Goal: Task Accomplishment & Management: Complete application form

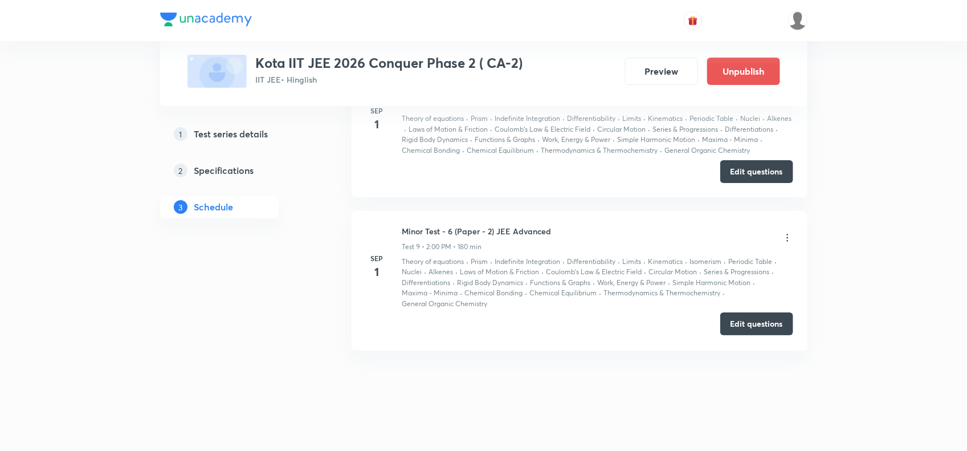
scroll to position [1813, 0]
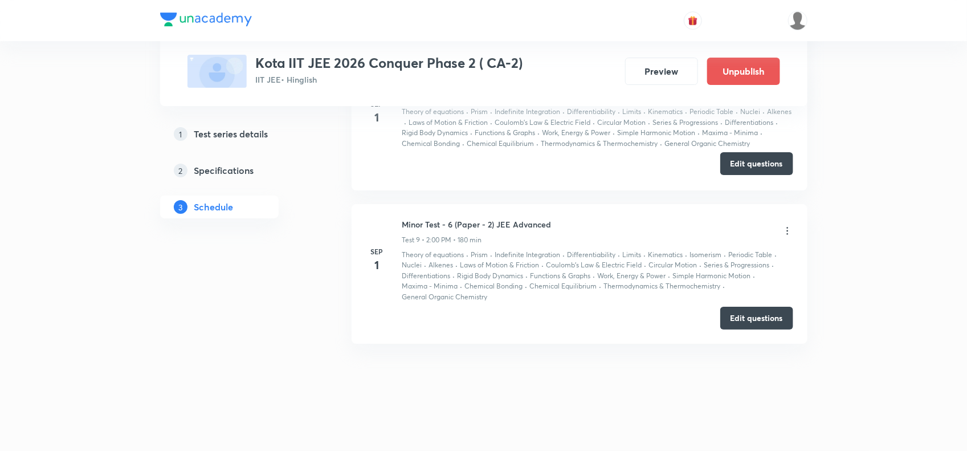
click at [753, 166] on button "Edit questions" at bounding box center [757, 163] width 73 height 23
click at [745, 317] on button "Edit questions" at bounding box center [757, 317] width 73 height 23
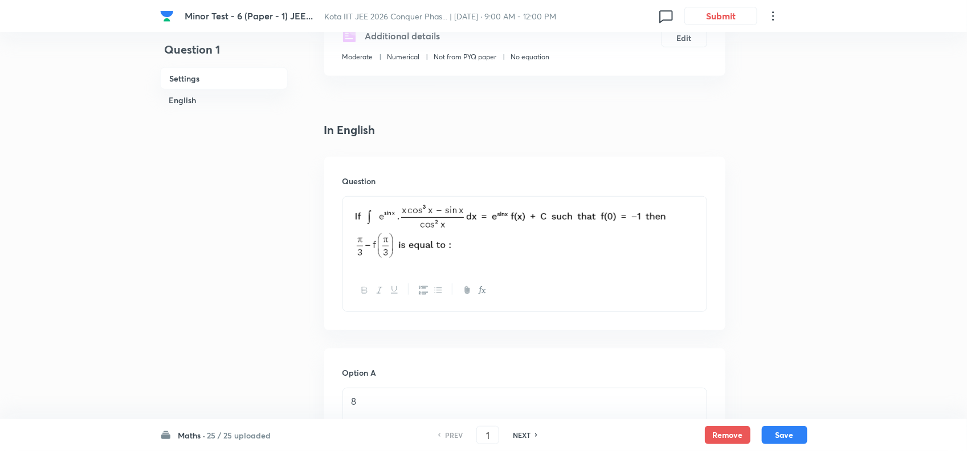
scroll to position [285, 0]
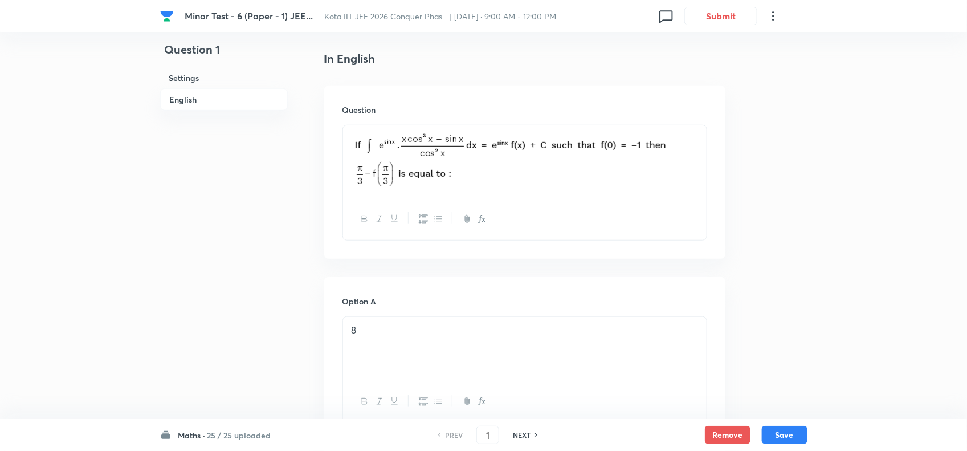
click at [475, 328] on p "8" at bounding box center [525, 330] width 347 height 13
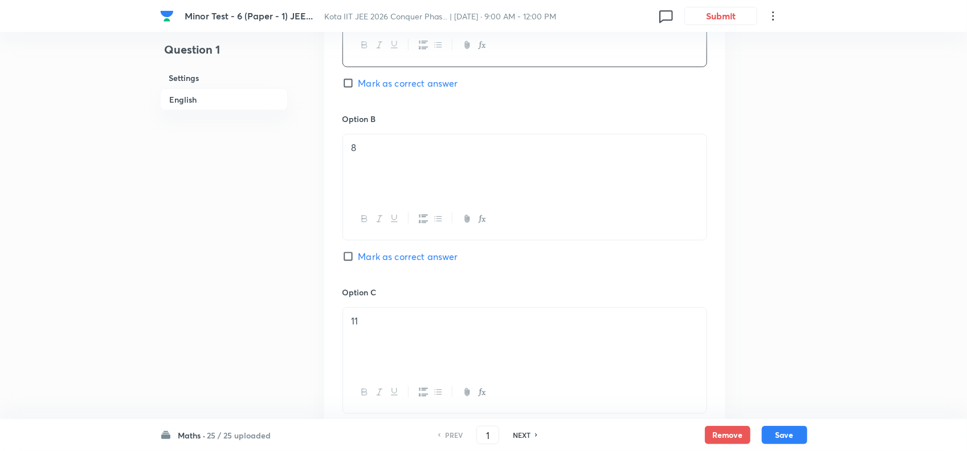
scroll to position [570, 0]
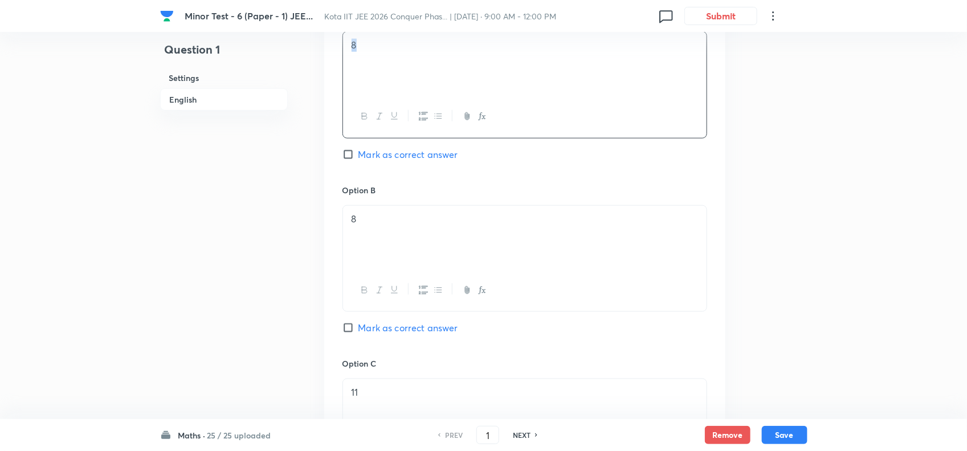
drag, startPoint x: 457, startPoint y: 60, endPoint x: 352, endPoint y: 55, distance: 105.0
click at [352, 55] on div "8" at bounding box center [525, 64] width 364 height 64
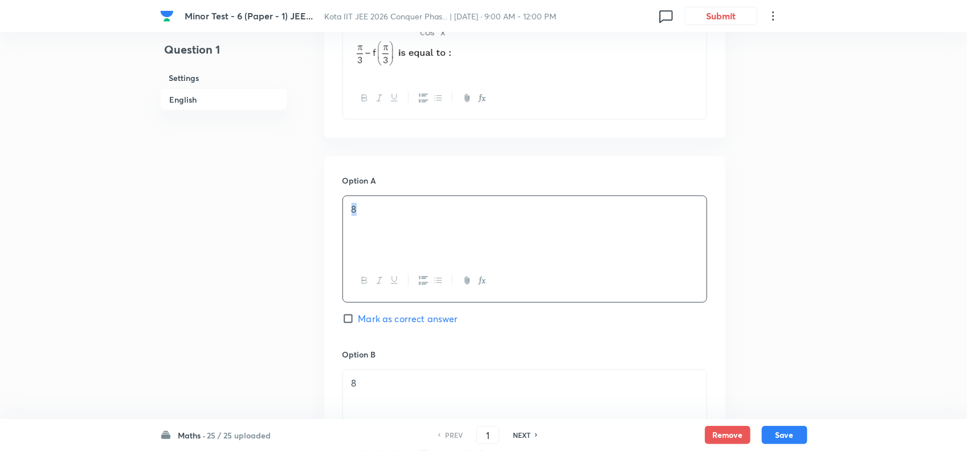
scroll to position [356, 0]
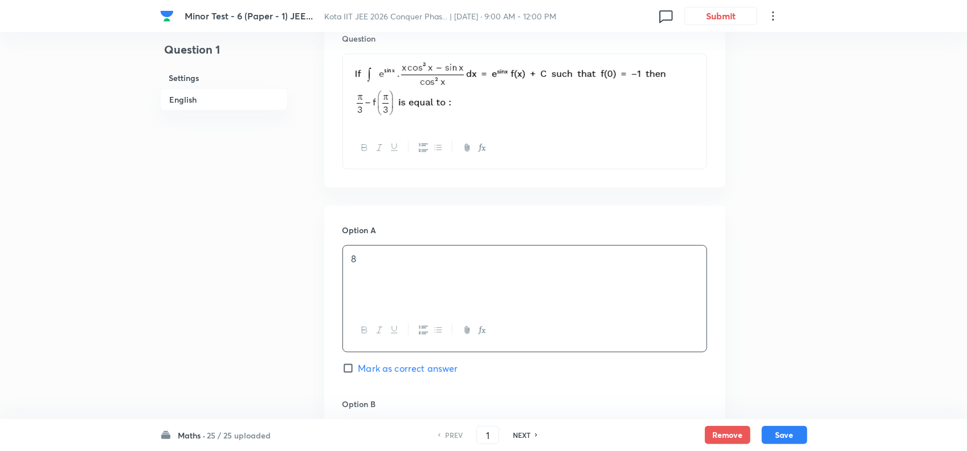
click at [779, 237] on div "Question 1 Settings English Settings Type Single choice correct 4 options + 4 m…" at bounding box center [484, 459] width 648 height 1522
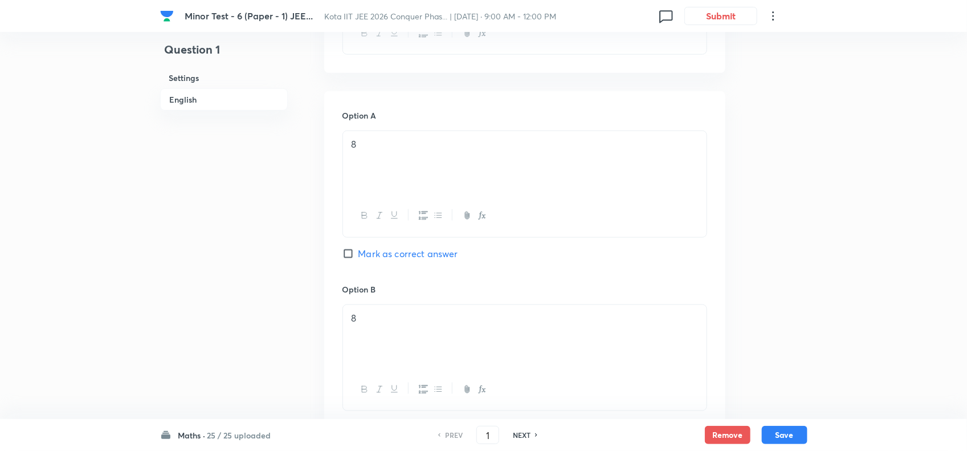
scroll to position [428, 0]
click at [413, 194] on p "8" at bounding box center [525, 187] width 347 height 13
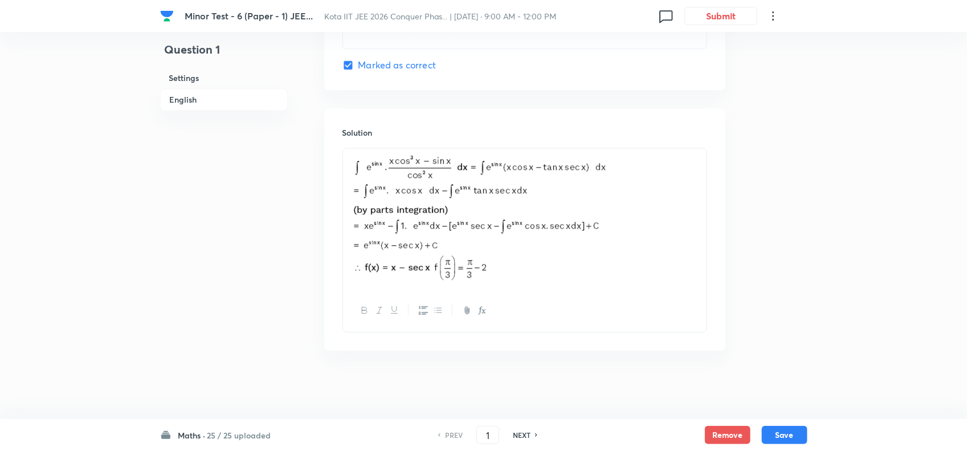
scroll to position [1186, 0]
click at [784, 429] on button "Save" at bounding box center [785, 434] width 46 height 18
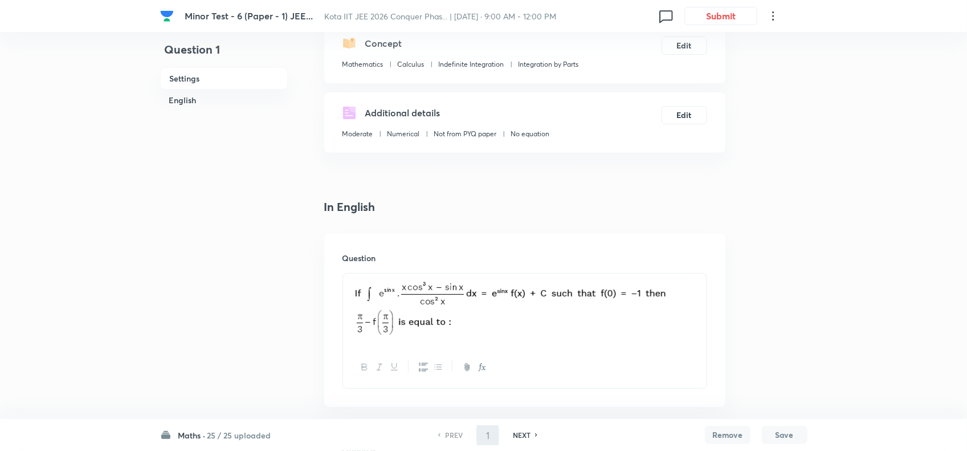
scroll to position [0, 0]
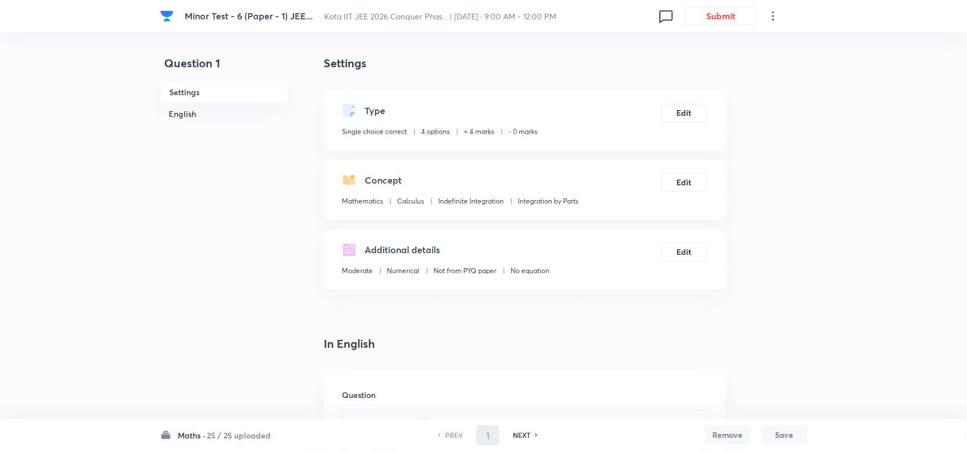
type input "2"
checkbox input "true"
checkbox input "false"
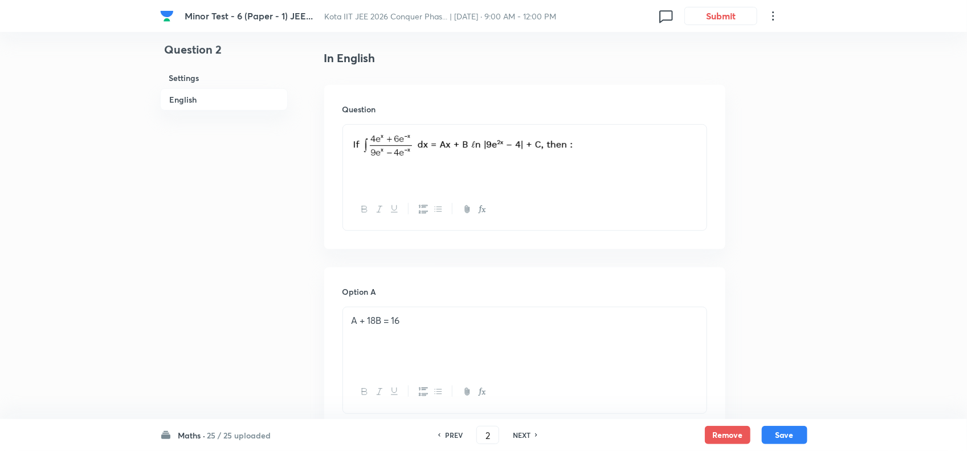
scroll to position [311, 0]
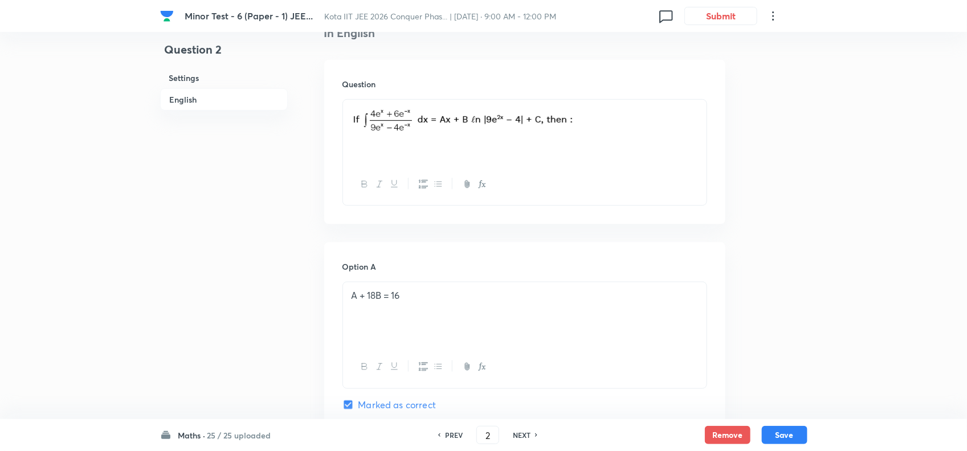
click at [485, 278] on div "Option A A + 18B = 16 Marked as correct" at bounding box center [525, 347] width 365 height 173
click at [490, 289] on div "A + 18B = 16" at bounding box center [525, 314] width 364 height 64
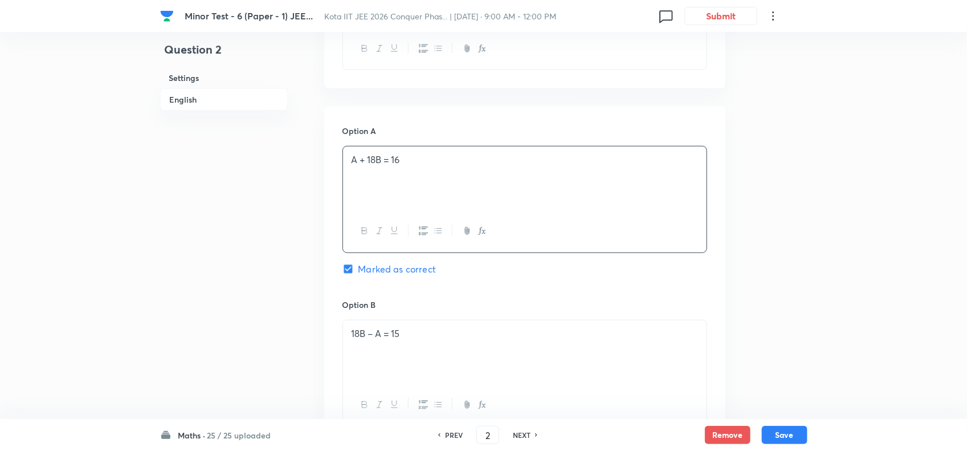
scroll to position [453, 0]
click at [539, 331] on p "18B – A = 15" at bounding box center [525, 326] width 347 height 13
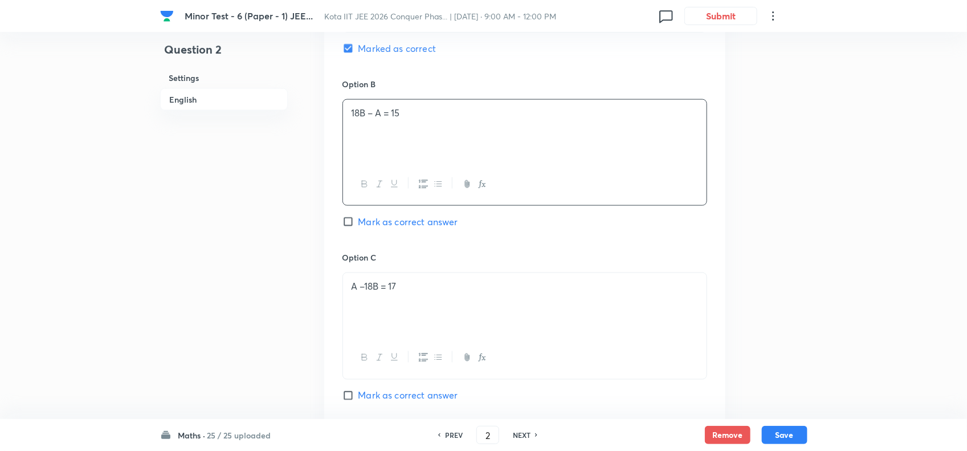
click at [555, 309] on div "A –18B = 17" at bounding box center [525, 305] width 364 height 64
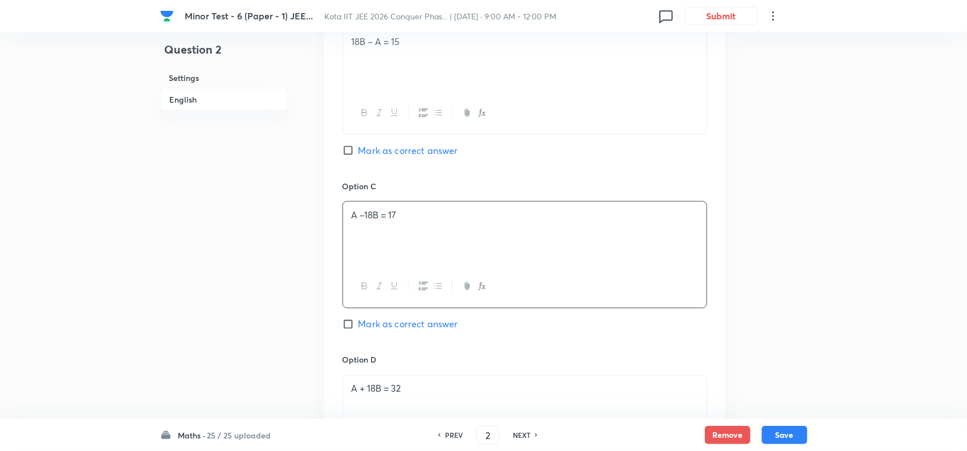
click at [523, 392] on p "A + 18B = 32" at bounding box center [525, 389] width 347 height 13
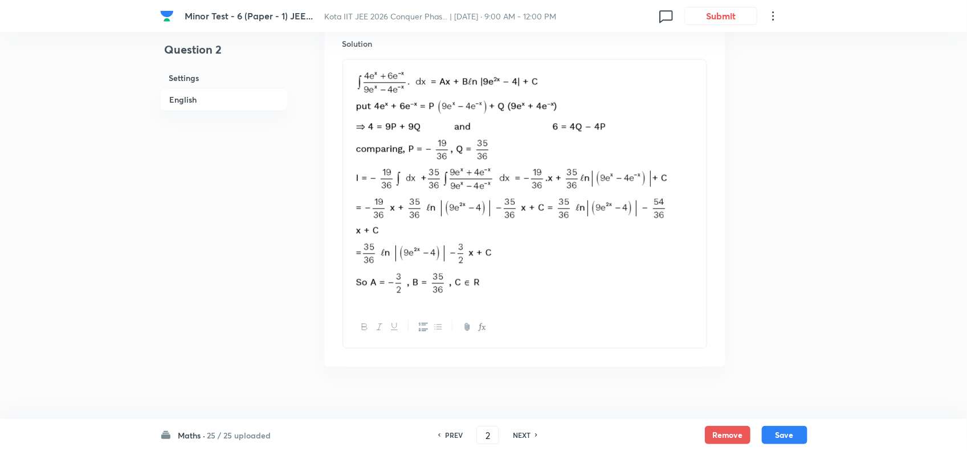
scroll to position [1282, 0]
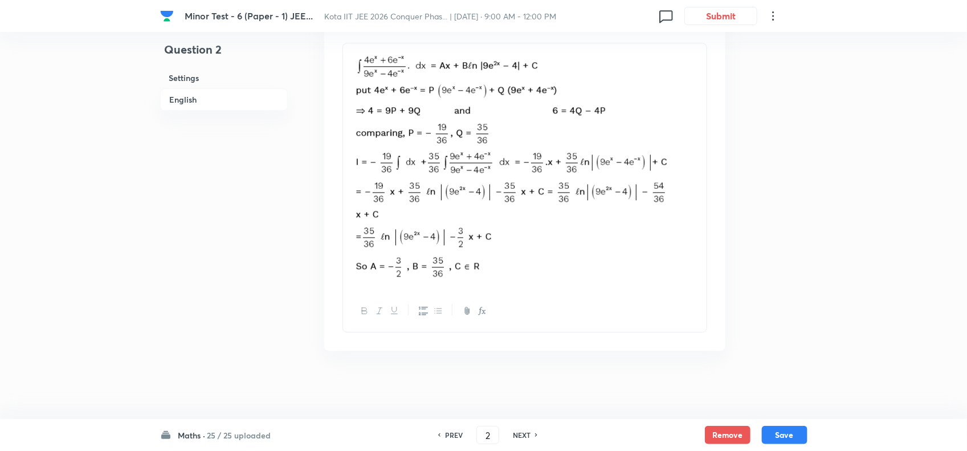
click at [520, 434] on h6 "NEXT" at bounding box center [522, 435] width 18 height 10
type input "3"
checkbox input "false"
checkbox input "true"
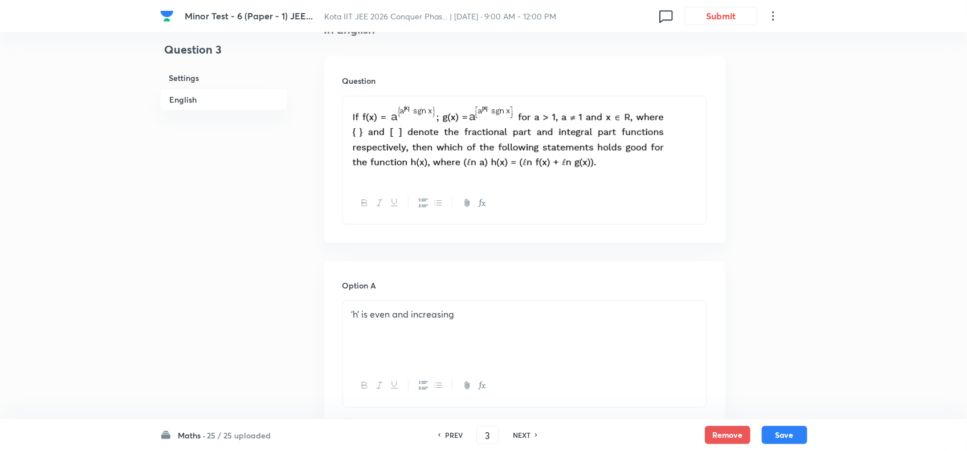
scroll to position [243, 0]
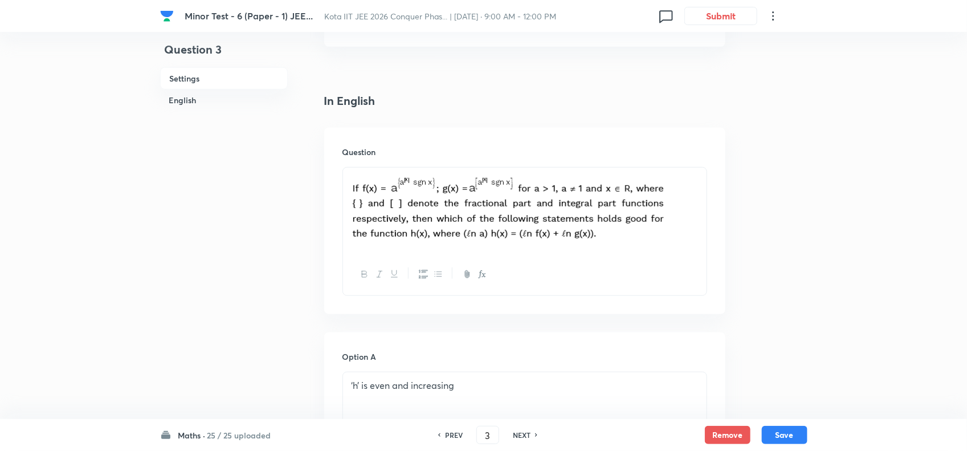
drag, startPoint x: 574, startPoint y: 215, endPoint x: 597, endPoint y: 219, distance: 23.1
click at [597, 219] on img at bounding box center [511, 208] width 318 height 69
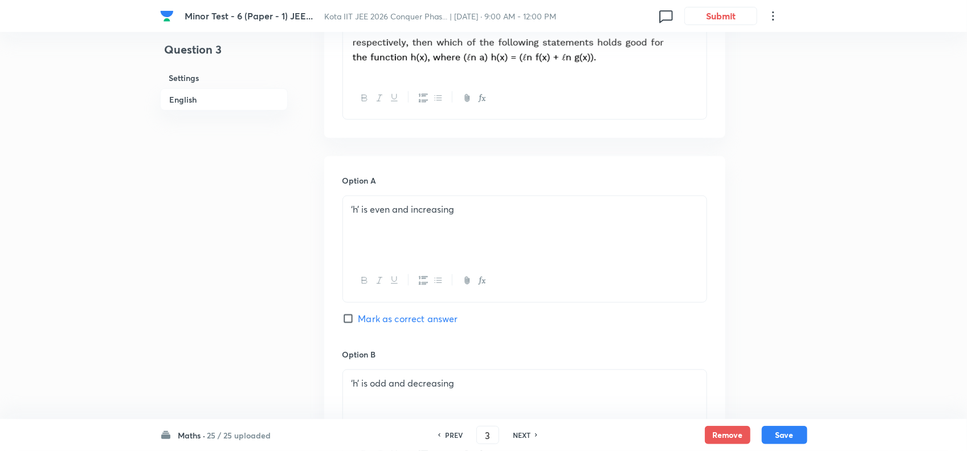
scroll to position [528, 0]
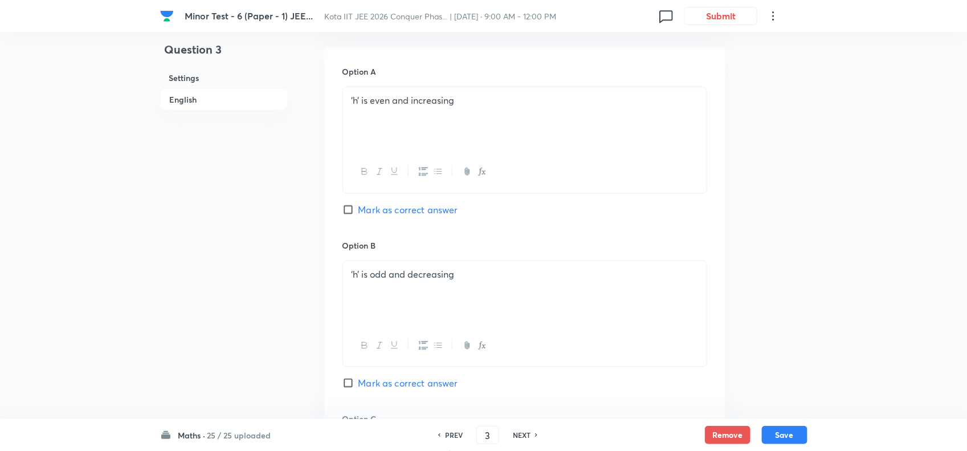
click at [511, 114] on div "‘h’ is even and increasing" at bounding box center [525, 119] width 364 height 64
click at [517, 269] on div "‘h’ is odd and decreasing" at bounding box center [525, 293] width 364 height 64
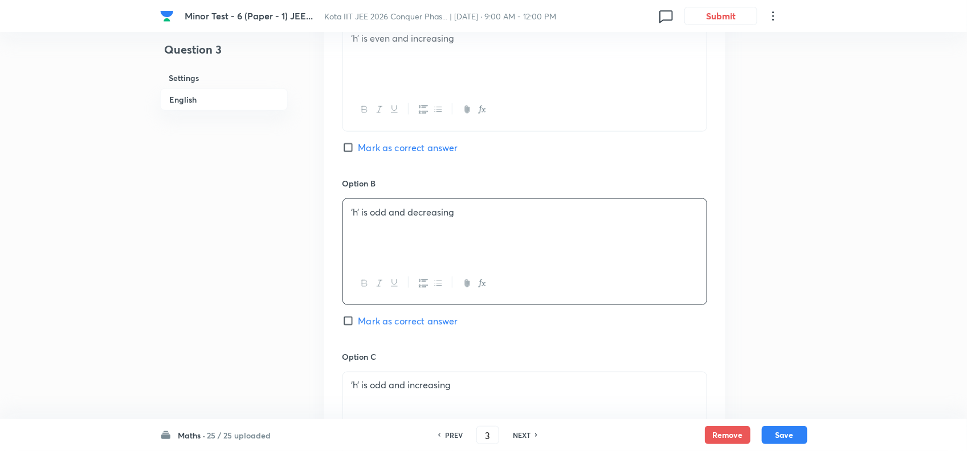
scroll to position [670, 0]
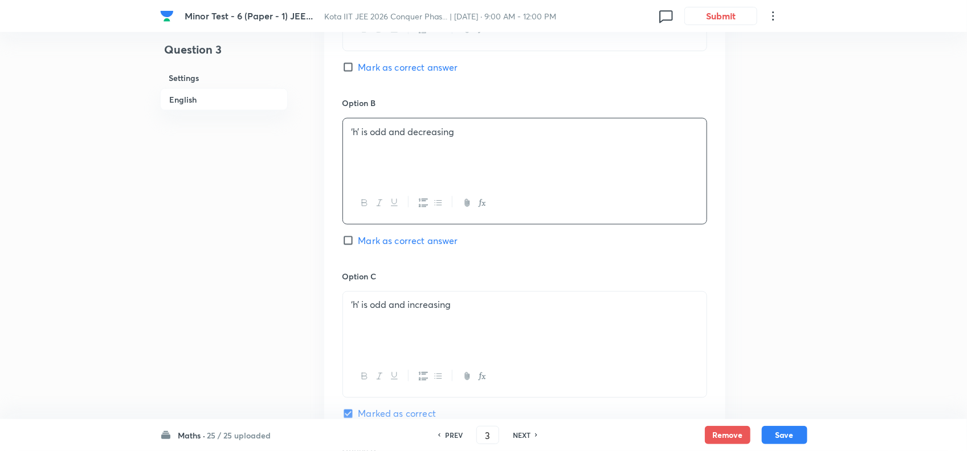
click at [523, 300] on div "‘h’ is odd and increasing" at bounding box center [525, 324] width 364 height 64
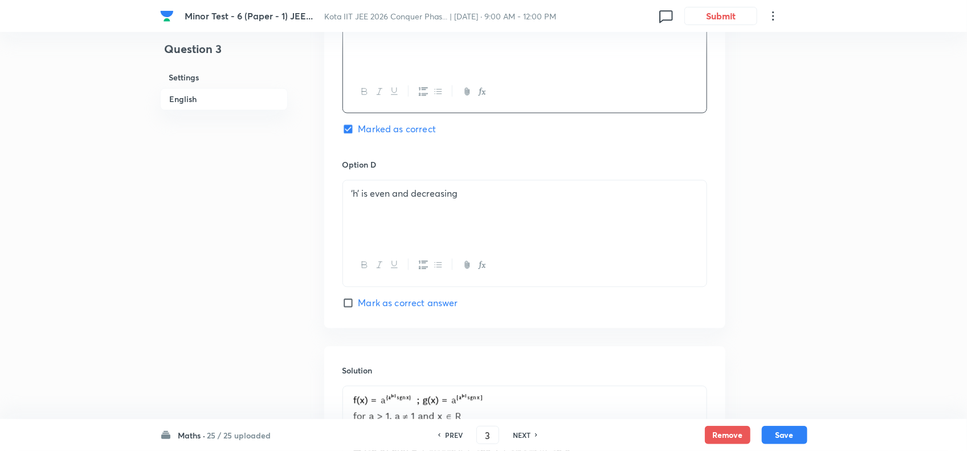
scroll to position [955, 0]
click at [536, 227] on div "‘h’ is even and decreasing" at bounding box center [525, 212] width 364 height 64
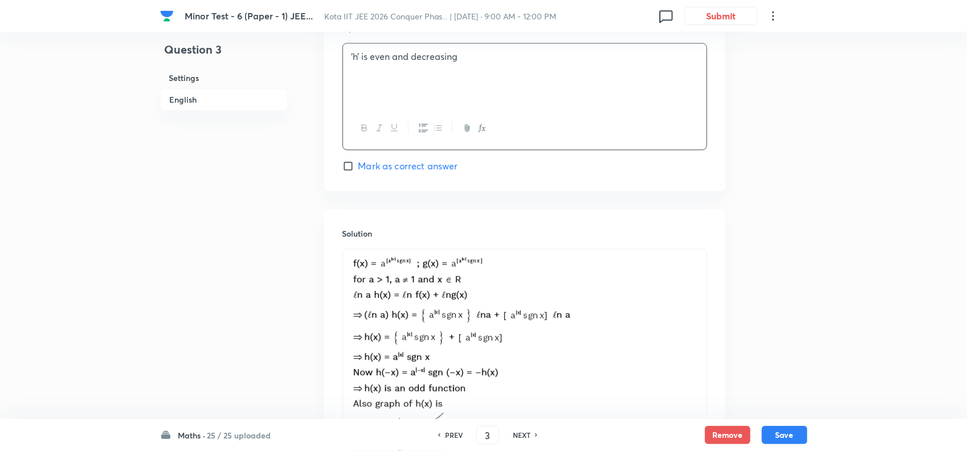
scroll to position [1098, 0]
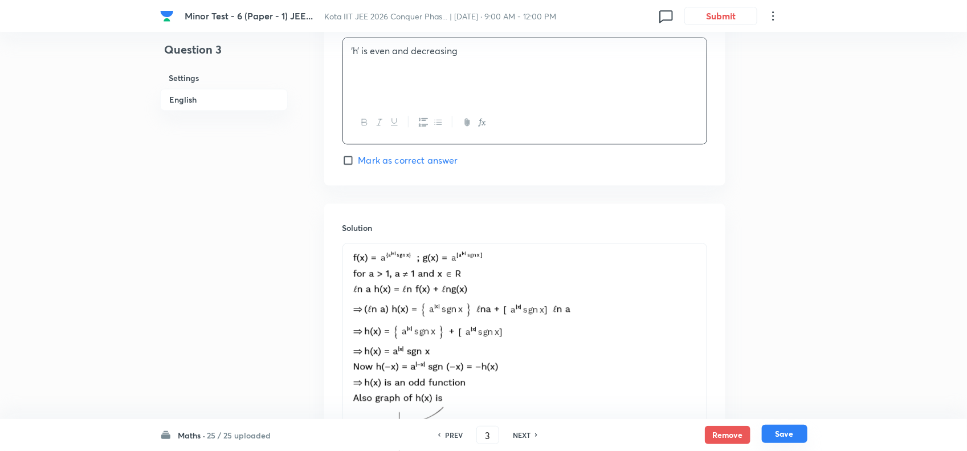
click at [802, 429] on button "Save" at bounding box center [785, 434] width 46 height 18
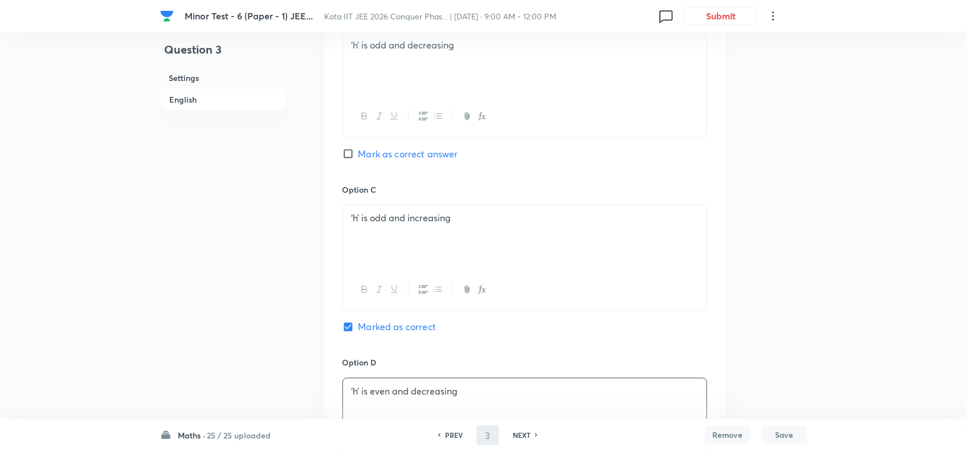
type input "4"
checkbox input "true"
checkbox input "false"
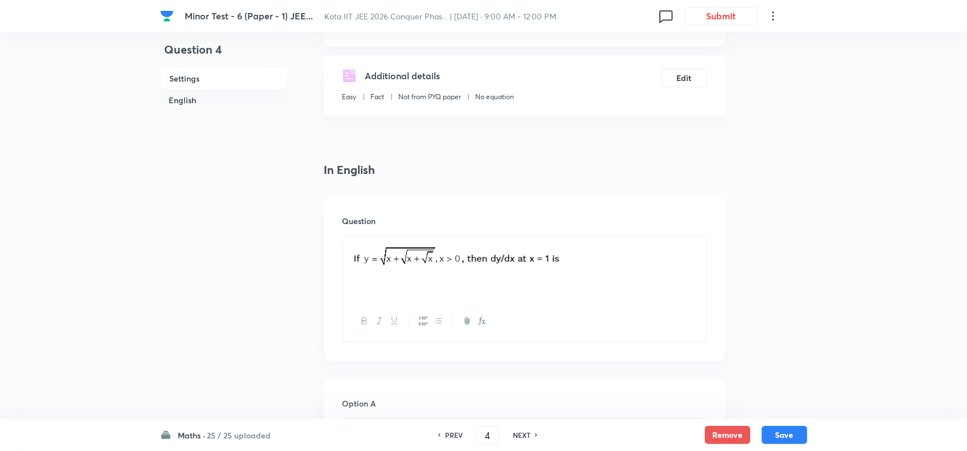
scroll to position [172, 0]
drag, startPoint x: 595, startPoint y: 266, endPoint x: 534, endPoint y: 266, distance: 60.4
click at [534, 266] on p at bounding box center [525, 259] width 347 height 27
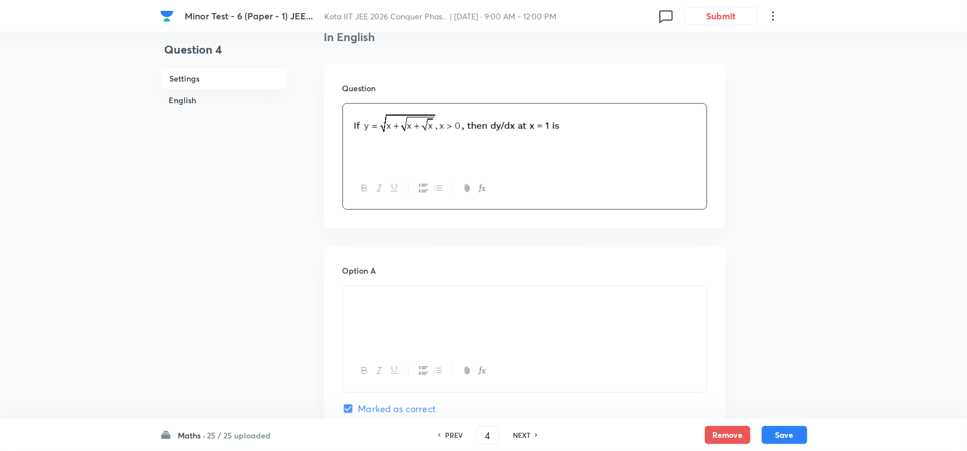
scroll to position [385, 0]
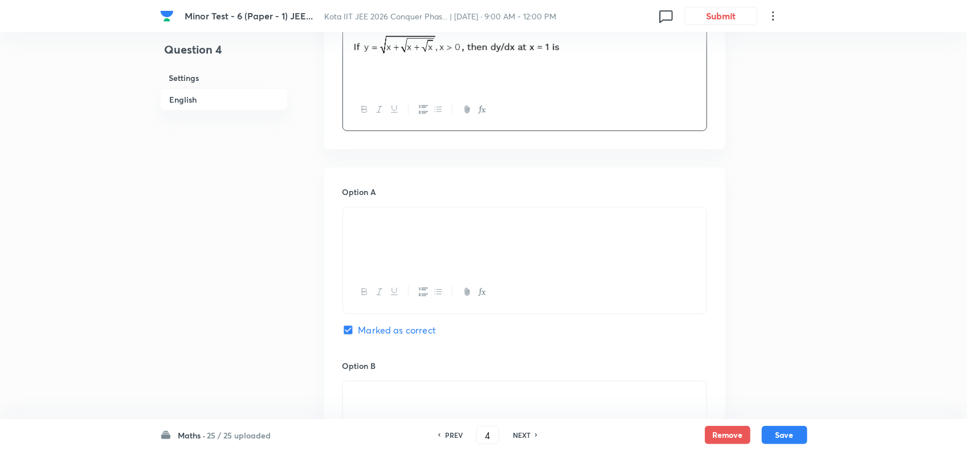
click at [531, 227] on p at bounding box center [525, 220] width 347 height 13
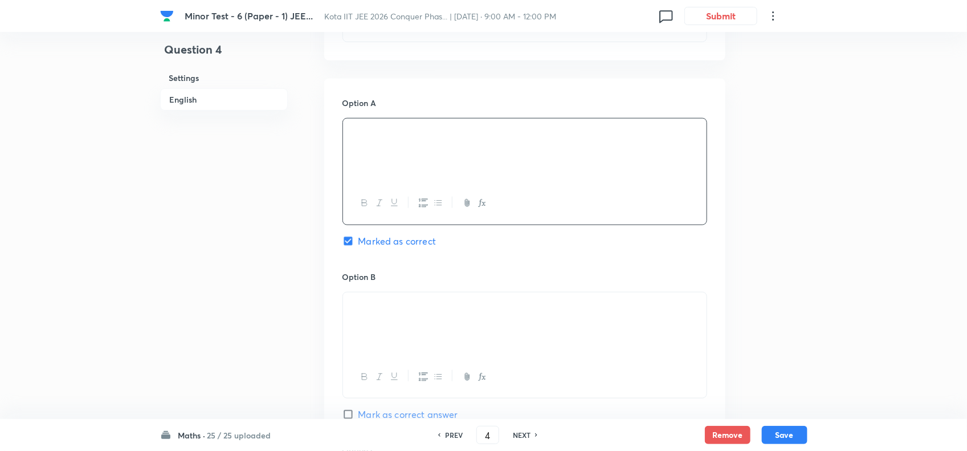
scroll to position [528, 0]
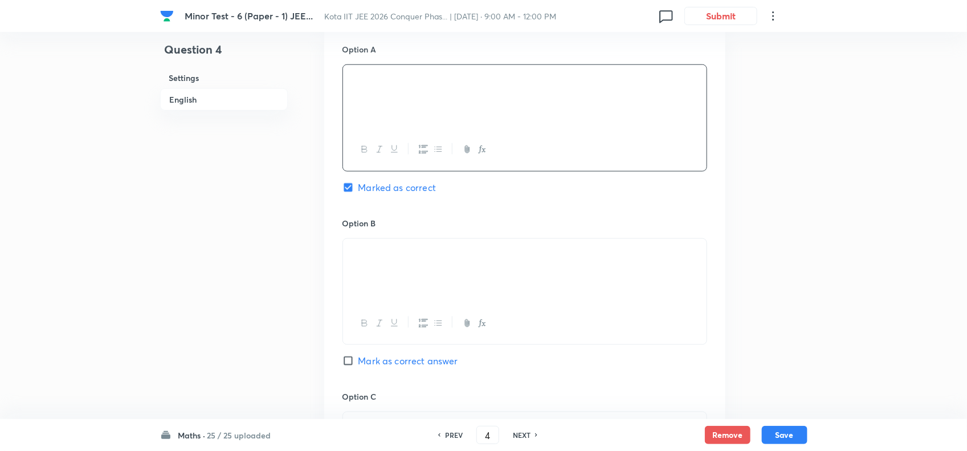
click at [490, 251] on p at bounding box center [525, 252] width 347 height 13
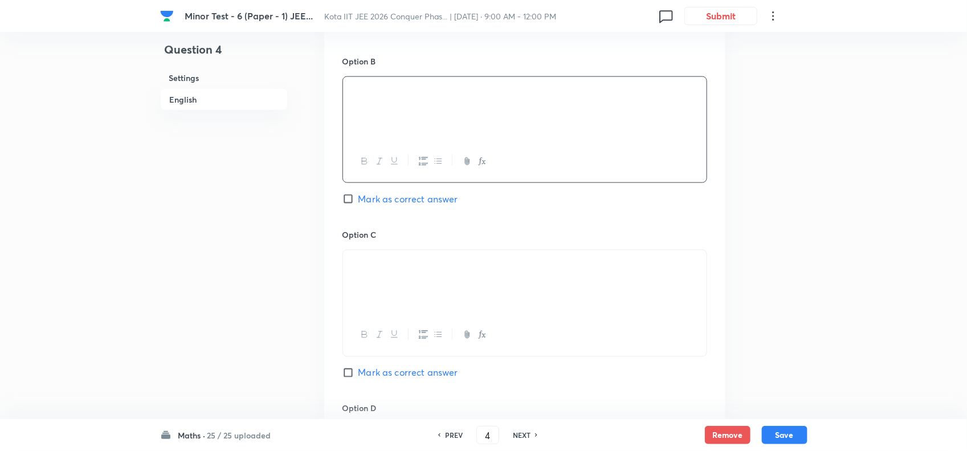
scroll to position [742, 0]
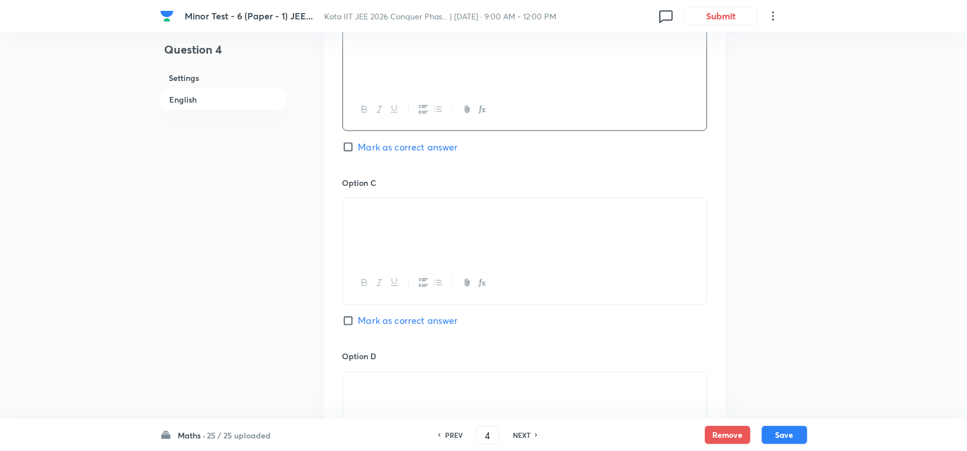
click at [490, 251] on div at bounding box center [525, 230] width 364 height 64
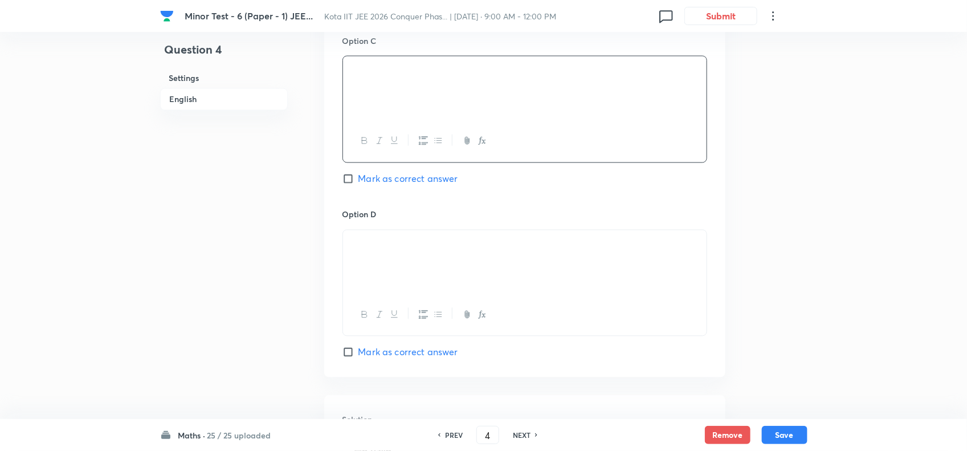
scroll to position [884, 0]
click at [486, 250] on p at bounding box center [525, 243] width 347 height 13
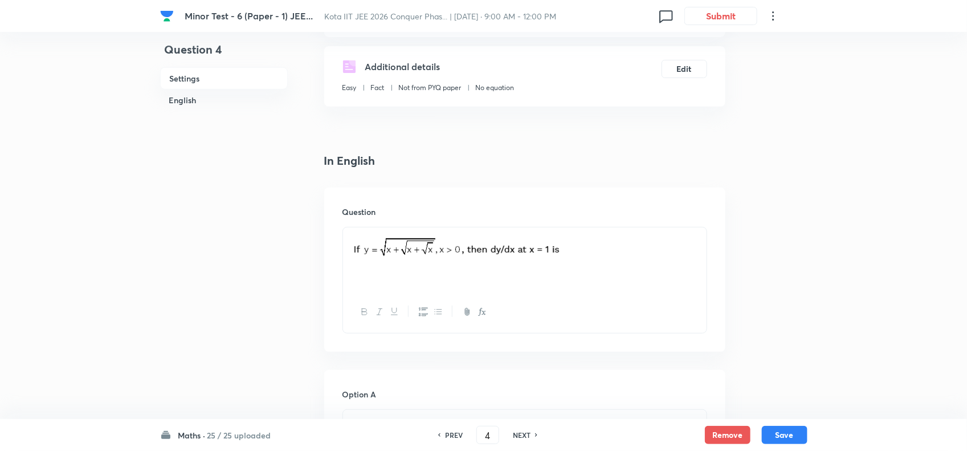
scroll to position [127, 0]
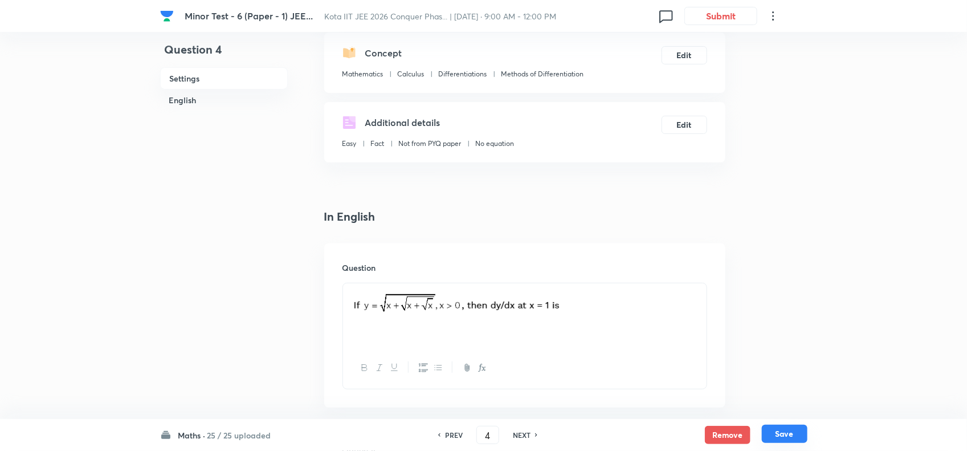
click at [783, 426] on button "Save" at bounding box center [785, 434] width 46 height 18
type input "5"
checkbox input "false"
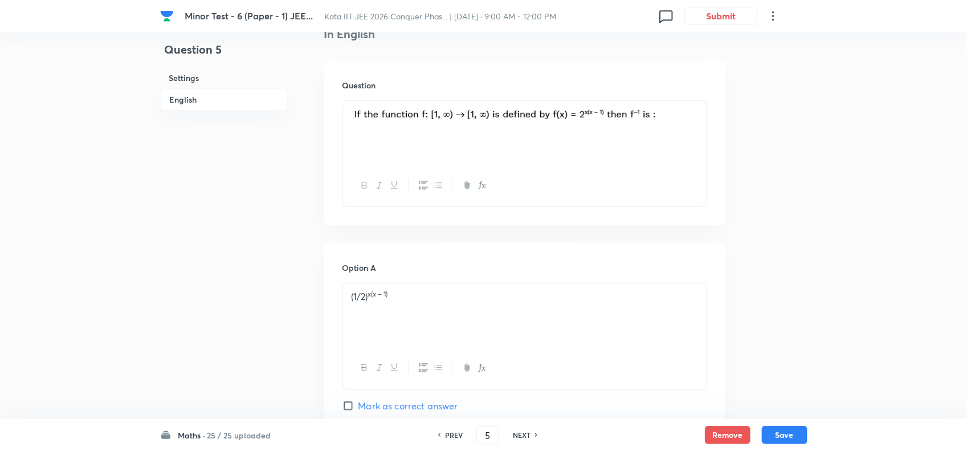
scroll to position [263, 0]
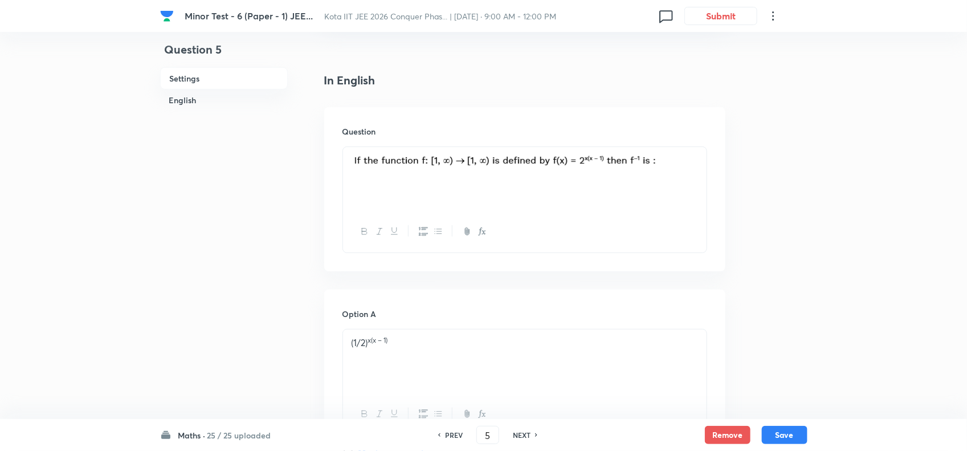
click at [665, 158] on p at bounding box center [525, 162] width 347 height 17
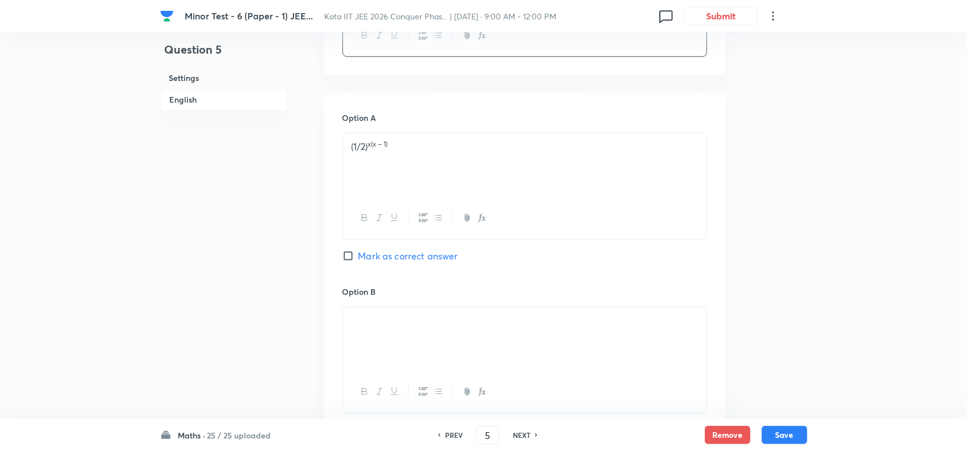
scroll to position [477, 0]
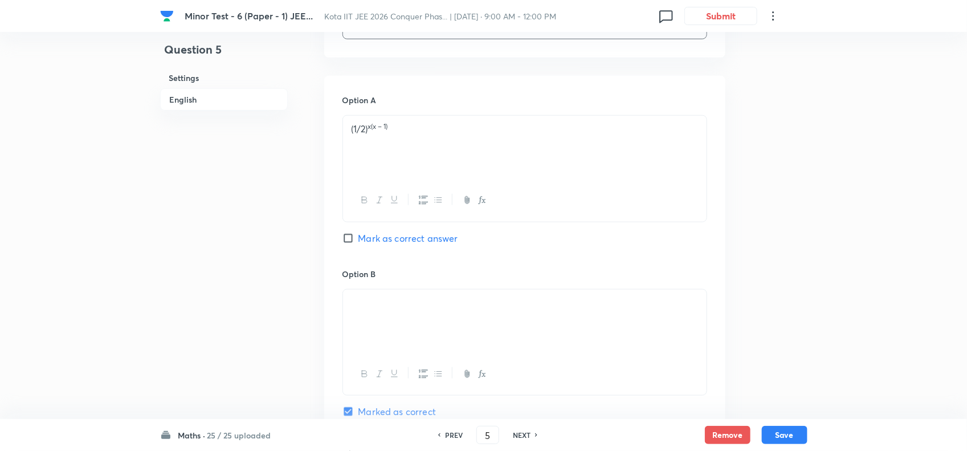
click at [501, 144] on div "(1/2) x(x – 1)" at bounding box center [525, 148] width 364 height 64
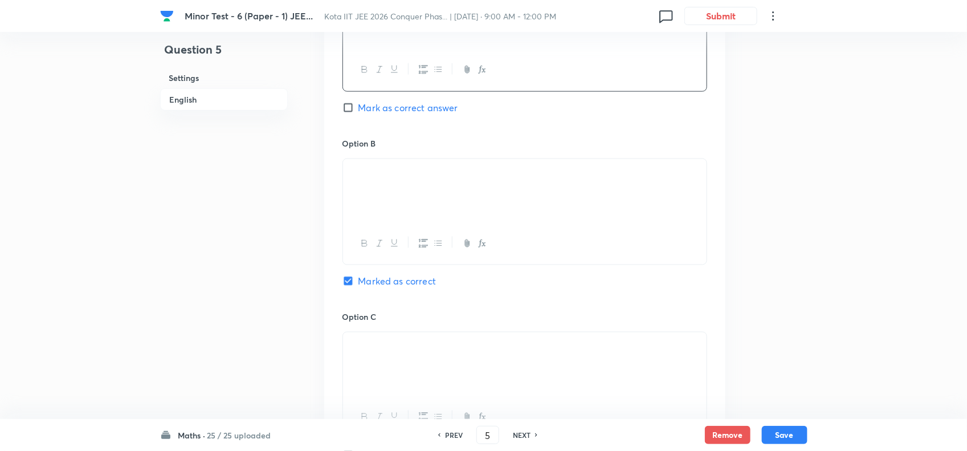
scroll to position [620, 0]
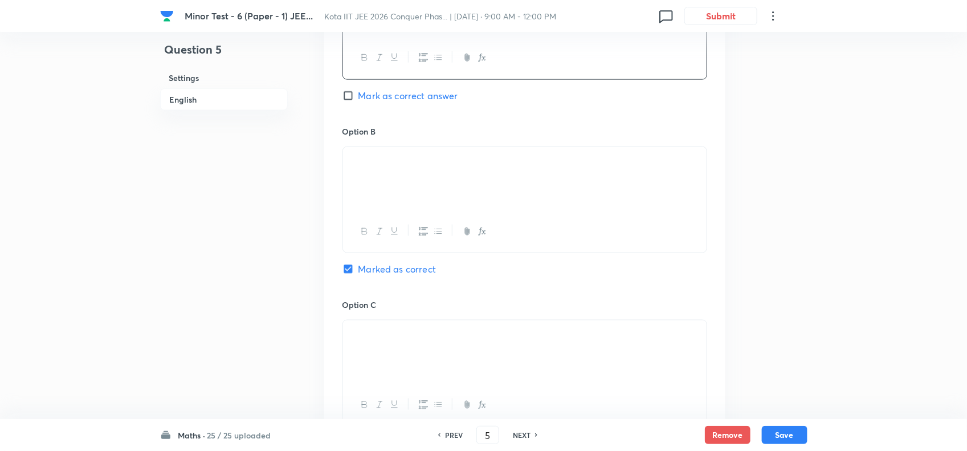
click at [555, 167] on p at bounding box center [525, 160] width 347 height 13
click at [533, 333] on p at bounding box center [525, 333] width 347 height 13
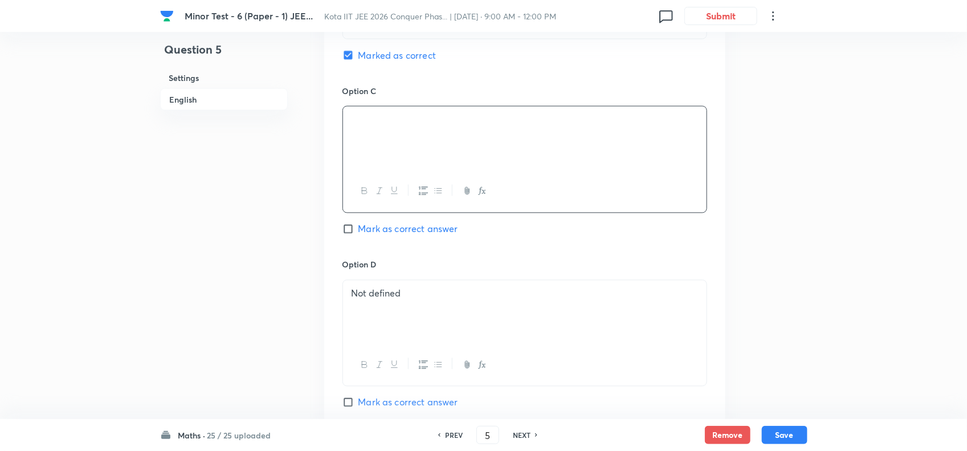
click at [559, 304] on div "Not defined" at bounding box center [525, 312] width 364 height 64
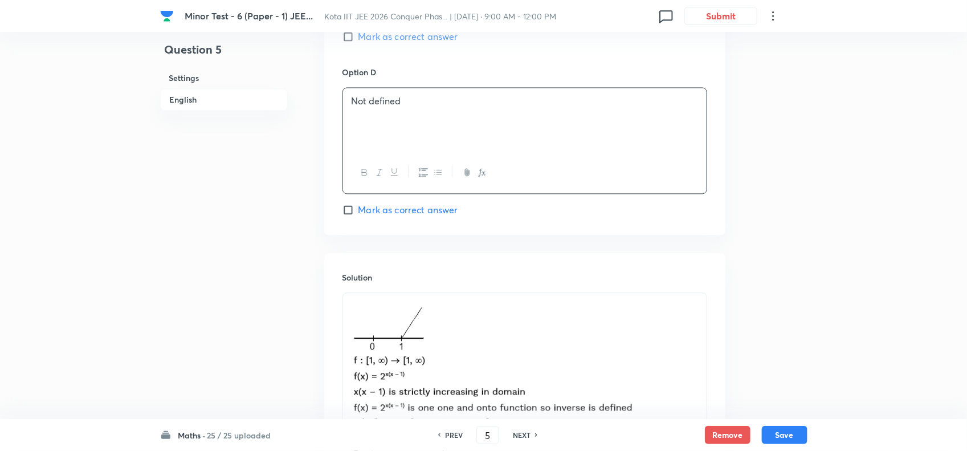
scroll to position [1261, 0]
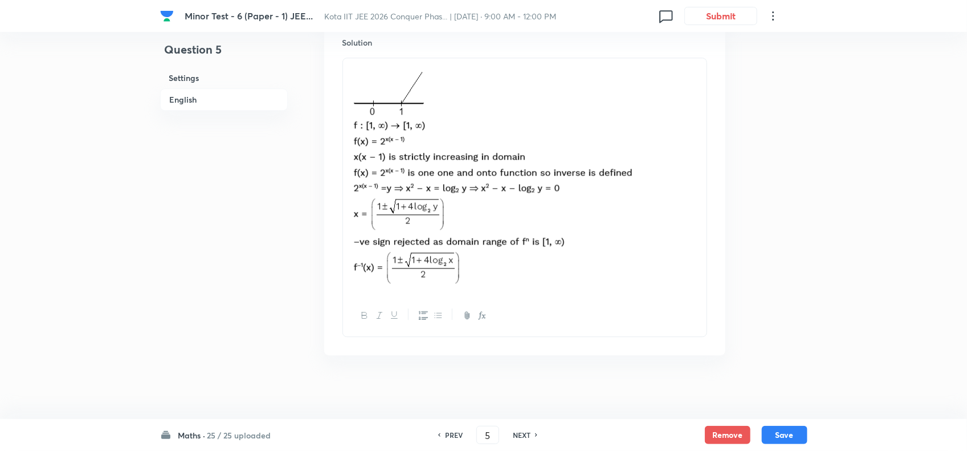
click at [523, 429] on div "PREV 5 ​ NEXT" at bounding box center [487, 435] width 147 height 18
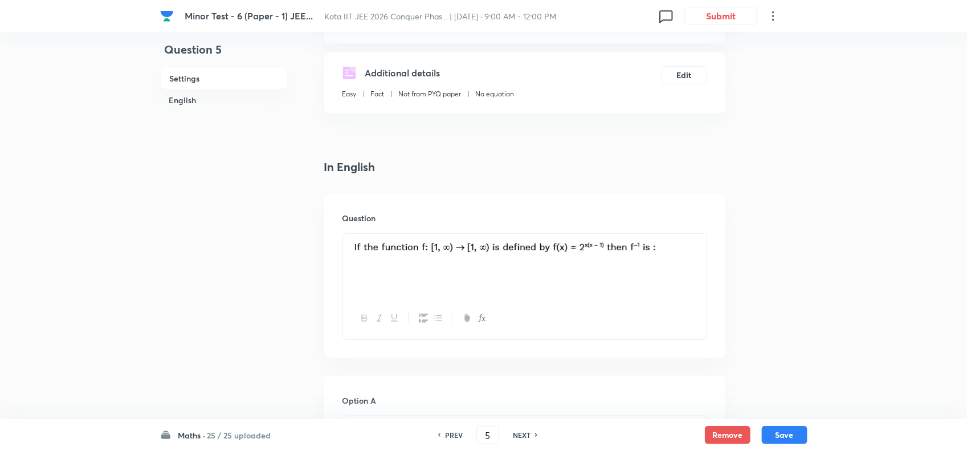
scroll to position [263, 0]
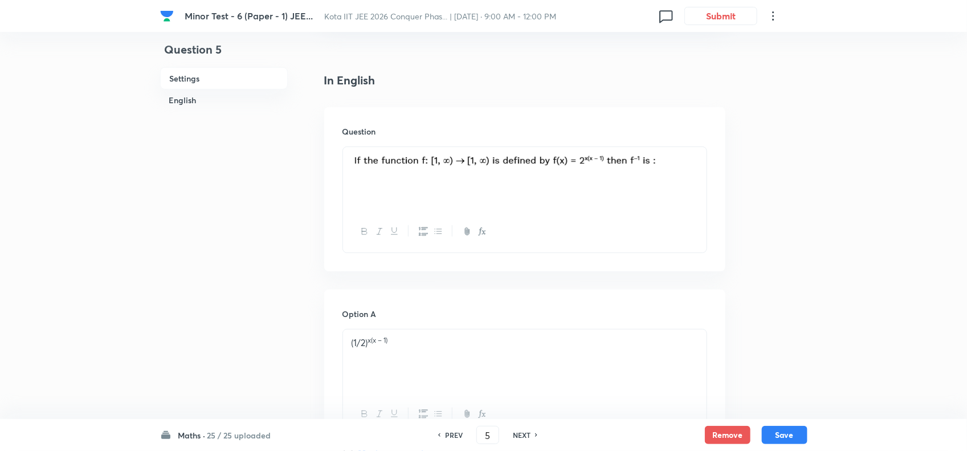
click at [498, 348] on p "(1/2) x(x – 1)" at bounding box center [525, 342] width 347 height 13
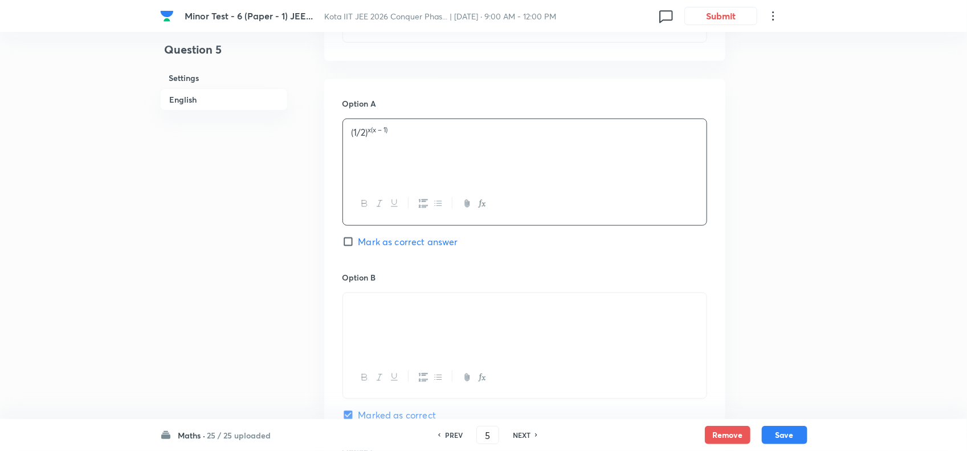
scroll to position [477, 0]
click at [514, 310] on p at bounding box center [525, 302] width 347 height 13
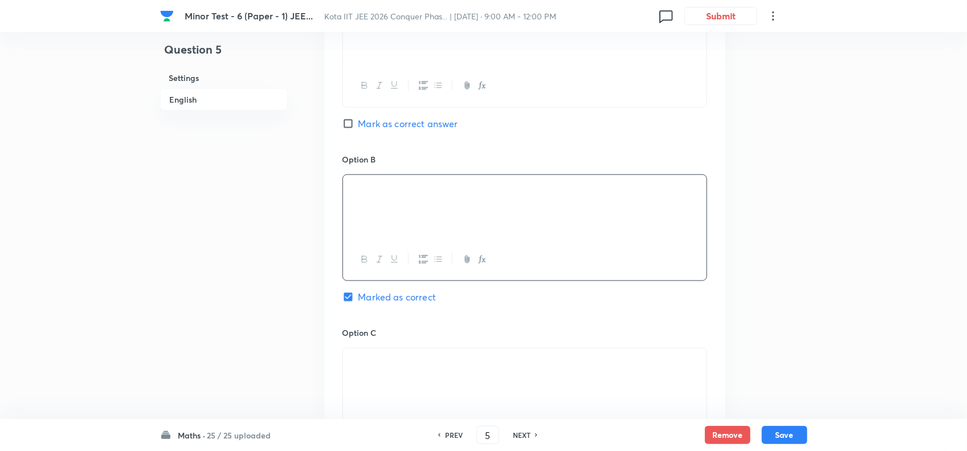
scroll to position [620, 0]
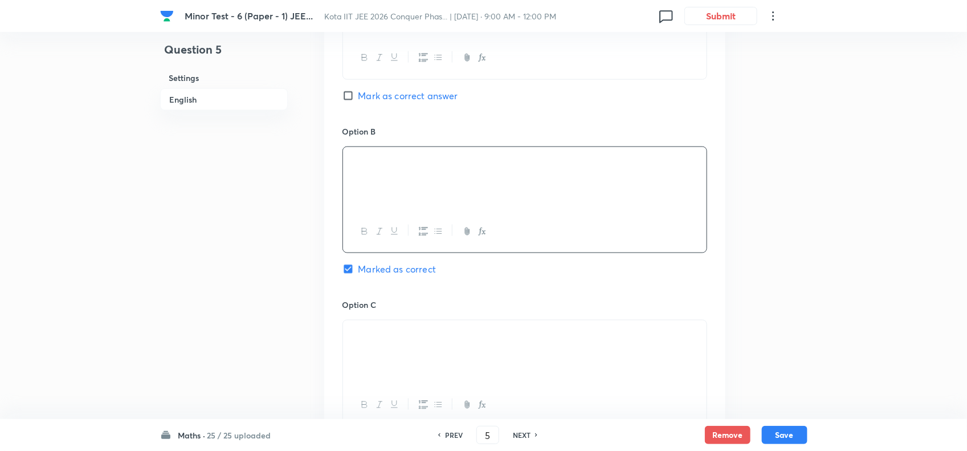
click at [560, 340] on p at bounding box center [525, 333] width 347 height 13
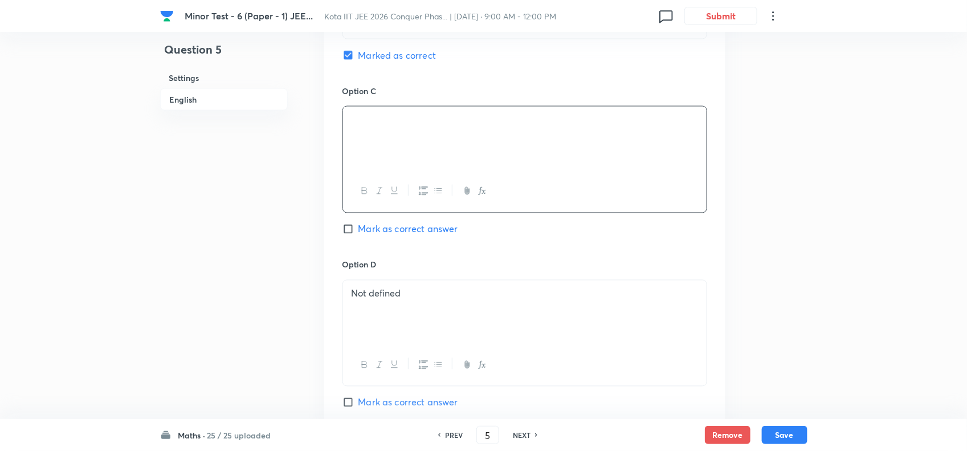
click at [576, 331] on div "Not defined" at bounding box center [525, 312] width 364 height 64
click at [519, 433] on h6 "NEXT" at bounding box center [522, 435] width 18 height 10
checkbox input "false"
type input "6"
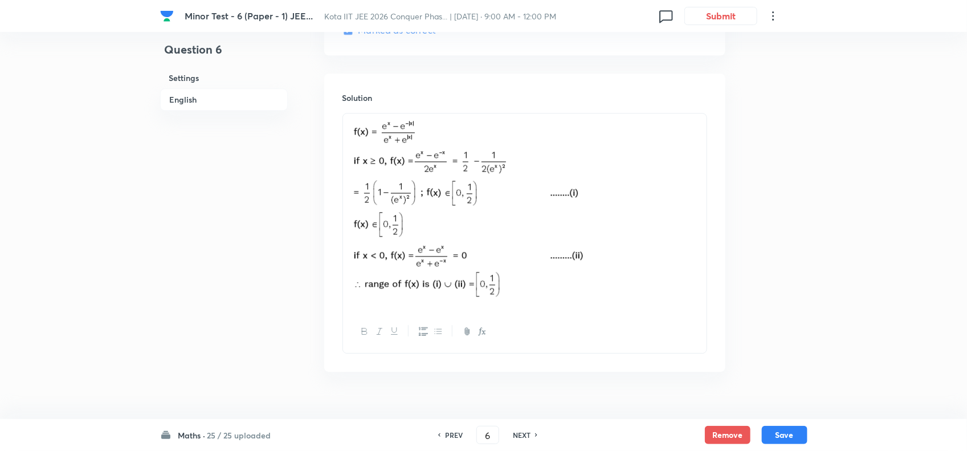
scroll to position [1238, 0]
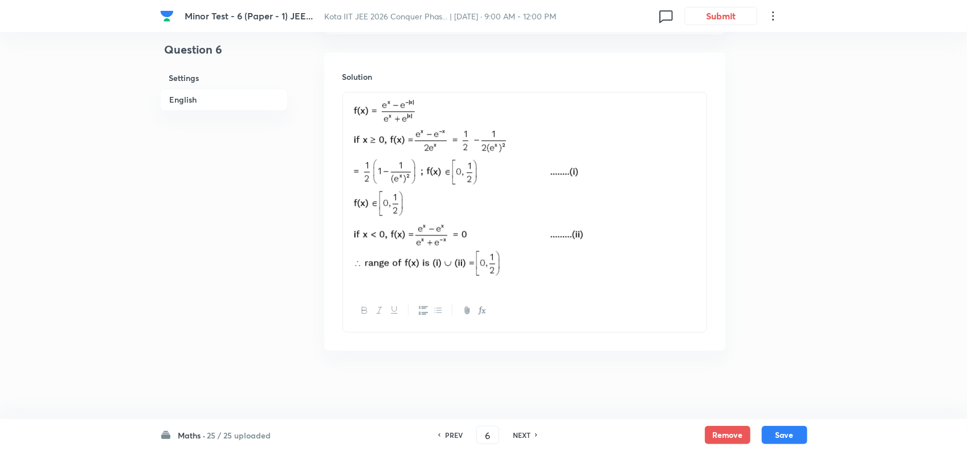
click at [522, 428] on div "PREV 6 ​ NEXT" at bounding box center [487, 435] width 147 height 18
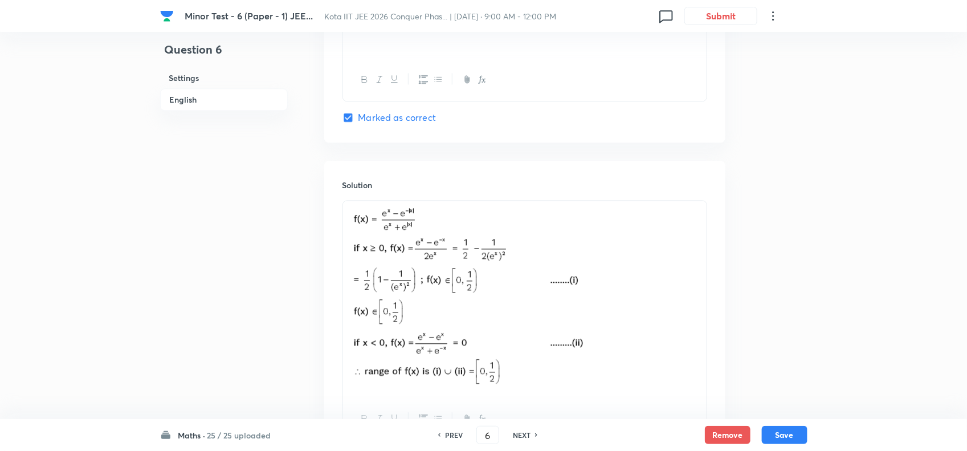
scroll to position [881, 0]
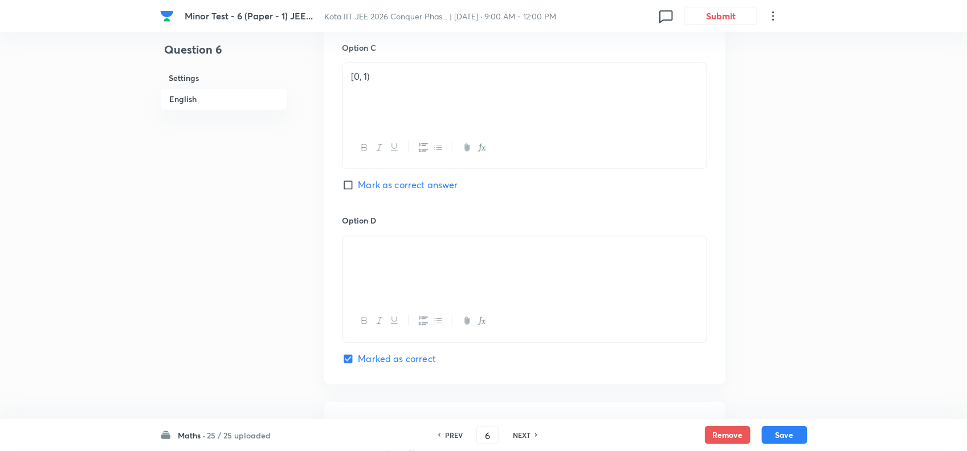
click at [518, 433] on h6 "NEXT" at bounding box center [522, 435] width 18 height 10
checkbox input "false"
type input "7"
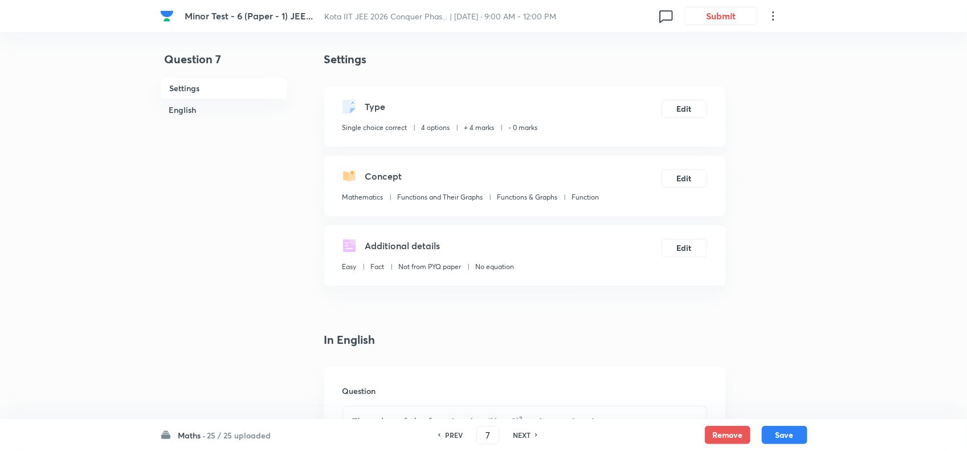
scroll to position [214, 0]
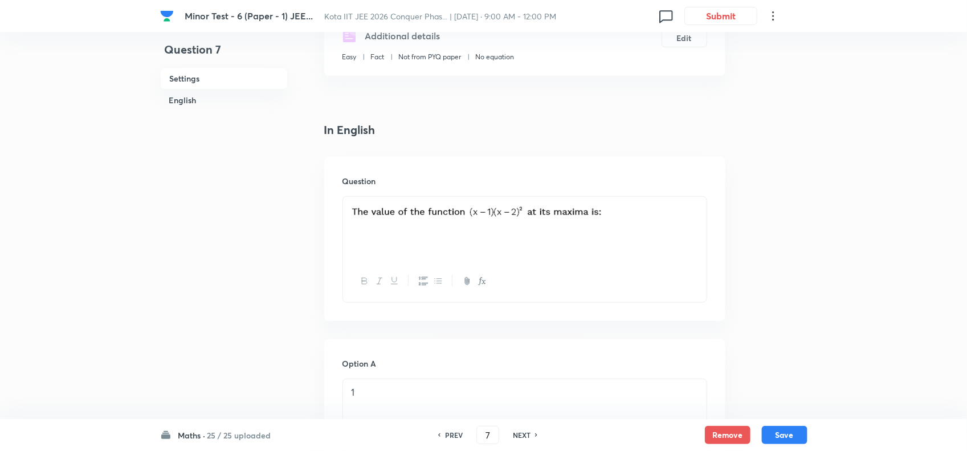
click at [627, 229] on div at bounding box center [525, 229] width 364 height 64
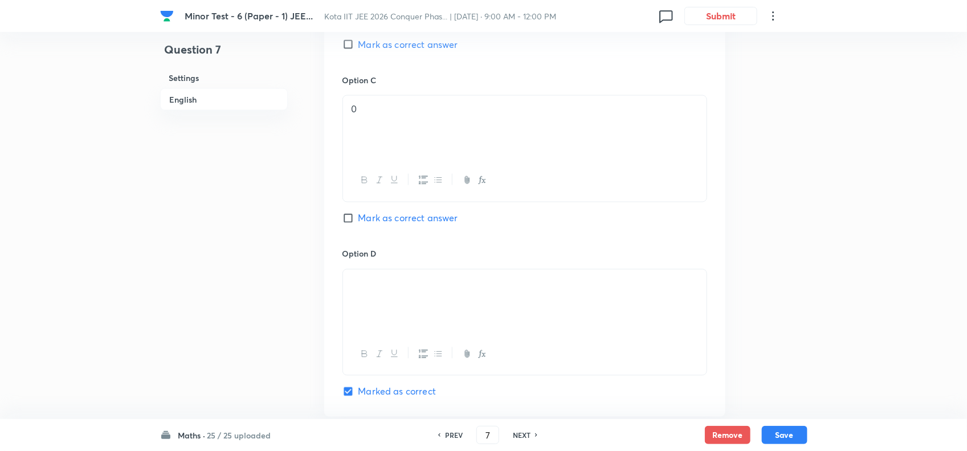
scroll to position [926, 0]
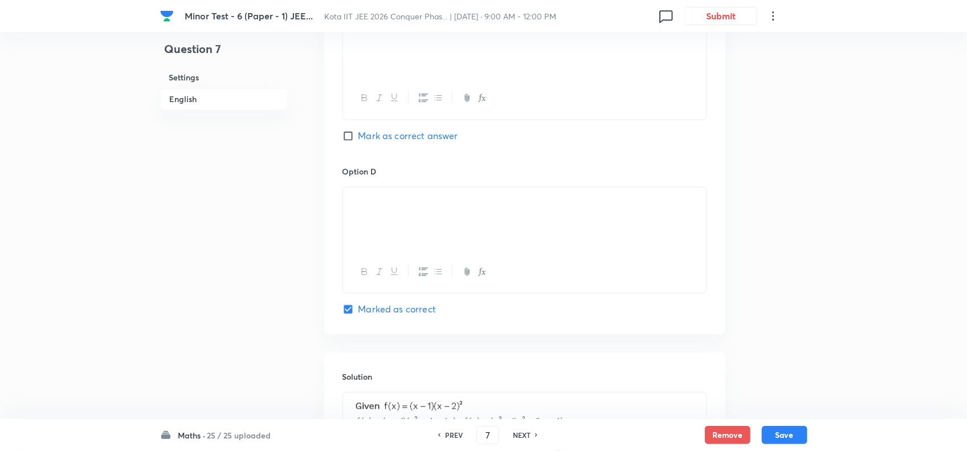
click at [533, 436] on div "NEXT" at bounding box center [524, 435] width 30 height 10
checkbox input "false"
type input "8"
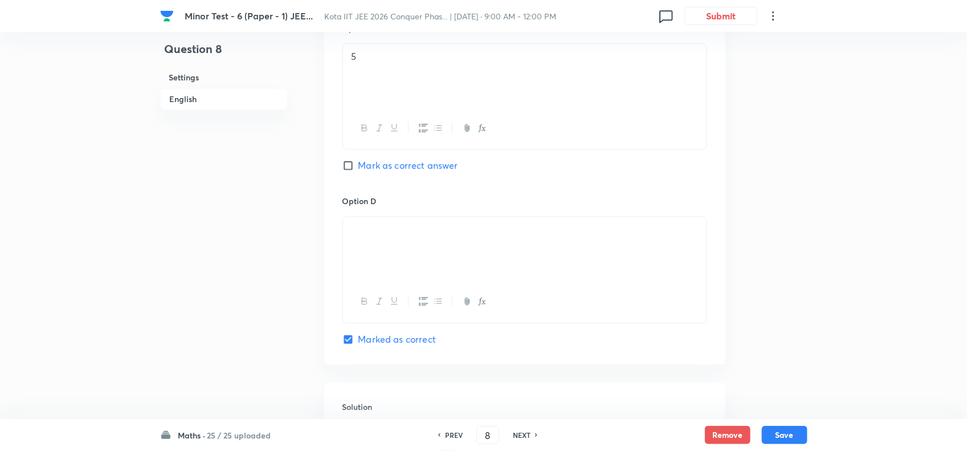
checkbox input "true"
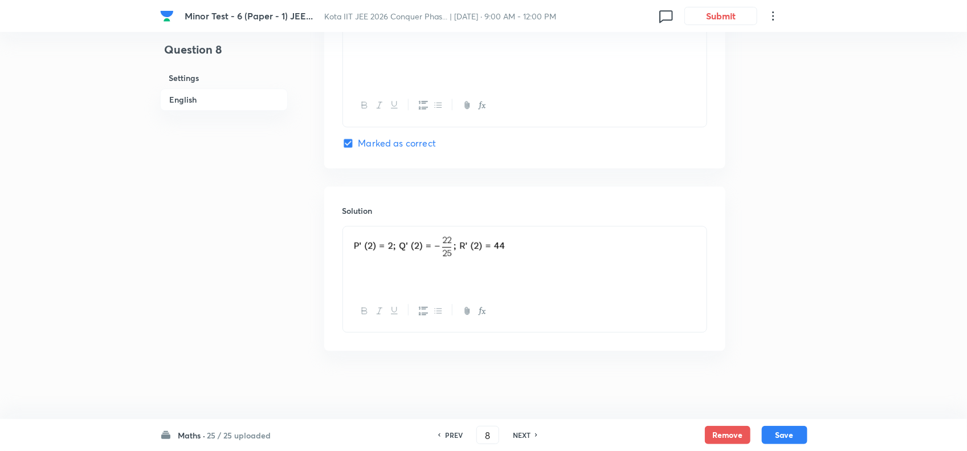
click at [530, 434] on h6 "NEXT" at bounding box center [522, 435] width 18 height 10
type input "9"
checkbox input "true"
checkbox input "false"
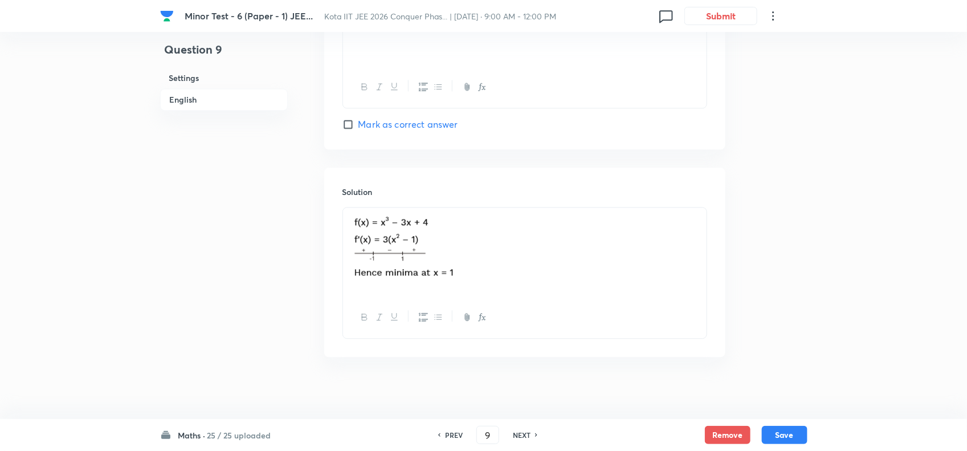
scroll to position [1124, 0]
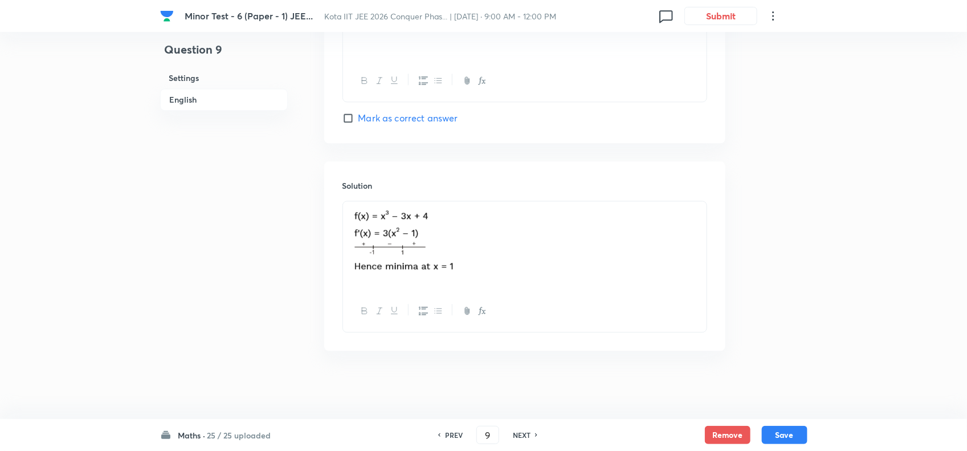
click at [533, 430] on div "NEXT" at bounding box center [524, 435] width 30 height 10
checkbox input "false"
type input "10"
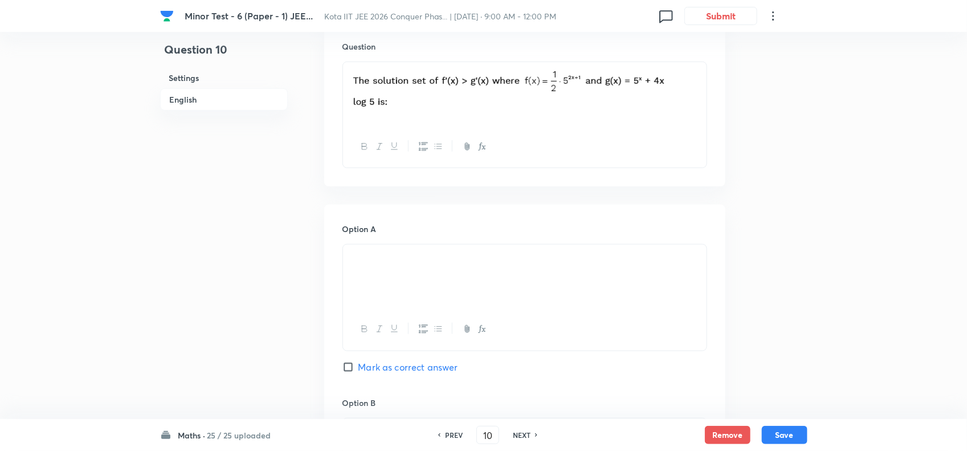
scroll to position [356, 0]
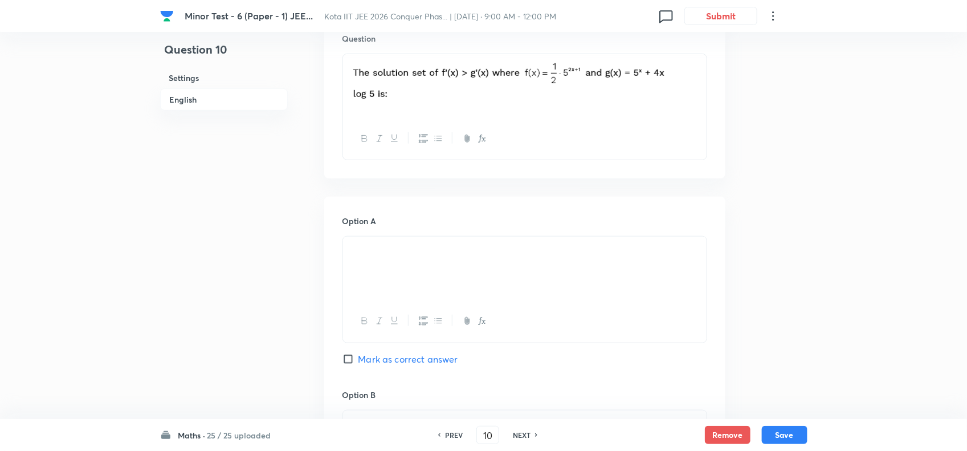
click at [534, 276] on div at bounding box center [525, 269] width 364 height 64
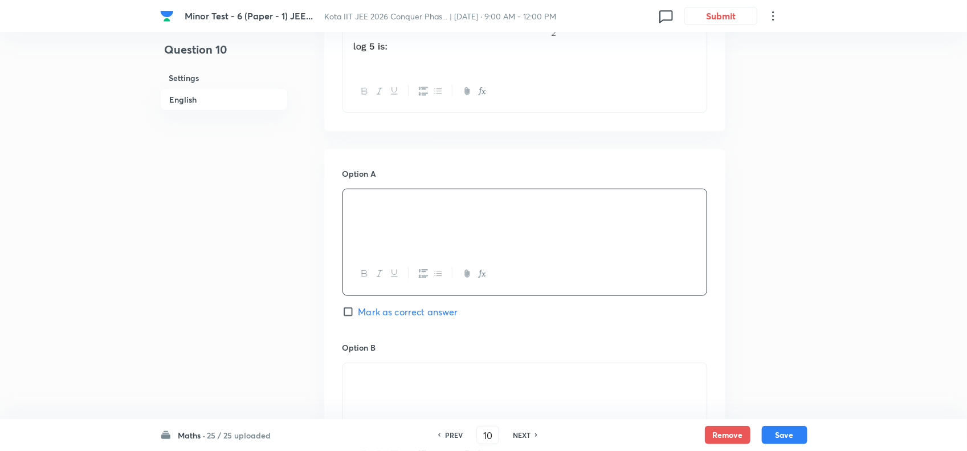
scroll to position [499, 0]
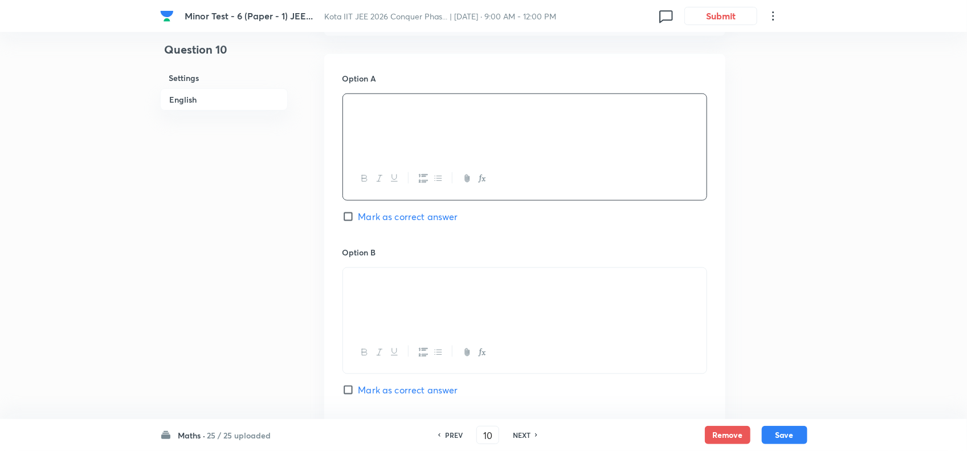
click at [474, 288] on p at bounding box center [525, 281] width 347 height 13
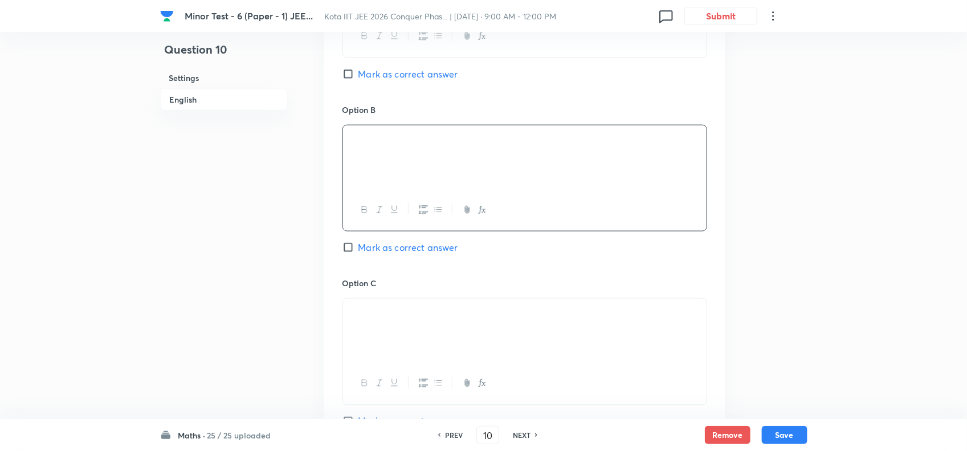
click at [518, 319] on p at bounding box center [525, 312] width 347 height 13
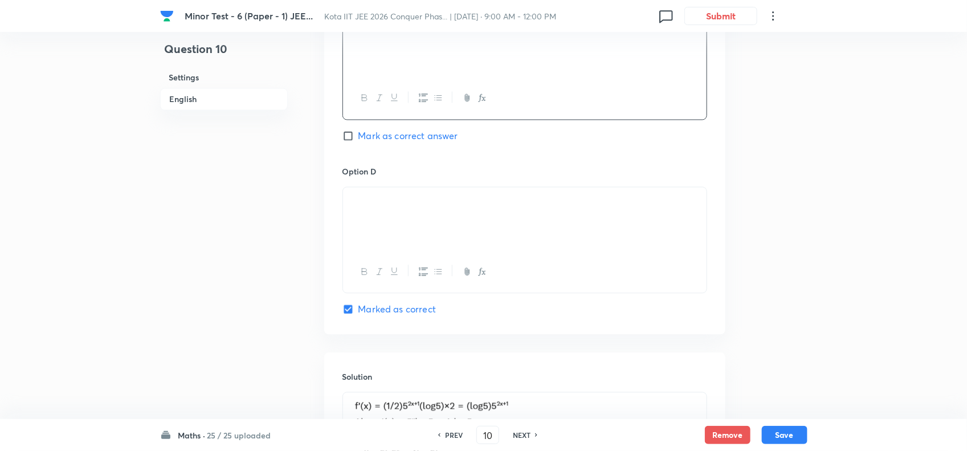
click at [499, 232] on div at bounding box center [525, 220] width 364 height 64
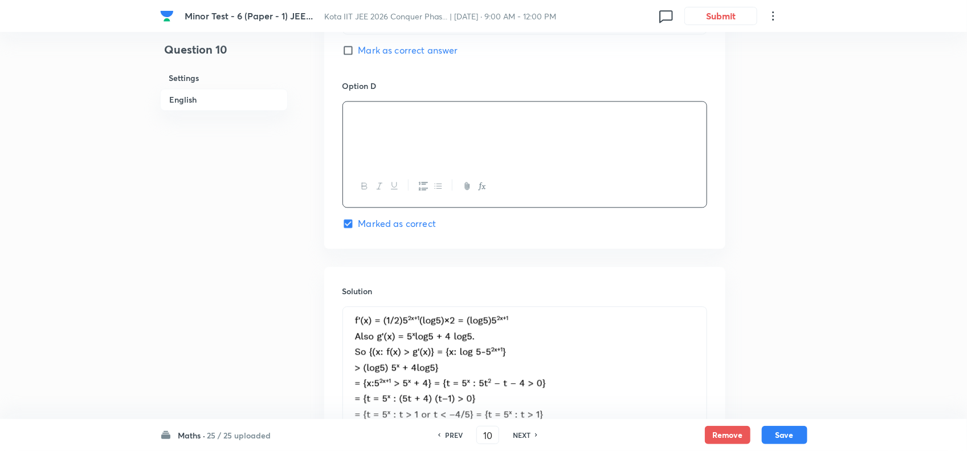
scroll to position [1140, 0]
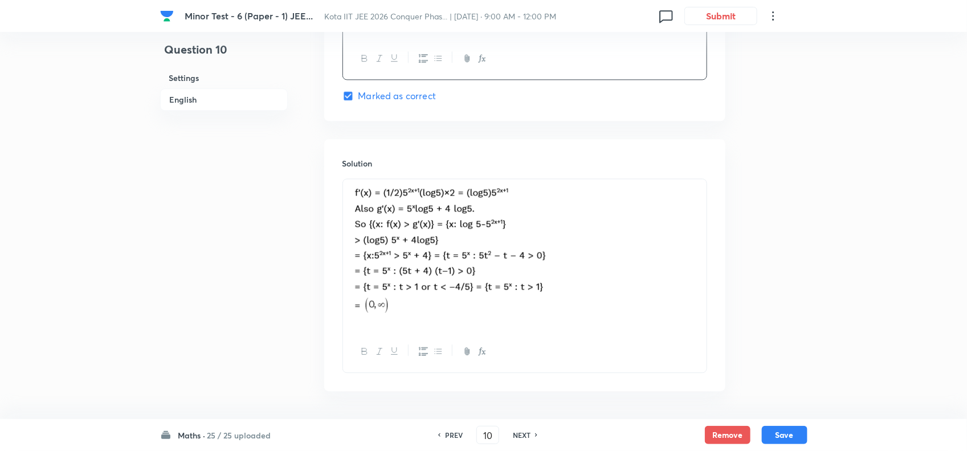
click at [601, 261] on p at bounding box center [525, 255] width 347 height 138
drag, startPoint x: 519, startPoint y: 433, endPoint x: 526, endPoint y: 428, distance: 8.9
click at [520, 433] on h6 "NEXT" at bounding box center [522, 435] width 18 height 10
checkbox input "false"
type input "11"
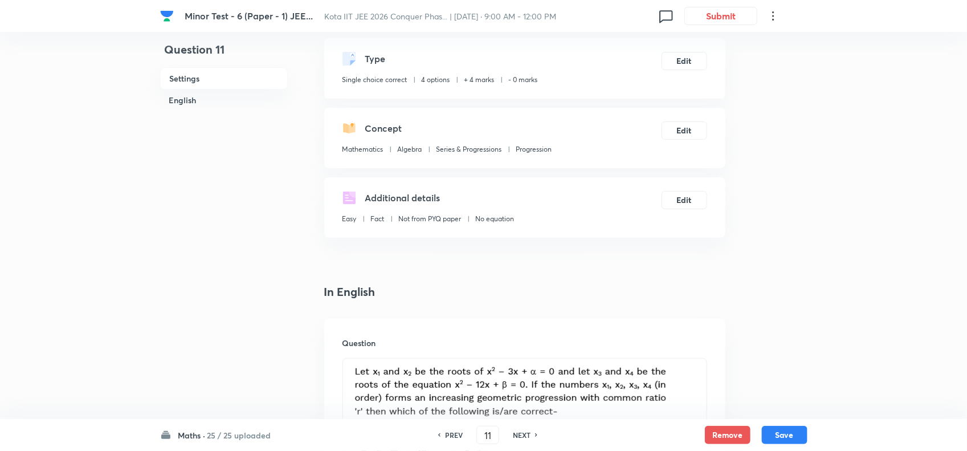
scroll to position [214, 0]
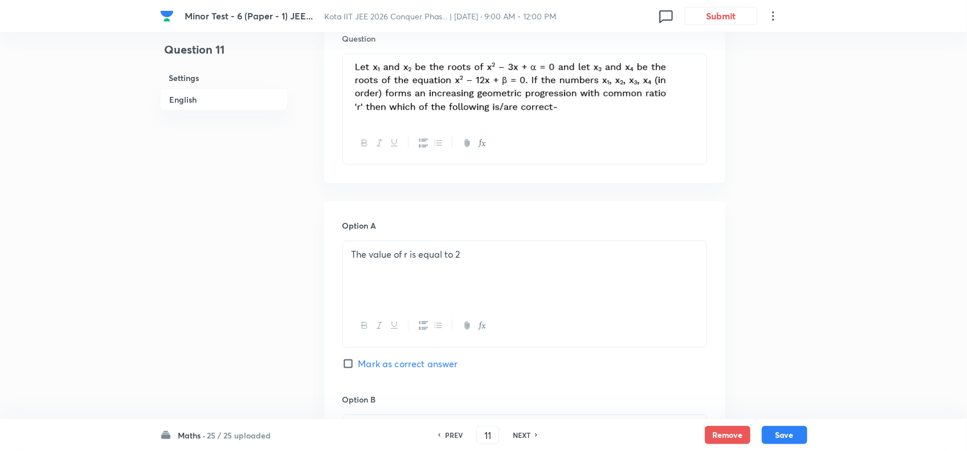
click at [503, 275] on div "The value of r is equal to 2" at bounding box center [525, 273] width 364 height 64
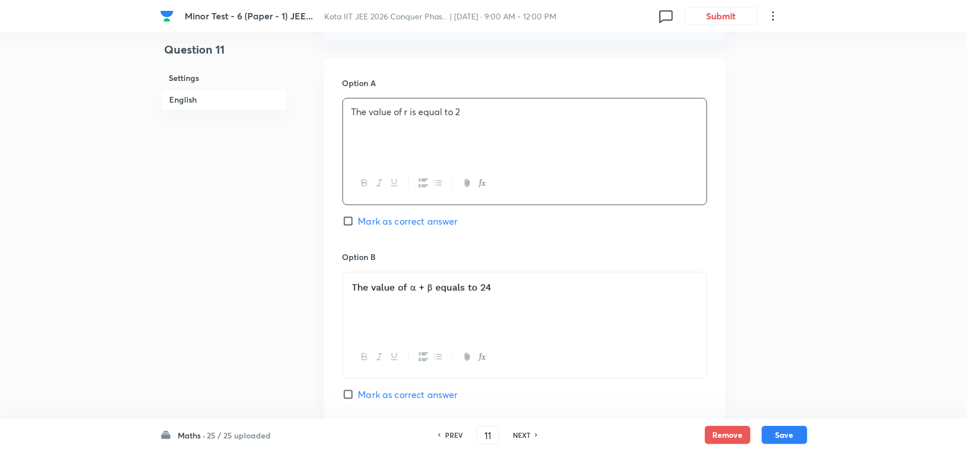
click at [520, 295] on p at bounding box center [525, 288] width 347 height 18
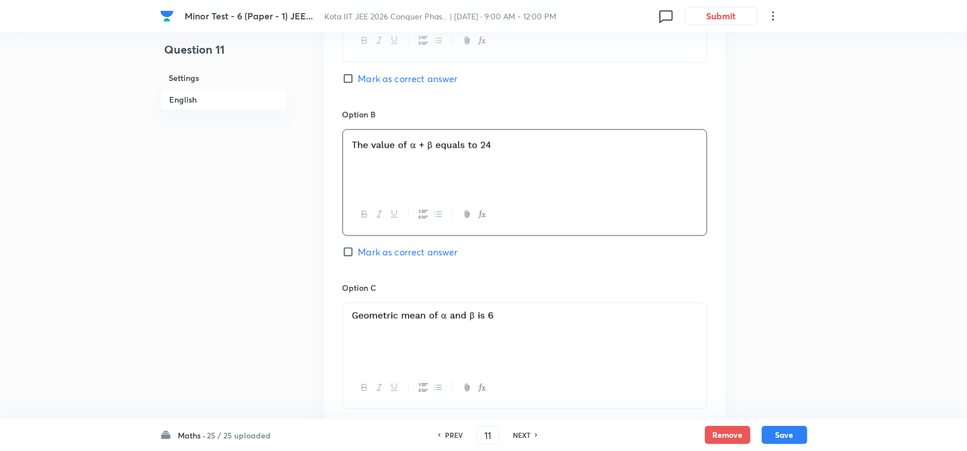
click at [579, 314] on p at bounding box center [525, 317] width 347 height 15
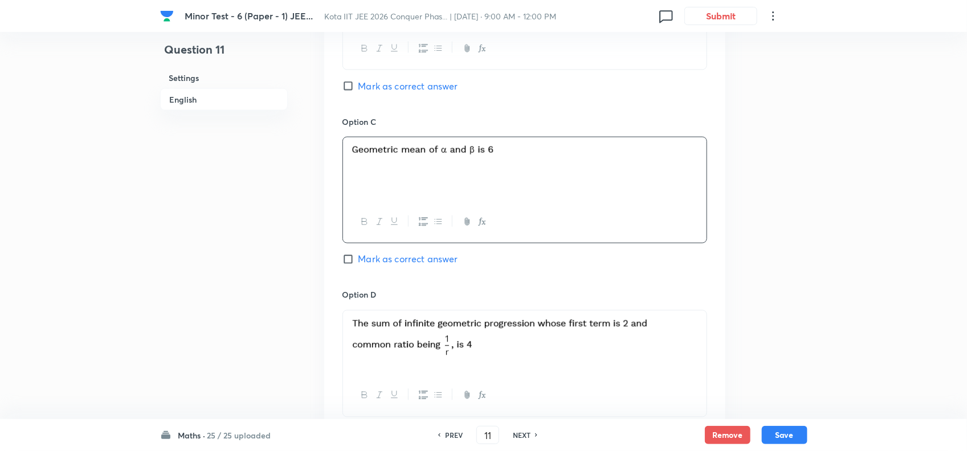
scroll to position [855, 0]
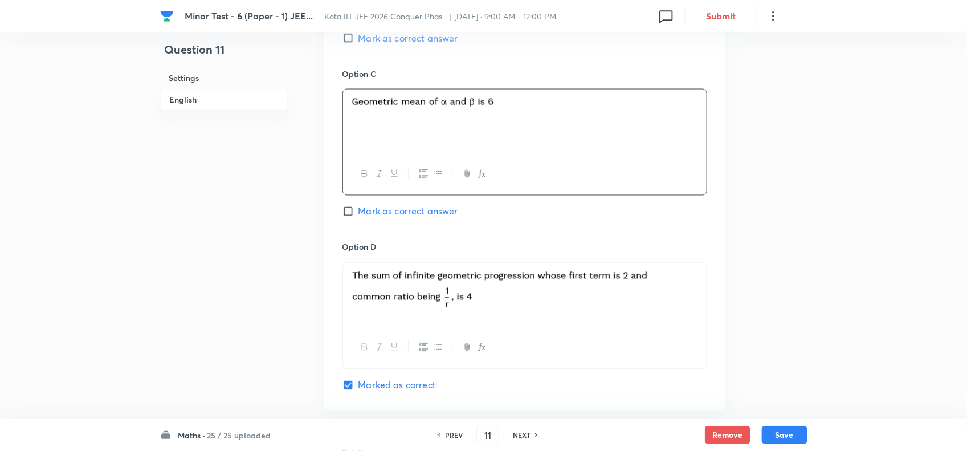
drag, startPoint x: 682, startPoint y: 294, endPoint x: 621, endPoint y: 289, distance: 61.2
click at [621, 289] on p at bounding box center [525, 291] width 347 height 43
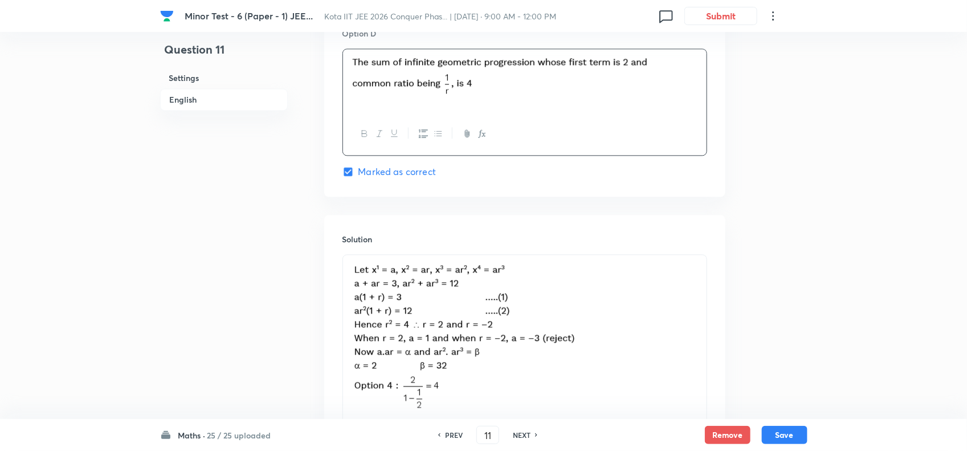
drag, startPoint x: 648, startPoint y: 301, endPoint x: 579, endPoint y: 303, distance: 69.6
click at [579, 303] on p at bounding box center [525, 338] width 347 height 152
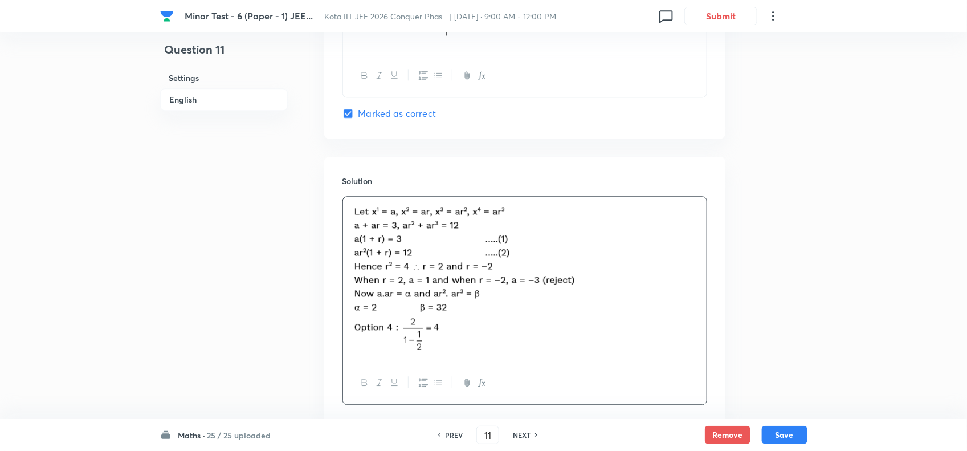
scroll to position [1206, 0]
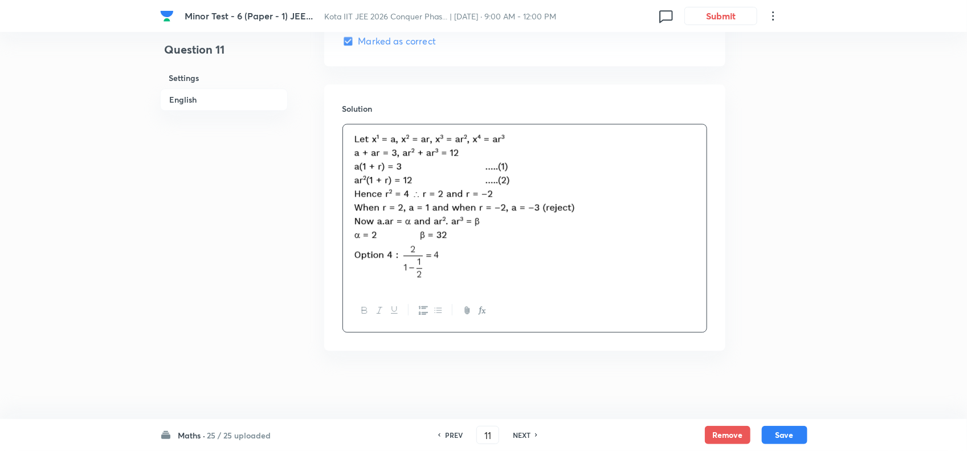
click at [529, 433] on h6 "NEXT" at bounding box center [522, 435] width 18 height 10
checkbox input "false"
type input "12"
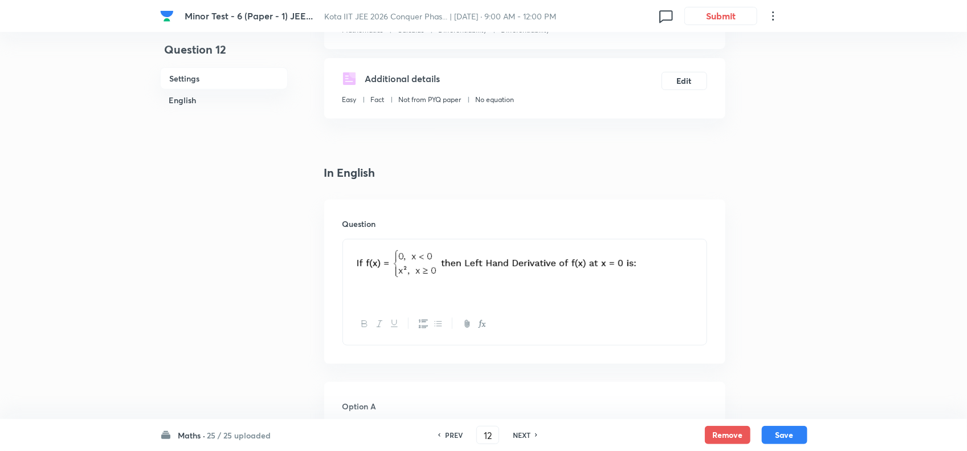
scroll to position [172, 0]
click at [650, 271] on p at bounding box center [525, 264] width 347 height 36
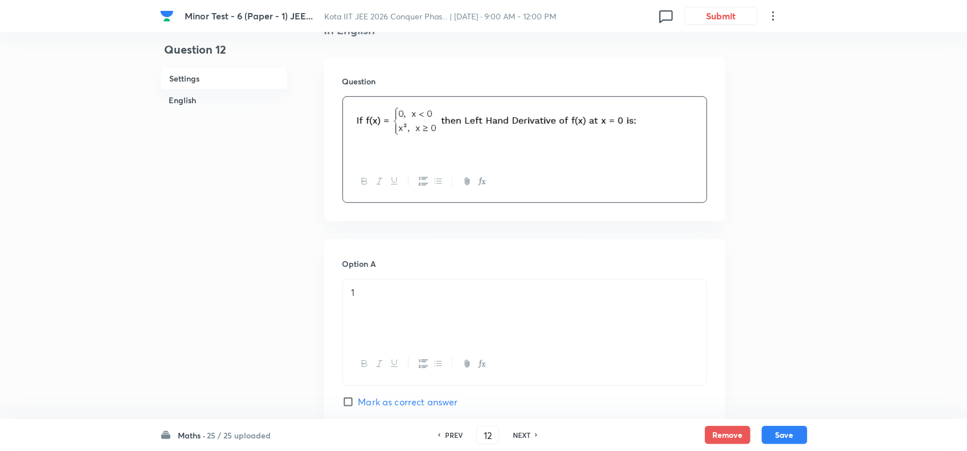
scroll to position [314, 0]
click at [540, 301] on div "1" at bounding box center [525, 311] width 364 height 64
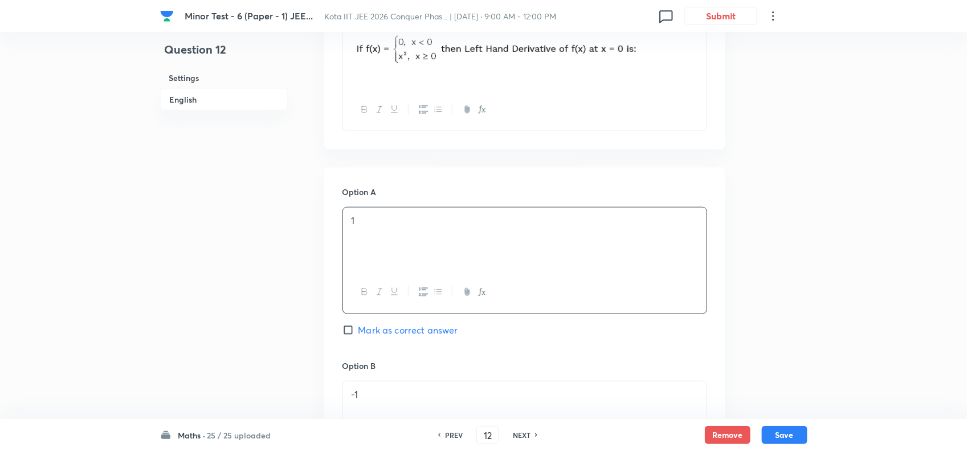
click at [437, 392] on p "-1" at bounding box center [525, 394] width 347 height 13
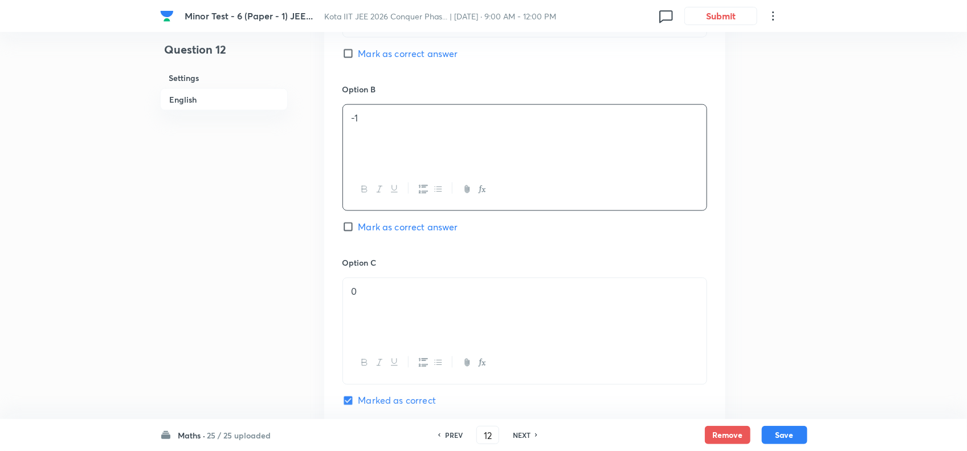
scroll to position [670, 0]
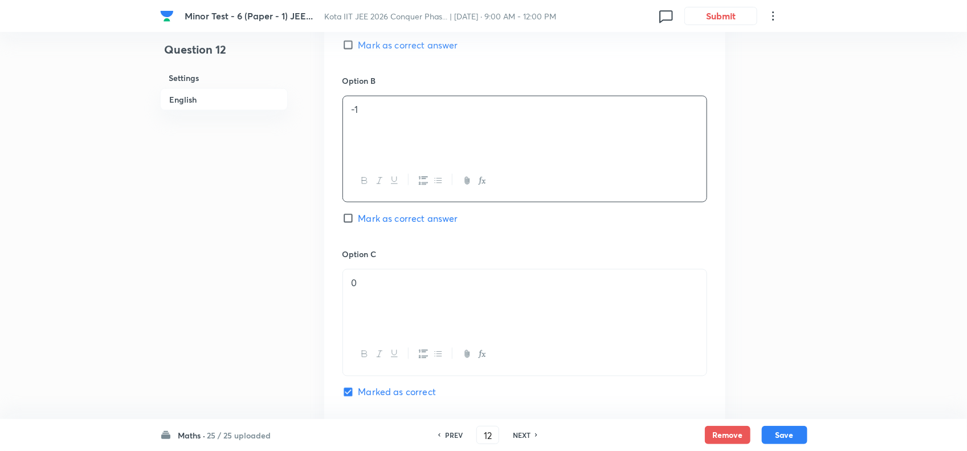
click at [479, 312] on div "0" at bounding box center [525, 302] width 364 height 64
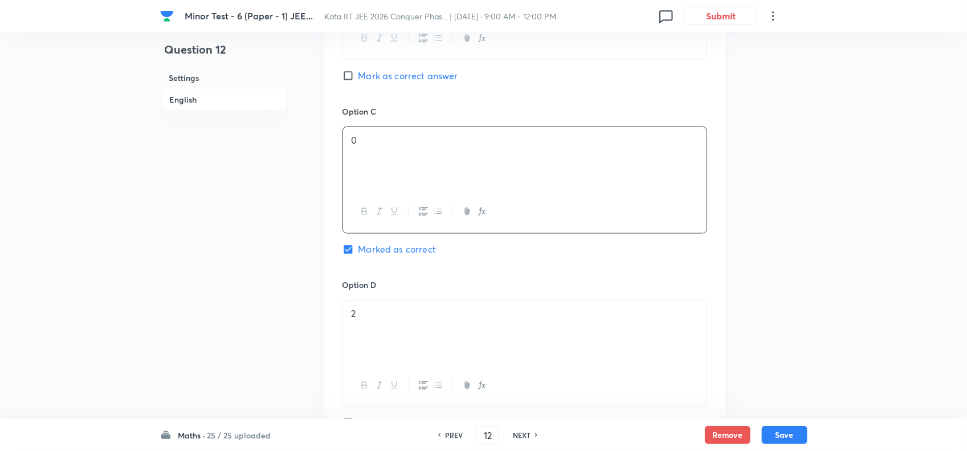
click at [487, 328] on div "2" at bounding box center [525, 333] width 364 height 64
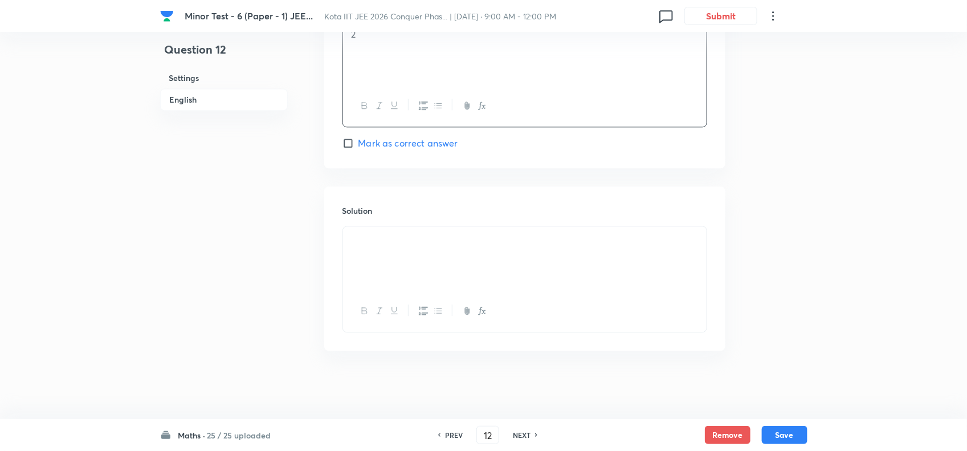
click at [531, 432] on div "NEXT" at bounding box center [524, 435] width 30 height 10
checkbox input "false"
type input "13"
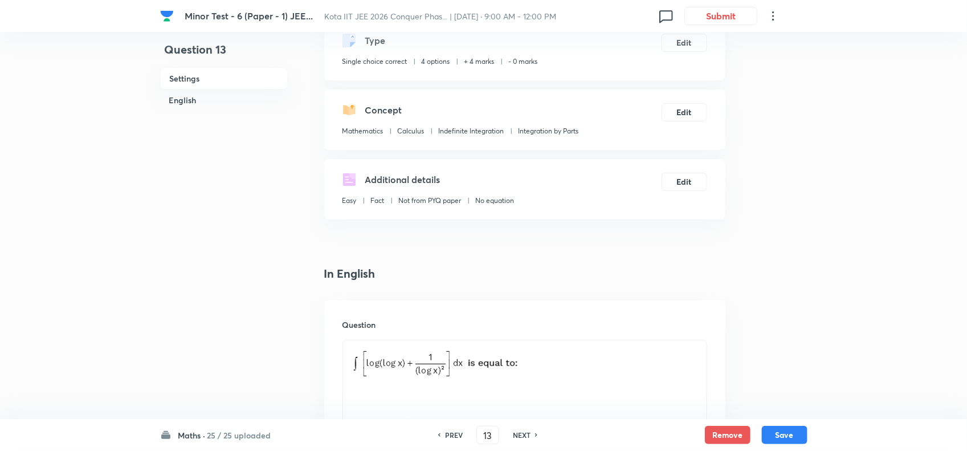
scroll to position [214, 0]
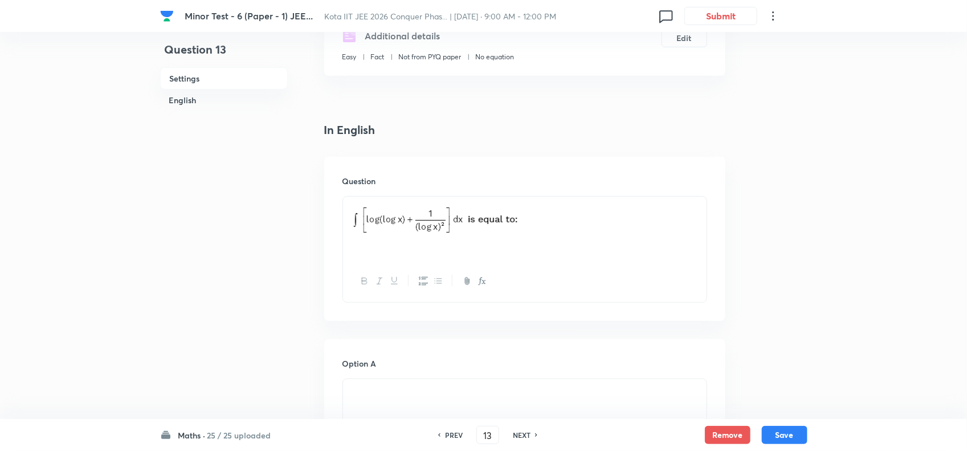
click at [579, 238] on p at bounding box center [525, 221] width 347 height 35
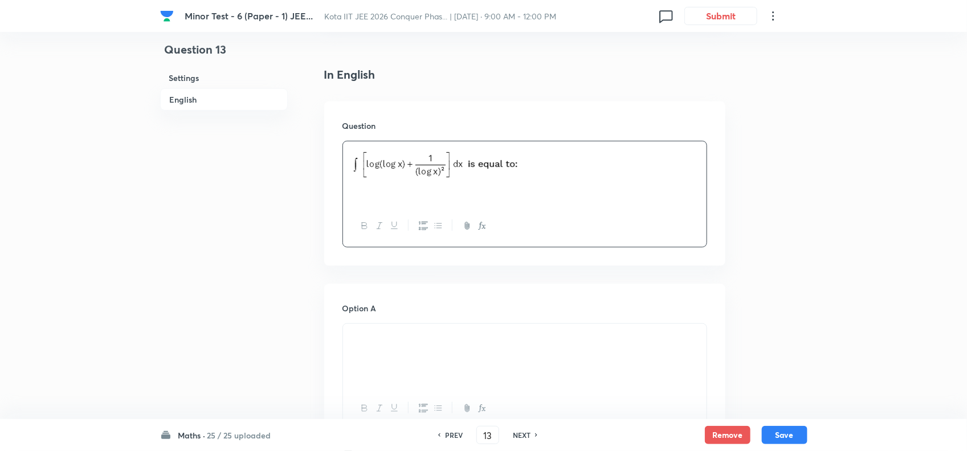
scroll to position [428, 0]
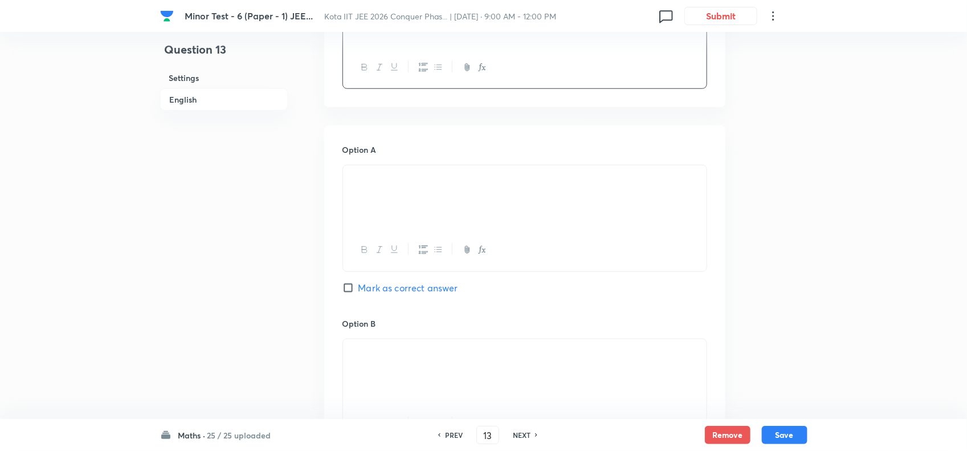
click at [511, 185] on p at bounding box center [525, 178] width 347 height 13
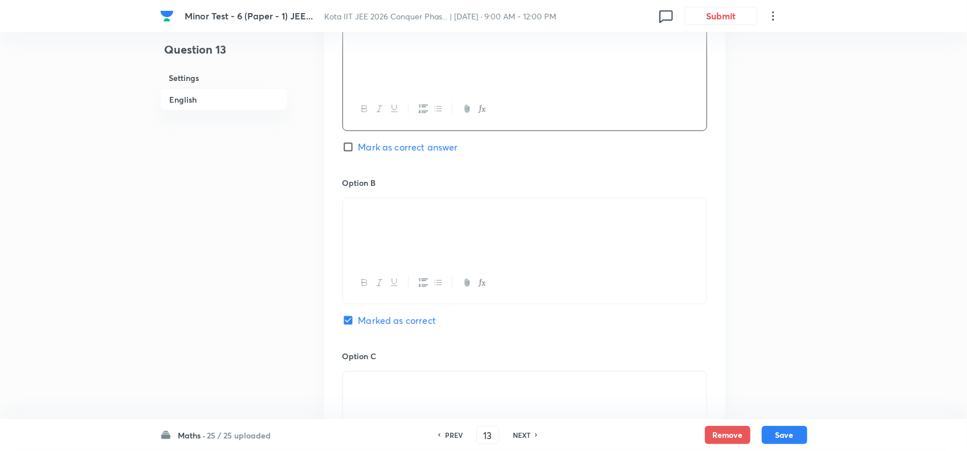
scroll to position [570, 0]
click at [547, 217] on p at bounding box center [525, 210] width 347 height 13
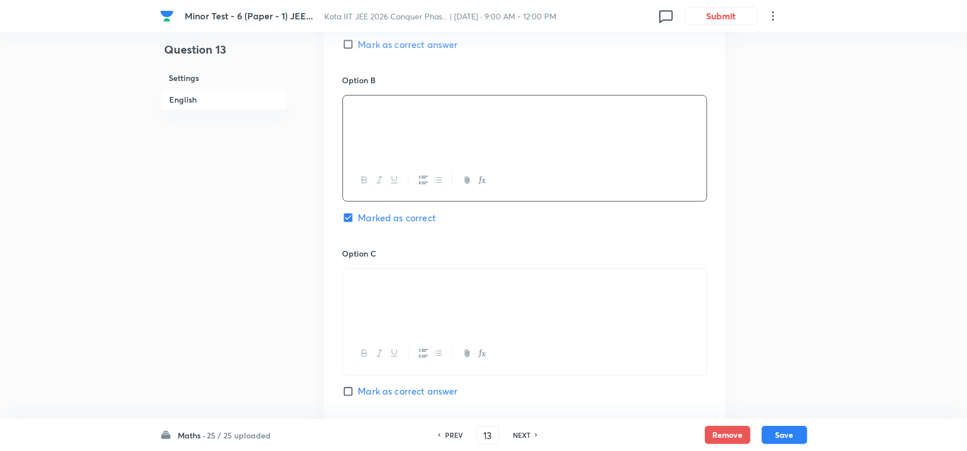
scroll to position [713, 0]
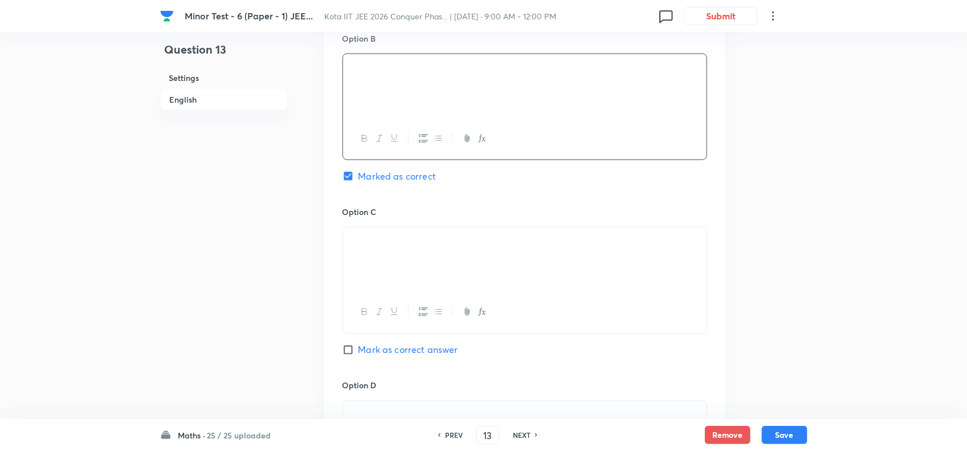
click at [557, 247] on p at bounding box center [525, 240] width 347 height 13
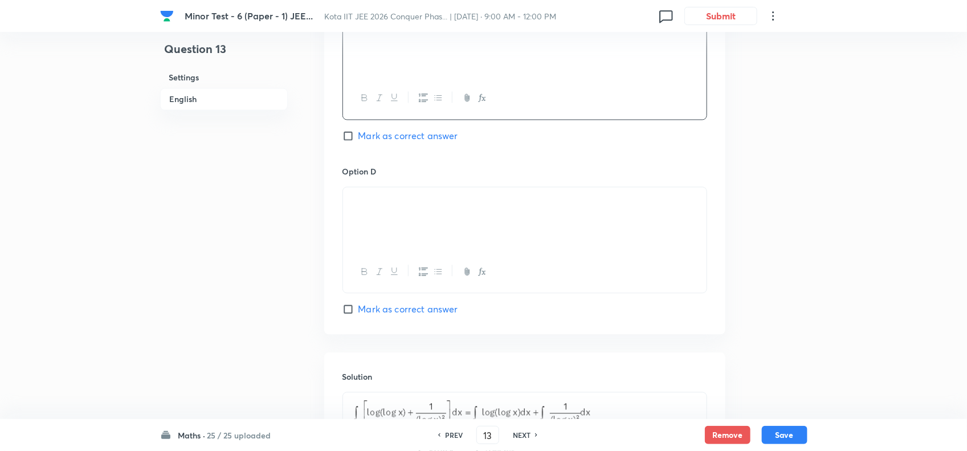
click at [558, 231] on div at bounding box center [525, 220] width 364 height 64
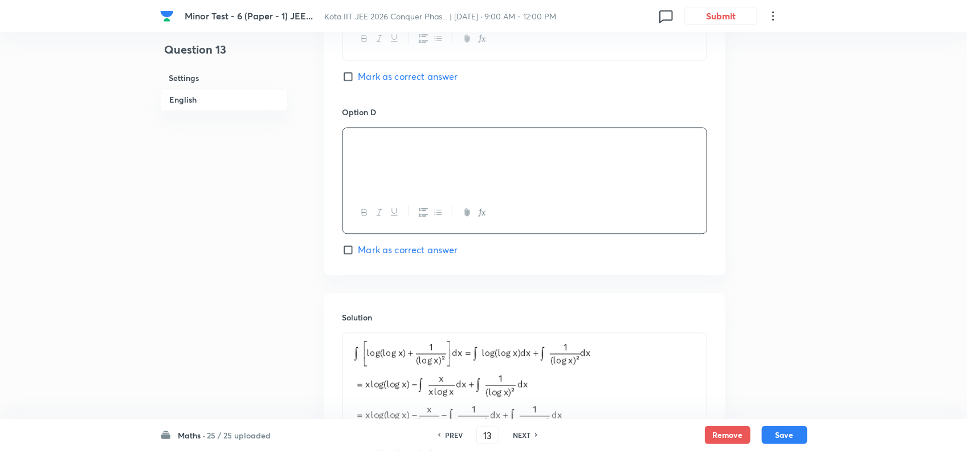
scroll to position [1069, 0]
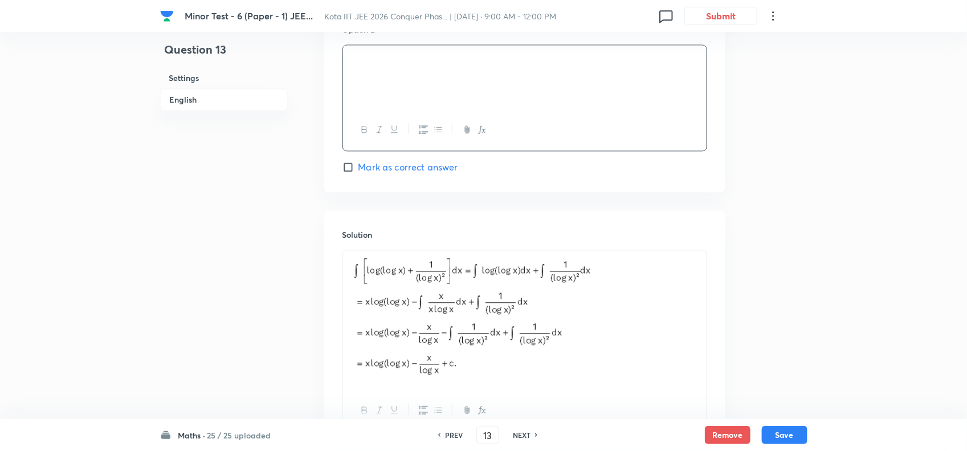
click at [619, 294] on p at bounding box center [525, 319] width 347 height 125
click at [523, 433] on h6 "NEXT" at bounding box center [522, 435] width 18 height 10
checkbox input "false"
type input "14"
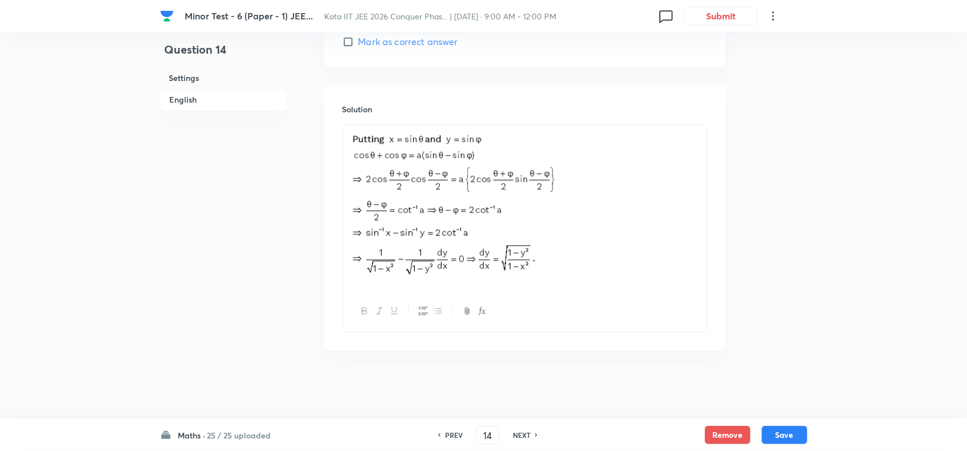
click at [535, 432] on icon at bounding box center [536, 435] width 3 height 6
checkbox input "false"
type input "15"
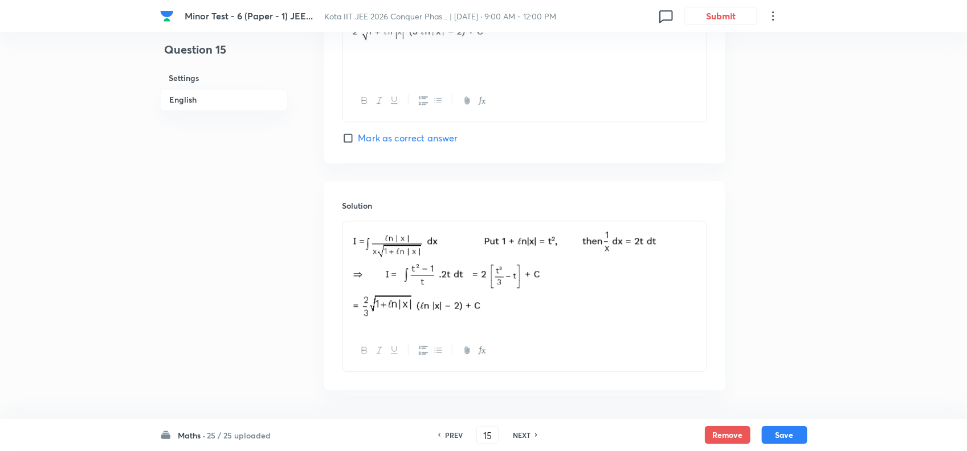
scroll to position [1143, 0]
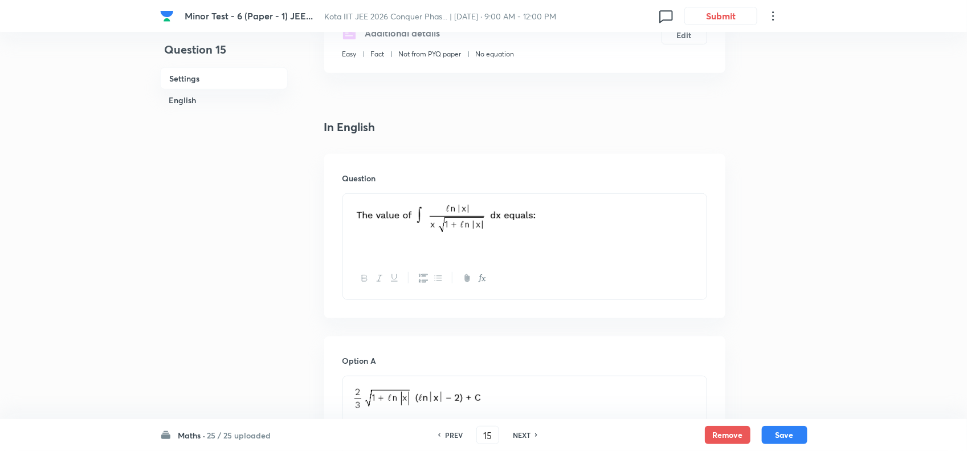
click at [573, 214] on p at bounding box center [525, 218] width 347 height 35
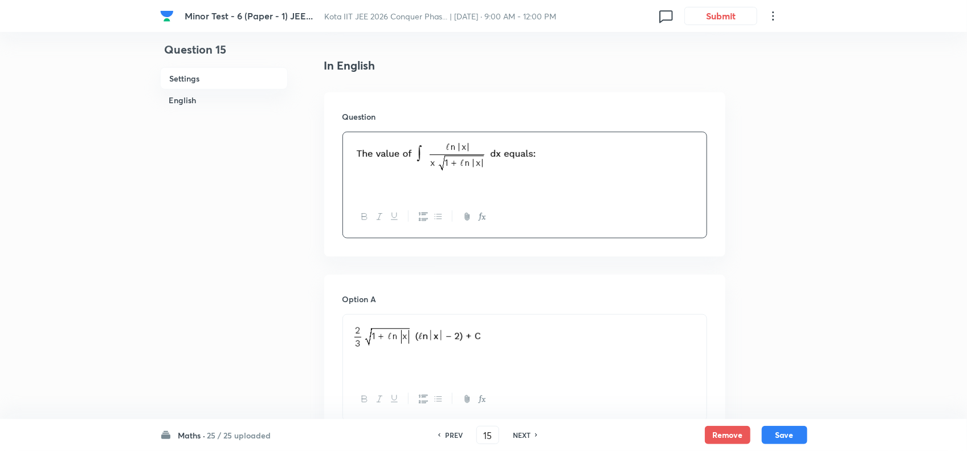
scroll to position [359, 0]
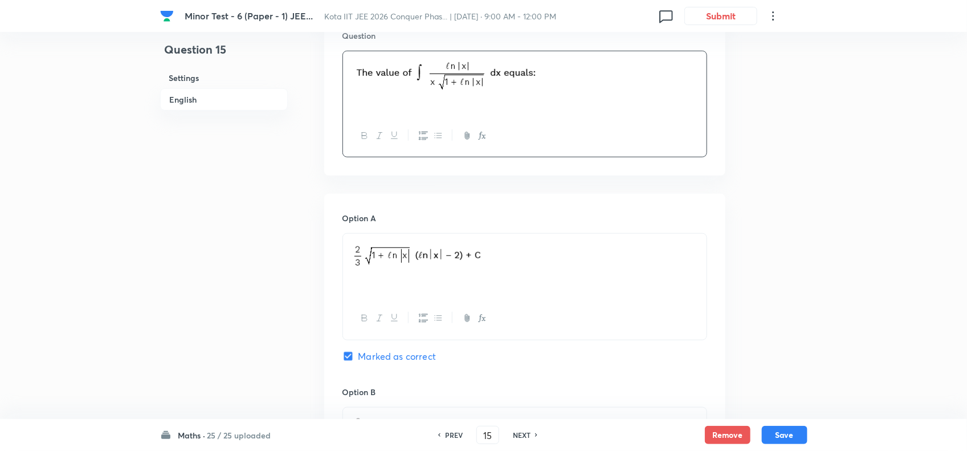
click at [527, 255] on p at bounding box center [525, 258] width 347 height 35
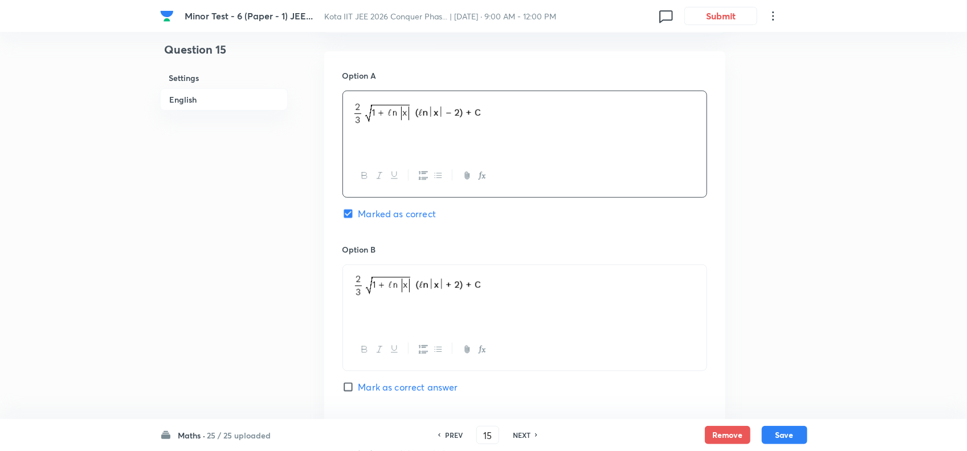
click at [556, 280] on p at bounding box center [525, 287] width 347 height 30
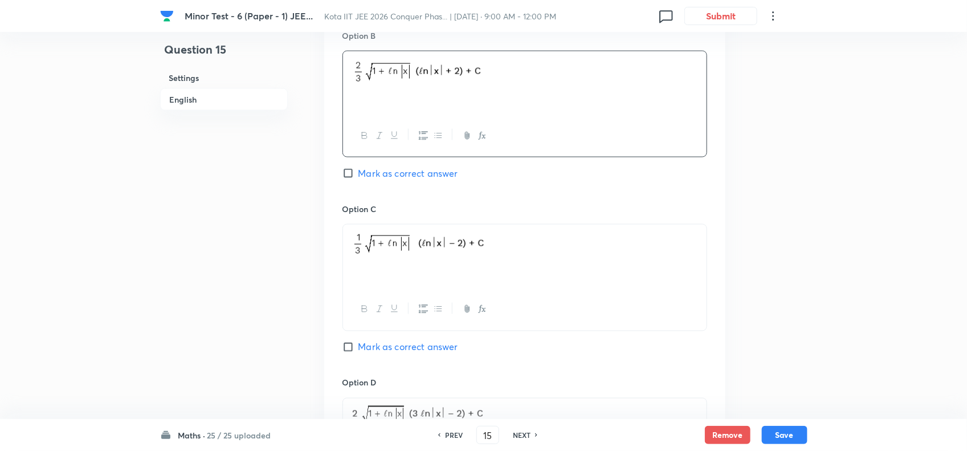
click at [562, 258] on p at bounding box center [525, 244] width 347 height 27
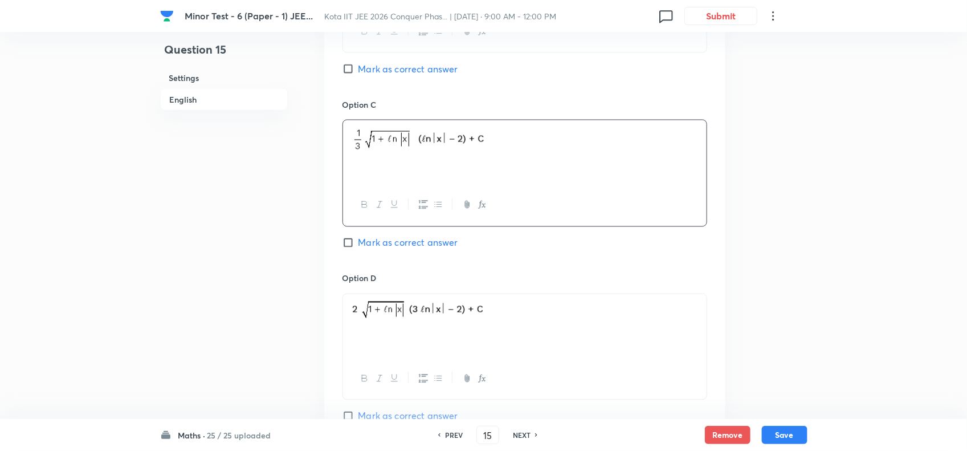
scroll to position [858, 0]
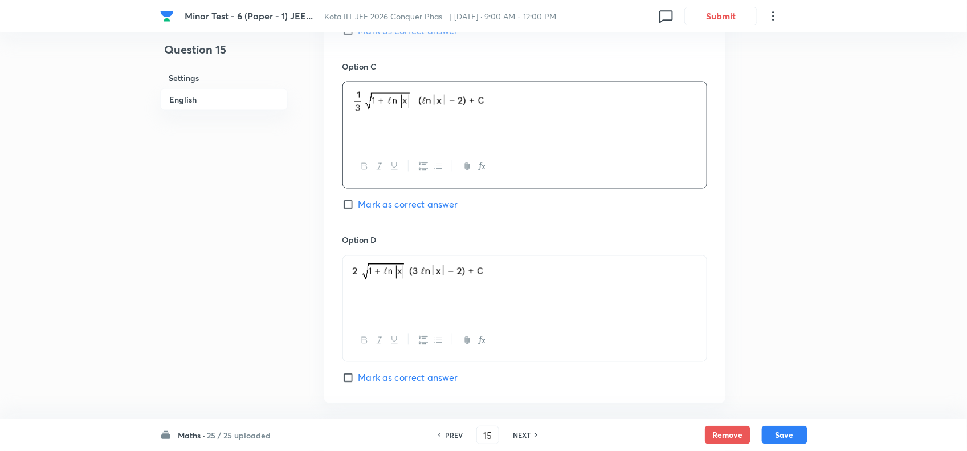
click at [572, 284] on p at bounding box center [525, 275] width 347 height 25
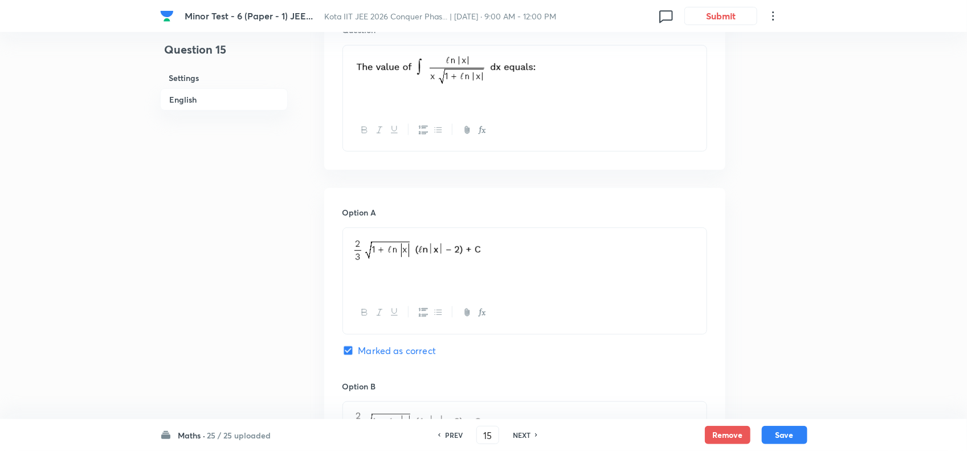
scroll to position [359, 0]
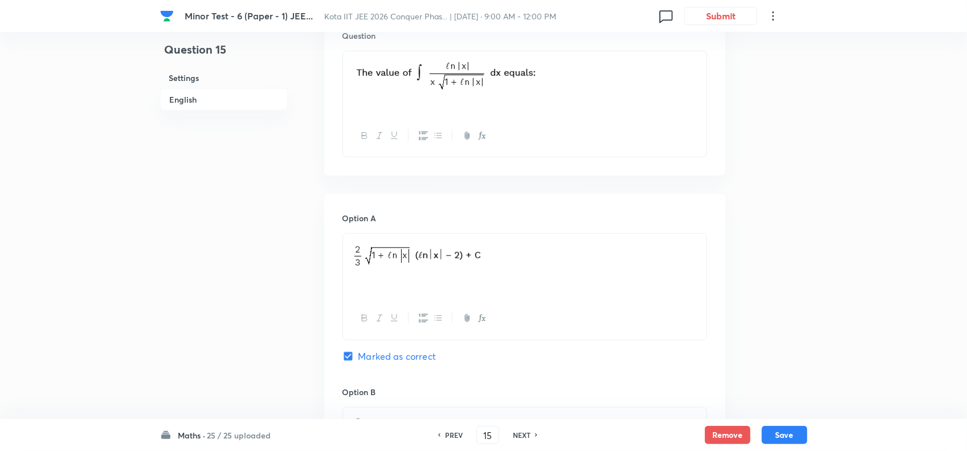
click at [522, 433] on h6 "NEXT" at bounding box center [522, 435] width 18 height 10
checkbox input "false"
type input "16"
checkbox input "true"
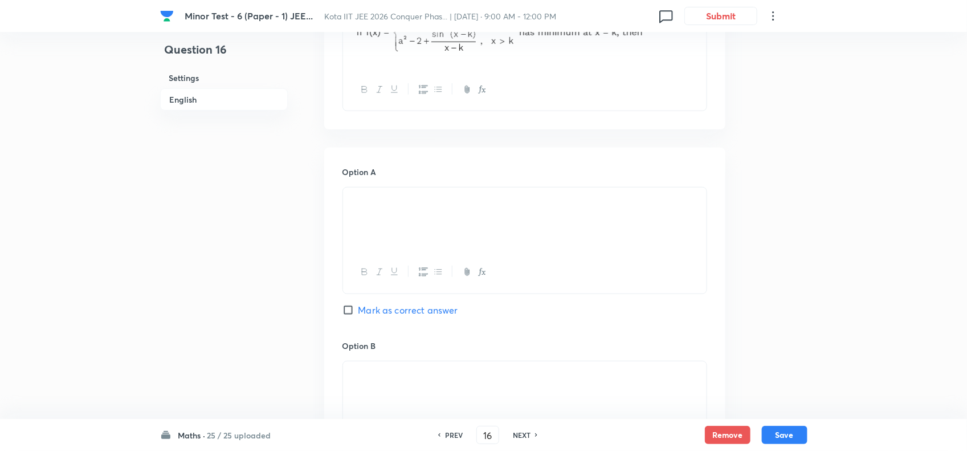
scroll to position [430, 0]
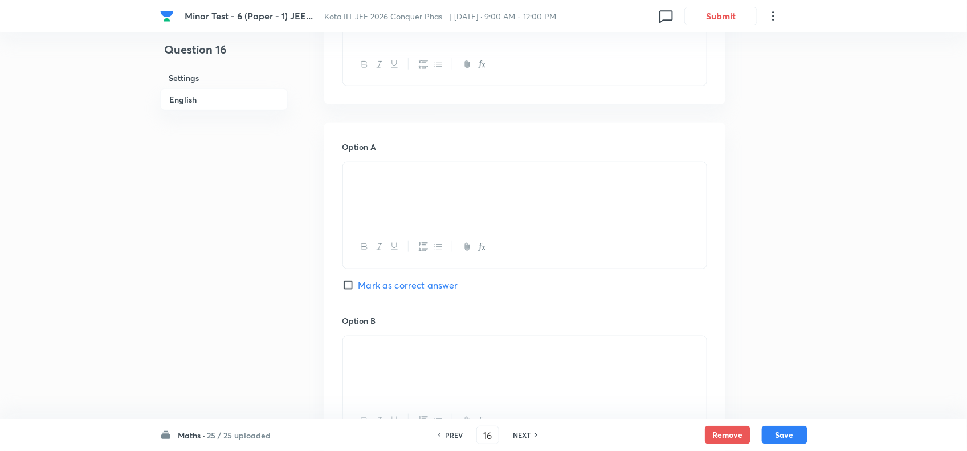
click at [496, 345] on p at bounding box center [525, 349] width 347 height 13
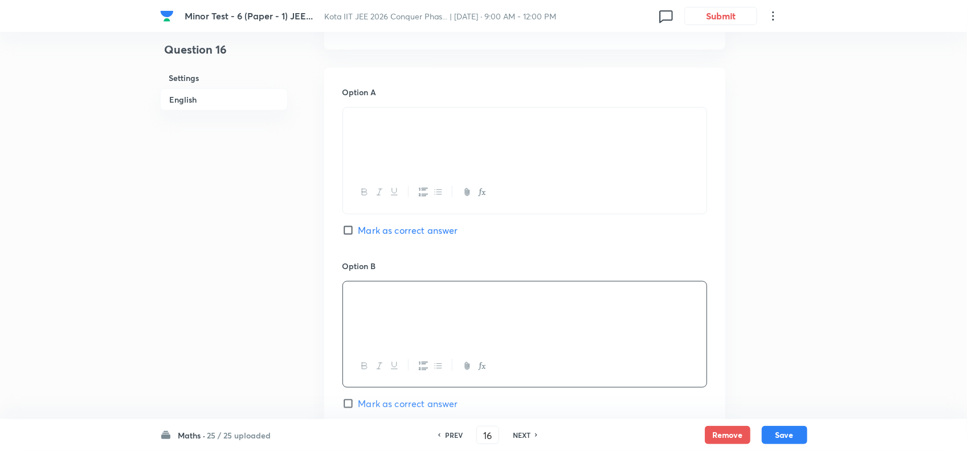
scroll to position [644, 0]
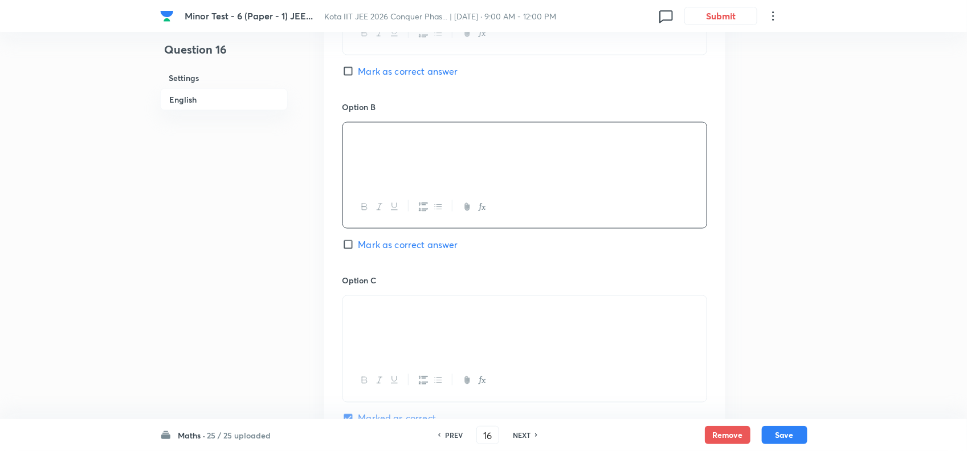
click at [491, 332] on div at bounding box center [525, 328] width 364 height 64
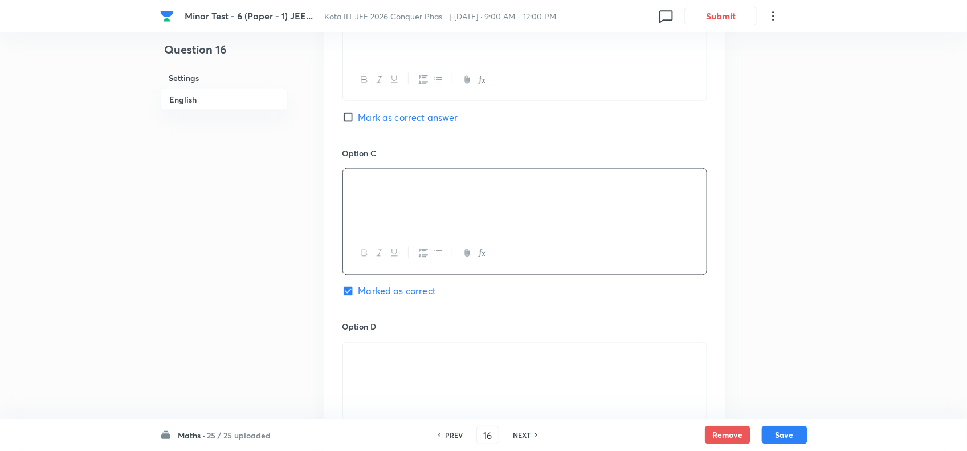
scroll to position [787, 0]
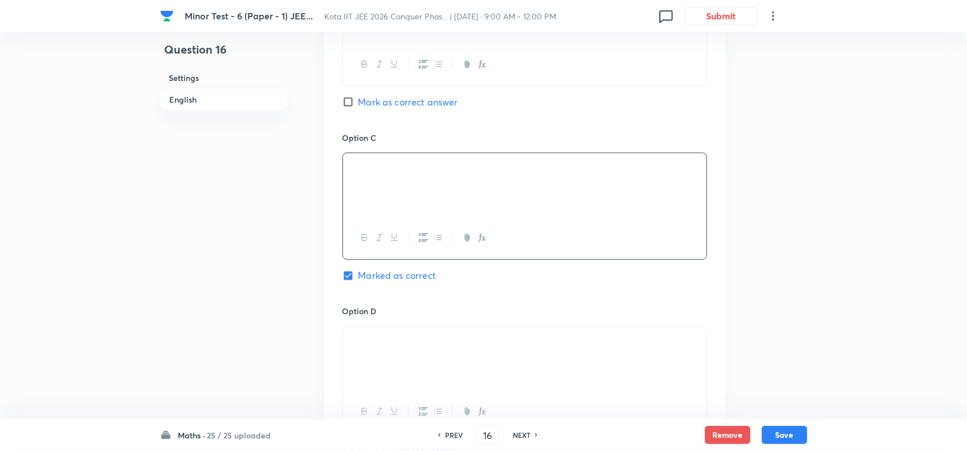
click at [505, 340] on p at bounding box center [525, 340] width 347 height 13
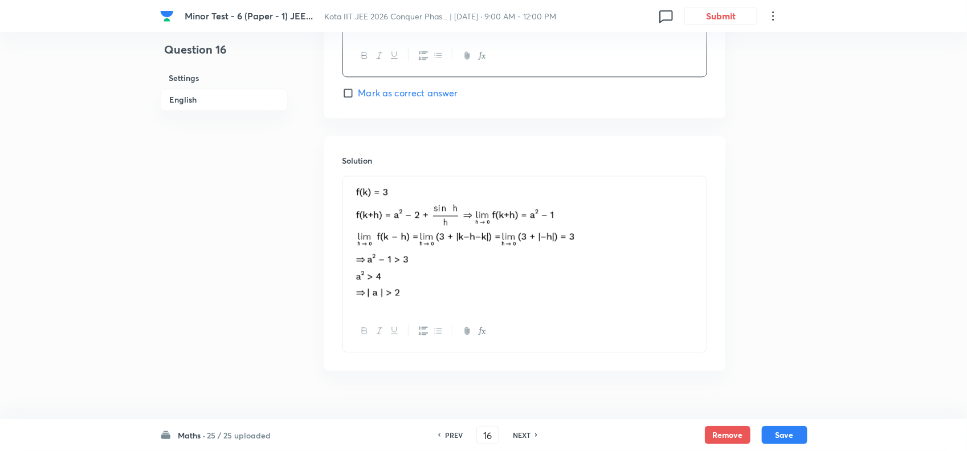
click at [526, 434] on h6 "NEXT" at bounding box center [522, 435] width 18 height 10
type input "17"
checkbox input "false"
checkbox input "true"
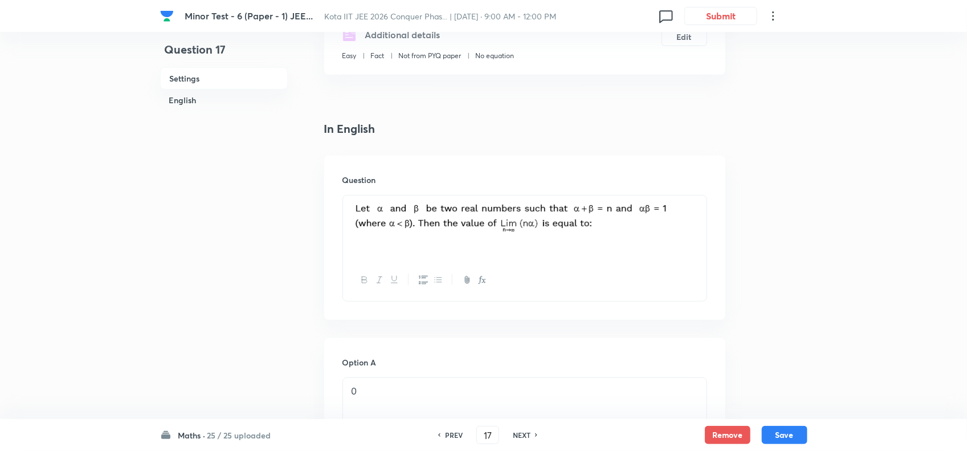
scroll to position [217, 0]
drag, startPoint x: 503, startPoint y: 203, endPoint x: 520, endPoint y: 205, distance: 17.3
click at [520, 205] on img at bounding box center [514, 217] width 324 height 33
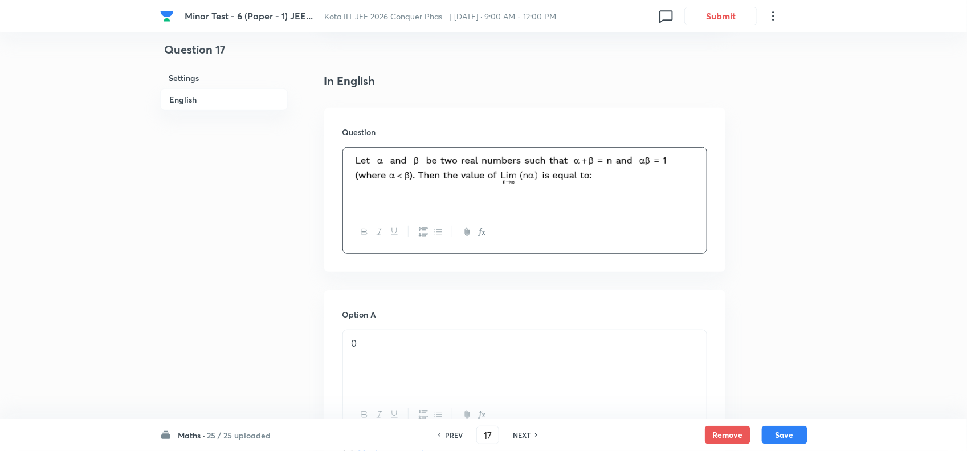
scroll to position [288, 0]
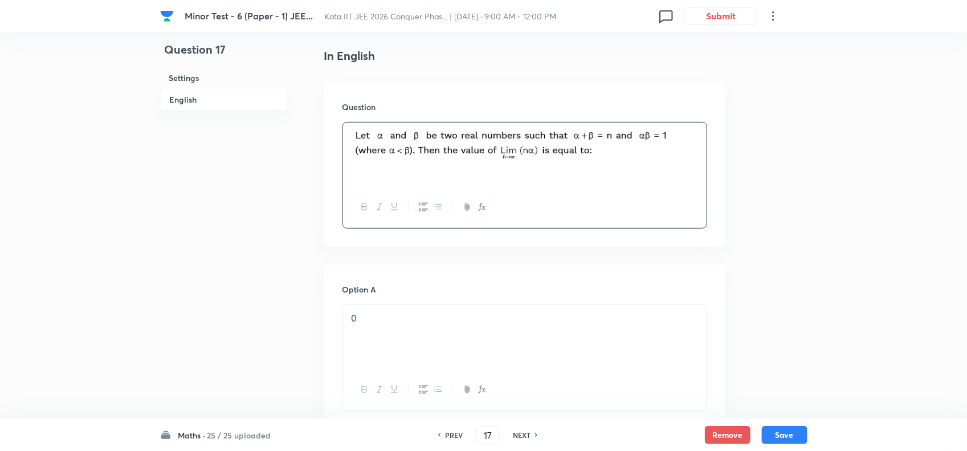
click at [446, 305] on div "0" at bounding box center [525, 357] width 365 height 107
click at [446, 330] on div "0" at bounding box center [525, 337] width 364 height 64
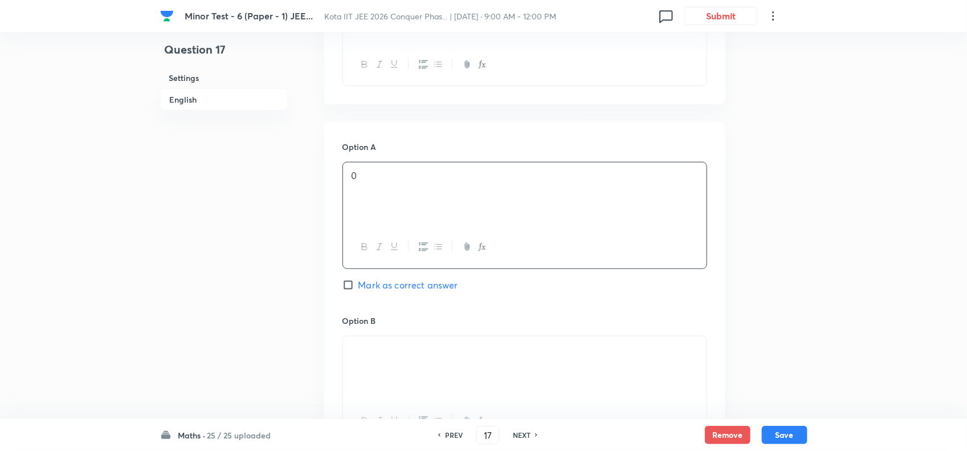
click at [452, 377] on div at bounding box center [525, 368] width 364 height 64
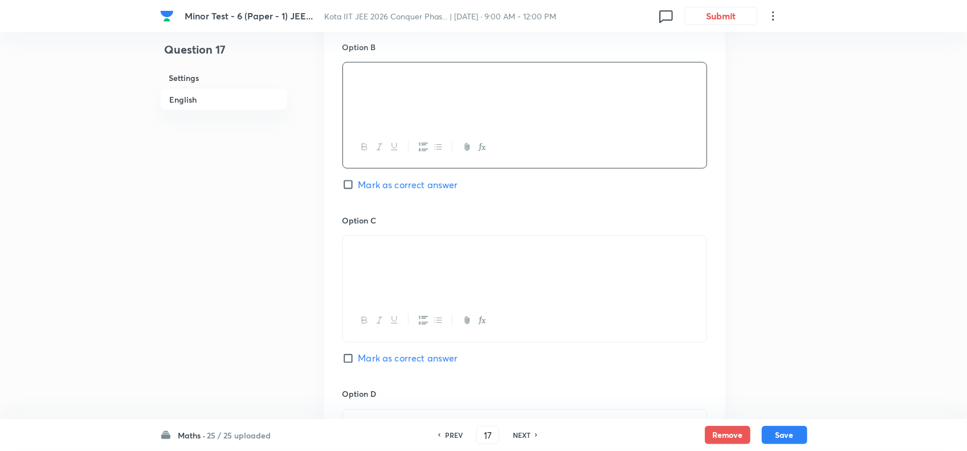
scroll to position [715, 0]
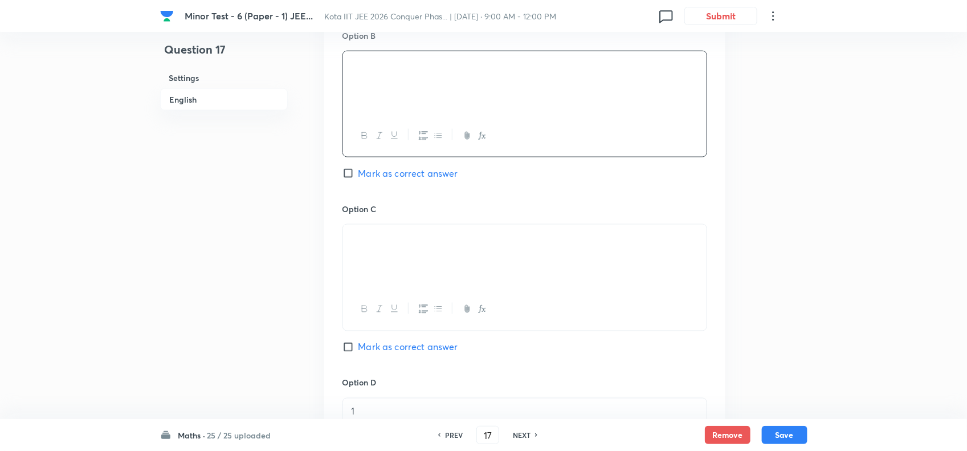
click at [452, 283] on div at bounding box center [525, 257] width 364 height 64
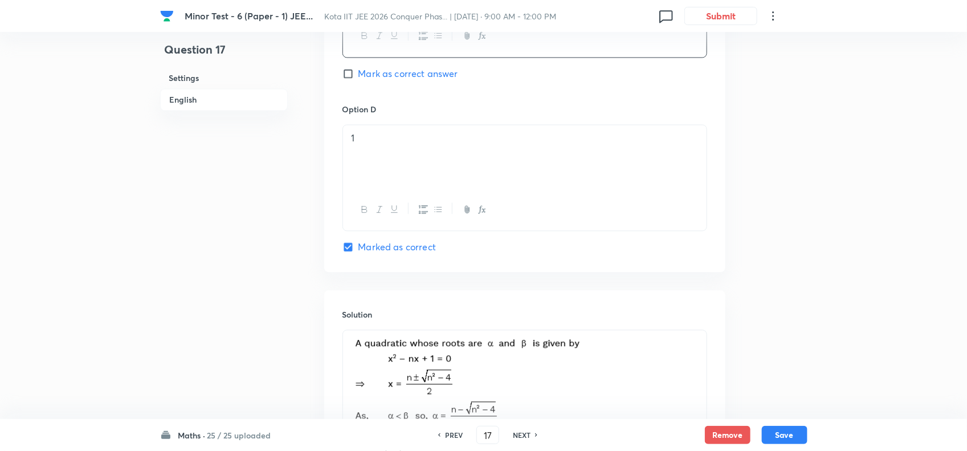
scroll to position [1000, 0]
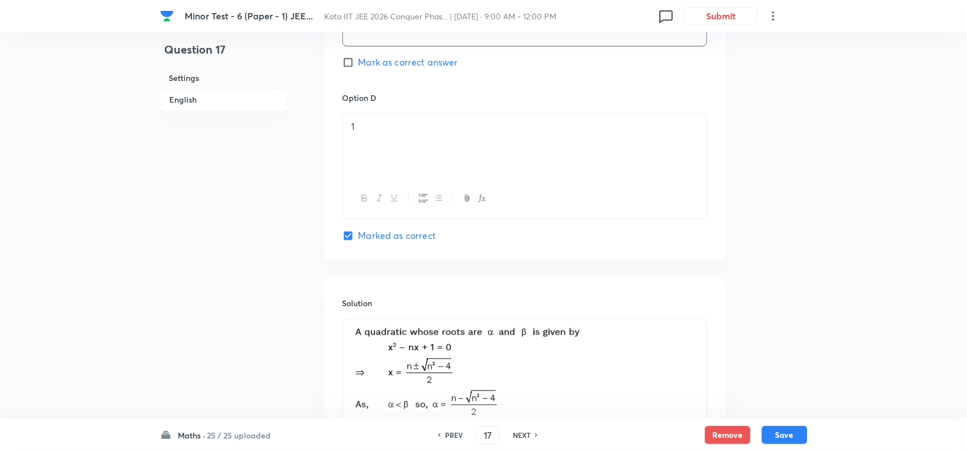
click at [434, 154] on div "1" at bounding box center [525, 145] width 364 height 64
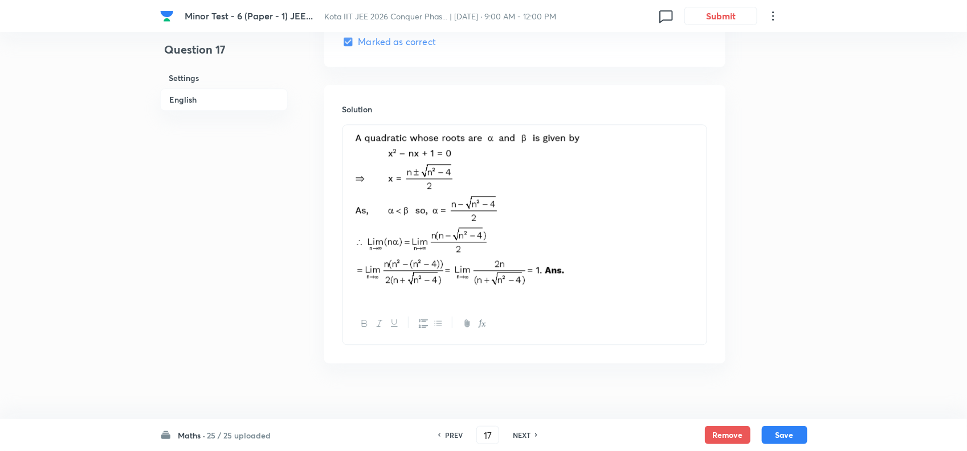
scroll to position [1213, 0]
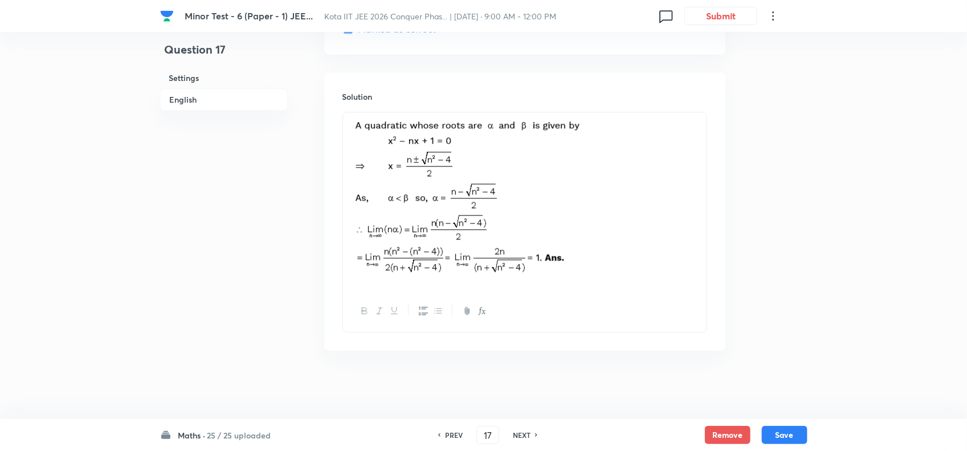
click at [531, 432] on div "NEXT" at bounding box center [524, 435] width 30 height 10
type input "18"
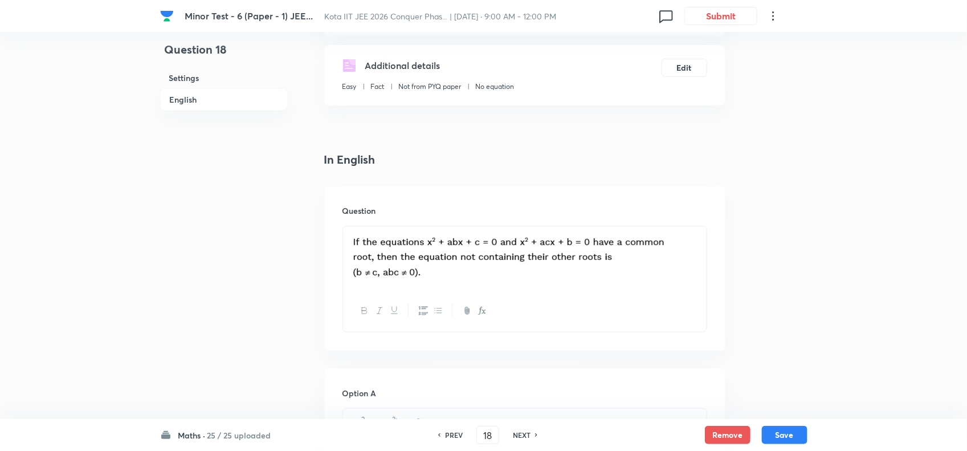
scroll to position [119, 0]
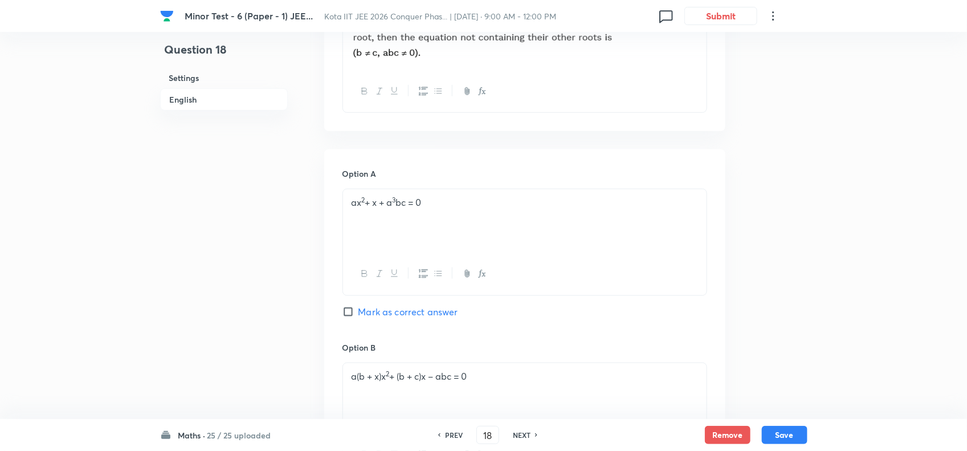
click at [482, 226] on div "ax 2 + x + a 3 bc = 0" at bounding box center [525, 221] width 364 height 64
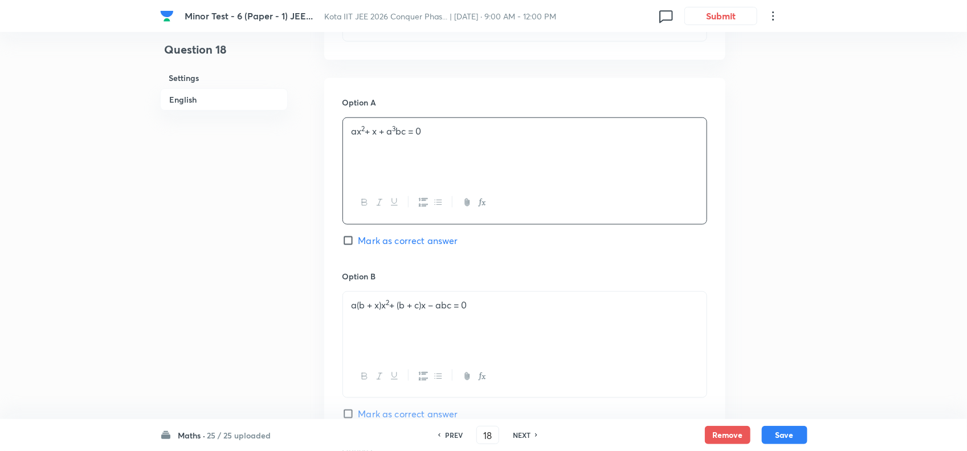
click at [520, 301] on p "a(b + x)x 2 + (b + c)x – abc = 0" at bounding box center [525, 305] width 347 height 13
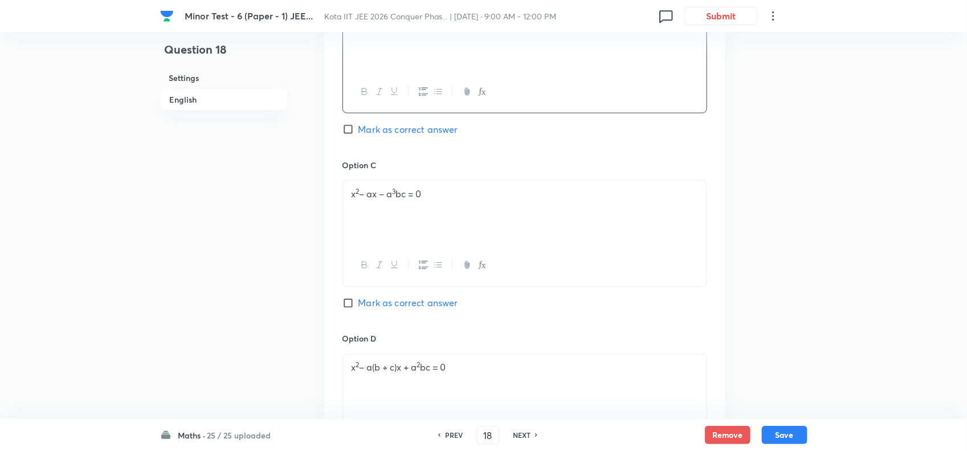
scroll to position [760, 0]
click at [513, 219] on div "x 2 – ax – a 3 bc = 0" at bounding box center [525, 212] width 364 height 64
click at [489, 383] on div "x 2 – a(b + c)x + a 2 bc = 0" at bounding box center [525, 386] width 364 height 64
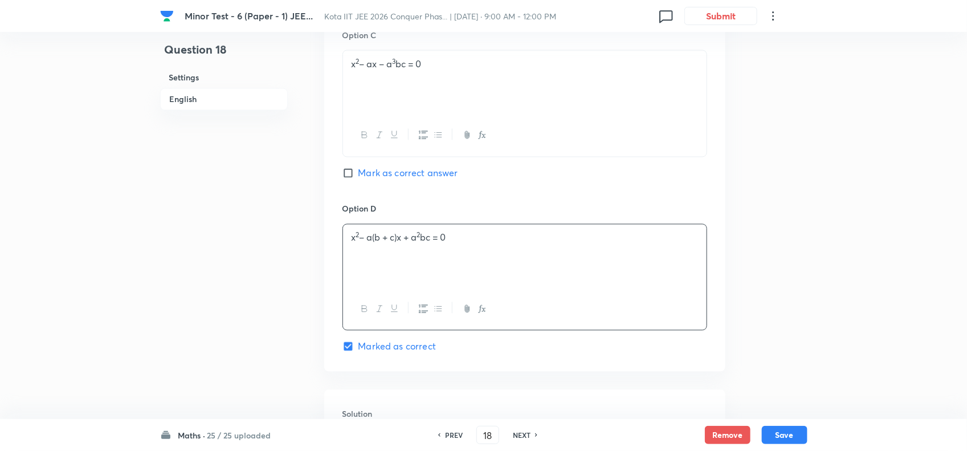
scroll to position [1187, 0]
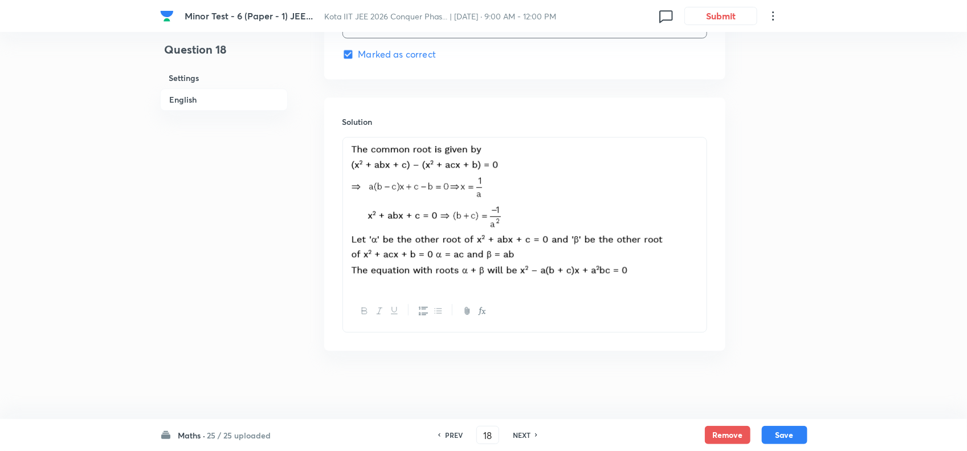
click at [580, 274] on img at bounding box center [509, 212] width 314 height 136
click at [523, 433] on h6 "NEXT" at bounding box center [522, 435] width 18 height 10
checkbox input "false"
type input "19"
checkbox input "true"
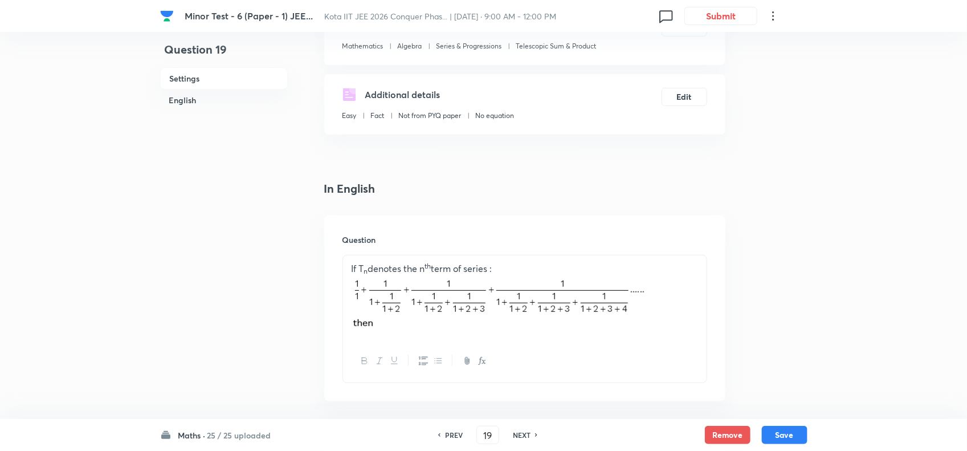
scroll to position [261, 0]
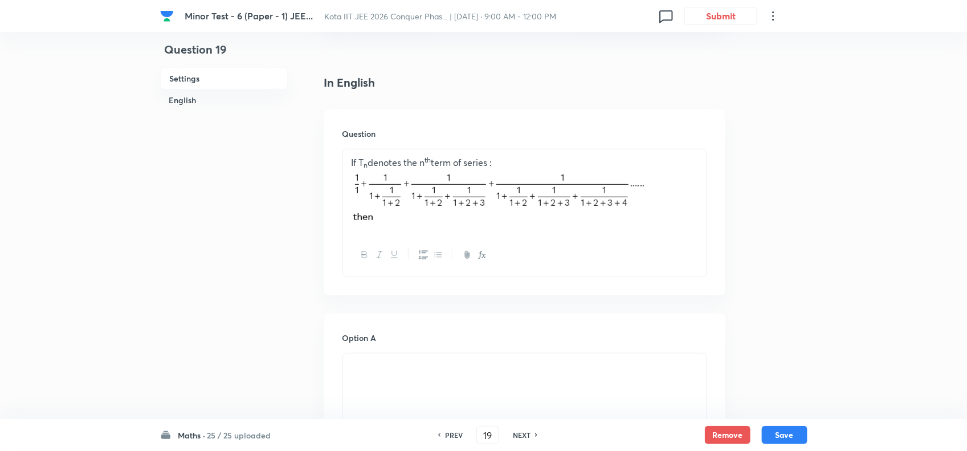
click at [661, 222] on p at bounding box center [525, 198] width 347 height 59
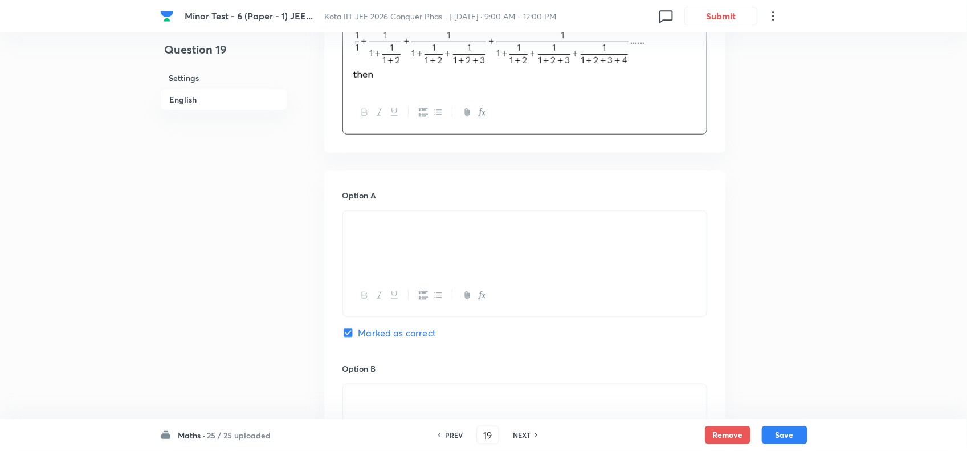
click at [505, 261] on div at bounding box center [525, 243] width 364 height 64
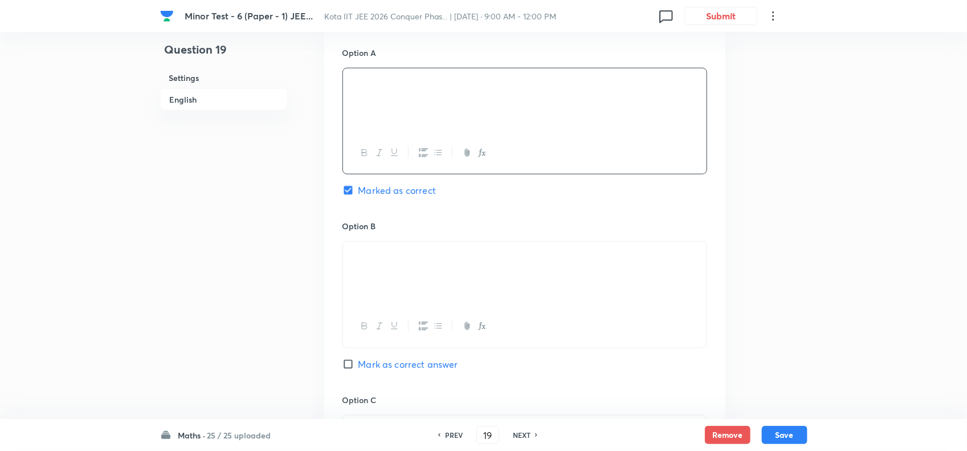
click at [478, 258] on p at bounding box center [525, 255] width 347 height 13
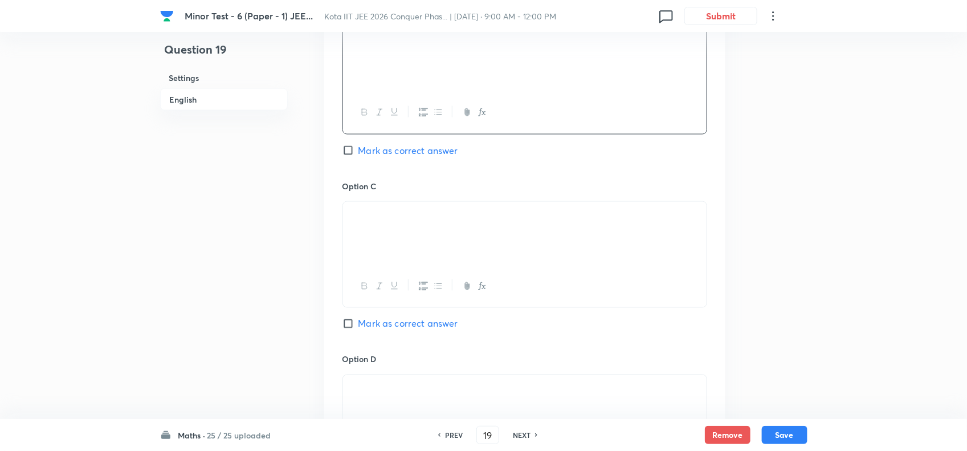
click at [475, 252] on div at bounding box center [525, 234] width 364 height 64
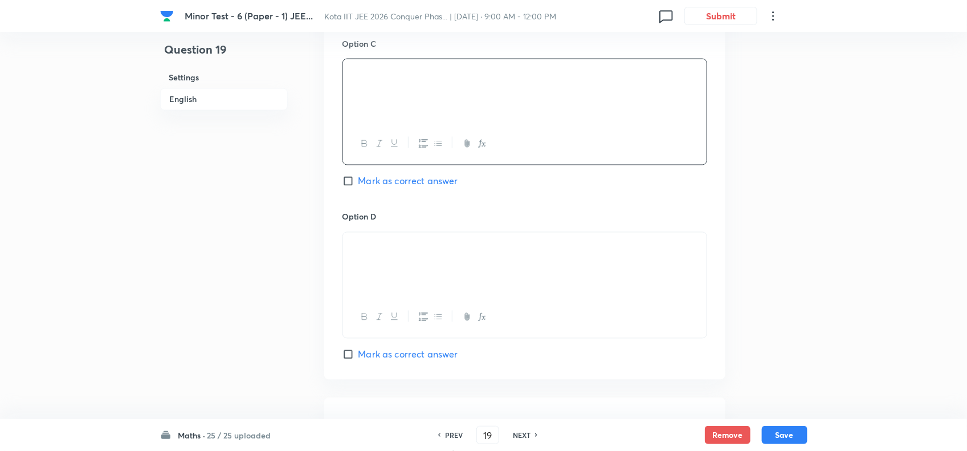
click at [462, 253] on p at bounding box center [525, 245] width 347 height 13
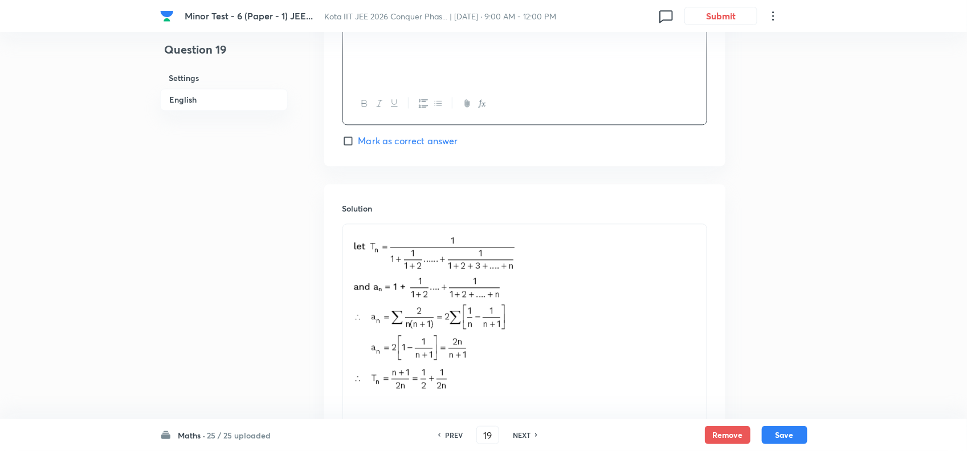
click at [576, 283] on p at bounding box center [525, 315] width 347 height 168
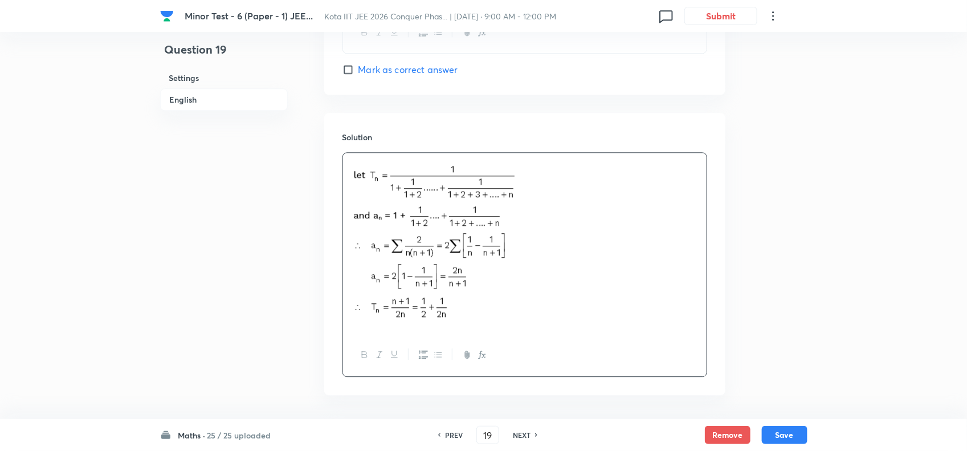
click at [534, 437] on div "NEXT" at bounding box center [524, 435] width 30 height 10
type input "20"
checkbox input "false"
checkbox input "true"
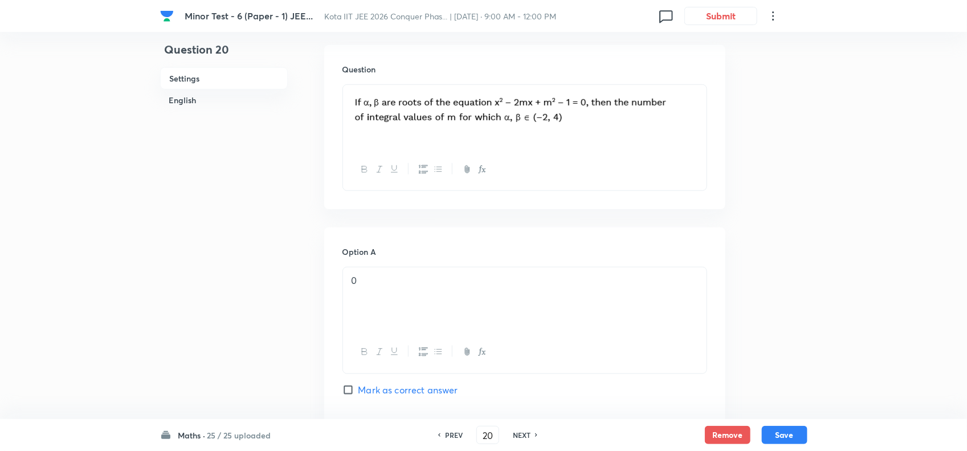
scroll to position [190, 0]
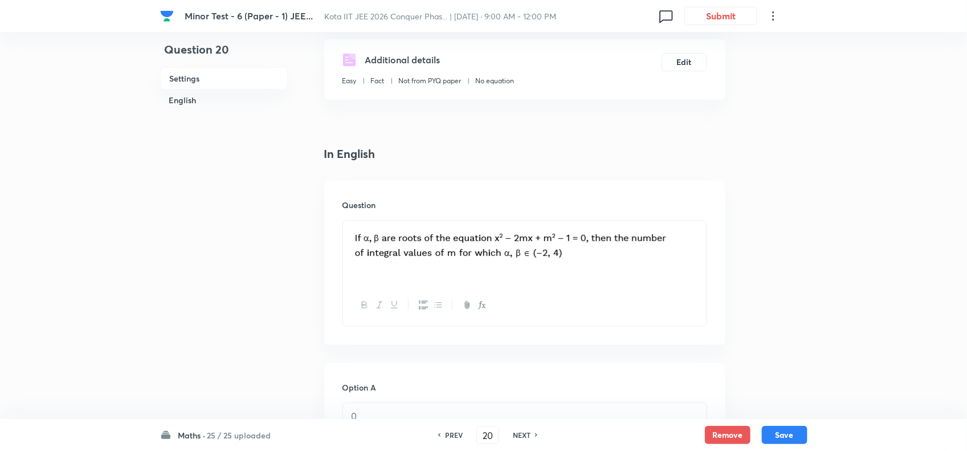
drag, startPoint x: 583, startPoint y: 258, endPoint x: 522, endPoint y: 265, distance: 61.4
click at [522, 265] on div at bounding box center [525, 253] width 364 height 64
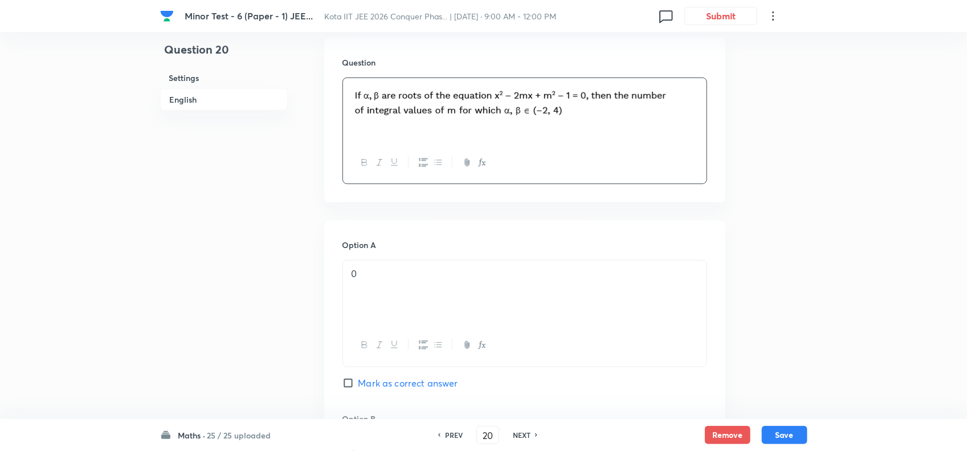
click at [482, 275] on p "0" at bounding box center [525, 273] width 347 height 13
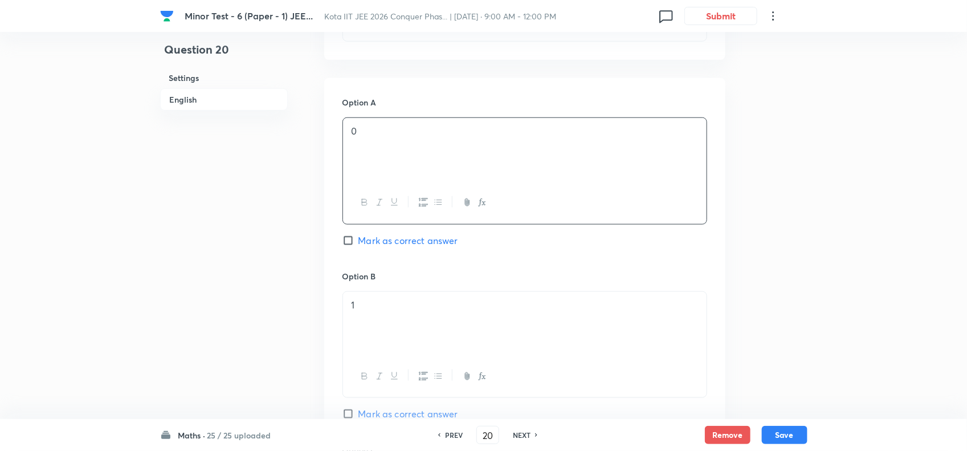
click at [481, 331] on div "1" at bounding box center [525, 324] width 364 height 64
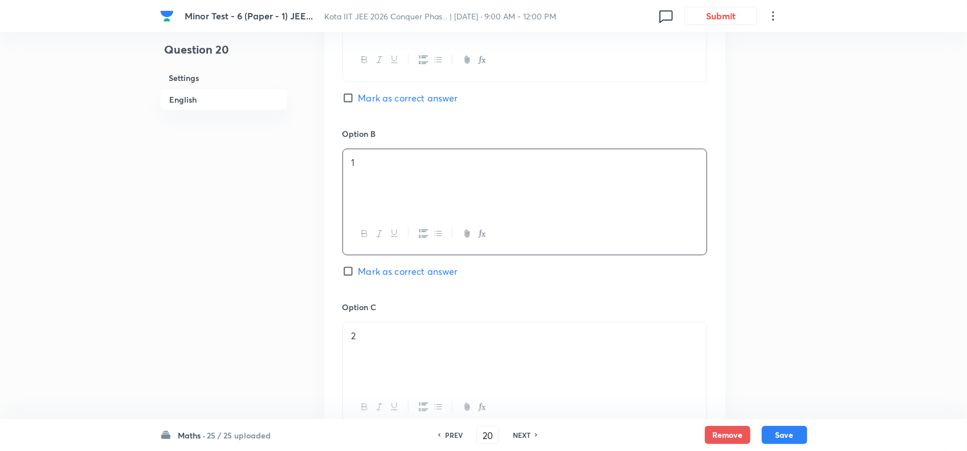
click at [474, 351] on div "2" at bounding box center [525, 355] width 364 height 64
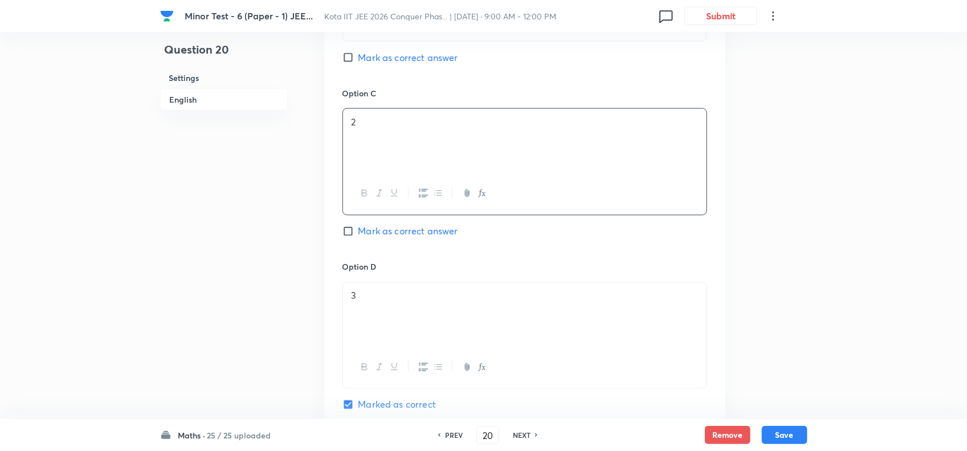
click at [489, 320] on div "3" at bounding box center [525, 315] width 364 height 64
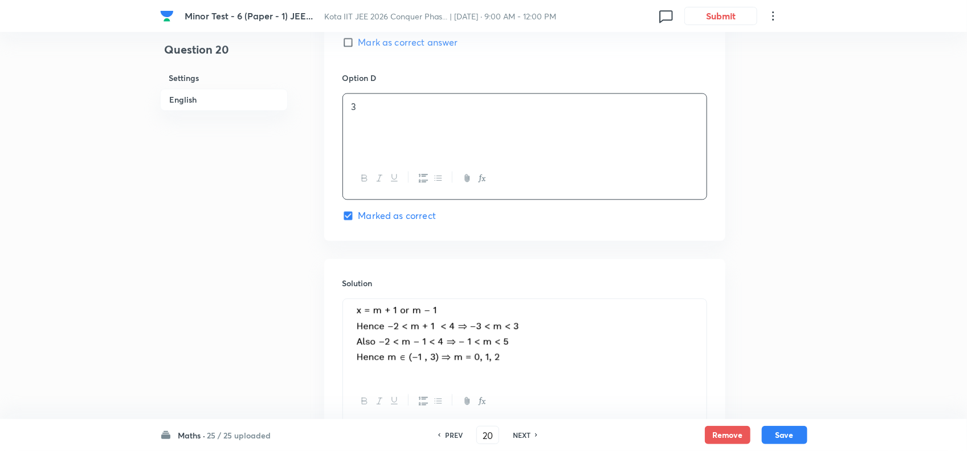
scroll to position [1045, 0]
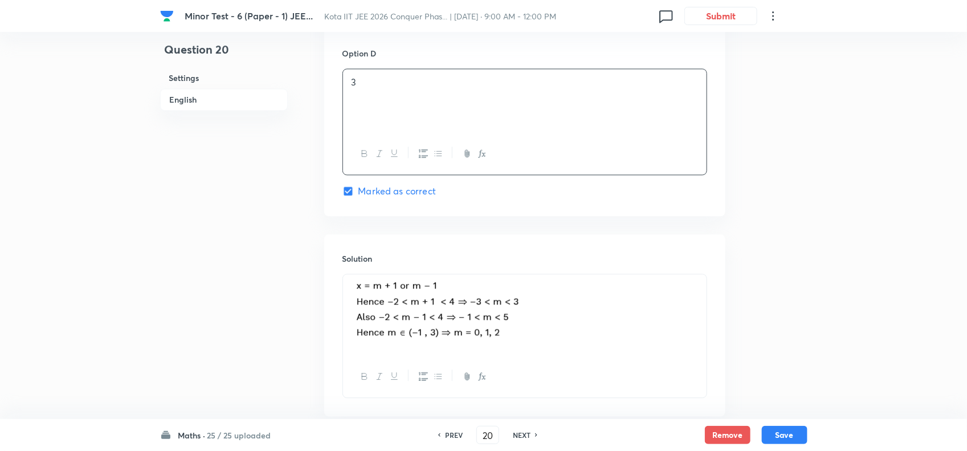
click at [546, 324] on p at bounding box center [525, 315] width 347 height 68
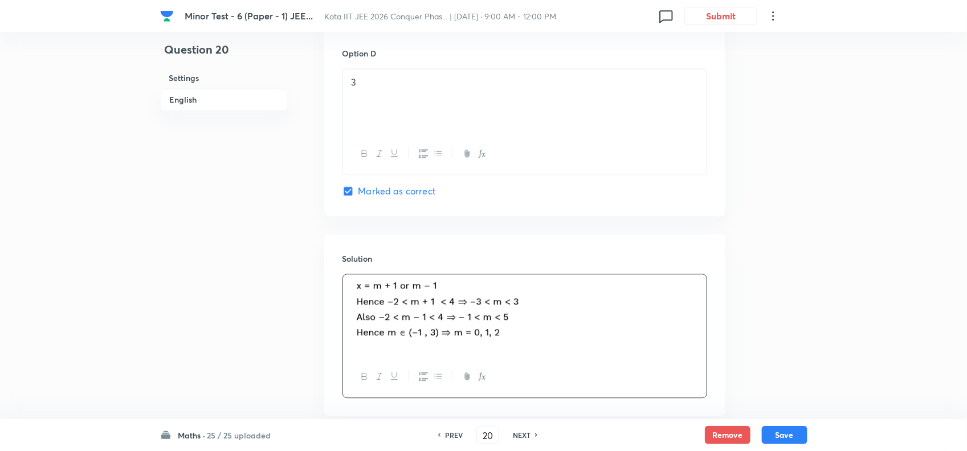
click at [528, 436] on h6 "NEXT" at bounding box center [522, 435] width 18 height 10
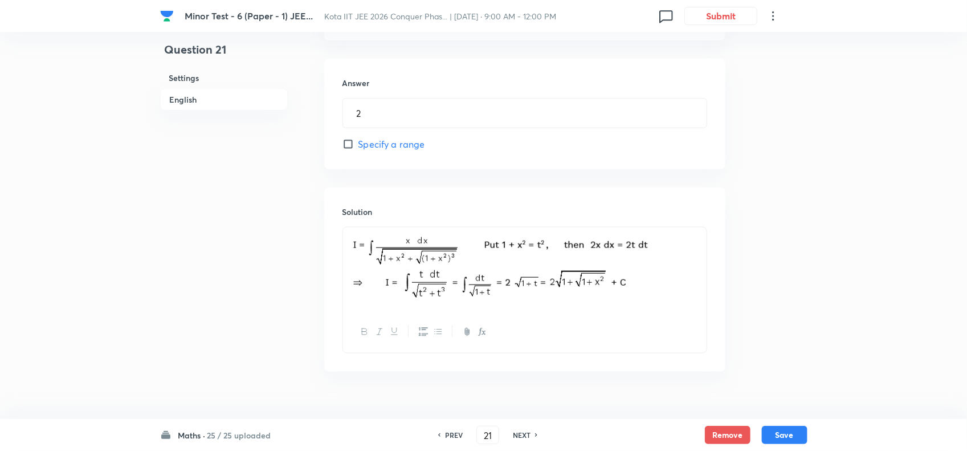
scroll to position [522, 0]
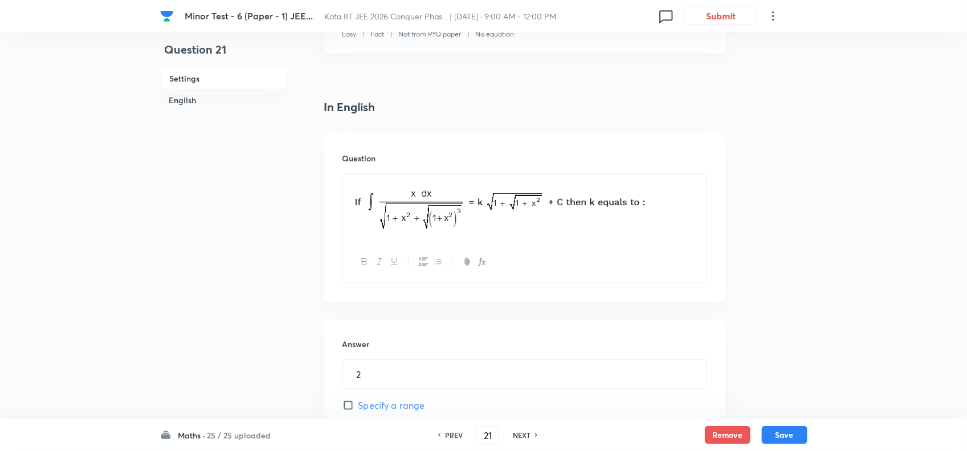
click at [694, 212] on p at bounding box center [525, 208] width 347 height 54
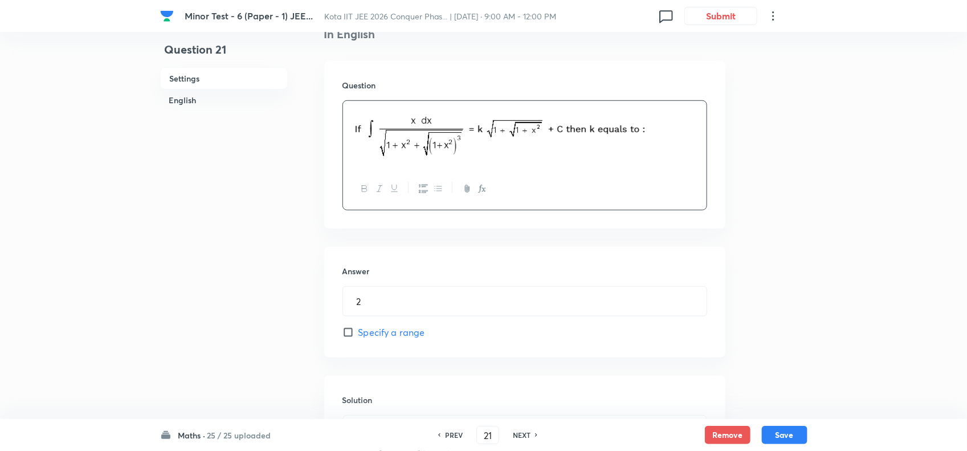
scroll to position [450, 0]
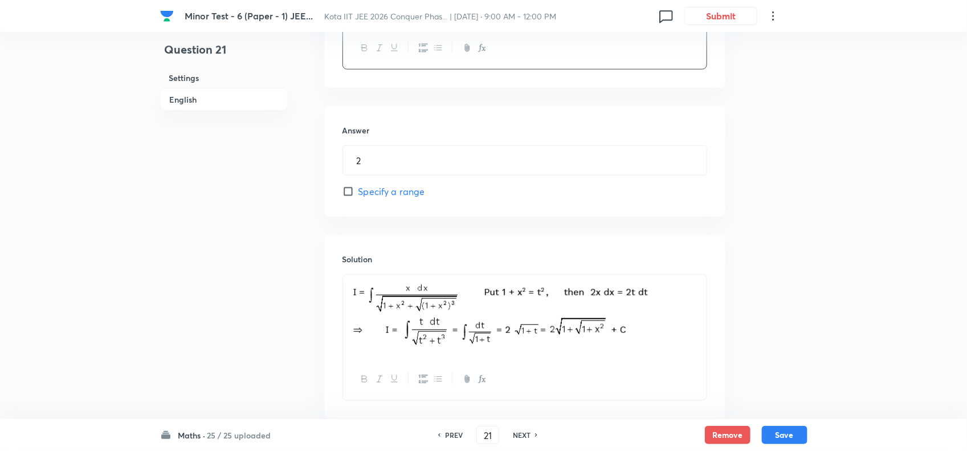
drag, startPoint x: 664, startPoint y: 296, endPoint x: 633, endPoint y: 303, distance: 32.1
click at [633, 303] on p at bounding box center [525, 317] width 347 height 70
click at [527, 437] on h6 "NEXT" at bounding box center [522, 435] width 18 height 10
type input "22"
type input "16"
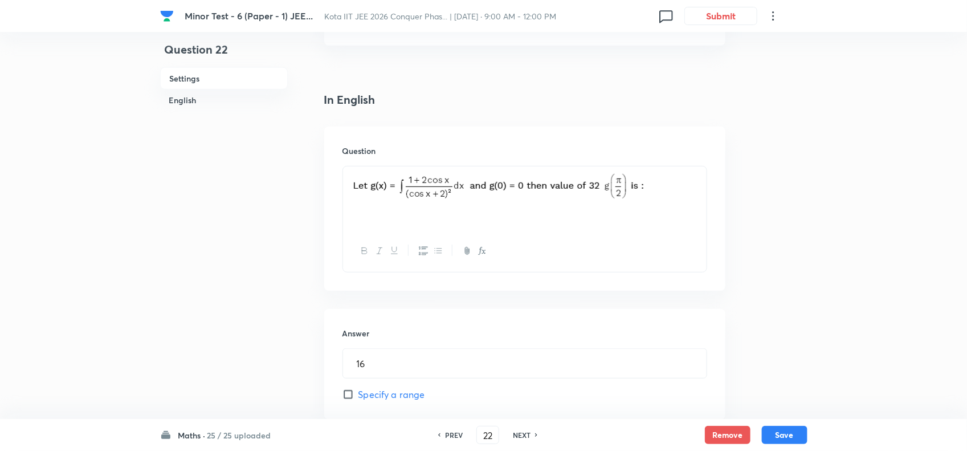
scroll to position [237, 0]
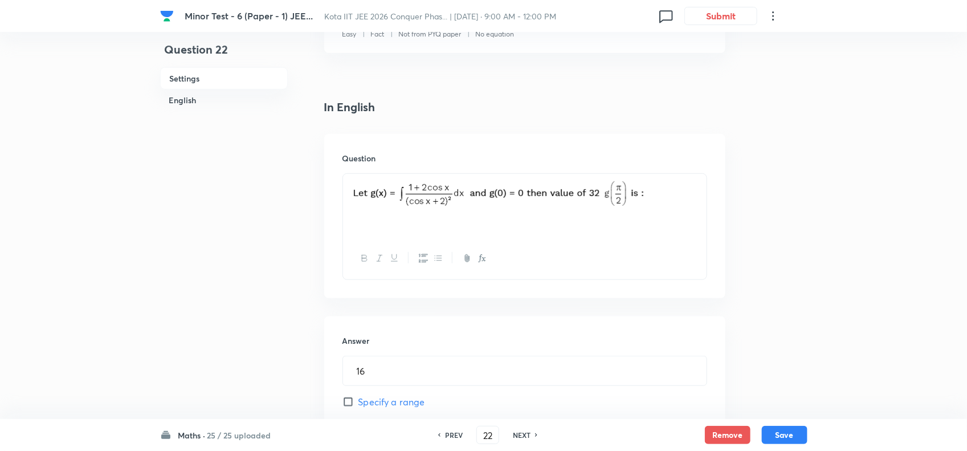
click at [660, 189] on p at bounding box center [525, 196] width 347 height 30
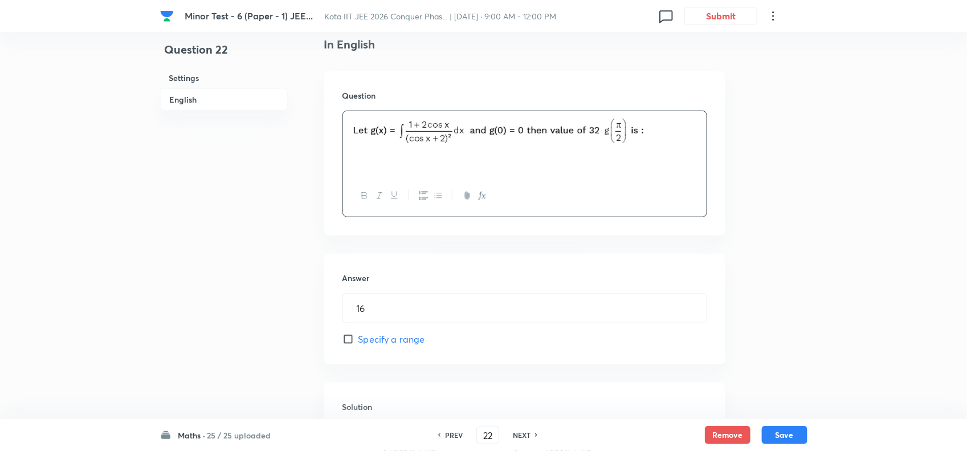
scroll to position [379, 0]
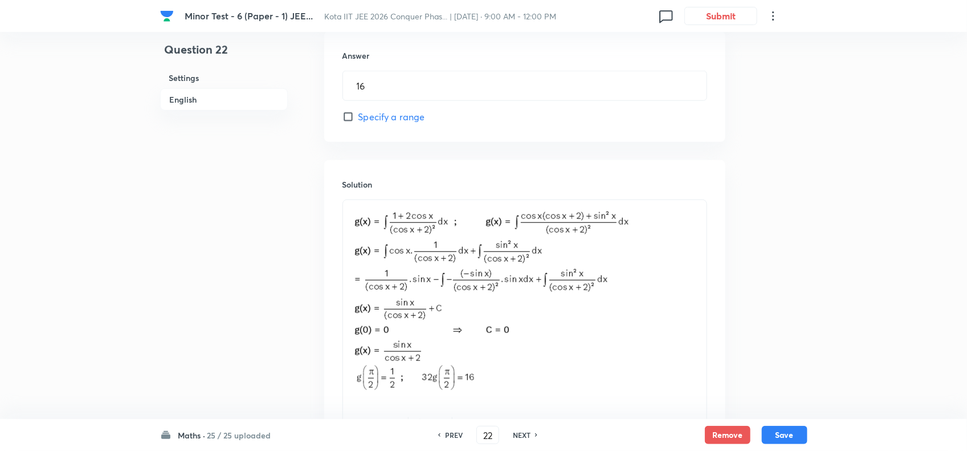
click at [528, 432] on h6 "NEXT" at bounding box center [522, 435] width 18 height 10
type input "23"
type input "34"
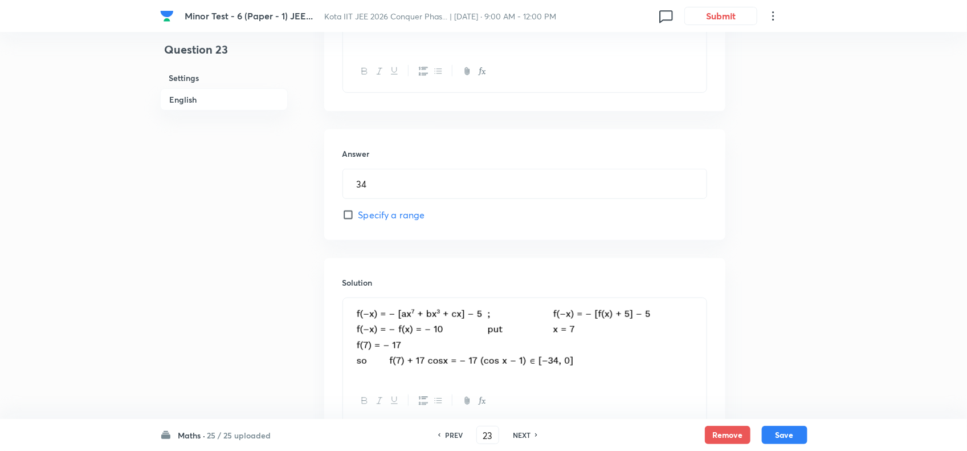
scroll to position [445, 0]
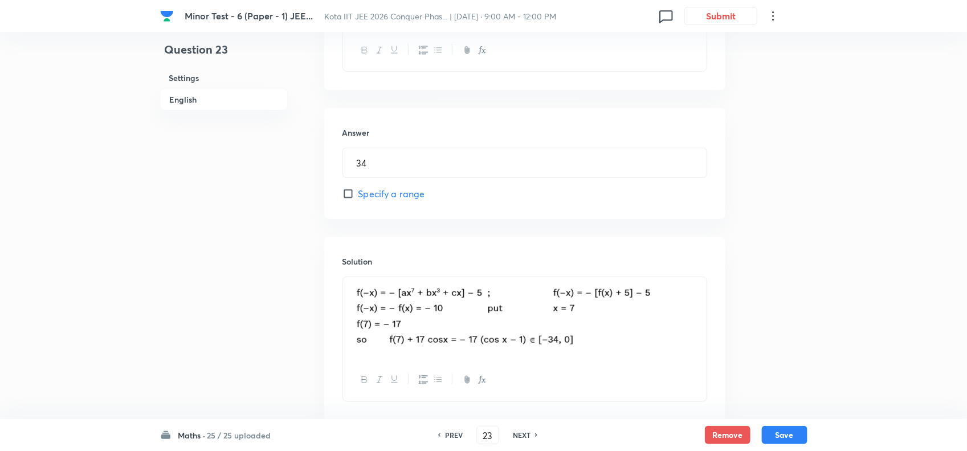
drag, startPoint x: 518, startPoint y: 434, endPoint x: 518, endPoint y: 409, distance: 25.1
click at [519, 433] on h6 "NEXT" at bounding box center [522, 435] width 18 height 10
type input "24"
type input "25"
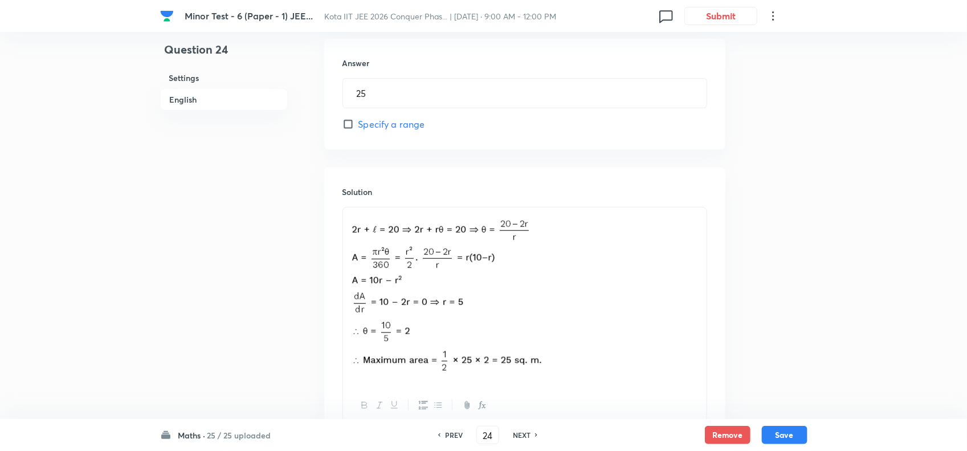
scroll to position [516, 0]
click at [523, 432] on h6 "NEXT" at bounding box center [522, 435] width 18 height 10
type input "25"
type input "1"
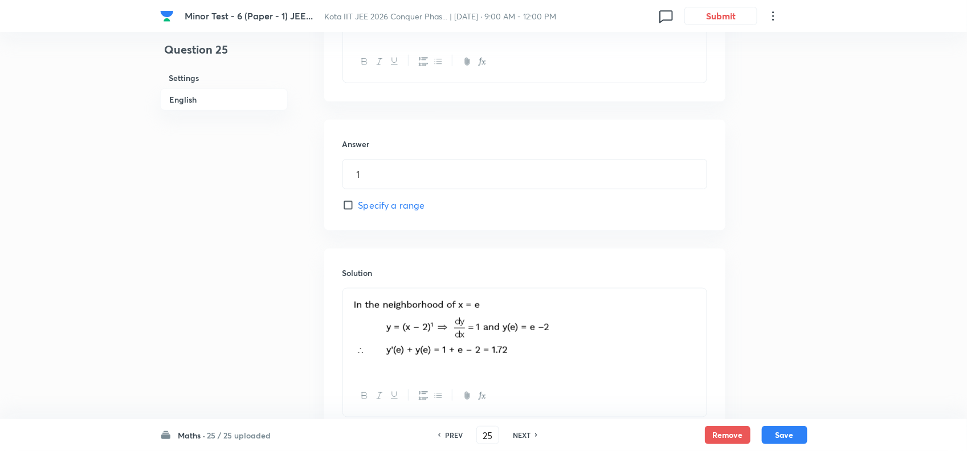
scroll to position [231, 0]
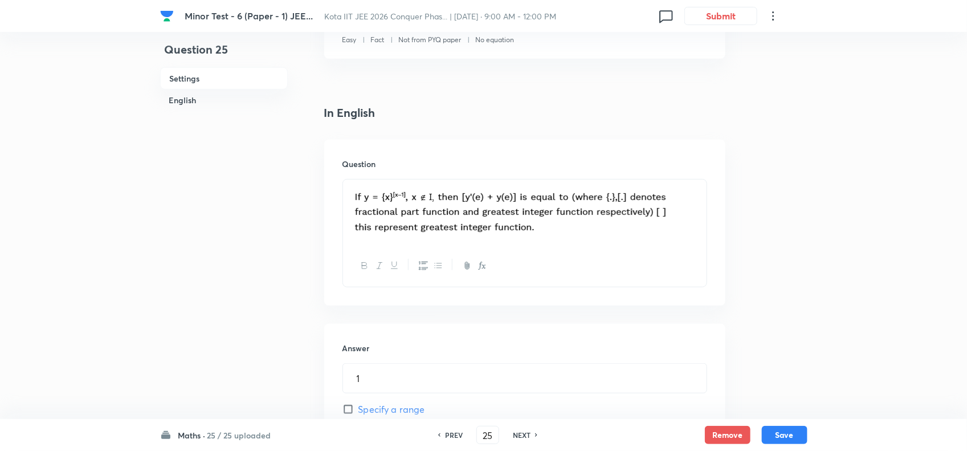
click at [647, 241] on div at bounding box center [525, 213] width 364 height 66
drag, startPoint x: 685, startPoint y: 219, endPoint x: 631, endPoint y: 219, distance: 54.2
click at [631, 219] on p at bounding box center [525, 212] width 347 height 52
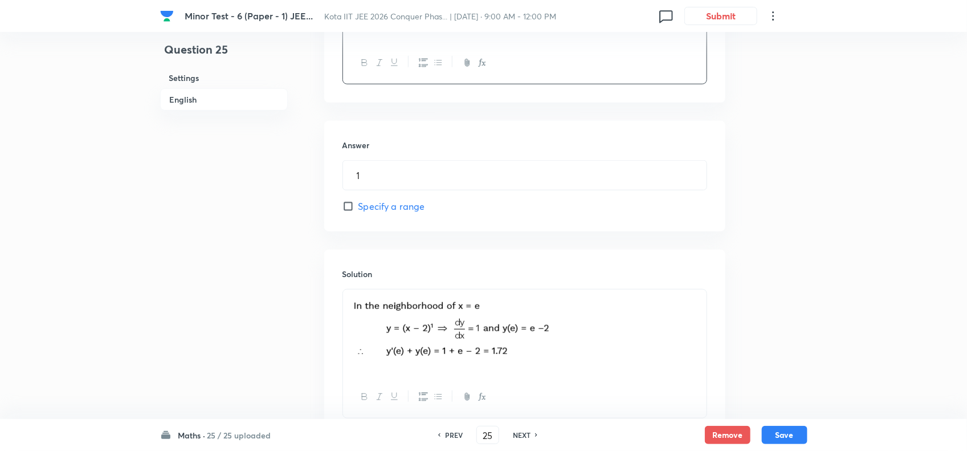
scroll to position [516, 0]
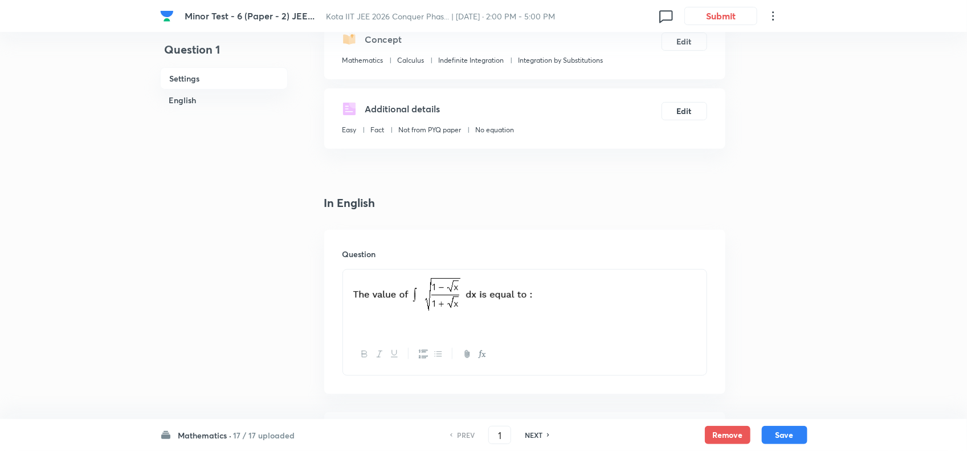
scroll to position [143, 0]
click at [630, 307] on p at bounding box center [525, 294] width 347 height 39
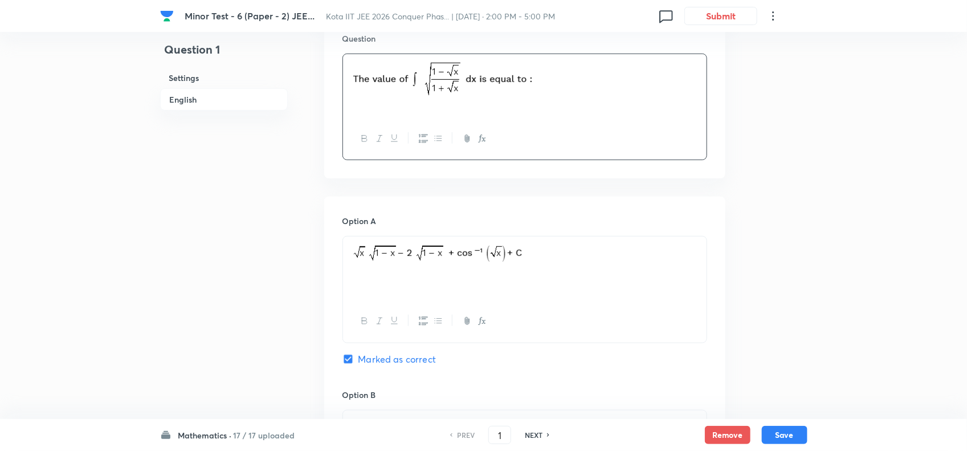
click at [563, 261] on p at bounding box center [525, 254] width 347 height 22
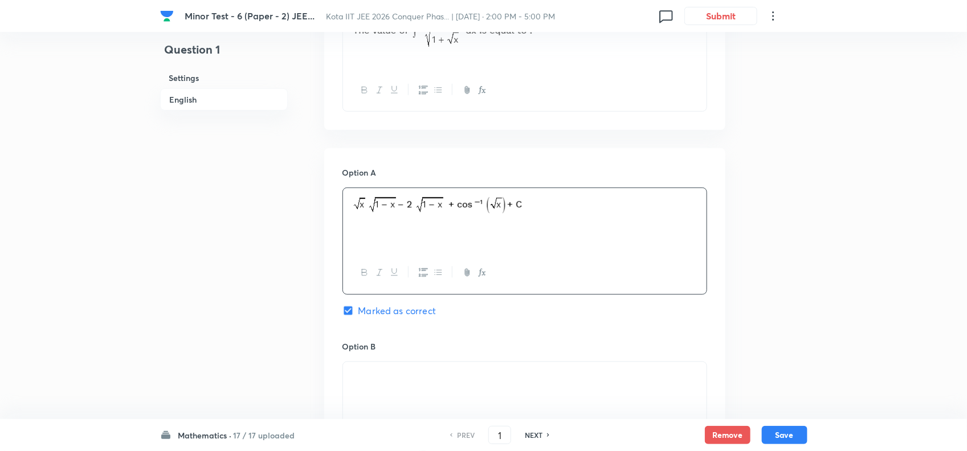
scroll to position [499, 0]
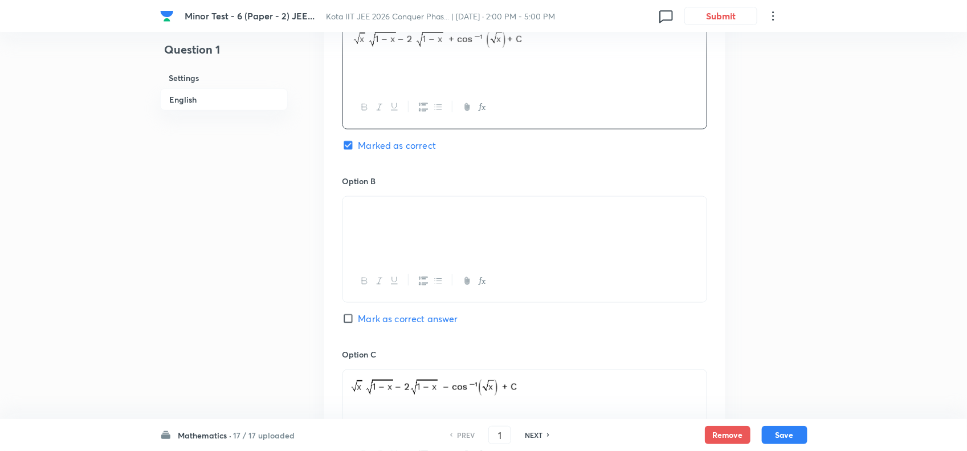
click at [570, 217] on p at bounding box center [525, 210] width 347 height 13
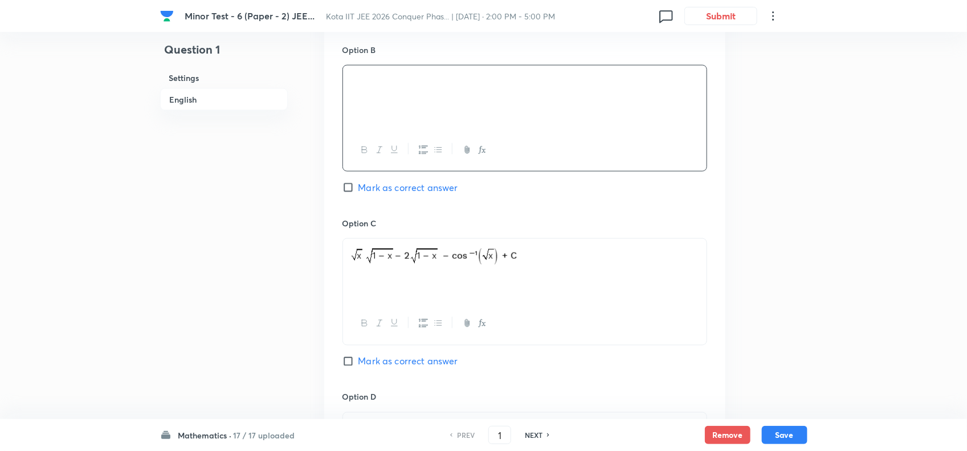
scroll to position [713, 0]
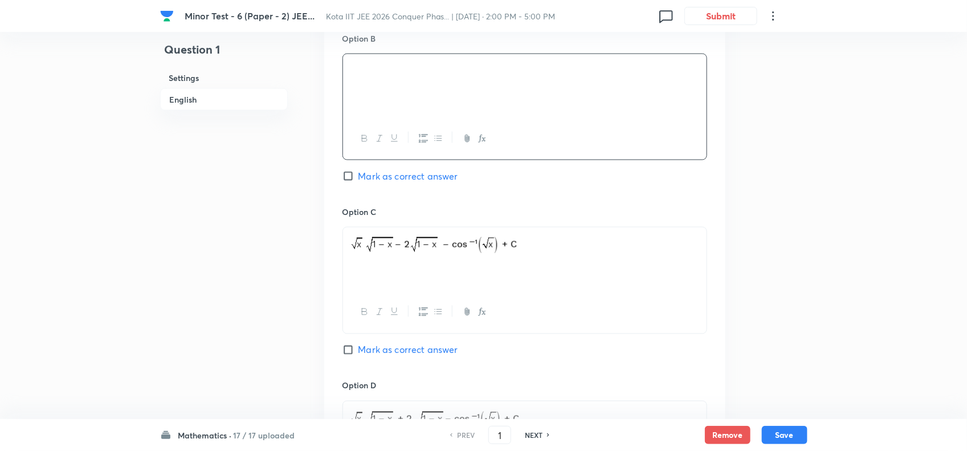
click at [591, 255] on p at bounding box center [525, 245] width 347 height 22
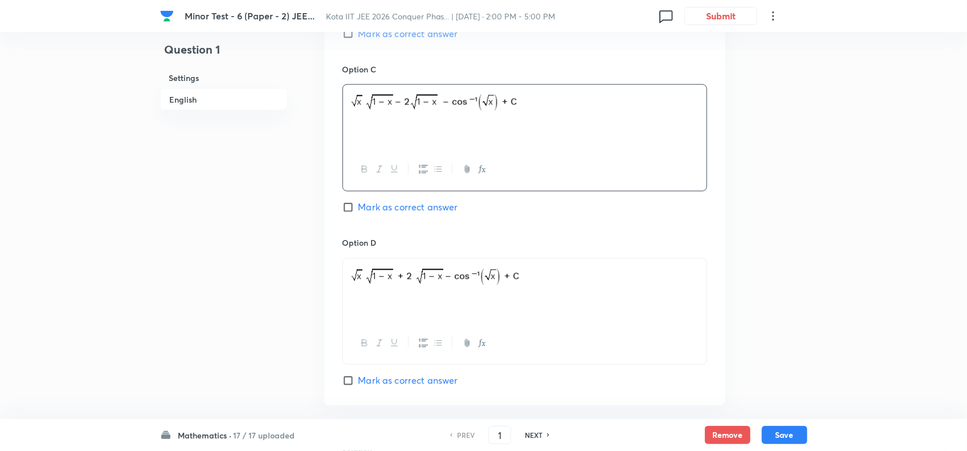
click at [572, 272] on p at bounding box center [525, 278] width 347 height 25
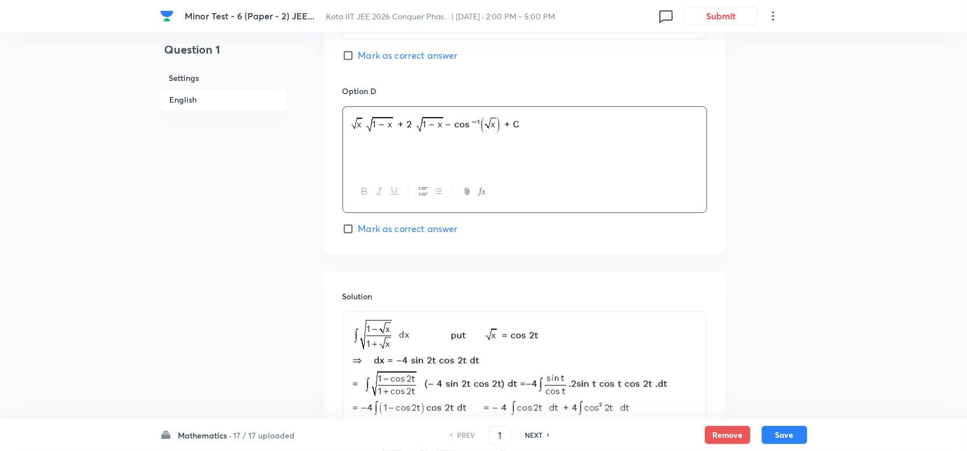
scroll to position [1069, 0]
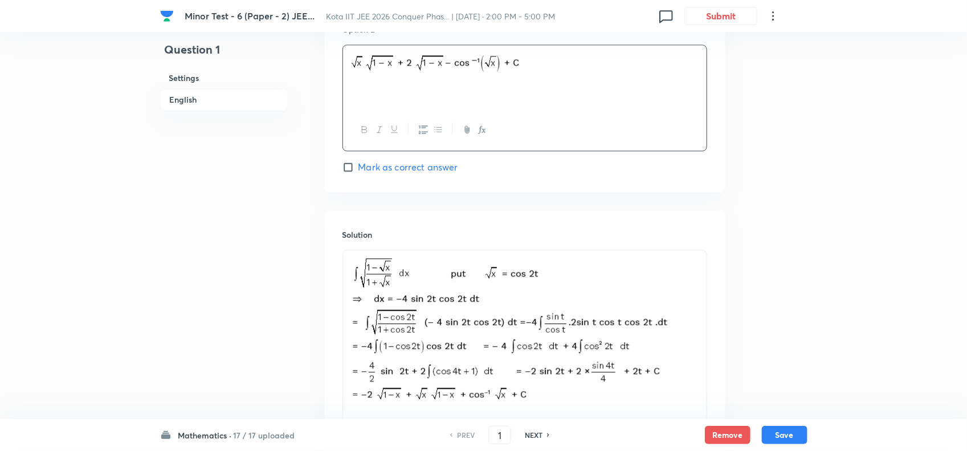
click at [545, 436] on div "NEXT" at bounding box center [535, 435] width 30 height 10
type input "2"
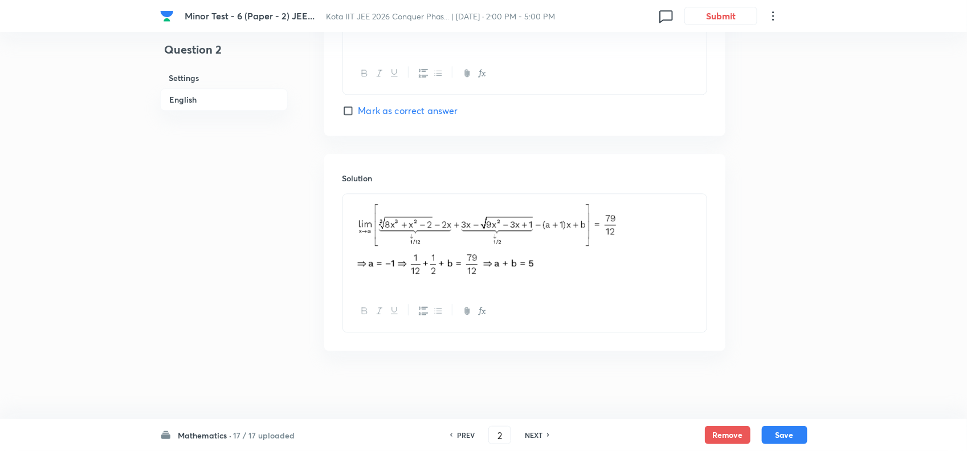
scroll to position [1130, 0]
click at [533, 430] on h6 "NEXT" at bounding box center [534, 435] width 18 height 10
checkbox input "false"
type input "3"
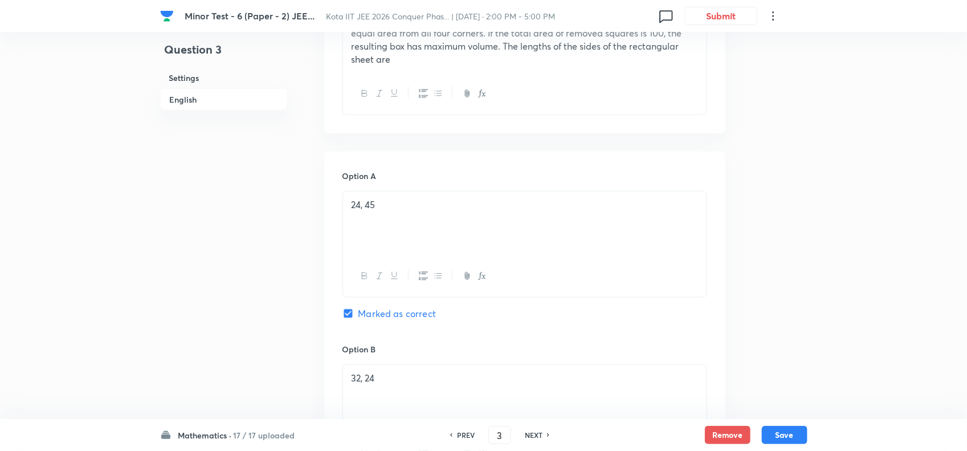
scroll to position [204, 0]
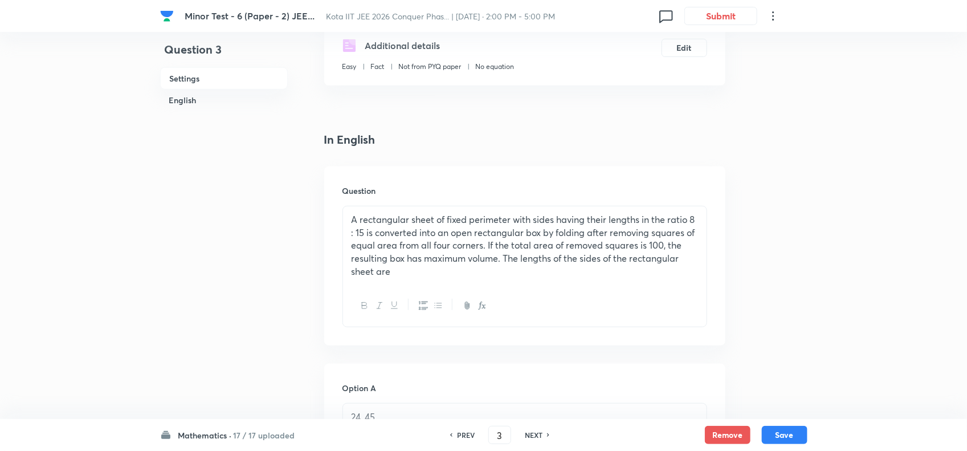
click at [429, 278] on div "A rectangular sheet of fixed perimeter with sides having their lengths in the r…" at bounding box center [525, 245] width 364 height 79
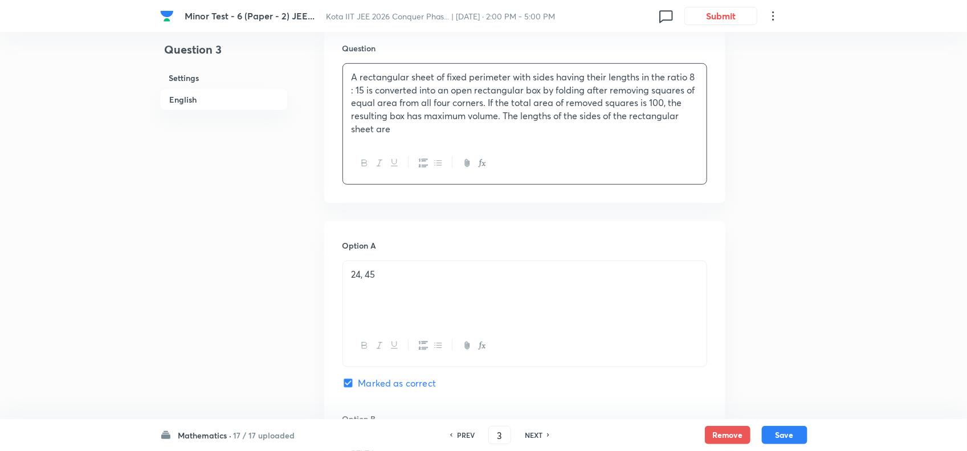
click at [432, 275] on p "24, 45" at bounding box center [525, 274] width 347 height 13
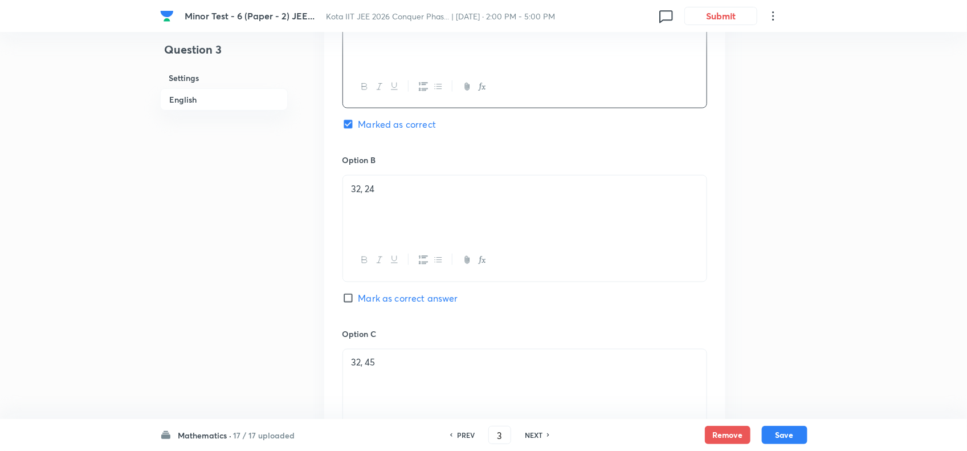
scroll to position [632, 0]
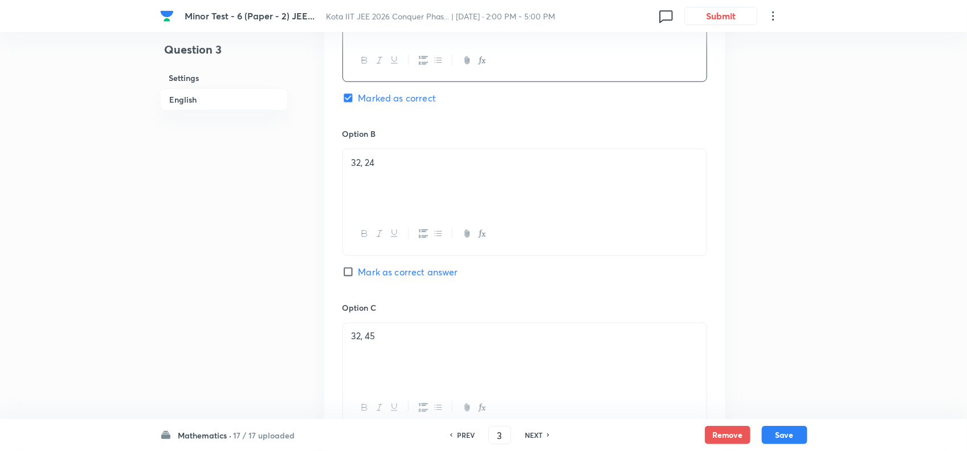
click at [437, 169] on p "32, 24" at bounding box center [525, 162] width 347 height 13
click at [446, 343] on p "32, 45" at bounding box center [525, 336] width 347 height 13
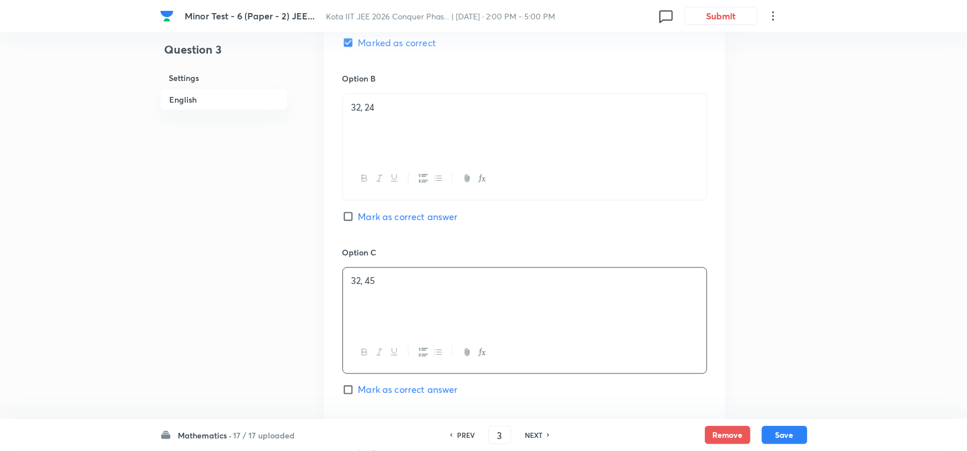
scroll to position [845, 0]
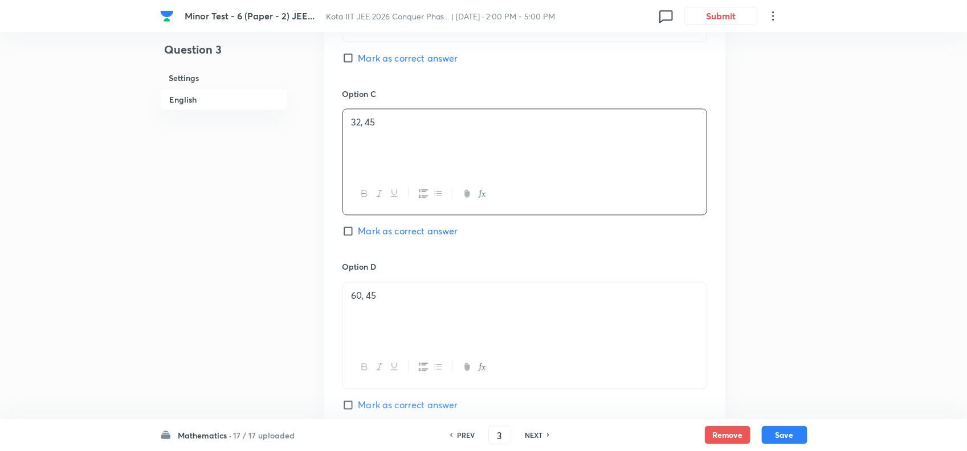
click at [544, 430] on div "NEXT" at bounding box center [535, 435] width 30 height 10
checkbox input "false"
type input "4"
checkbox input "true"
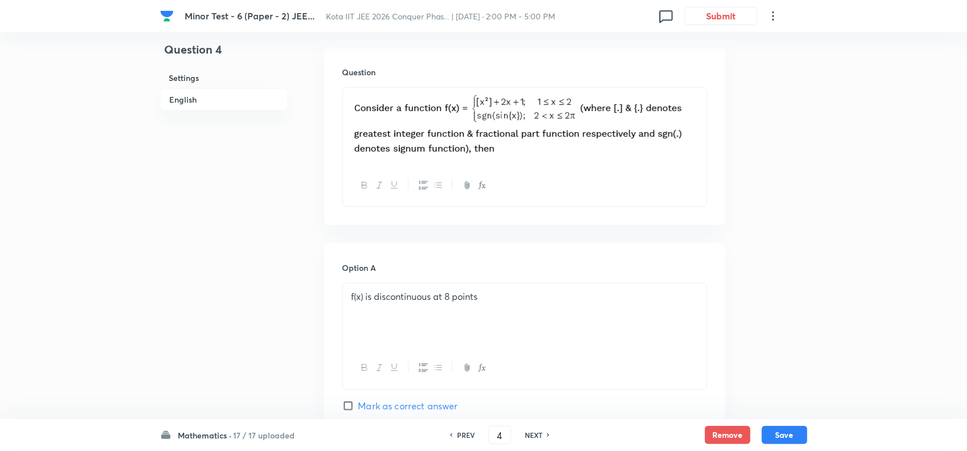
scroll to position [347, 0]
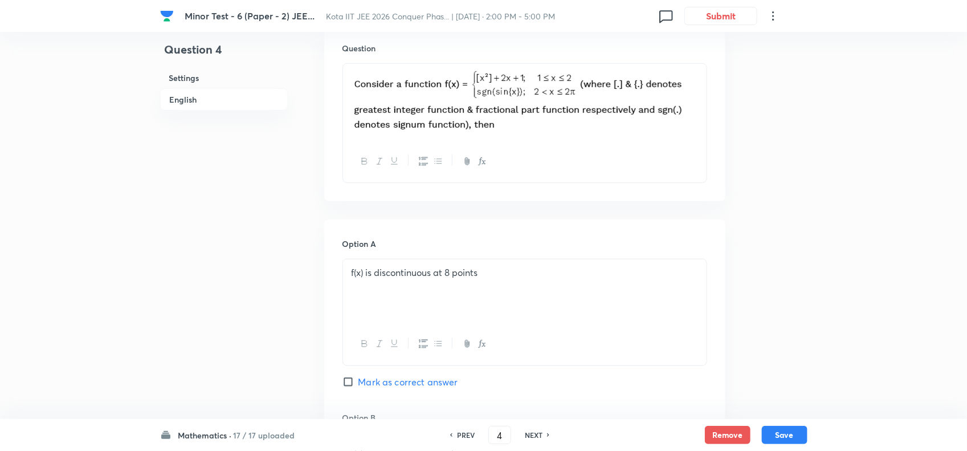
click at [569, 304] on div "f(x) is discontinuous at 8 points" at bounding box center [525, 291] width 364 height 64
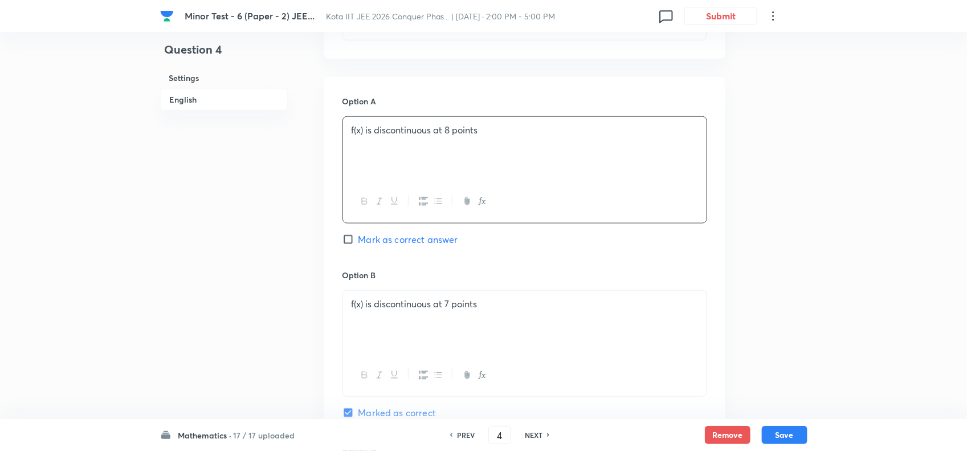
click at [542, 315] on div "f(x) is discontinuous at 7 points" at bounding box center [525, 323] width 364 height 64
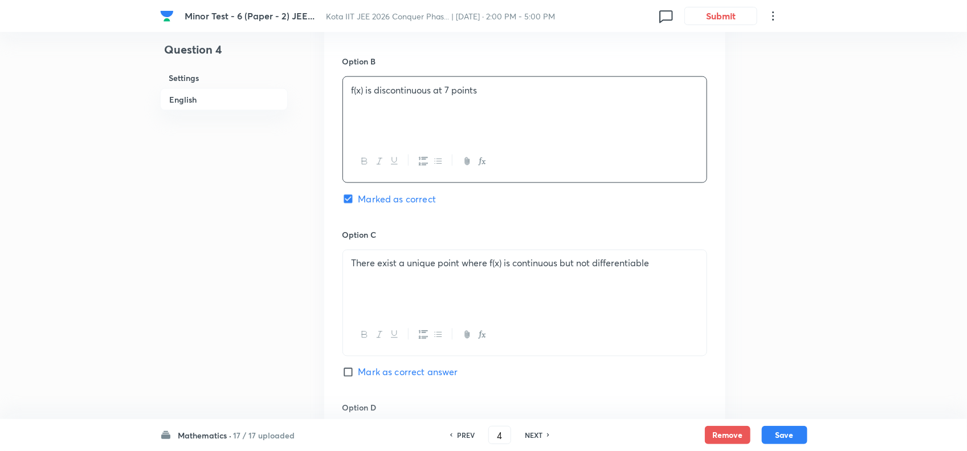
click at [634, 278] on div "There exist a unique point where f(x) is continuous but not differentiable" at bounding box center [525, 282] width 364 height 64
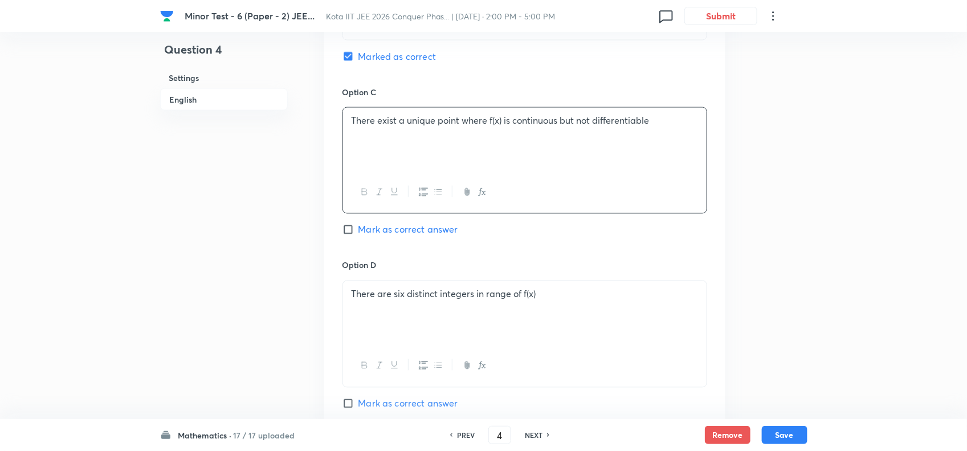
click at [562, 301] on p "There are six distinct integers in range of f(x)" at bounding box center [525, 294] width 347 height 13
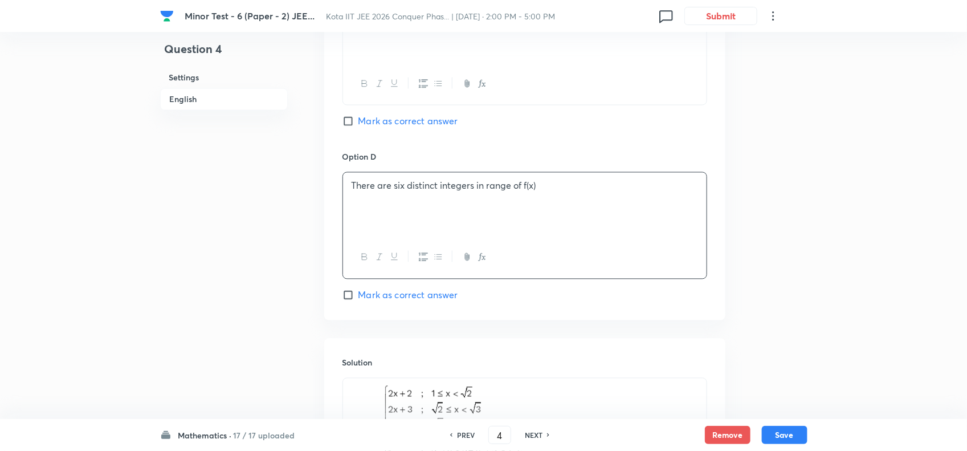
scroll to position [1130, 0]
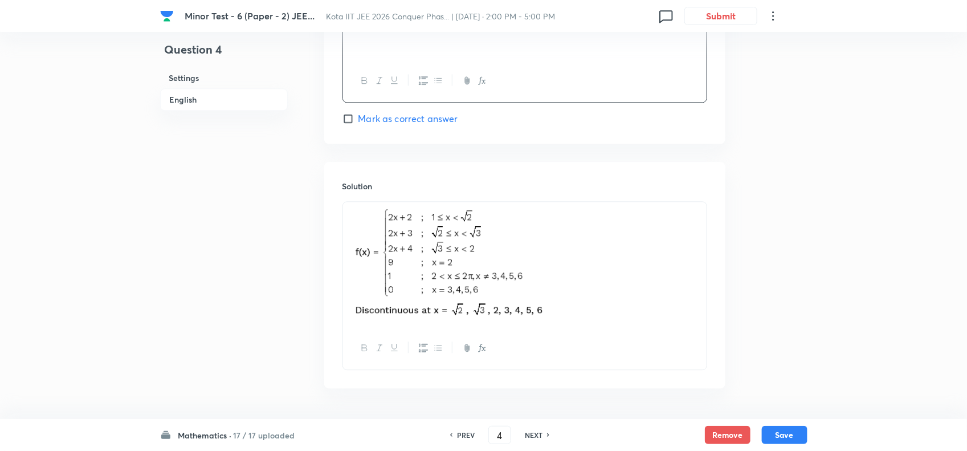
click at [580, 298] on p at bounding box center [525, 265] width 347 height 112
click at [537, 434] on h6 "NEXT" at bounding box center [534, 435] width 18 height 10
checkbox input "true"
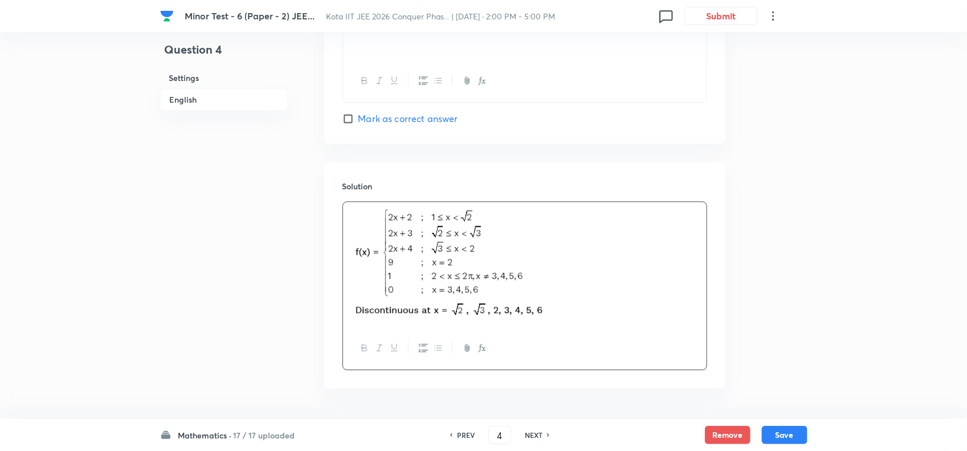
checkbox input "true"
type input "5"
checkbox input "false"
checkbox input "true"
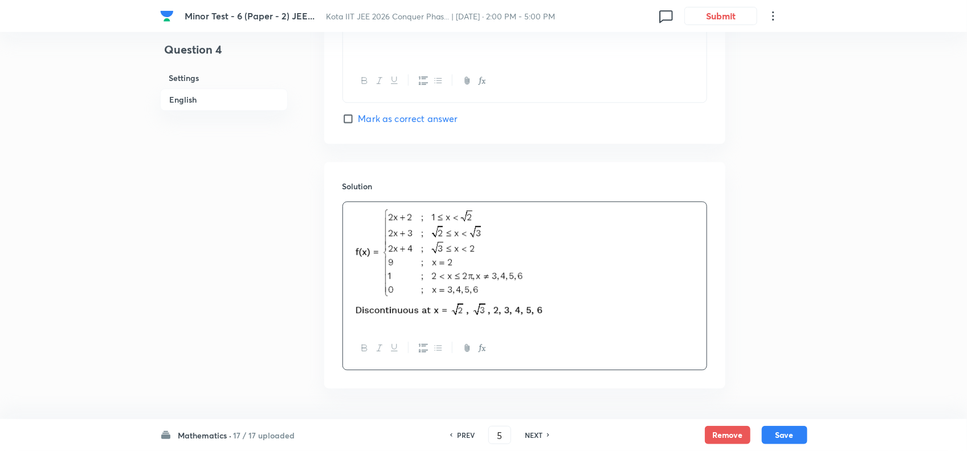
checkbox input "false"
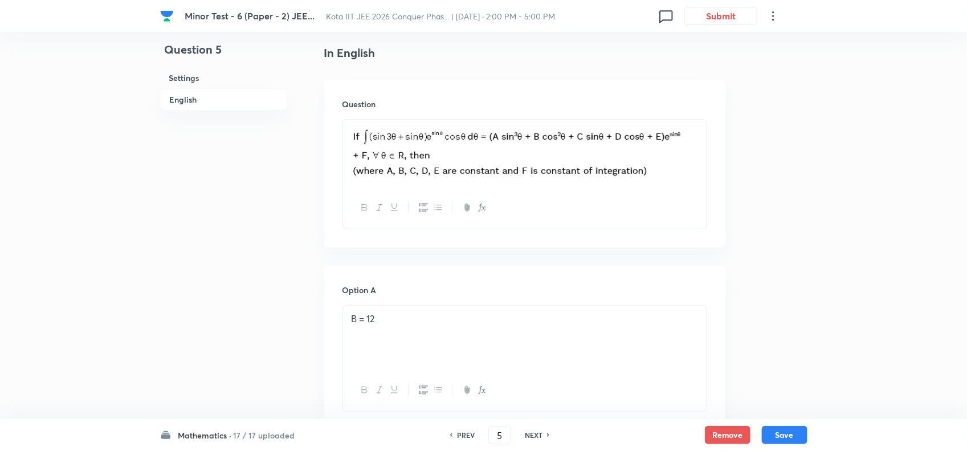
scroll to position [314, 0]
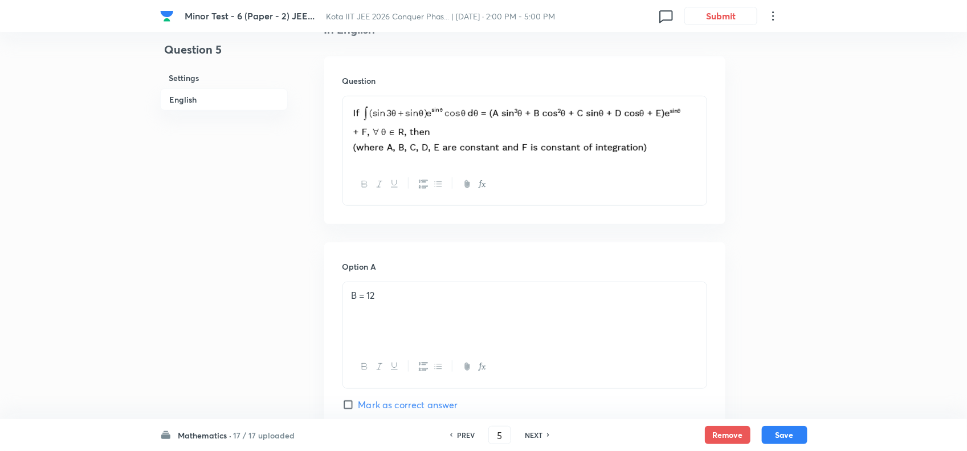
click at [488, 301] on p "B = 12" at bounding box center [525, 295] width 347 height 13
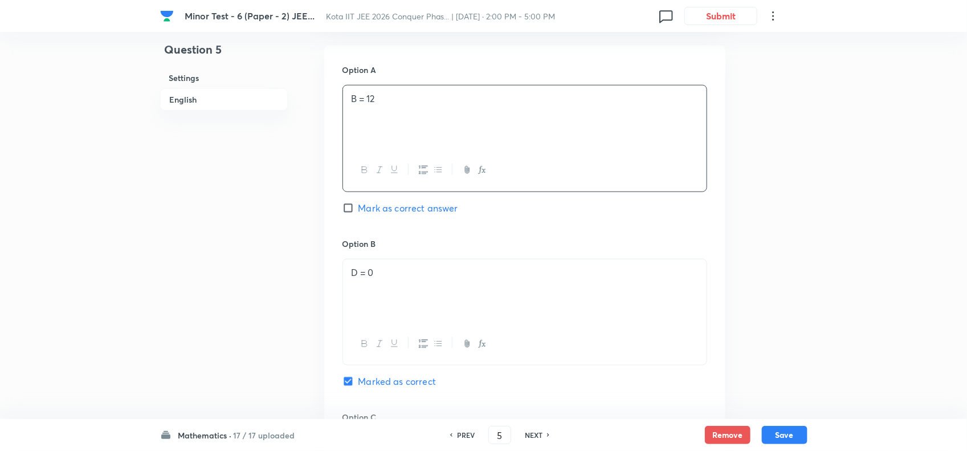
scroll to position [528, 0]
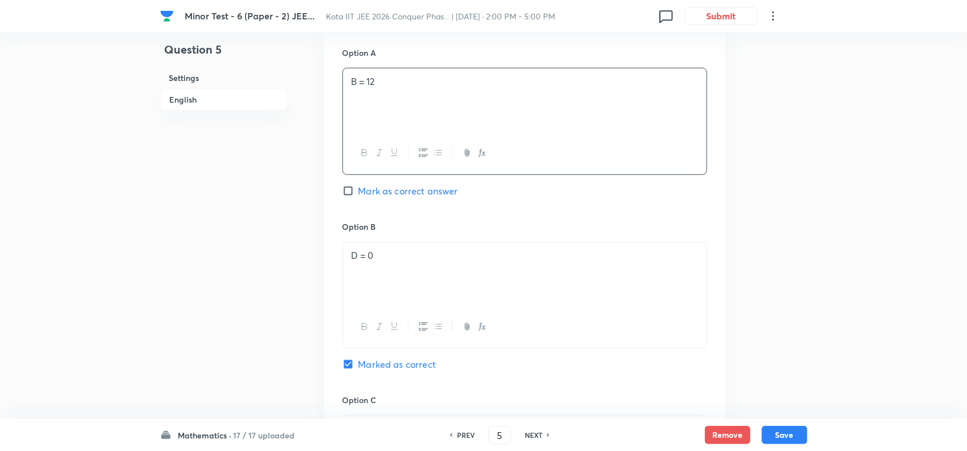
click at [488, 301] on div "D = 0" at bounding box center [525, 274] width 364 height 64
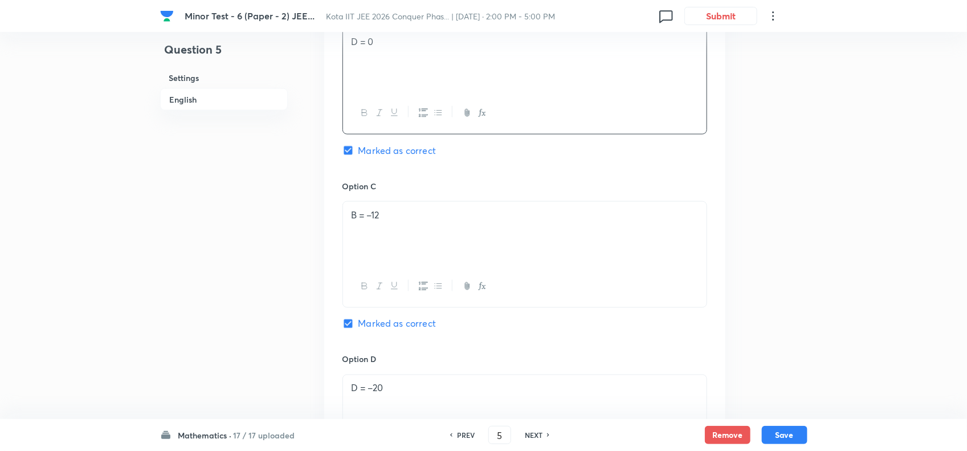
click at [506, 241] on div "B = –12" at bounding box center [525, 234] width 364 height 64
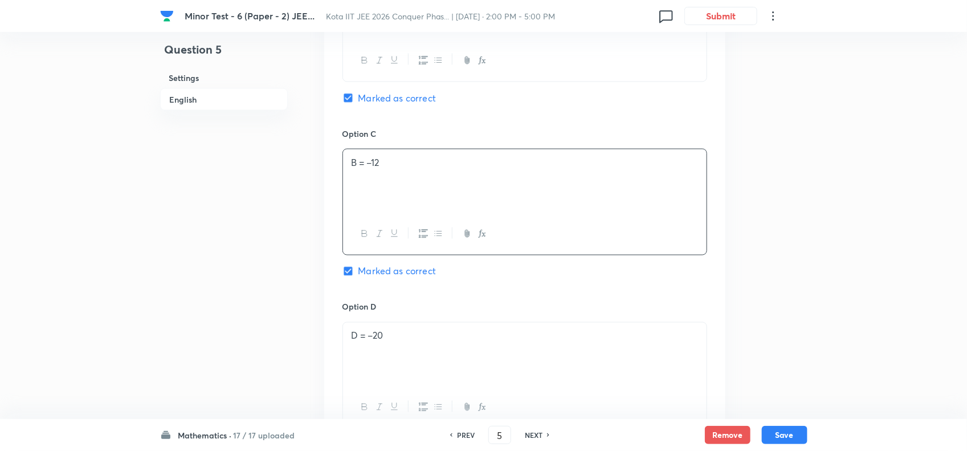
scroll to position [884, 0]
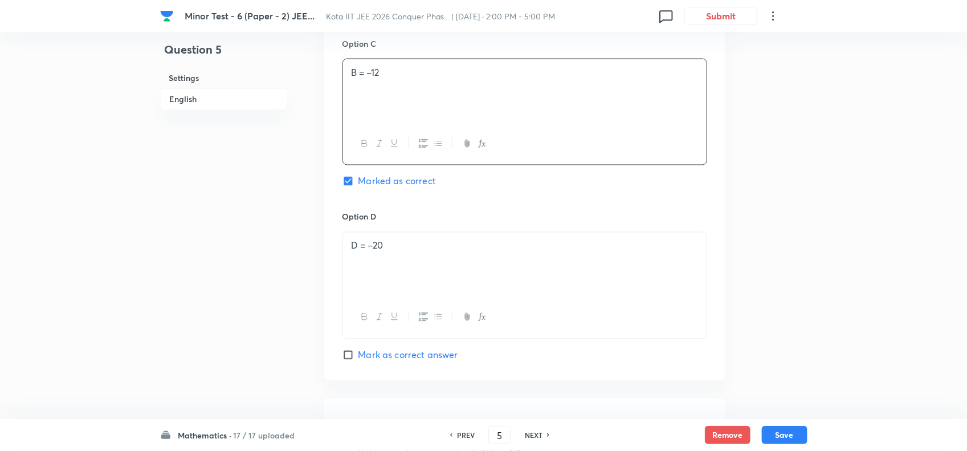
click at [514, 284] on div "D = –20" at bounding box center [525, 265] width 364 height 64
click at [539, 437] on h6 "NEXT" at bounding box center [534, 435] width 18 height 10
checkbox input "false"
type input "6"
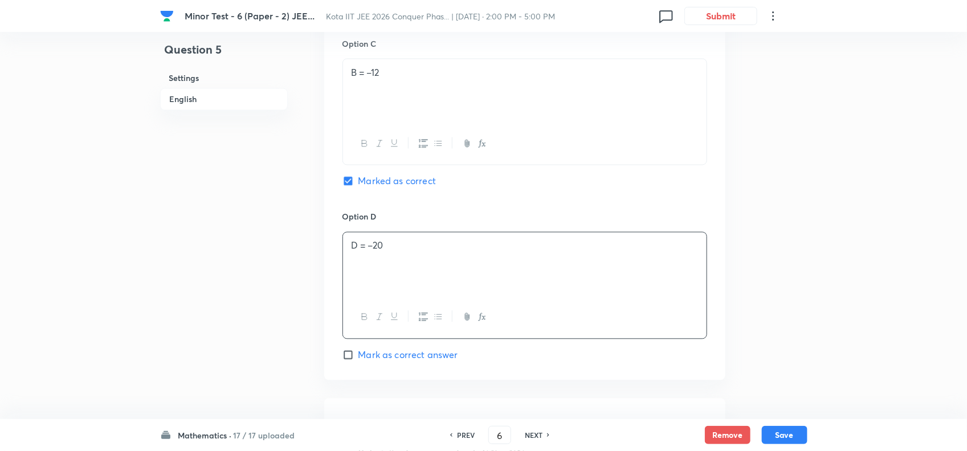
checkbox input "true"
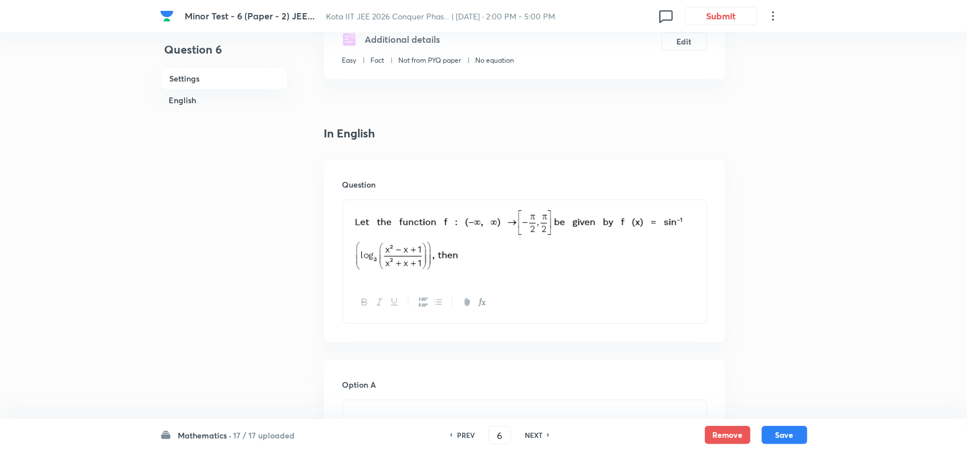
scroll to position [356, 0]
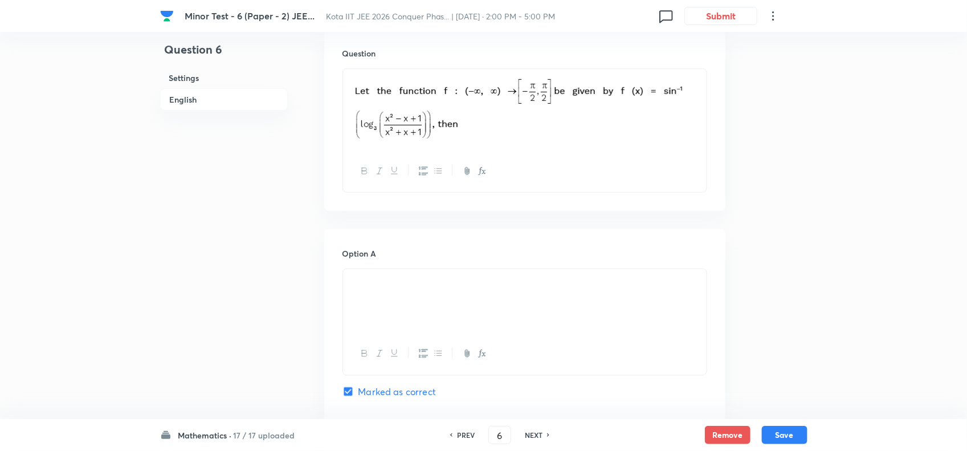
click at [526, 311] on div at bounding box center [525, 301] width 364 height 64
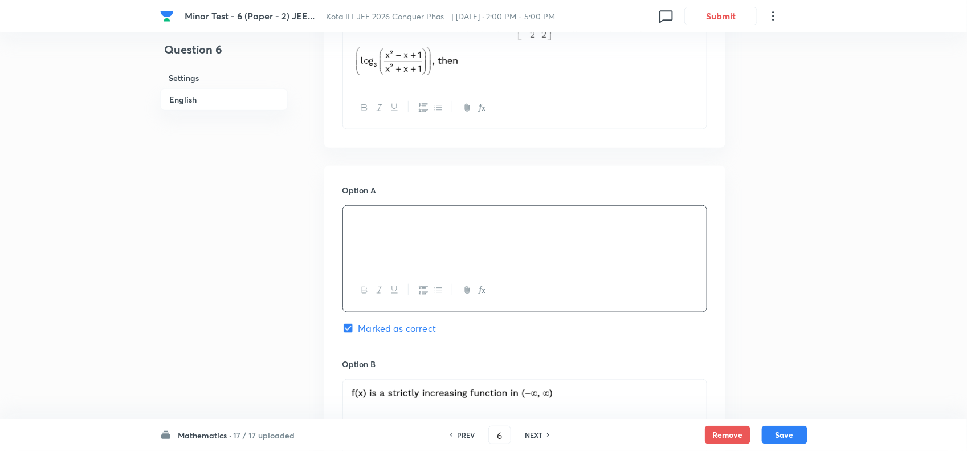
scroll to position [499, 0]
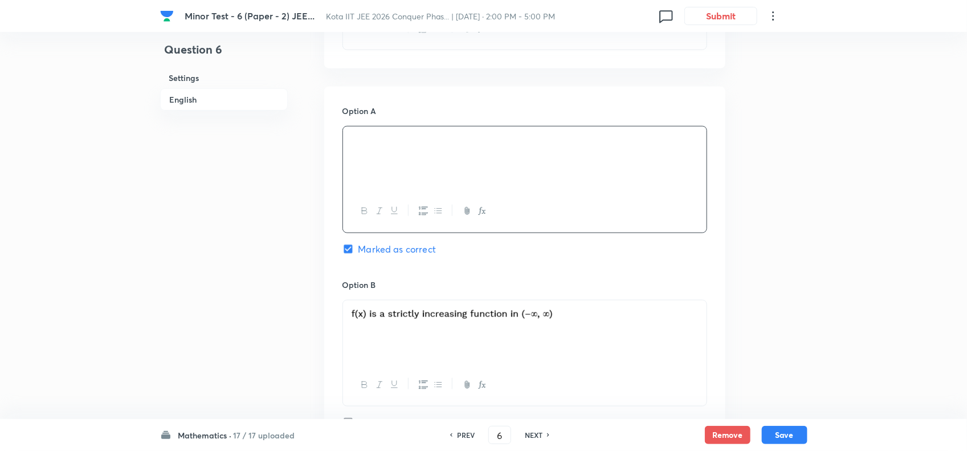
click at [590, 312] on p at bounding box center [525, 316] width 347 height 18
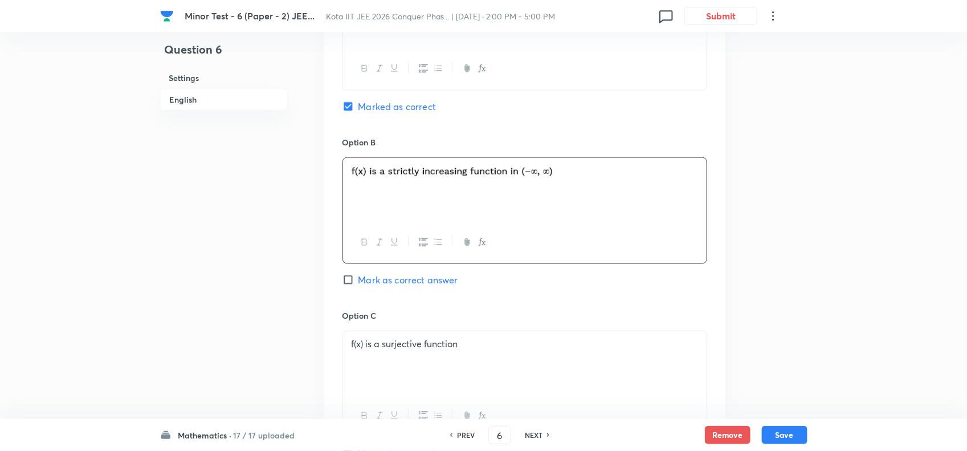
click at [580, 343] on p "f(x) is a surjective function" at bounding box center [525, 344] width 347 height 13
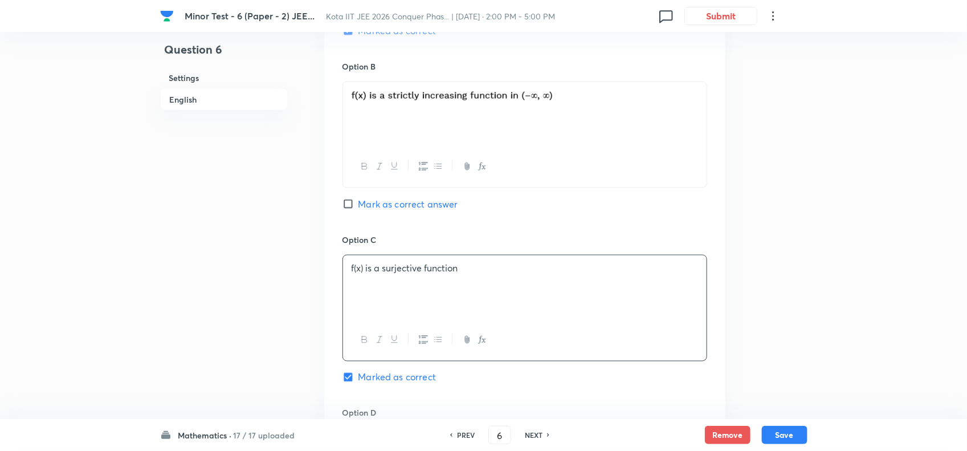
scroll to position [855, 0]
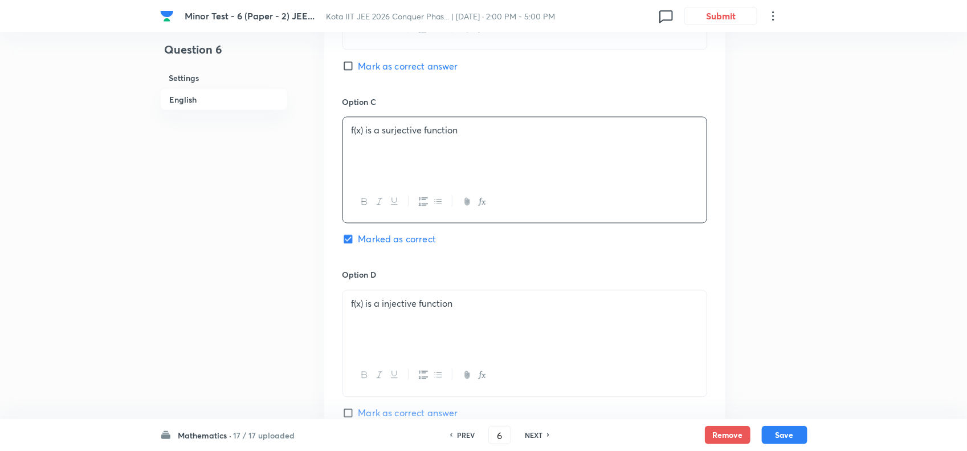
click at [580, 334] on div "f(x) is a injective function" at bounding box center [525, 323] width 364 height 64
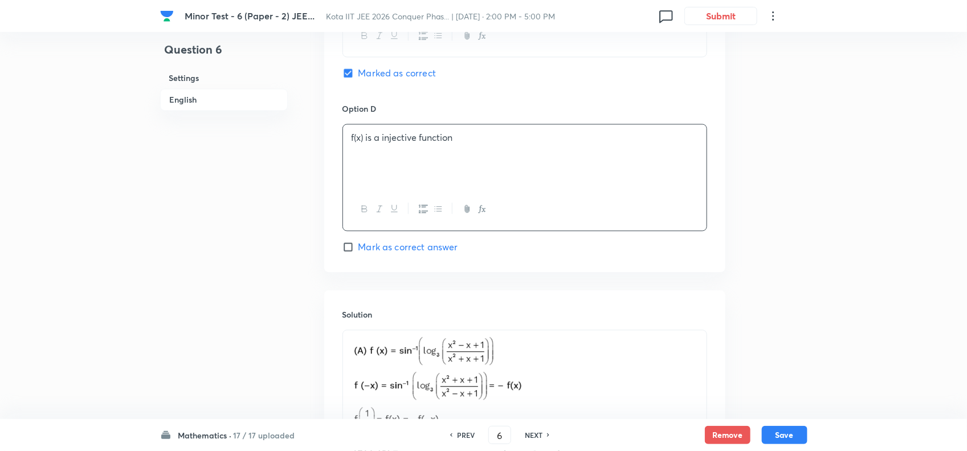
scroll to position [1211, 0]
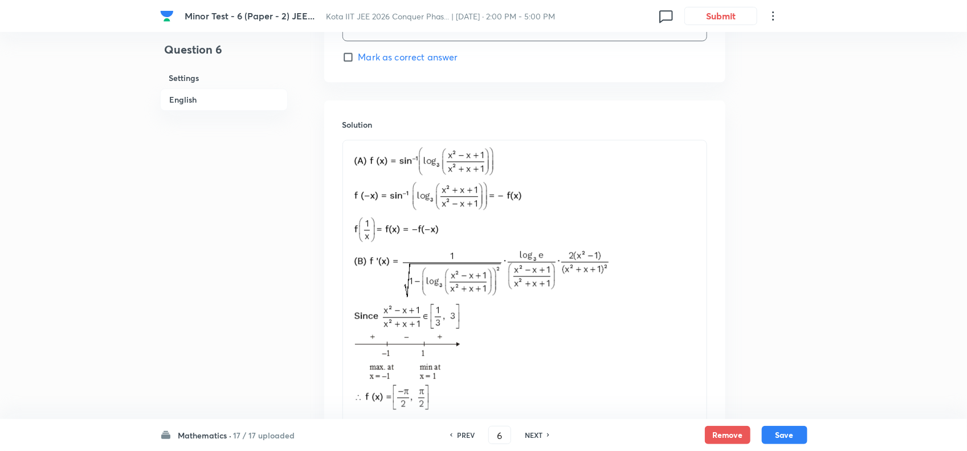
click at [542, 428] on div "PREV 6 ​ NEXT" at bounding box center [499, 435] width 147 height 18
click at [542, 432] on div "NEXT" at bounding box center [535, 435] width 30 height 10
checkbox input "false"
type input "7"
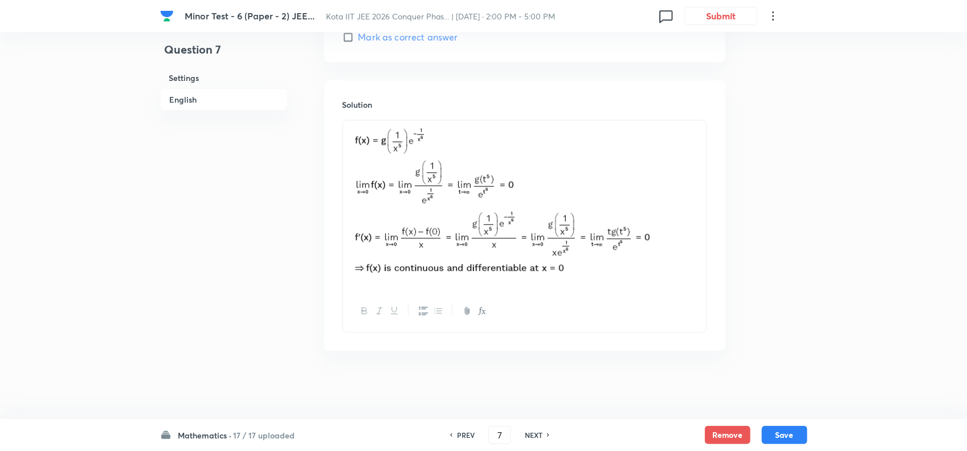
checkbox input "true"
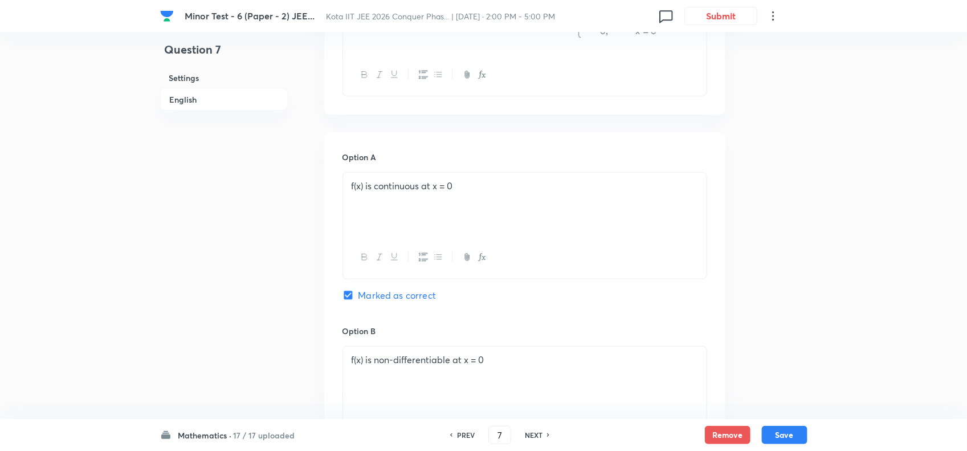
scroll to position [421, 0]
click at [553, 217] on div "f(x) is continuous at x = 0" at bounding box center [525, 204] width 364 height 64
click at [563, 383] on div "f(x) is non-differentiable at x = 0" at bounding box center [525, 378] width 364 height 64
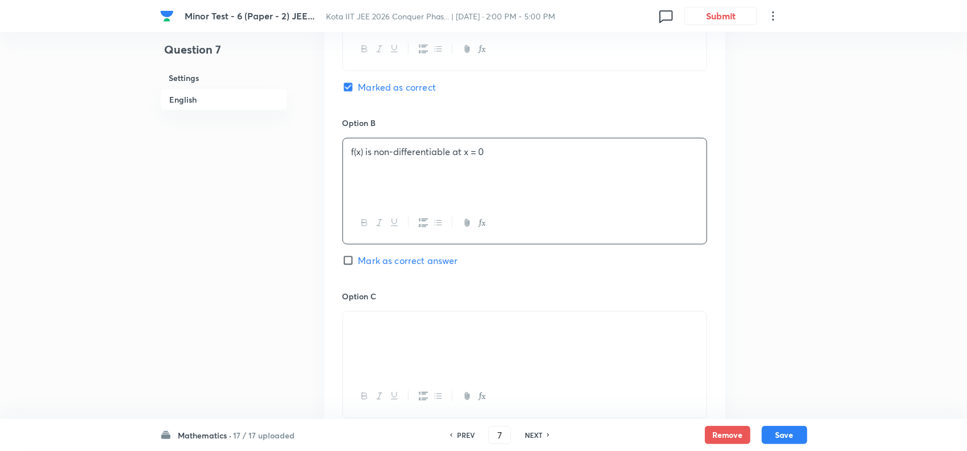
scroll to position [635, 0]
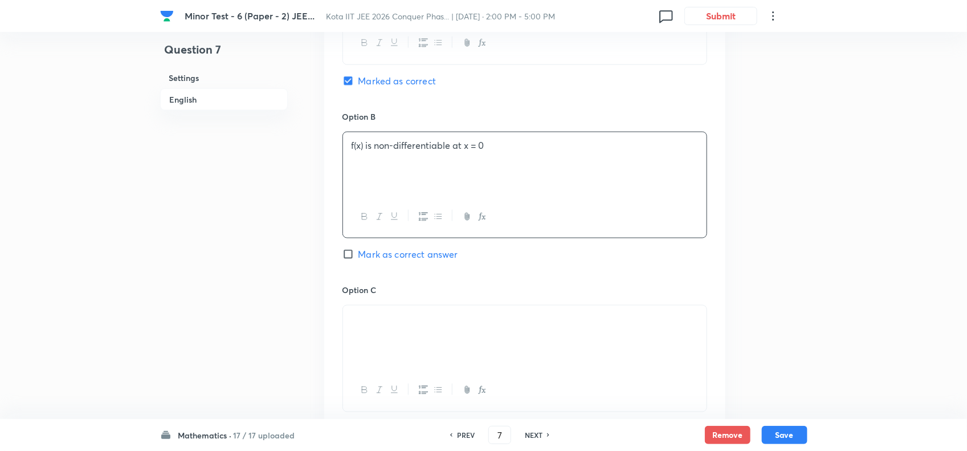
click at [575, 342] on div at bounding box center [525, 338] width 364 height 64
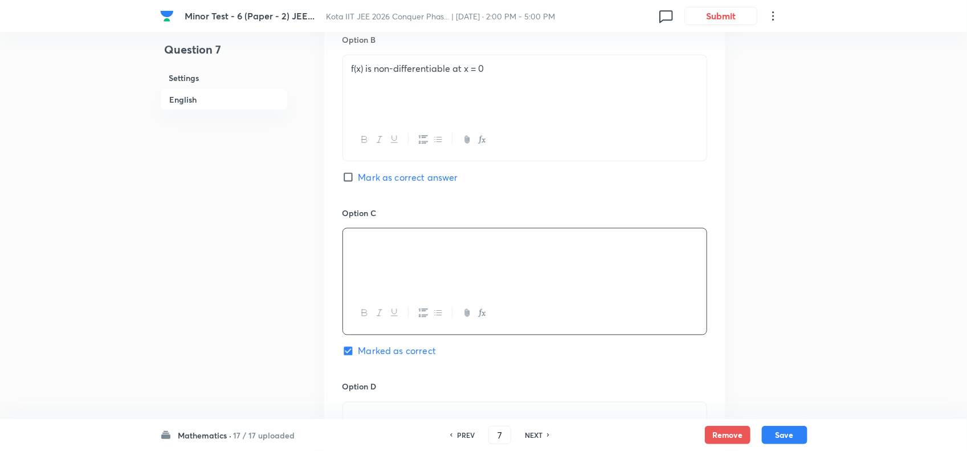
scroll to position [848, 0]
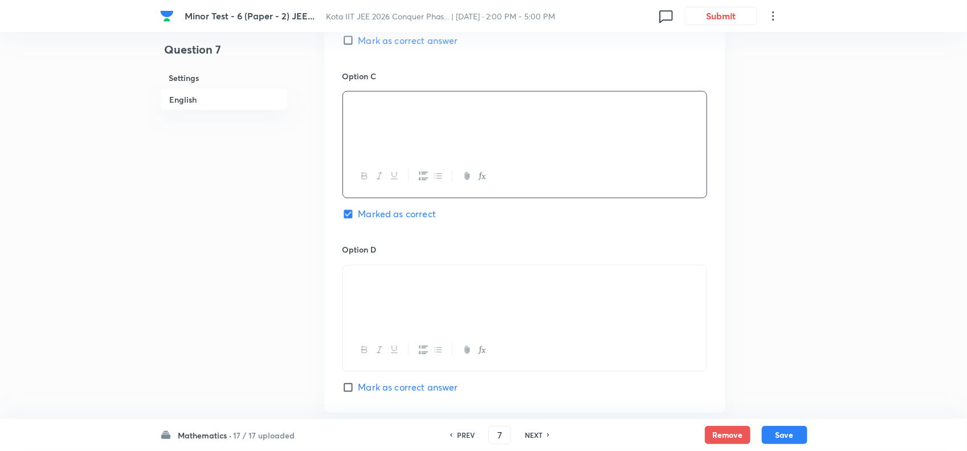
click at [574, 324] on div at bounding box center [525, 298] width 364 height 64
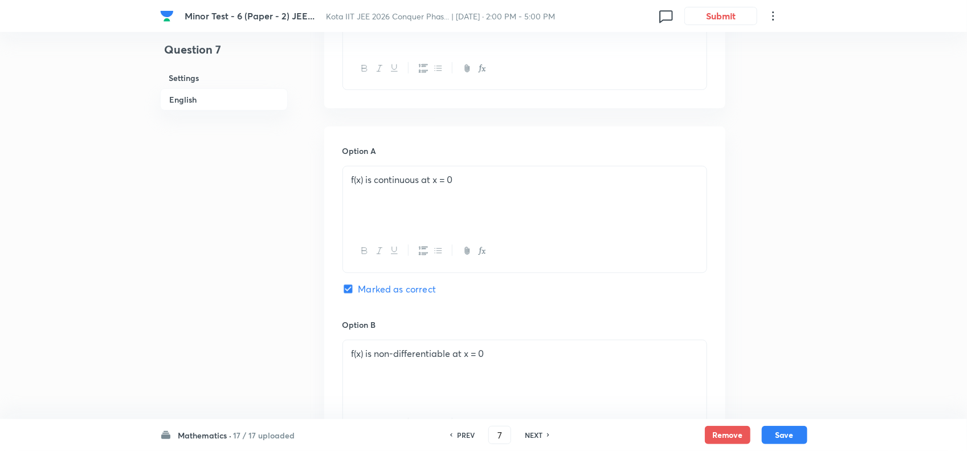
scroll to position [421, 0]
click at [543, 433] on div "NEXT" at bounding box center [535, 435] width 30 height 10
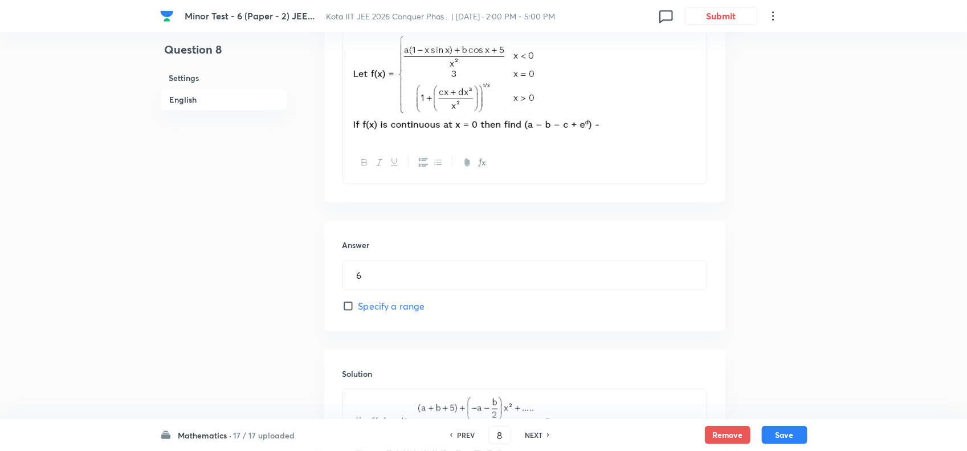
scroll to position [303, 0]
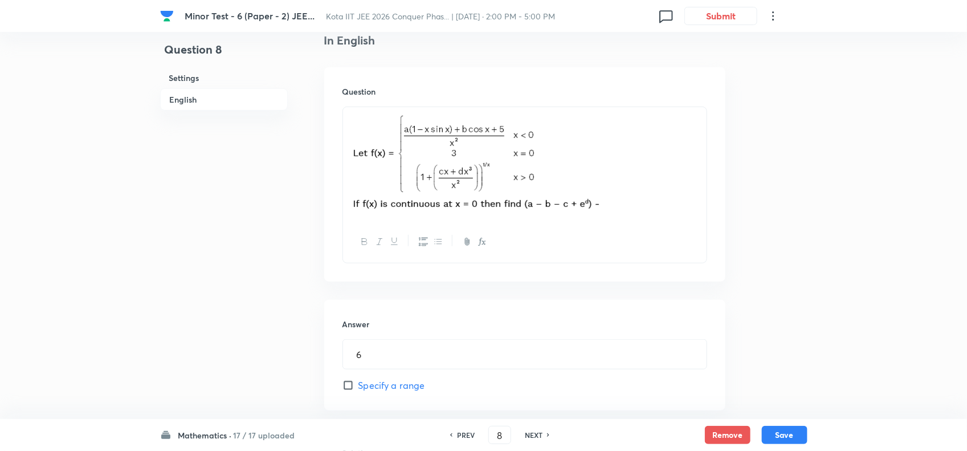
click at [539, 433] on h6 "NEXT" at bounding box center [534, 435] width 18 height 10
type input "9"
type input "1"
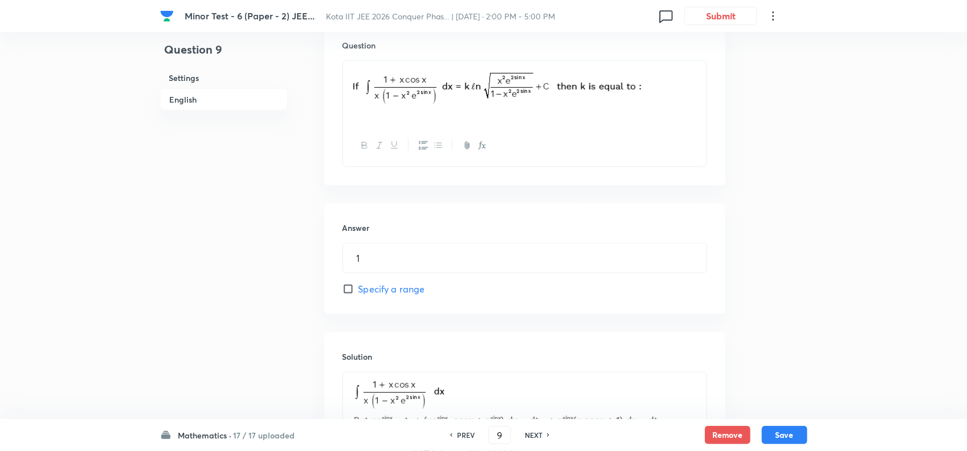
scroll to position [375, 0]
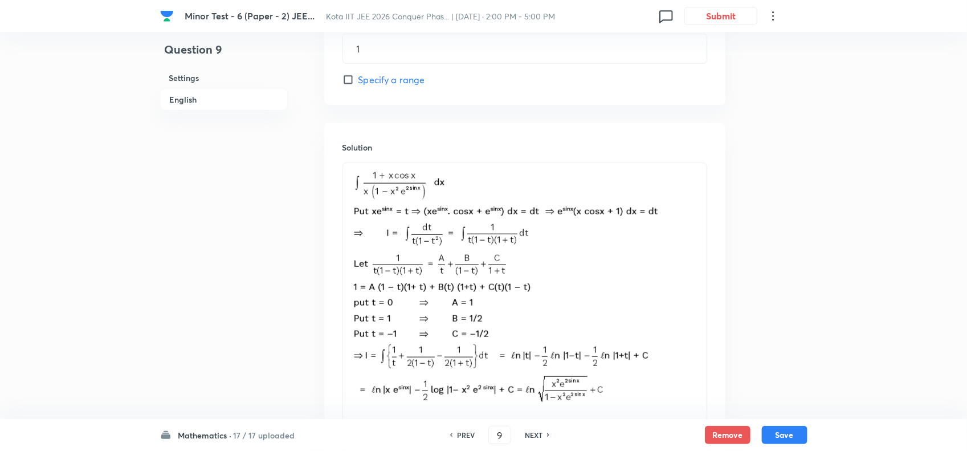
scroll to position [588, 0]
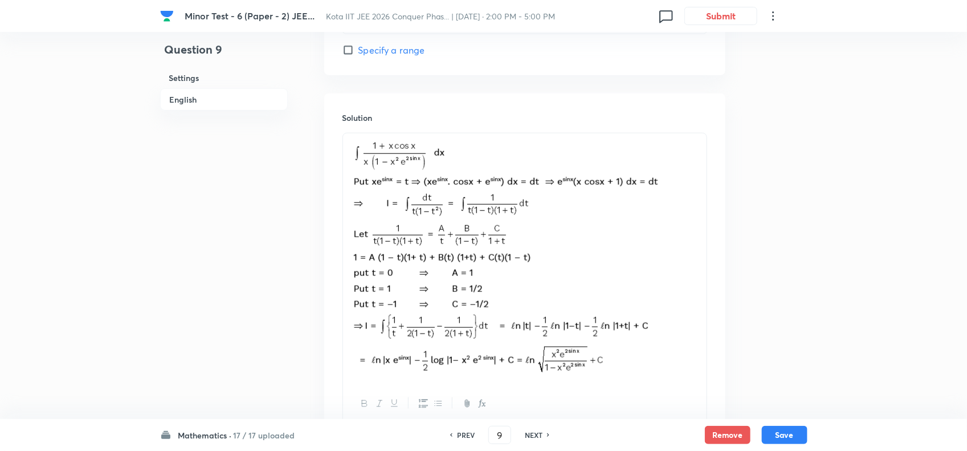
click at [536, 438] on h6 "NEXT" at bounding box center [534, 435] width 18 height 10
type input "10"
type input "6"
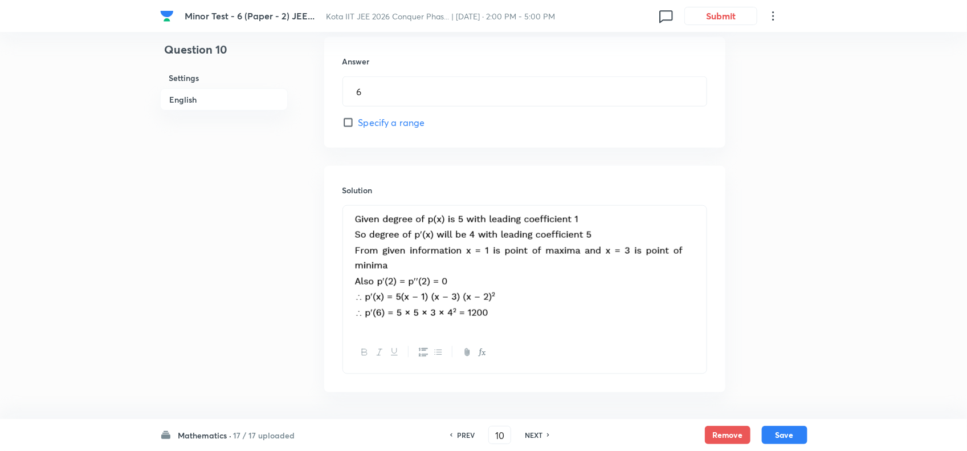
scroll to position [569, 0]
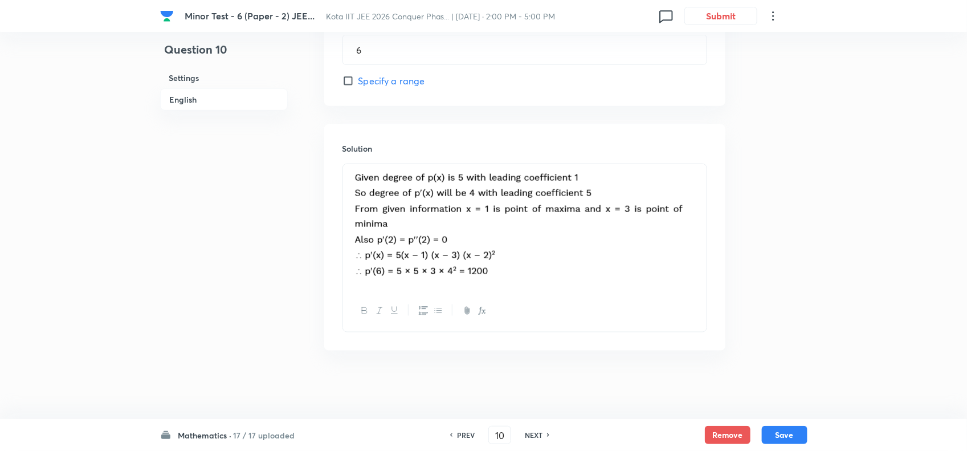
click at [540, 430] on h6 "NEXT" at bounding box center [534, 435] width 18 height 10
type input "11"
type input "4"
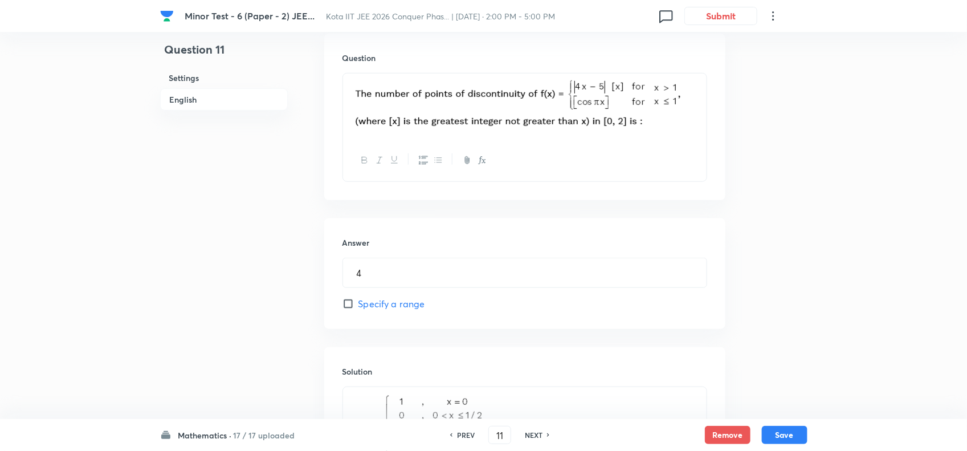
scroll to position [213, 0]
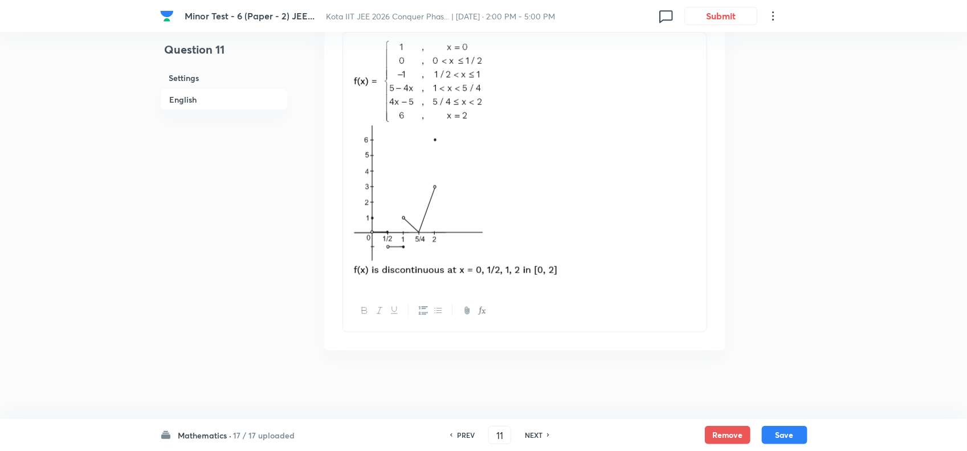
click at [529, 437] on h6 "NEXT" at bounding box center [534, 435] width 18 height 10
type input "12"
type input "8"
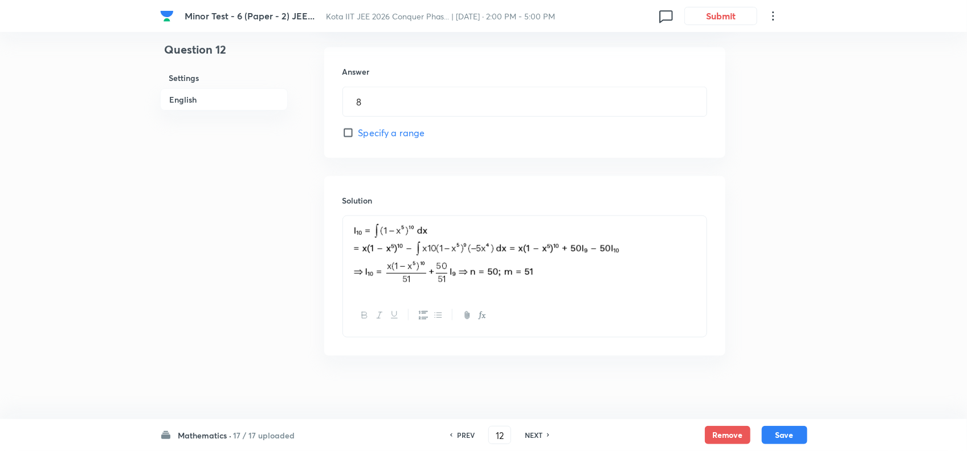
scroll to position [513, 0]
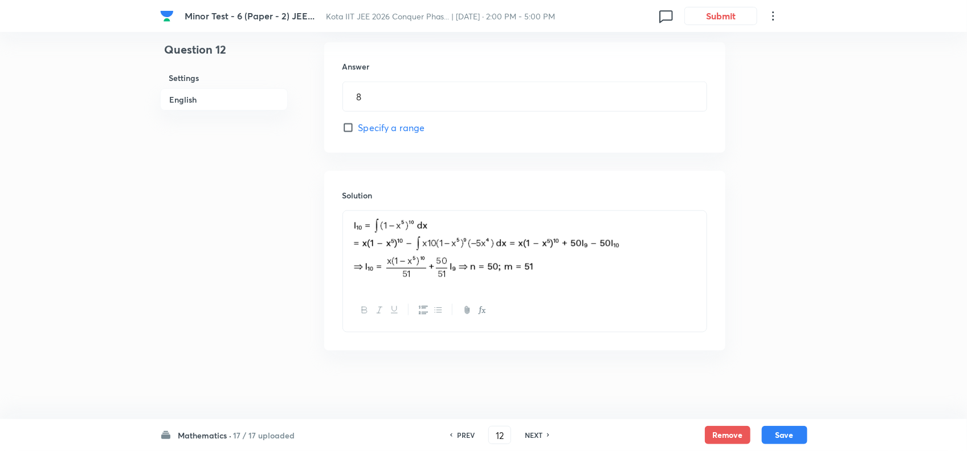
drag, startPoint x: 530, startPoint y: 436, endPoint x: 545, endPoint y: 418, distance: 23.5
click at [531, 436] on h6 "NEXT" at bounding box center [534, 435] width 18 height 10
type input "13"
type input "1"
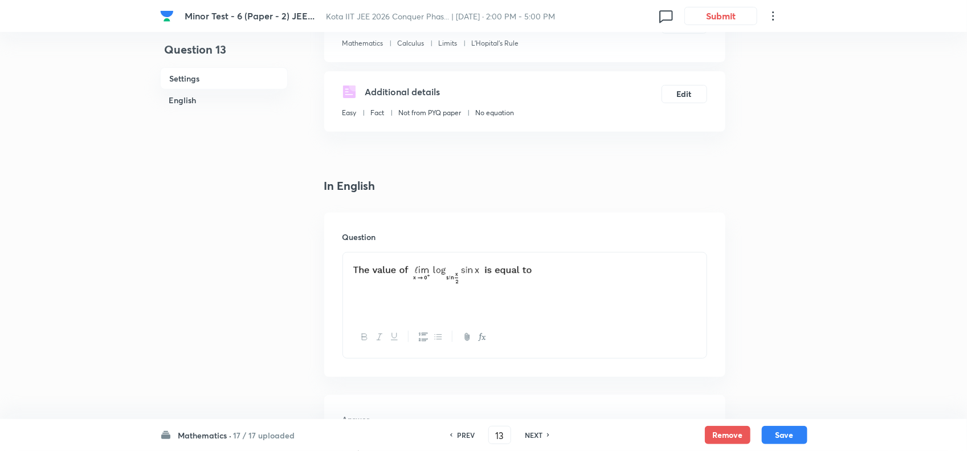
scroll to position [157, 0]
click at [617, 275] on p at bounding box center [525, 275] width 347 height 29
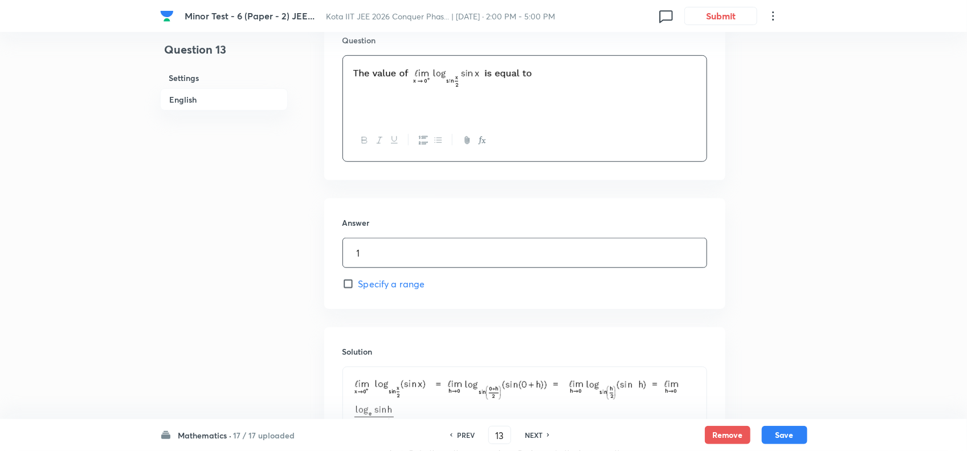
scroll to position [513, 0]
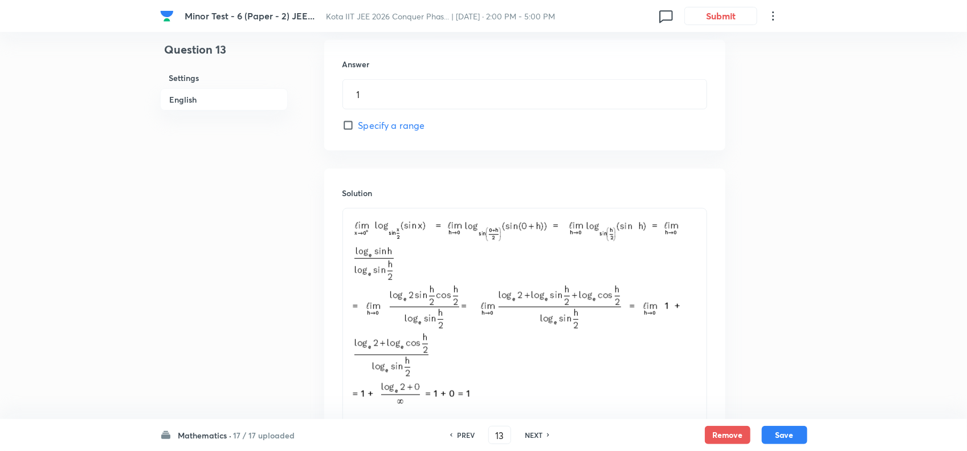
click at [532, 434] on h6 "NEXT" at bounding box center [534, 435] width 18 height 10
type input "14"
type input "0.5"
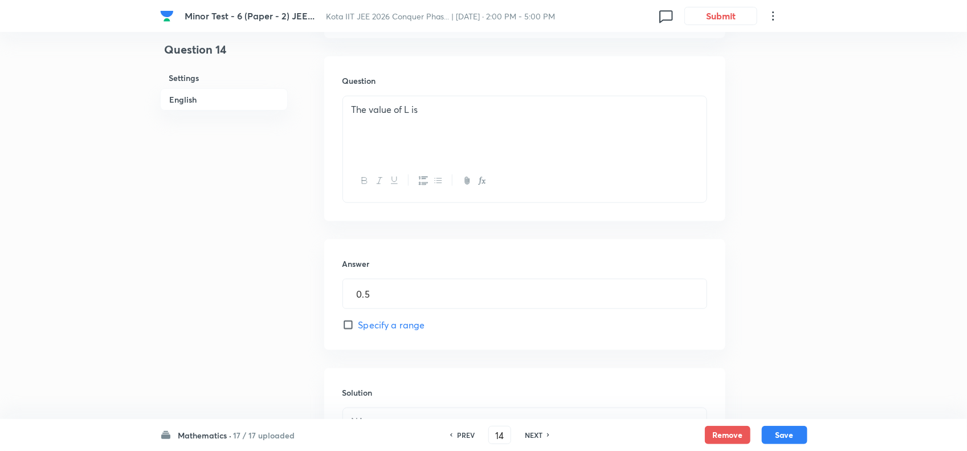
scroll to position [228, 0]
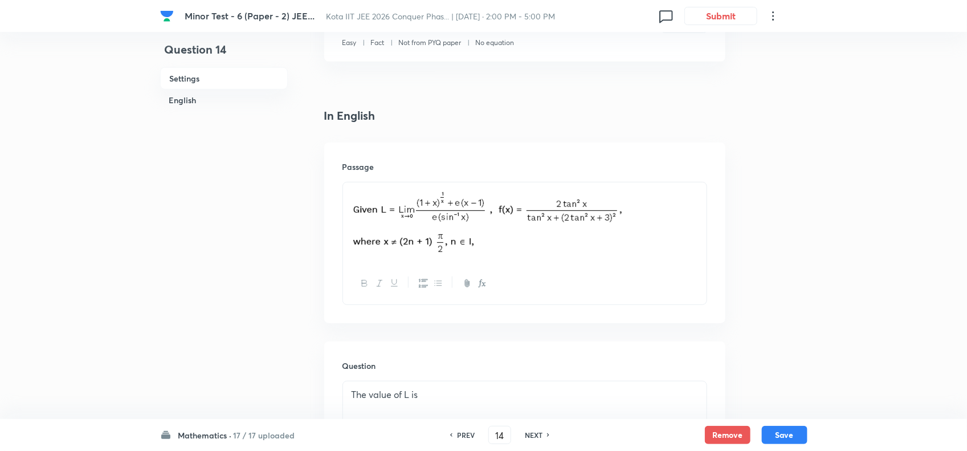
click at [698, 229] on div at bounding box center [525, 222] width 364 height 80
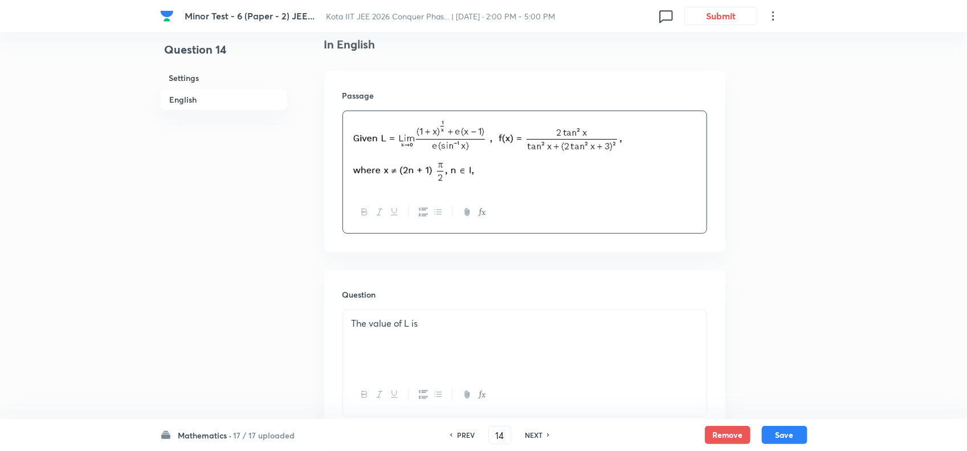
click at [588, 333] on div "The value of L is" at bounding box center [525, 342] width 364 height 64
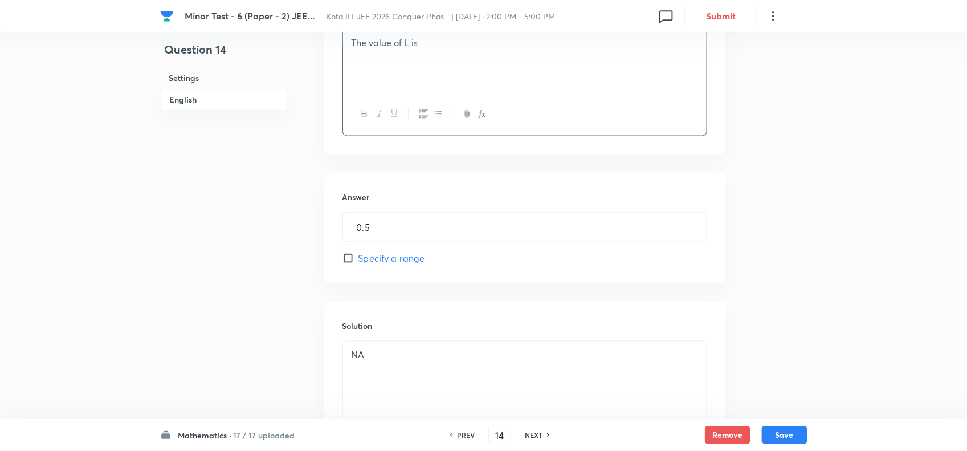
scroll to position [698, 0]
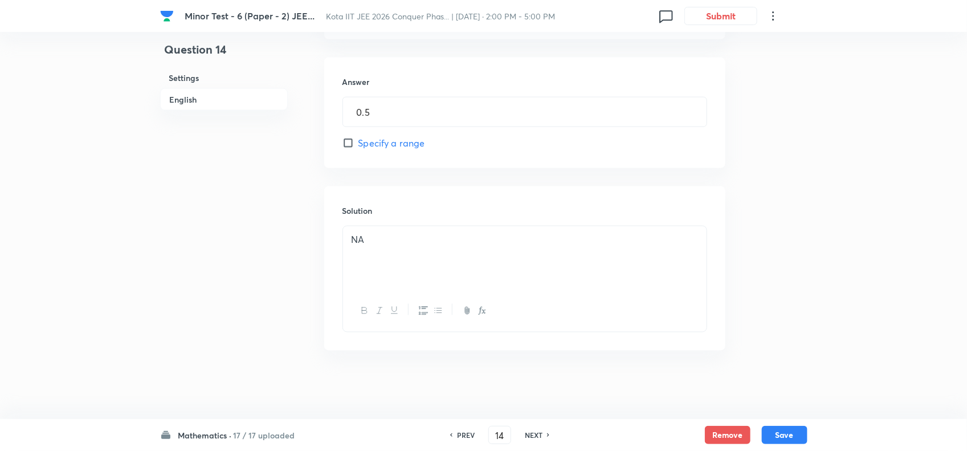
click at [540, 431] on h6 "NEXT" at bounding box center [534, 435] width 18 height 10
type input "15"
type input "0.08"
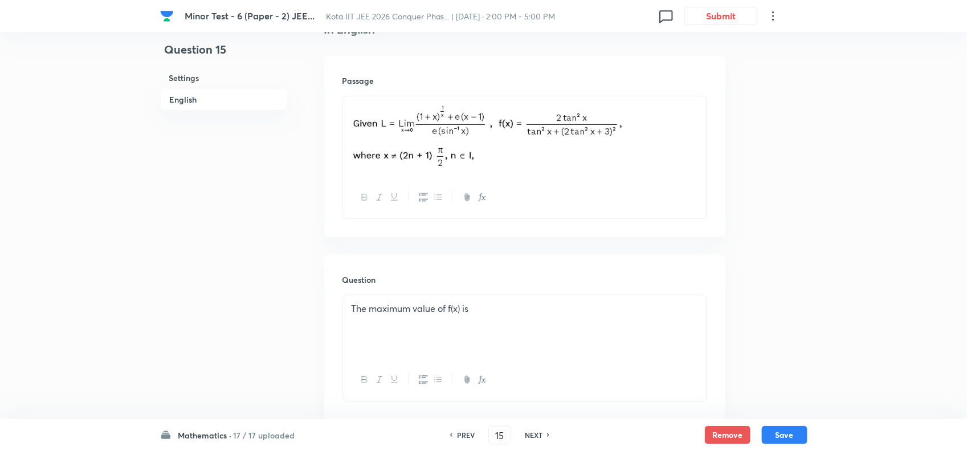
scroll to position [271, 0]
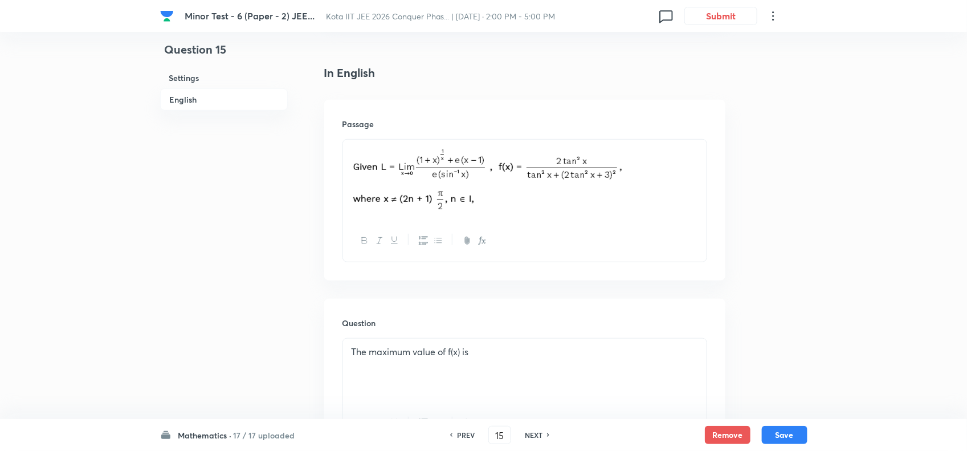
click at [536, 376] on div "The maximum value of f(x) is" at bounding box center [525, 371] width 364 height 64
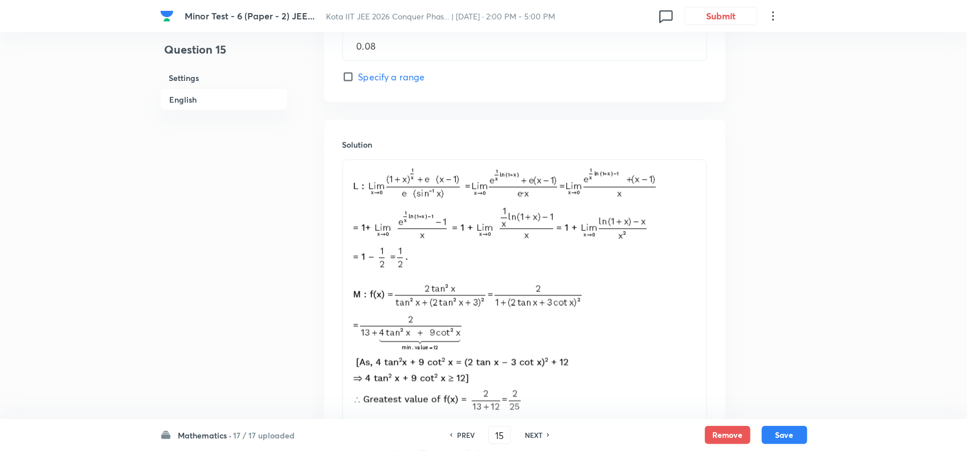
scroll to position [841, 0]
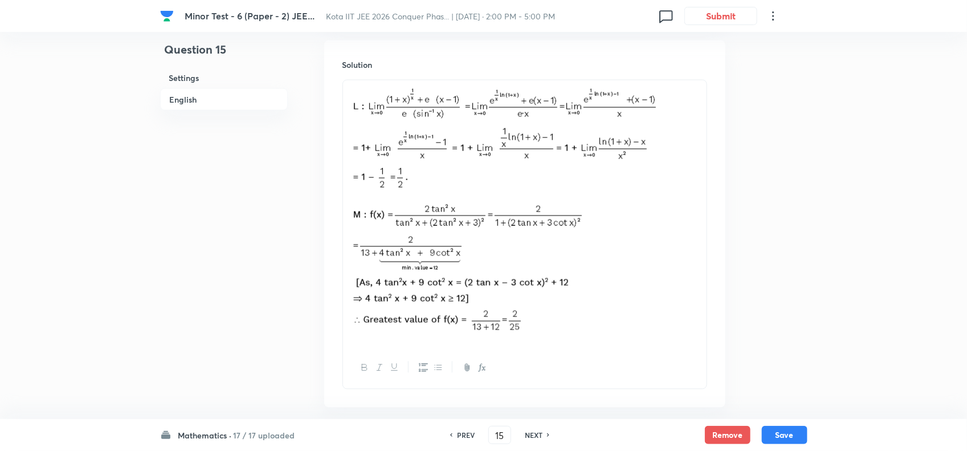
click at [536, 435] on h6 "NEXT" at bounding box center [534, 435] width 18 height 10
type input "16"
type input "50"
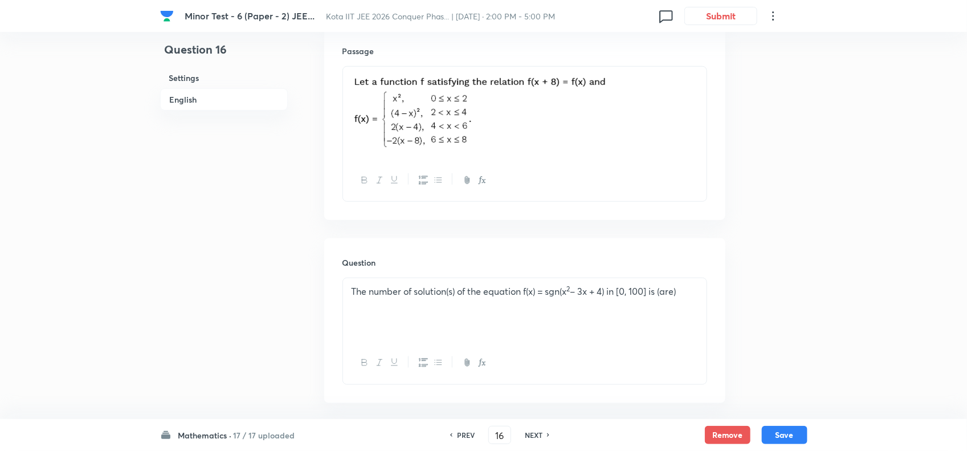
scroll to position [212, 0]
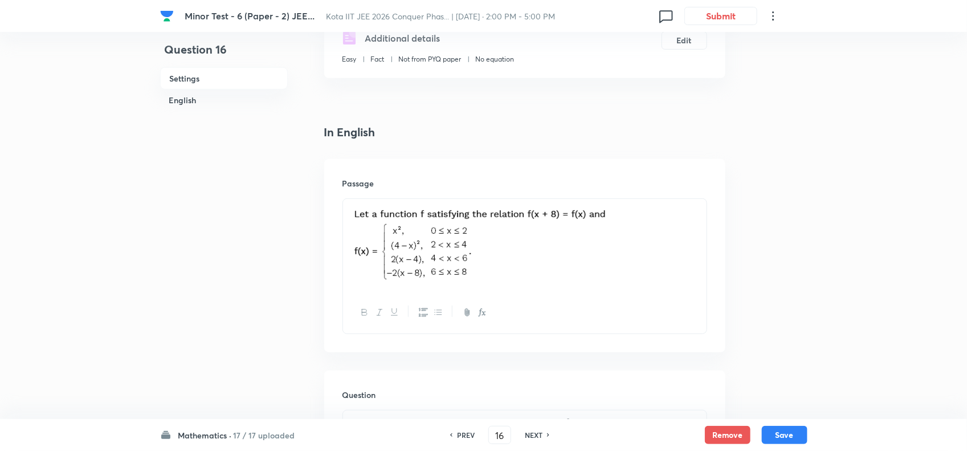
click at [644, 259] on p at bounding box center [525, 245] width 347 height 79
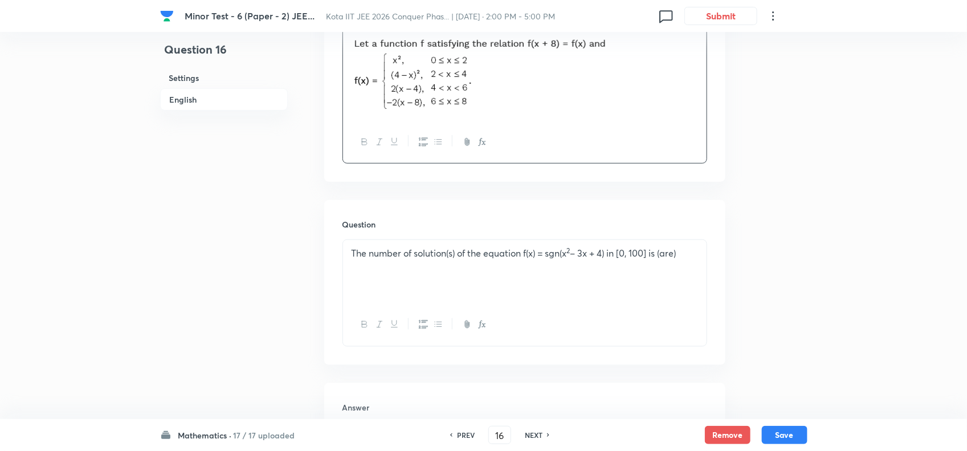
scroll to position [425, 0]
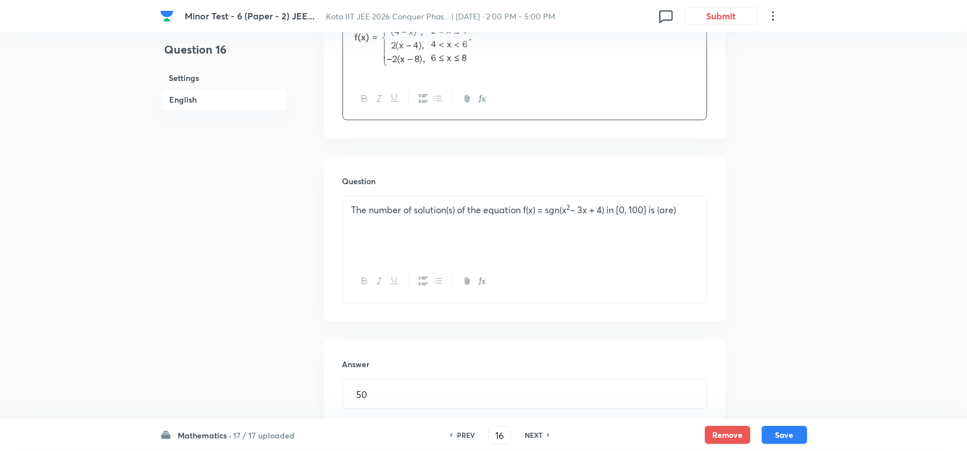
click at [696, 225] on div "The number of solution(s) of the equation f(x) = sgn(x 2 – 3x + 4) in [0, 100] …" at bounding box center [525, 229] width 364 height 64
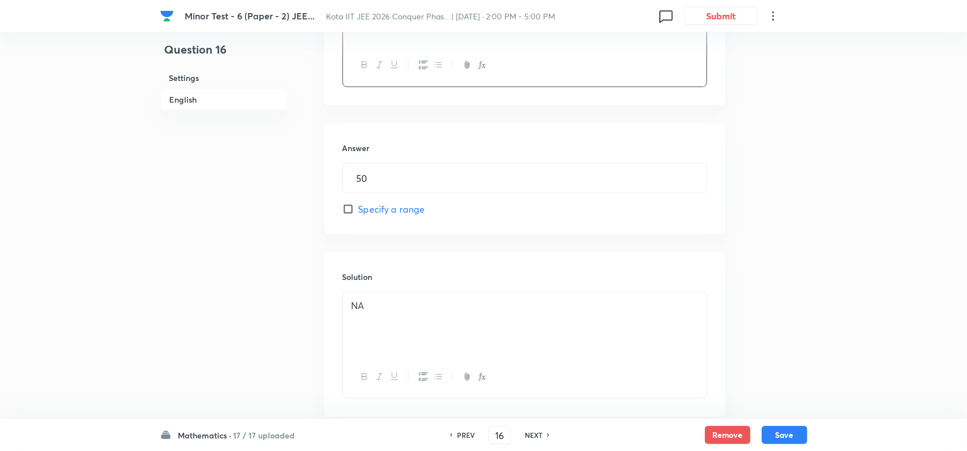
scroll to position [710, 0]
click at [535, 428] on div "PREV 16 ​ NEXT" at bounding box center [499, 435] width 147 height 18
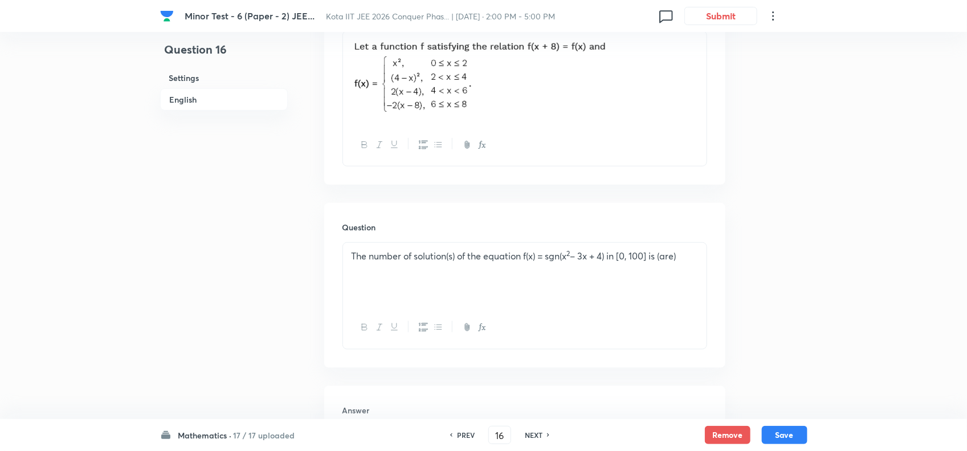
scroll to position [354, 0]
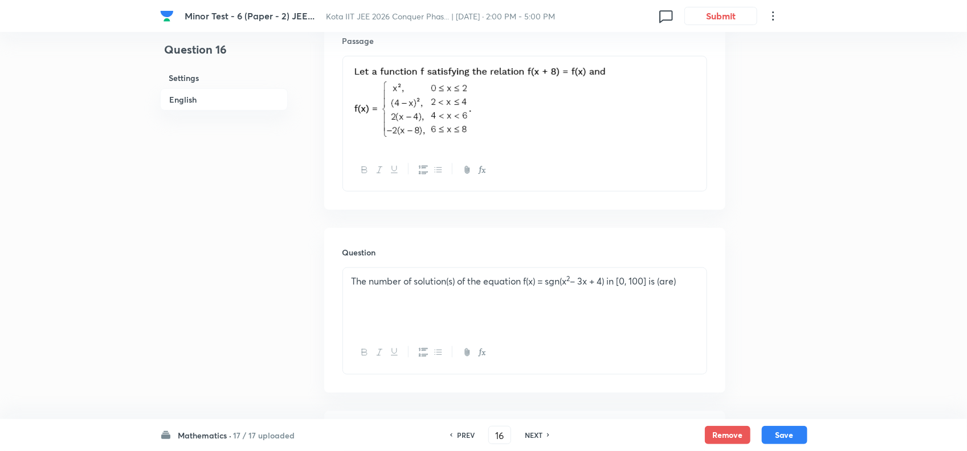
click at [669, 300] on div "The number of solution(s) of the equation f(x) = sgn(x 2 – 3x + 4) in [0, 100] …" at bounding box center [525, 300] width 364 height 64
click at [544, 434] on div "NEXT" at bounding box center [535, 435] width 30 height 10
type input "17"
type input "6"
click at [581, 295] on div "The value of f(19) + f(63)+f(99) + f(–73) is equal to" at bounding box center [525, 300] width 364 height 64
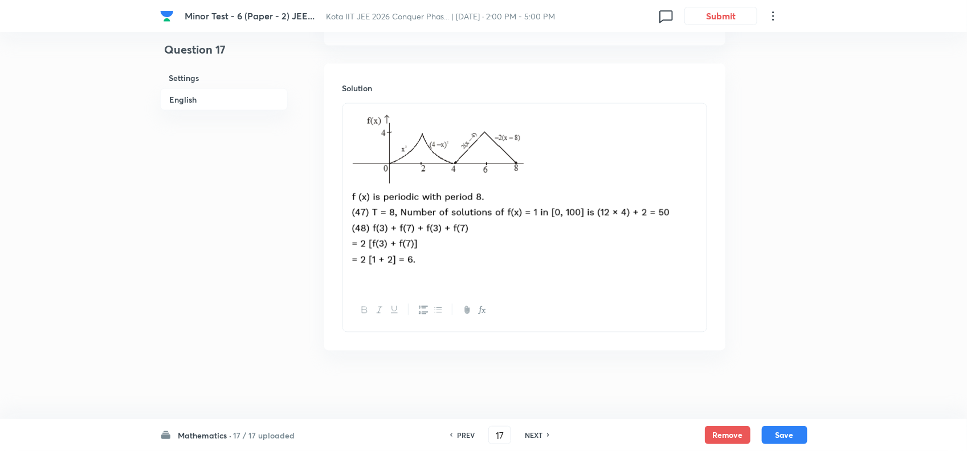
scroll to position [833, 0]
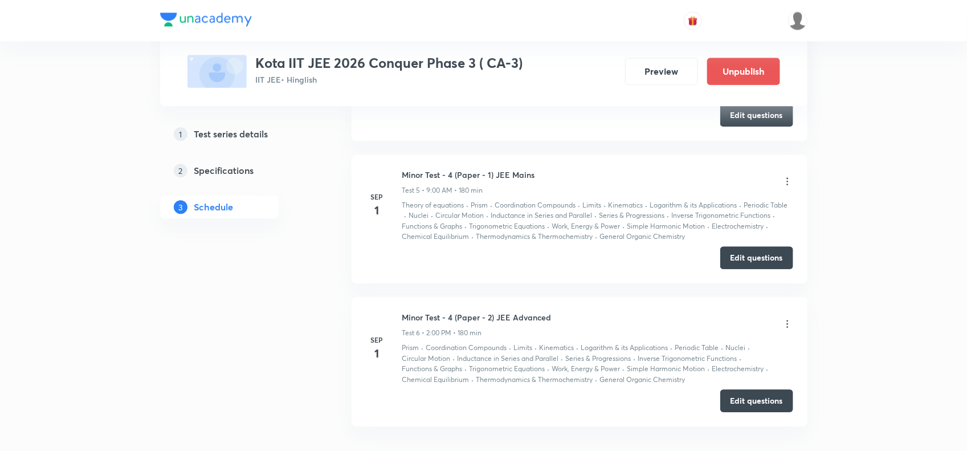
scroll to position [1368, 0]
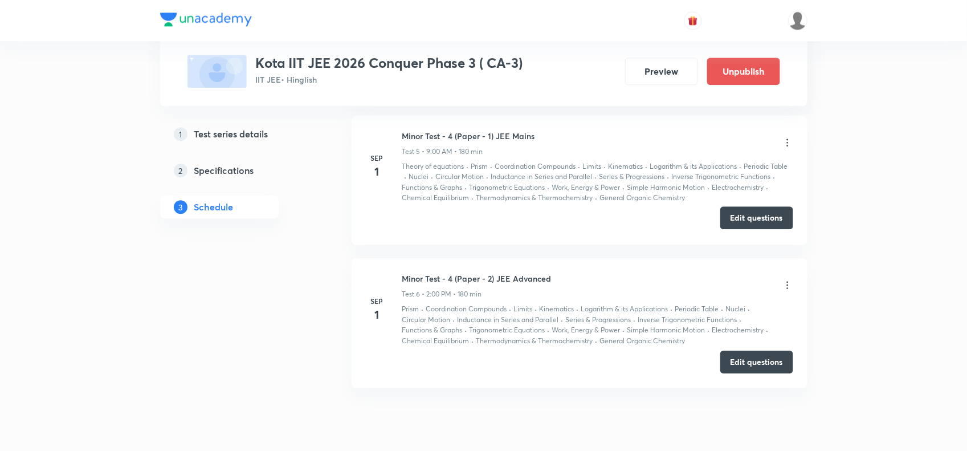
click at [755, 221] on button "Edit questions" at bounding box center [757, 217] width 73 height 23
click at [759, 364] on button "Edit questions" at bounding box center [757, 360] width 73 height 23
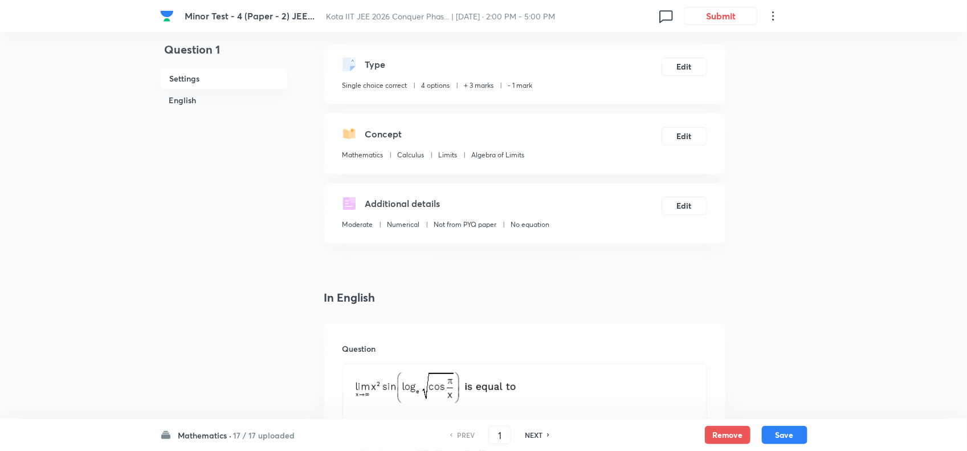
scroll to position [71, 0]
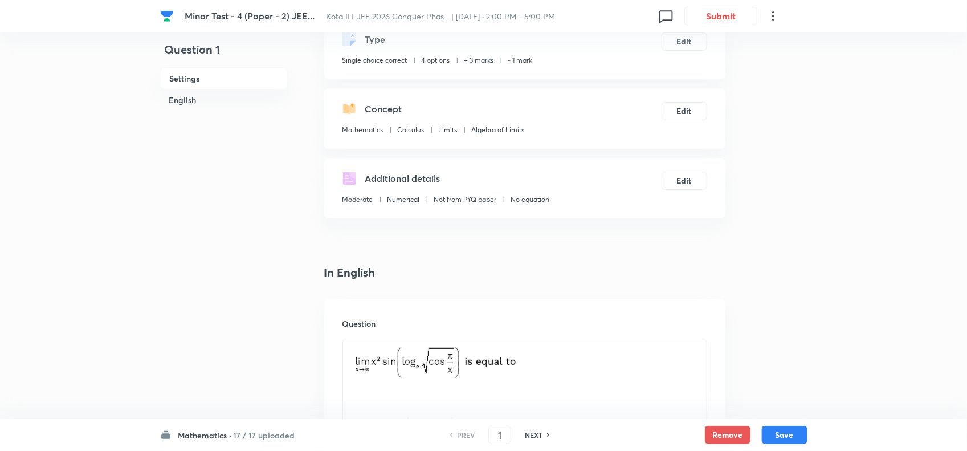
click at [600, 347] on p at bounding box center [525, 365] width 347 height 39
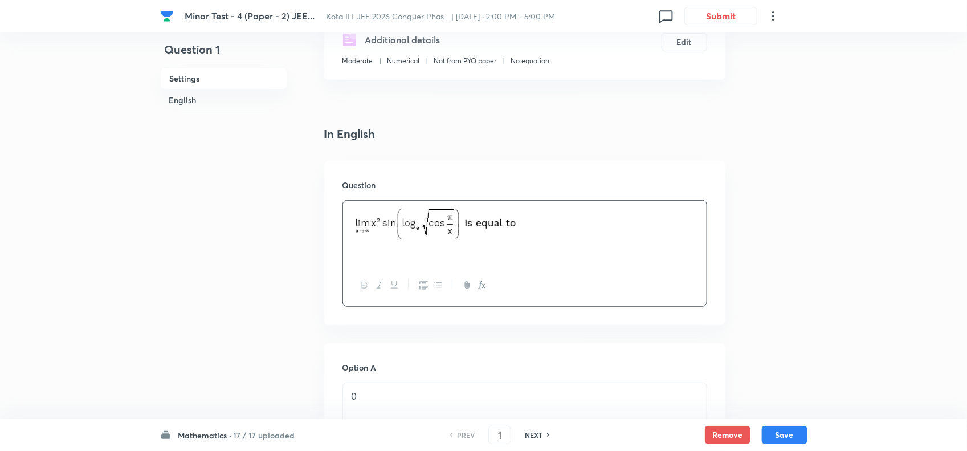
scroll to position [214, 0]
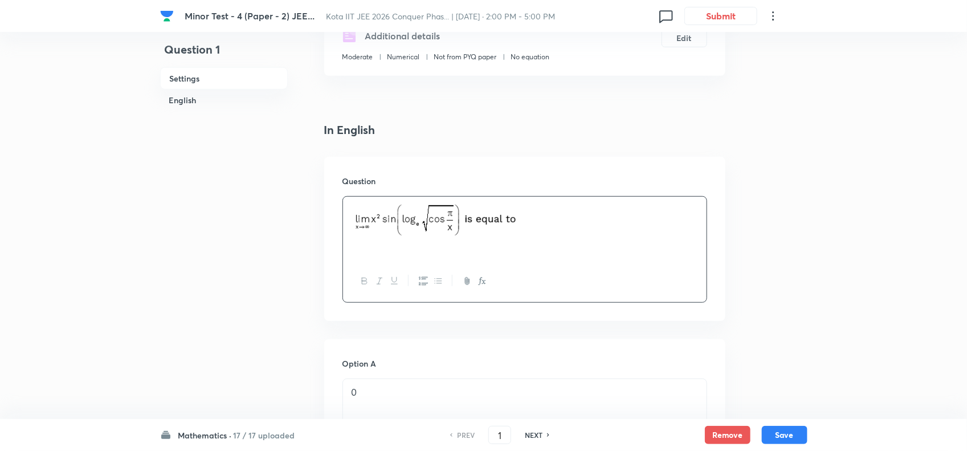
click at [452, 406] on div "0" at bounding box center [525, 411] width 364 height 64
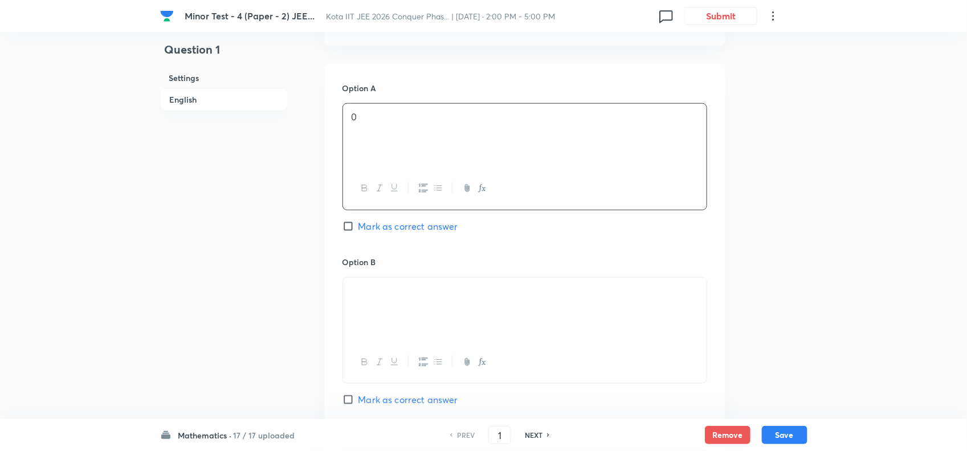
scroll to position [570, 0]
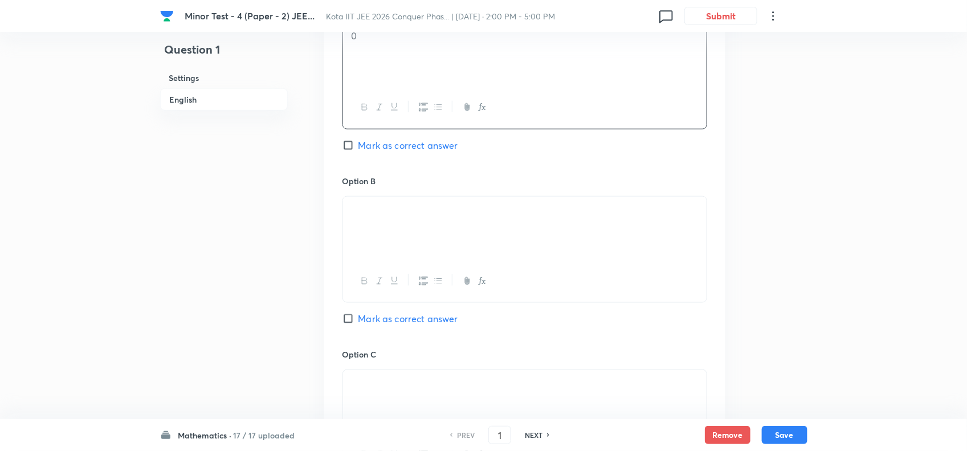
click at [455, 217] on p at bounding box center [525, 210] width 347 height 13
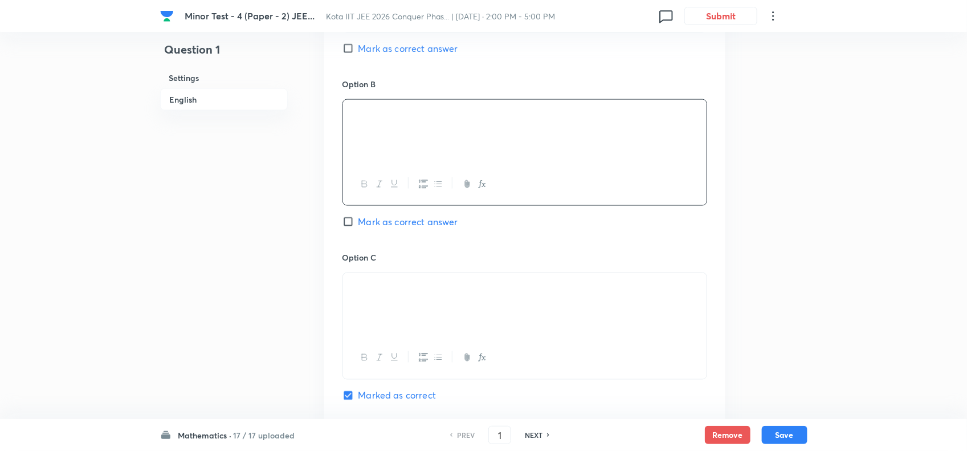
scroll to position [713, 0]
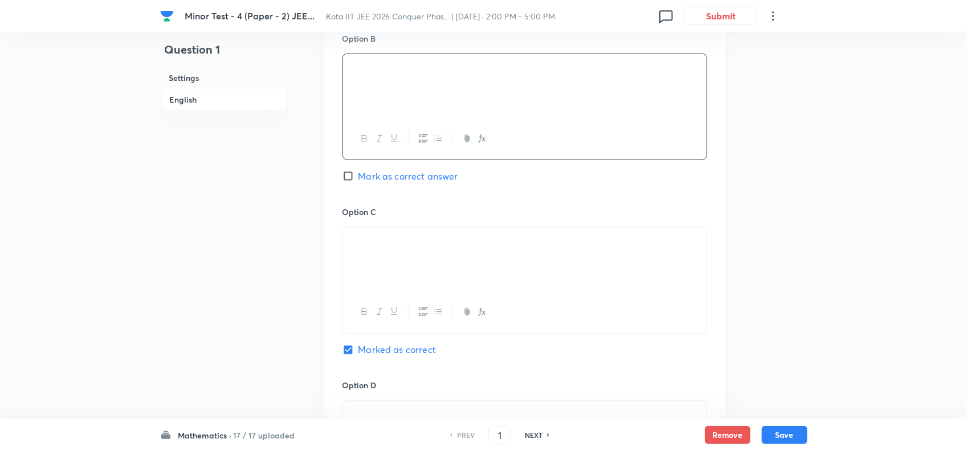
click at [482, 234] on div at bounding box center [525, 259] width 364 height 64
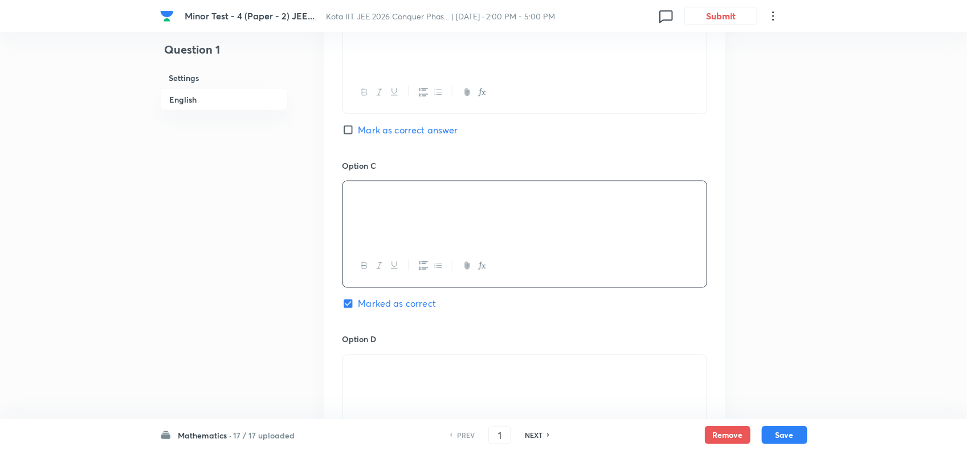
scroll to position [784, 0]
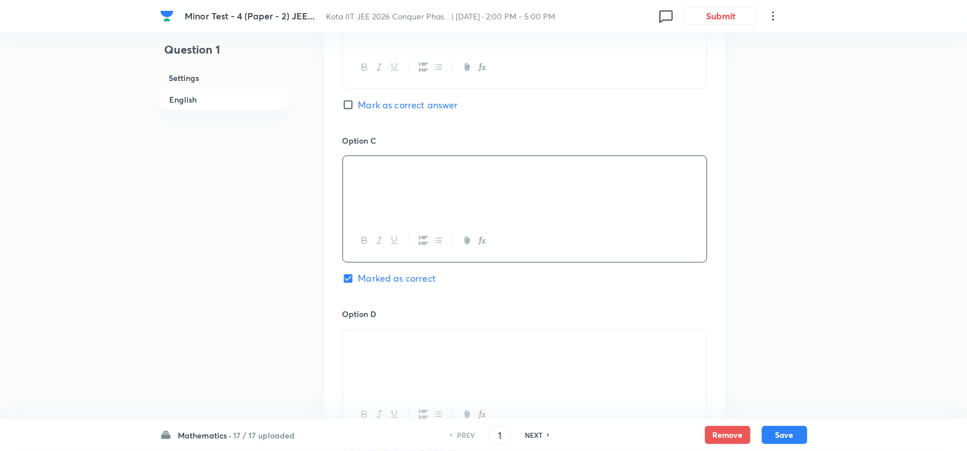
click at [505, 348] on p at bounding box center [525, 343] width 347 height 13
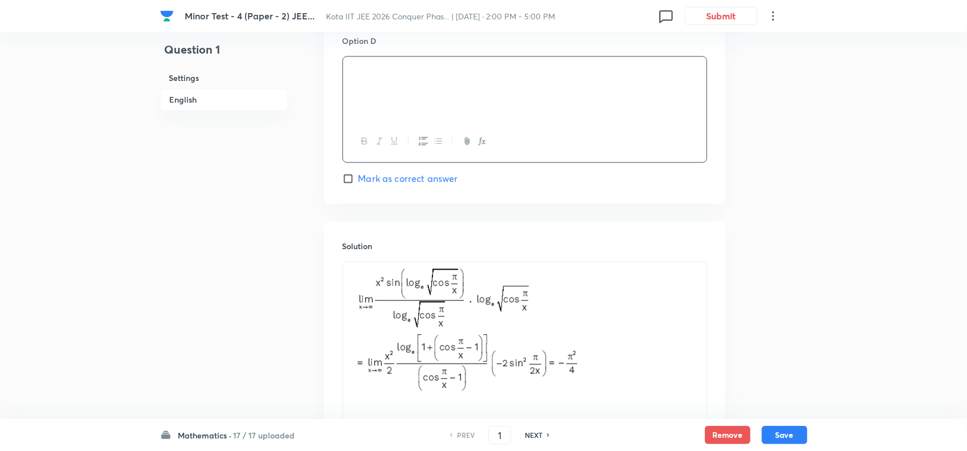
scroll to position [1069, 0]
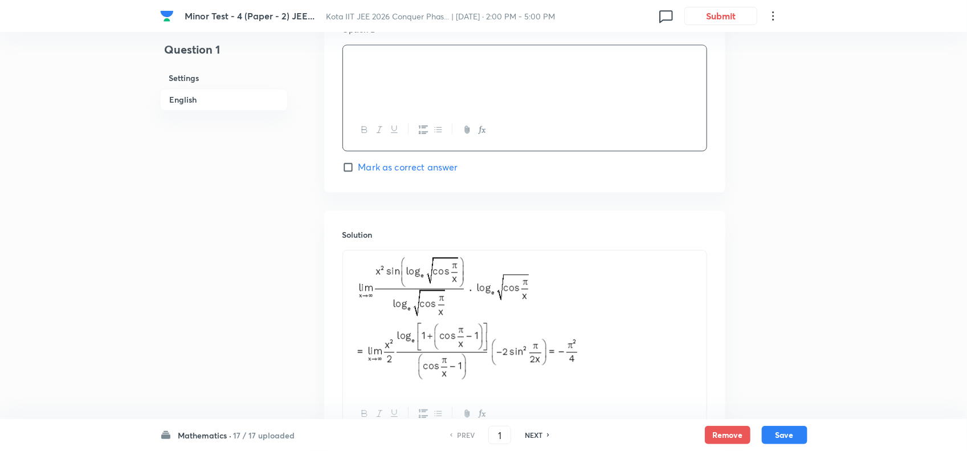
click at [542, 434] on h6 "NEXT" at bounding box center [534, 435] width 18 height 10
checkbox input "false"
type input "2"
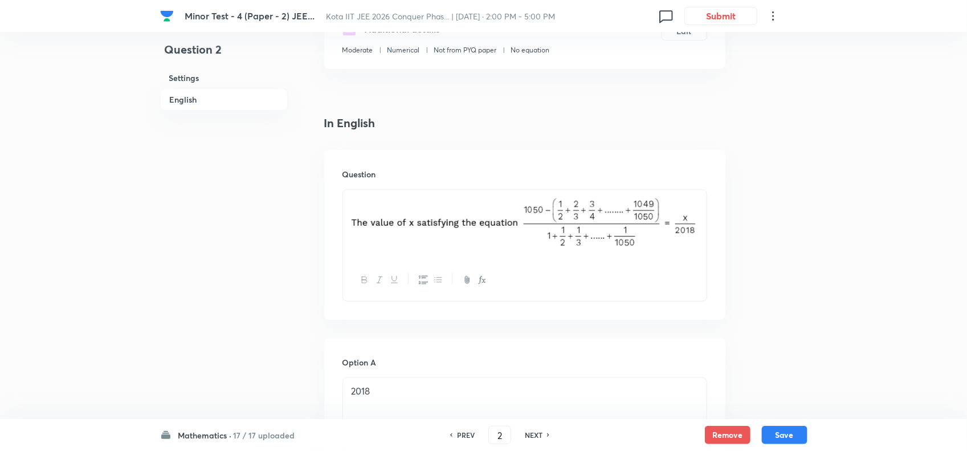
scroll to position [285, 0]
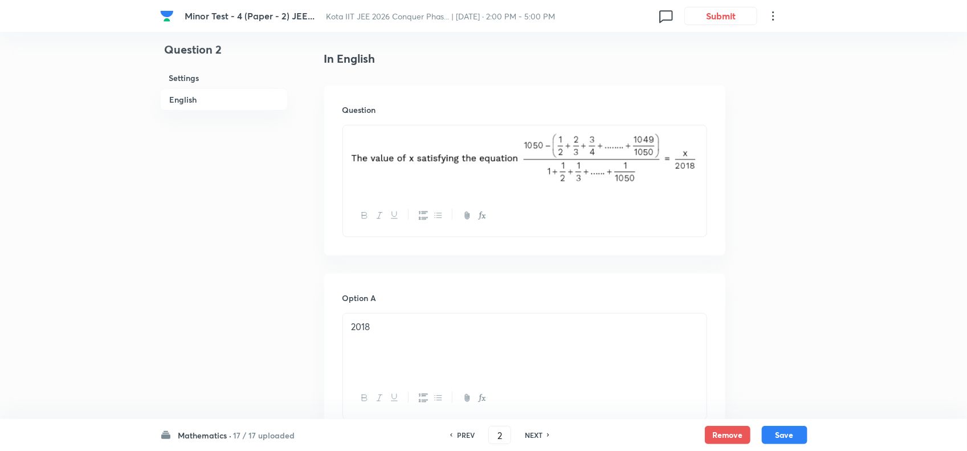
click at [490, 336] on div "2018" at bounding box center [525, 346] width 364 height 64
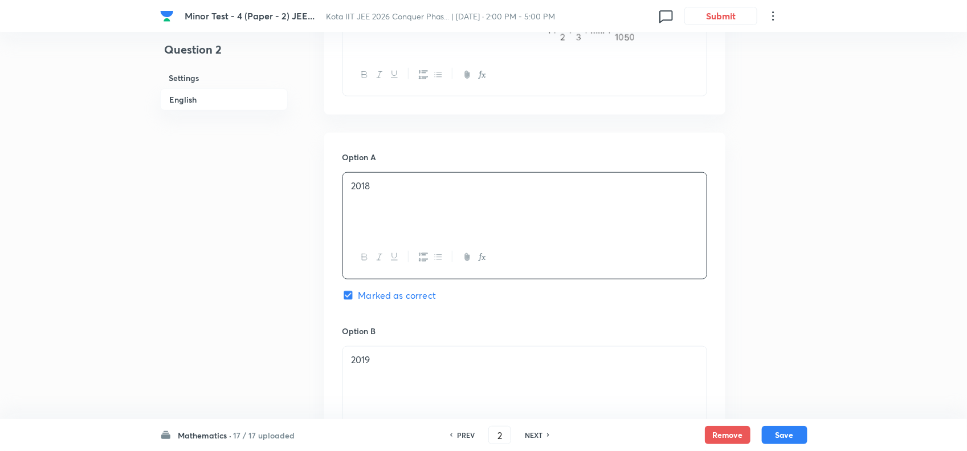
scroll to position [428, 0]
click at [479, 362] on p "2019" at bounding box center [525, 358] width 347 height 13
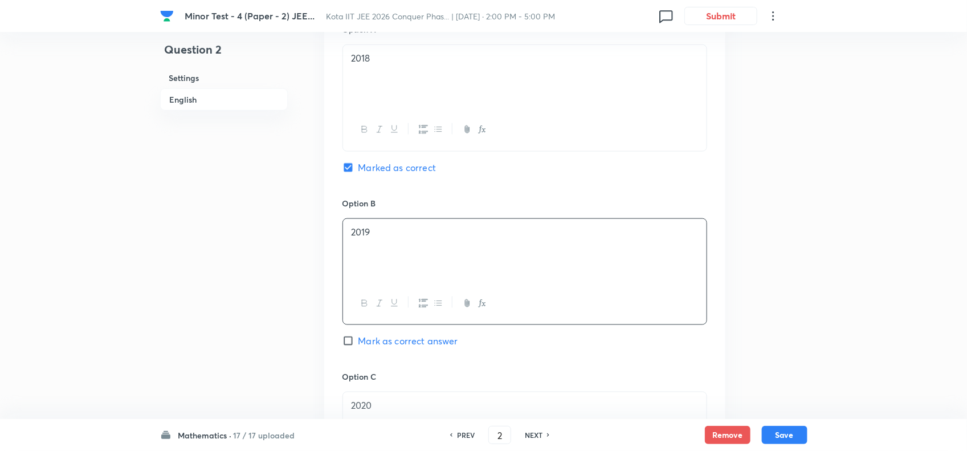
scroll to position [784, 0]
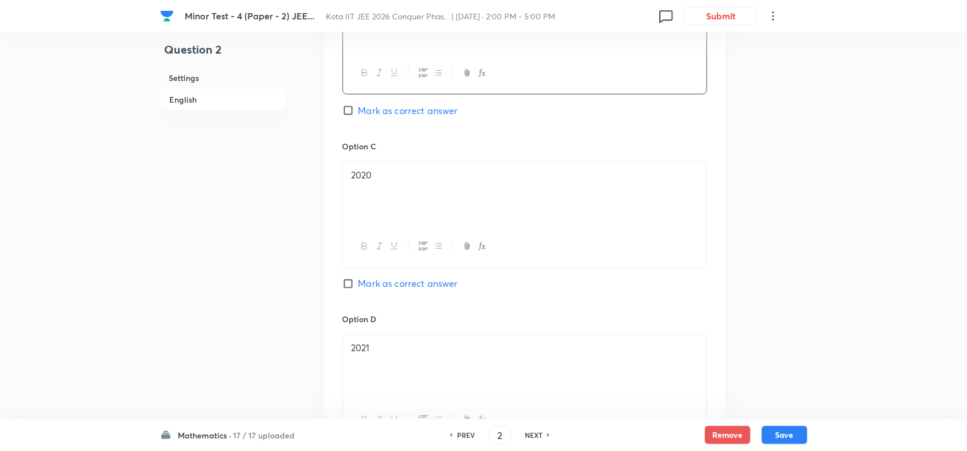
click at [463, 335] on div "Option D 2021 Mark as correct answer" at bounding box center [525, 389] width 365 height 151
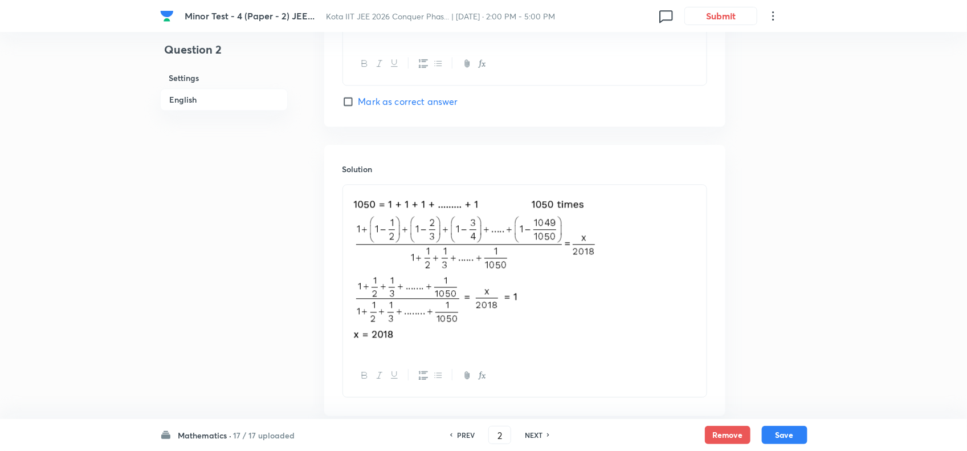
click at [539, 434] on h6 "NEXT" at bounding box center [534, 435] width 18 height 10
checkbox input "false"
type input "3"
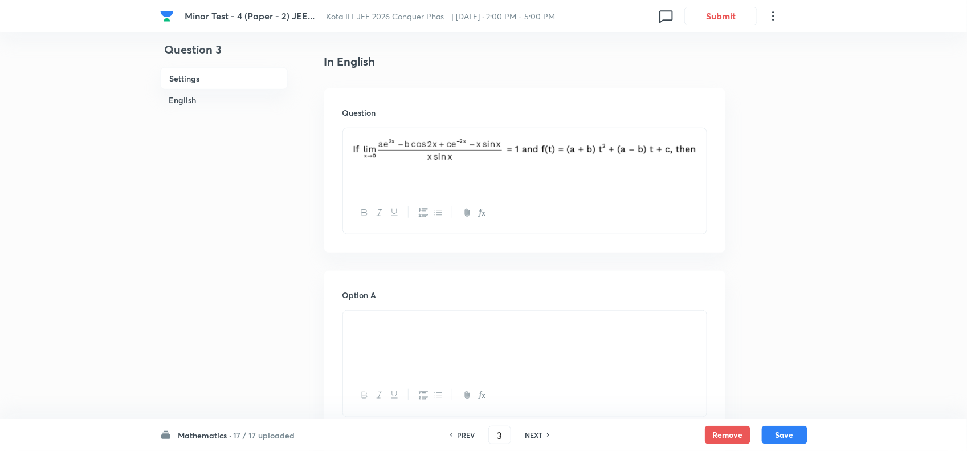
scroll to position [285, 0]
click at [487, 328] on p at bounding box center [525, 321] width 347 height 13
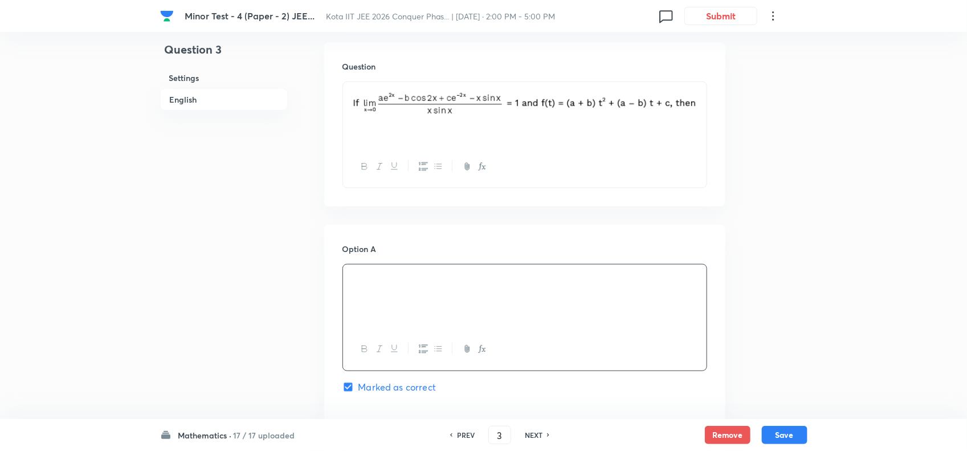
scroll to position [499, 0]
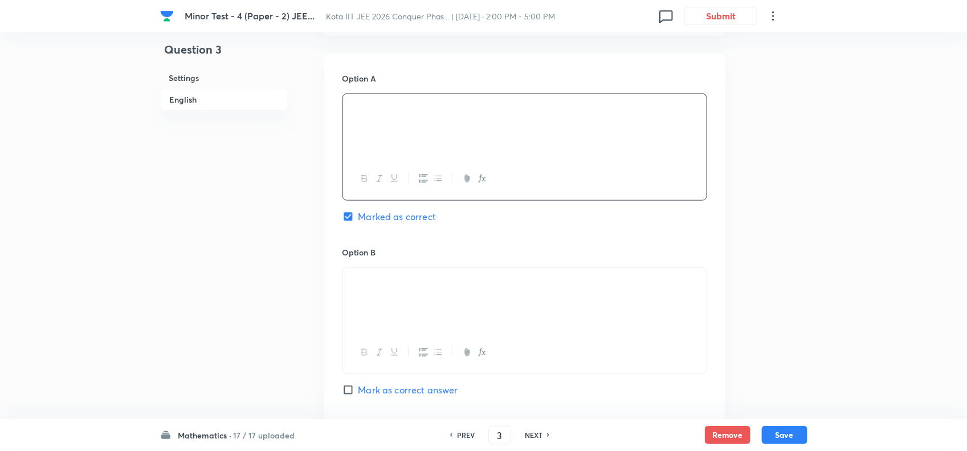
click at [481, 288] on p at bounding box center [525, 281] width 347 height 13
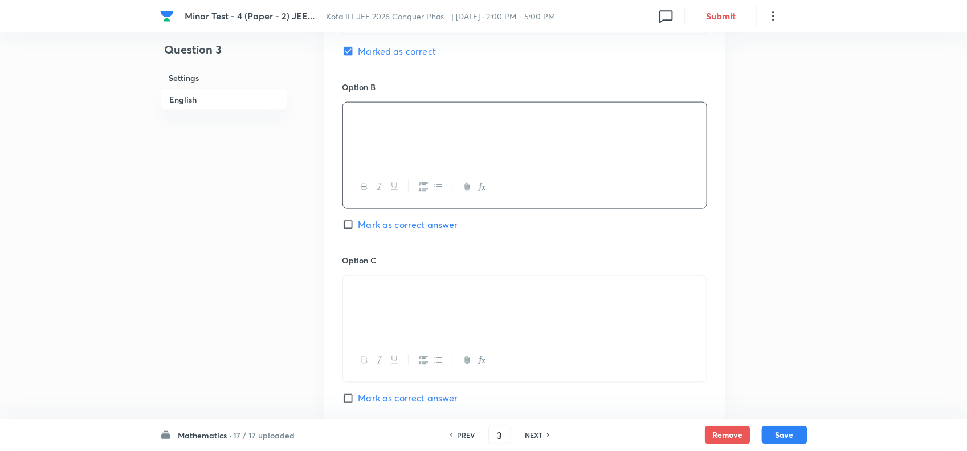
scroll to position [713, 0]
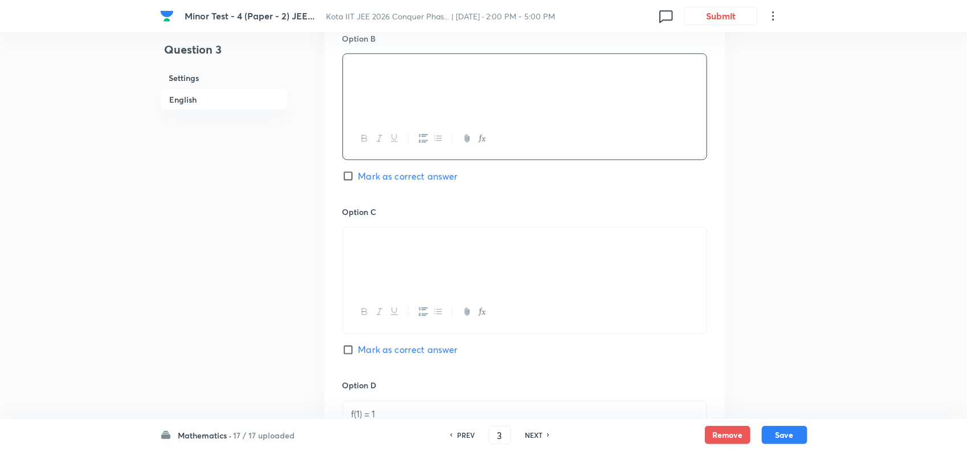
click at [473, 271] on div at bounding box center [525, 259] width 364 height 64
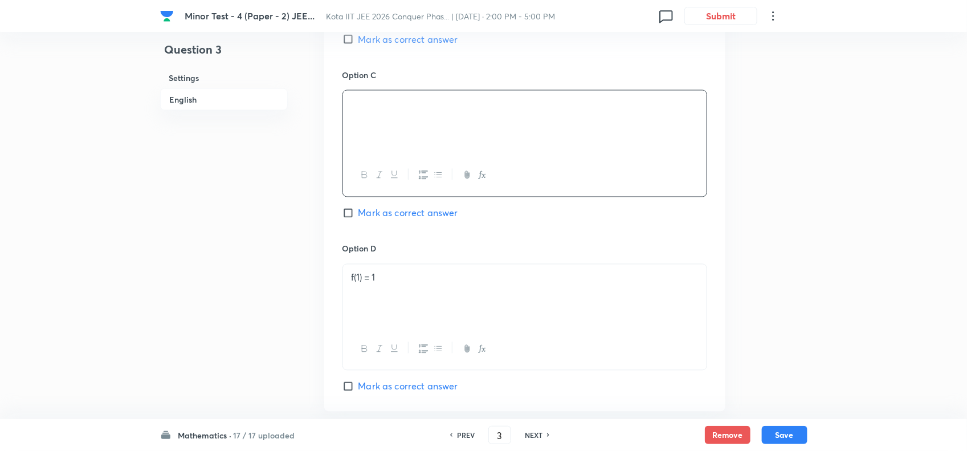
scroll to position [855, 0]
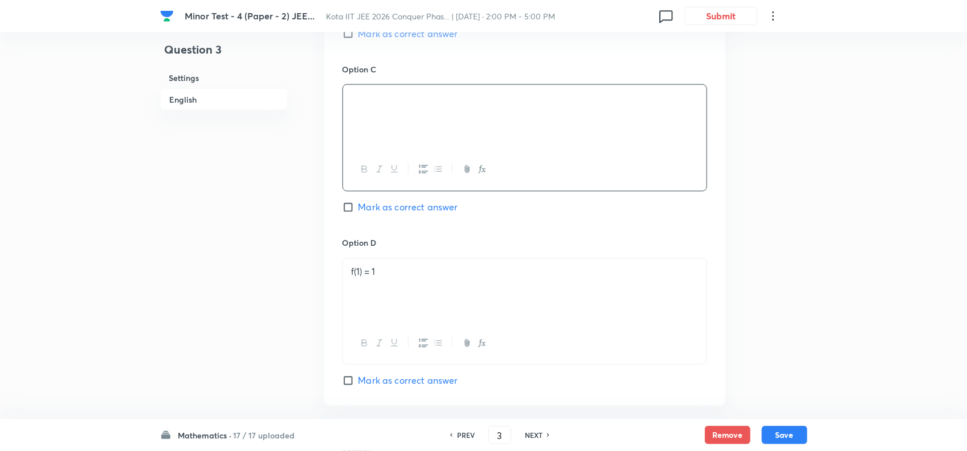
click at [486, 278] on p "f(1) = 1" at bounding box center [525, 272] width 347 height 13
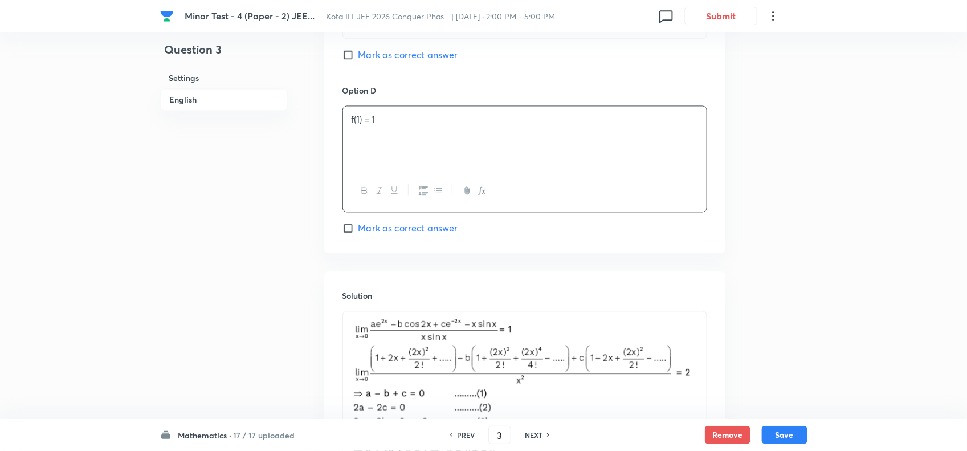
scroll to position [1140, 0]
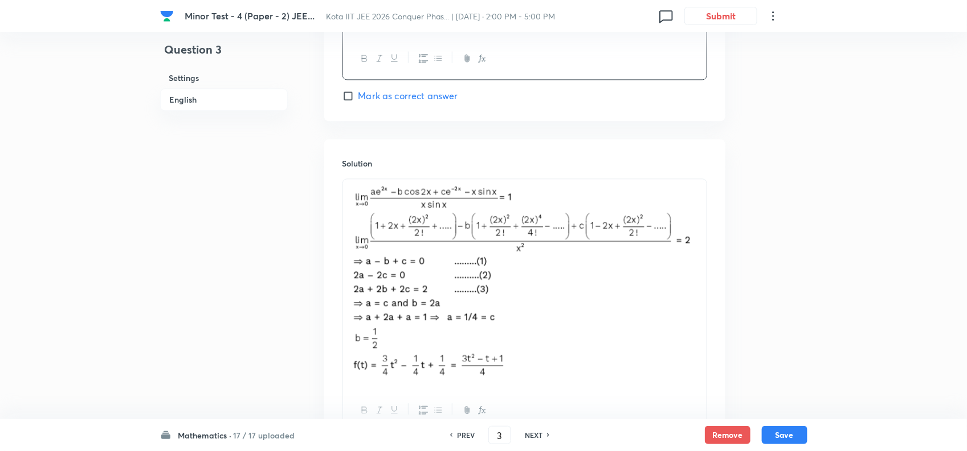
click at [540, 430] on h6 "NEXT" at bounding box center [534, 435] width 18 height 10
checkbox input "false"
type input "4"
checkbox input "true"
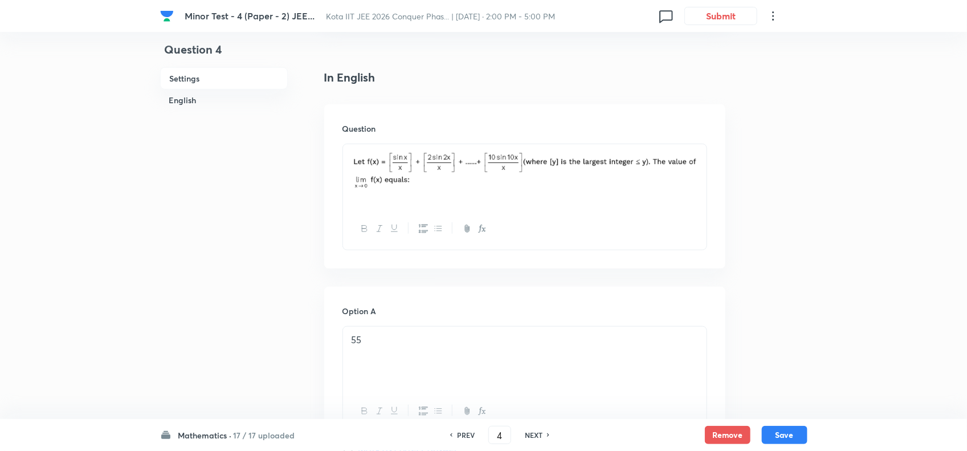
scroll to position [172, 0]
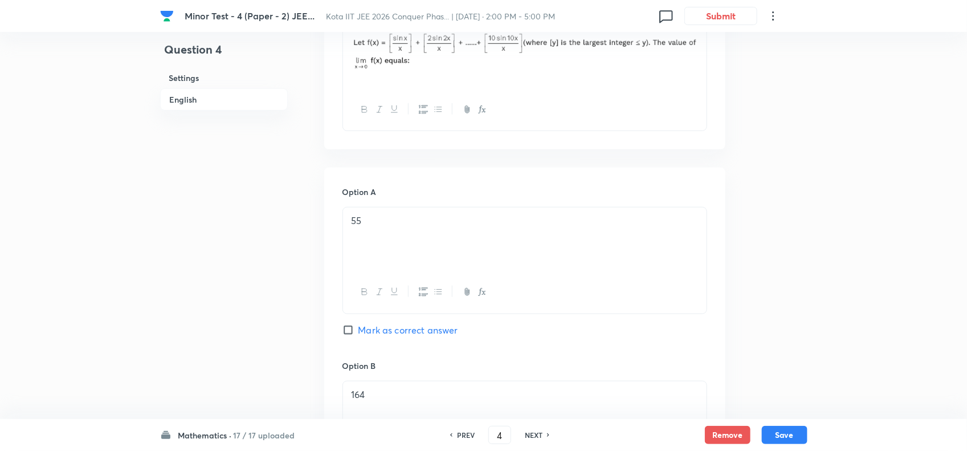
click at [455, 235] on div "55" at bounding box center [525, 240] width 364 height 64
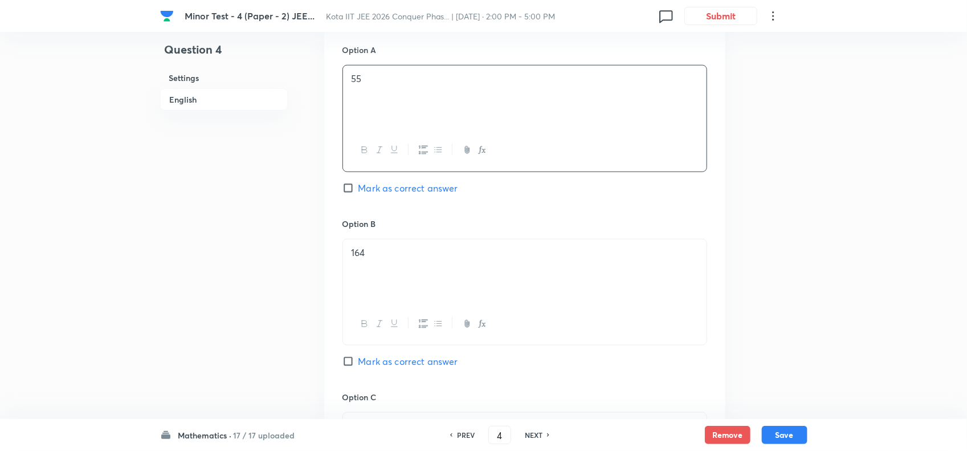
scroll to position [528, 0]
click at [458, 254] on p "164" at bounding box center [525, 252] width 347 height 13
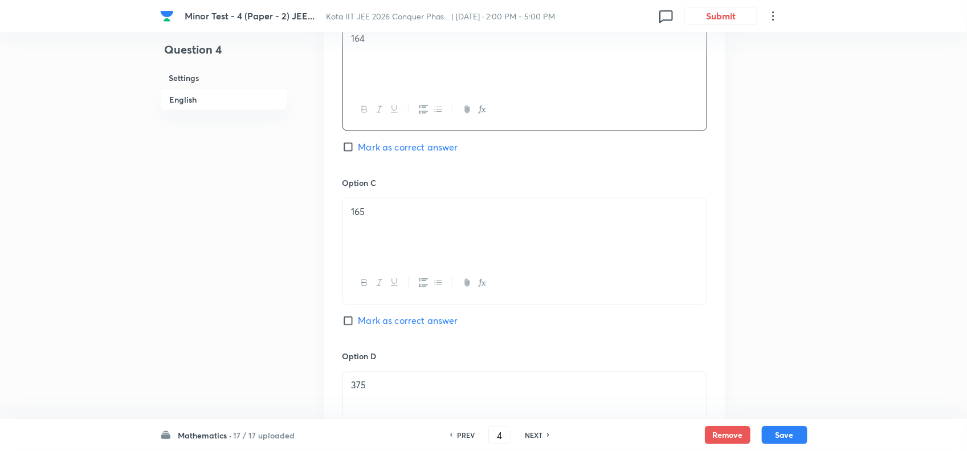
click at [473, 235] on div "165" at bounding box center [525, 230] width 364 height 64
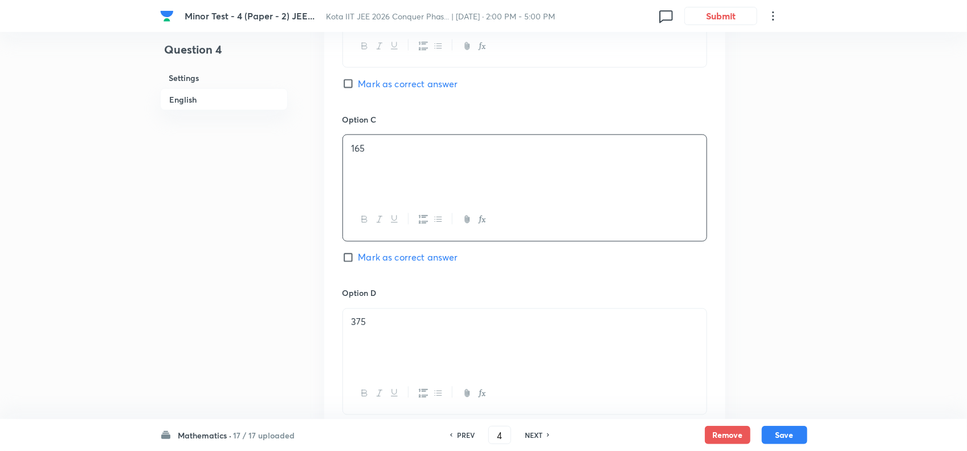
scroll to position [884, 0]
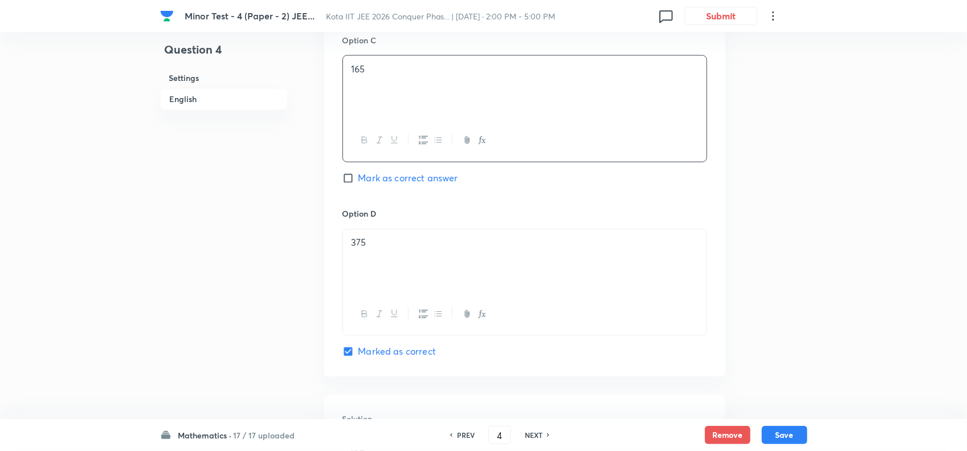
click at [532, 434] on h6 "NEXT" at bounding box center [534, 435] width 18 height 10
checkbox input "true"
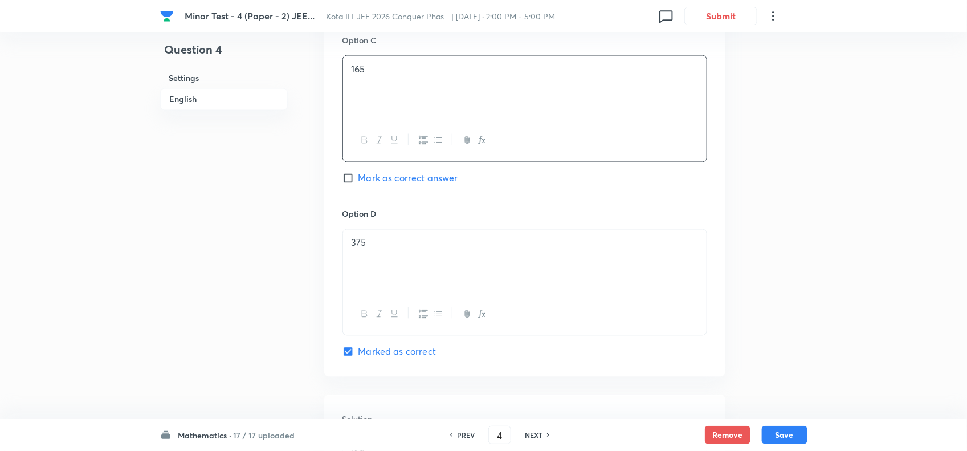
type input "5"
checkbox input "true"
checkbox input "false"
checkbox input "true"
checkbox input "false"
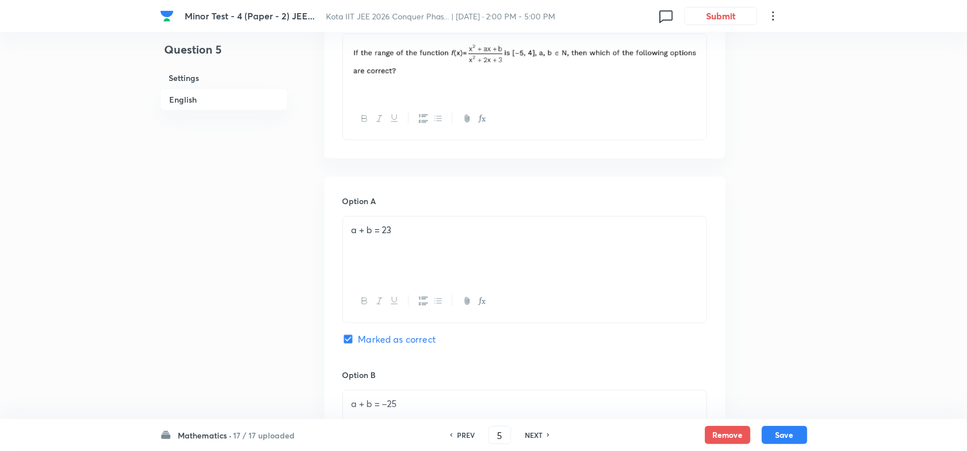
scroll to position [385, 0]
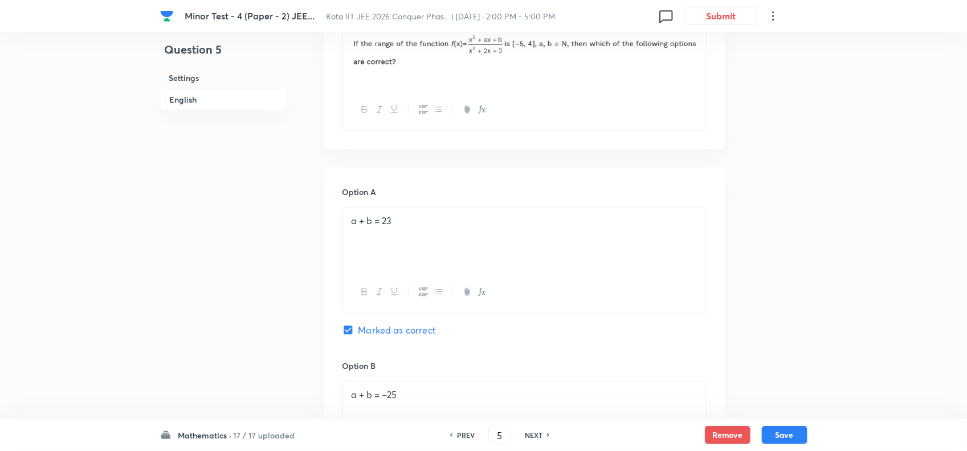
click at [477, 235] on div "a + b = 23" at bounding box center [525, 240] width 364 height 64
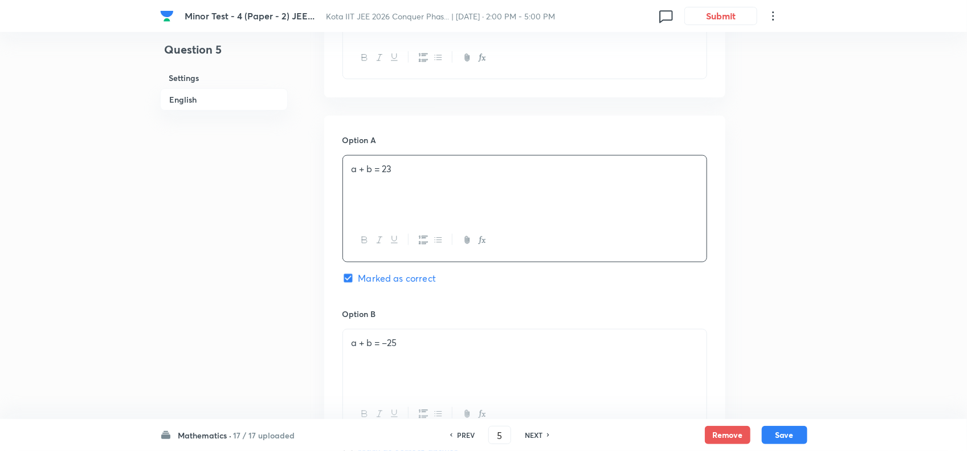
scroll to position [528, 0]
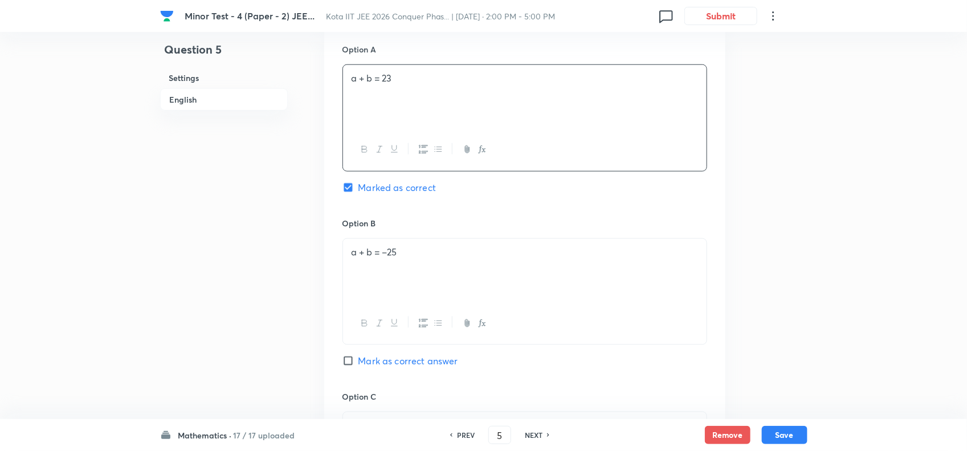
click at [472, 250] on p "a + b = –25" at bounding box center [525, 252] width 347 height 13
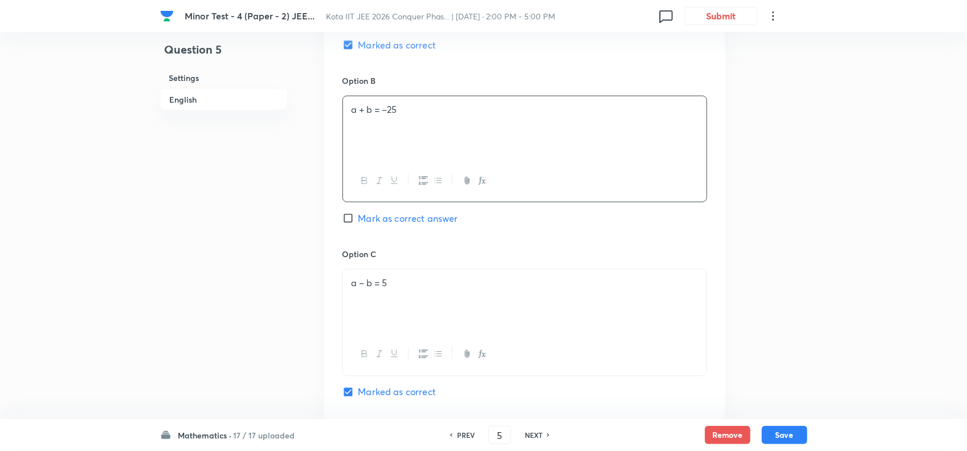
click at [477, 298] on div "a – b = 5" at bounding box center [525, 302] width 364 height 64
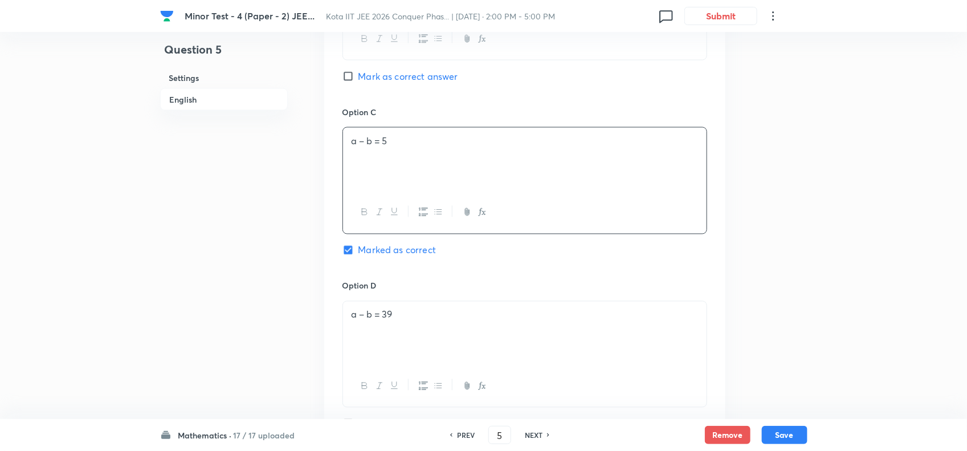
scroll to position [813, 0]
click at [511, 318] on p "a – b = 39" at bounding box center [525, 314] width 347 height 13
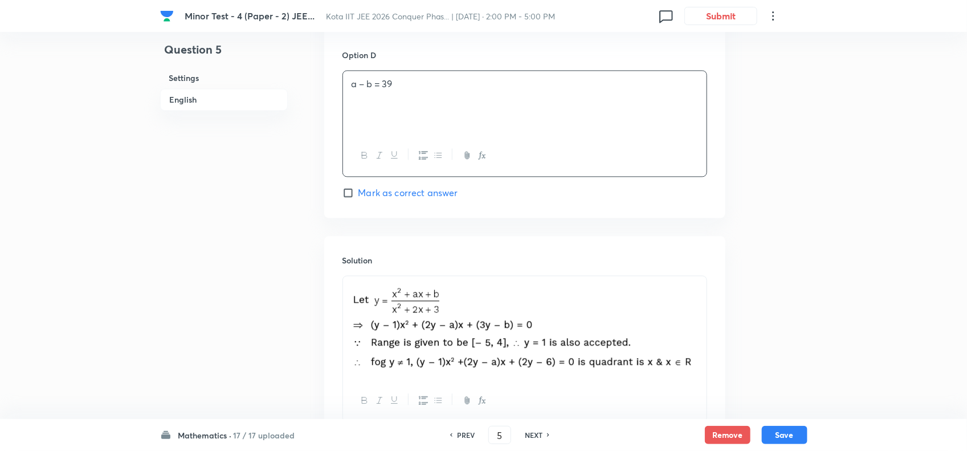
scroll to position [1098, 0]
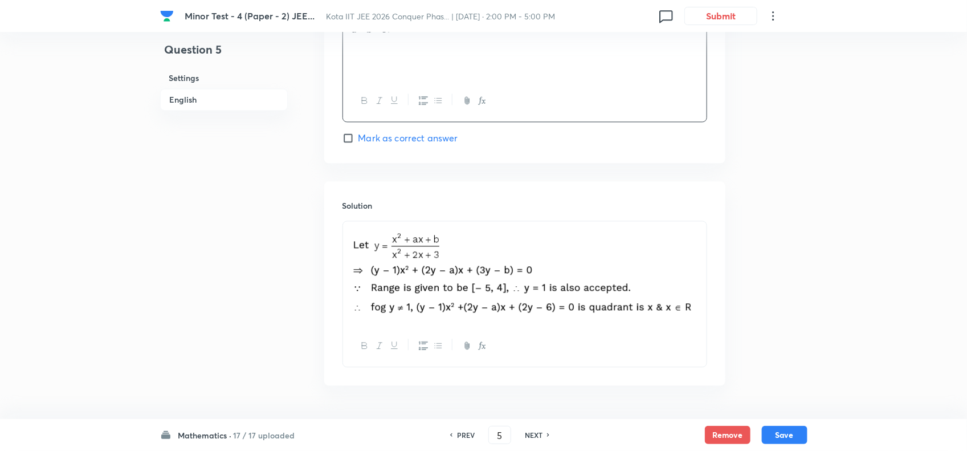
click at [535, 430] on h6 "NEXT" at bounding box center [534, 435] width 18 height 10
type input "6"
checkbox input "true"
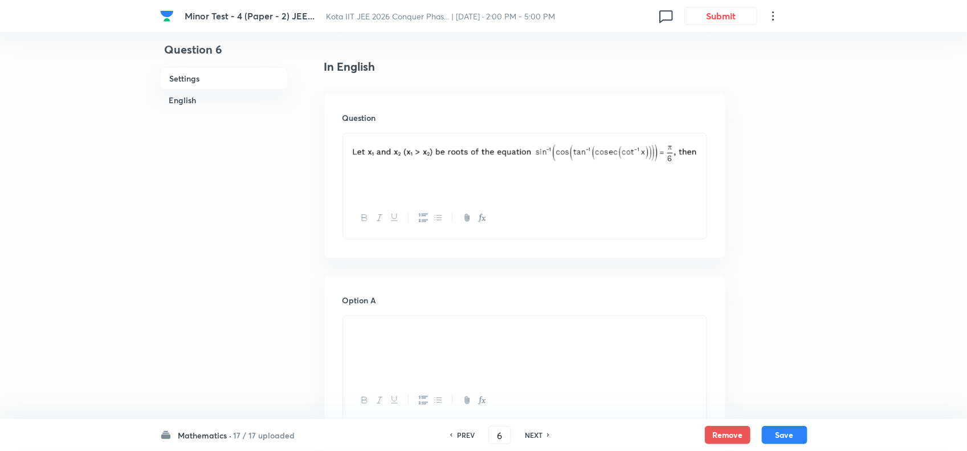
scroll to position [285, 0]
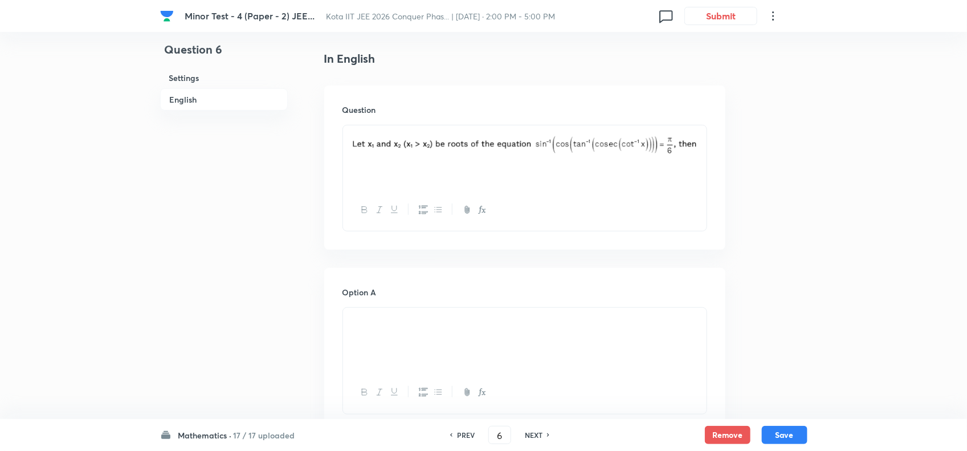
click at [514, 328] on p at bounding box center [525, 321] width 347 height 13
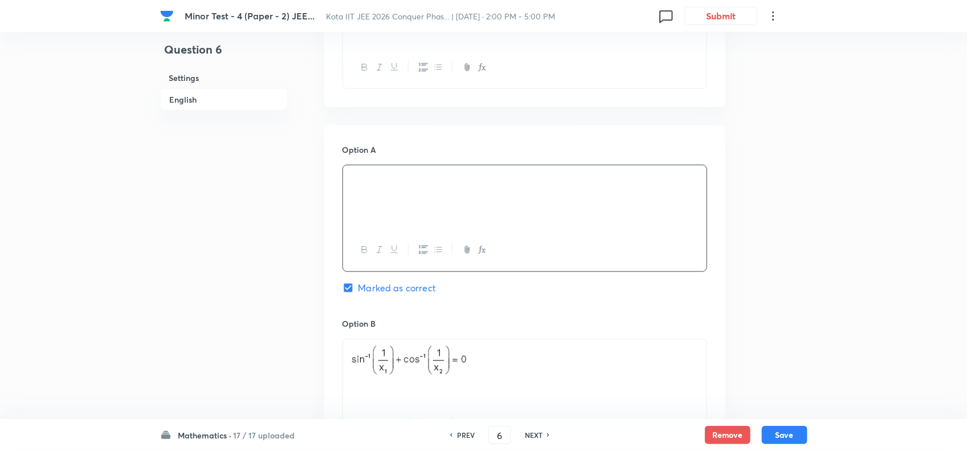
scroll to position [499, 0]
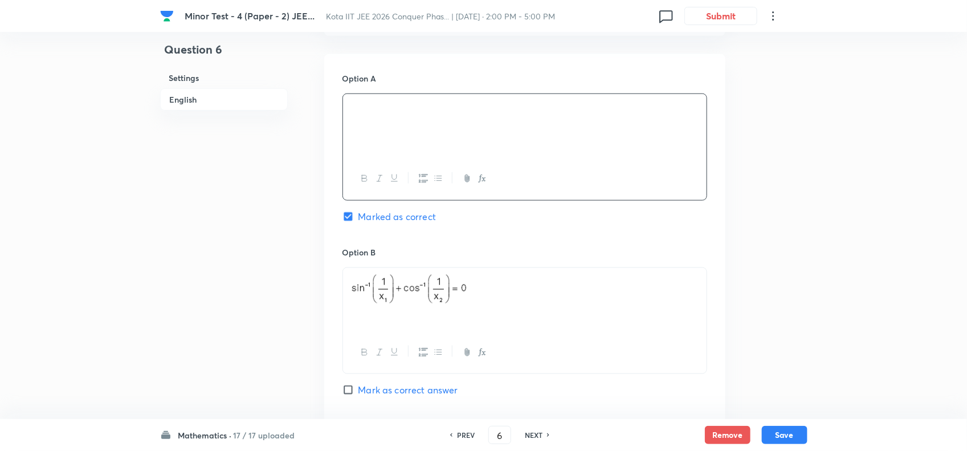
click at [523, 310] on p at bounding box center [525, 292] width 347 height 35
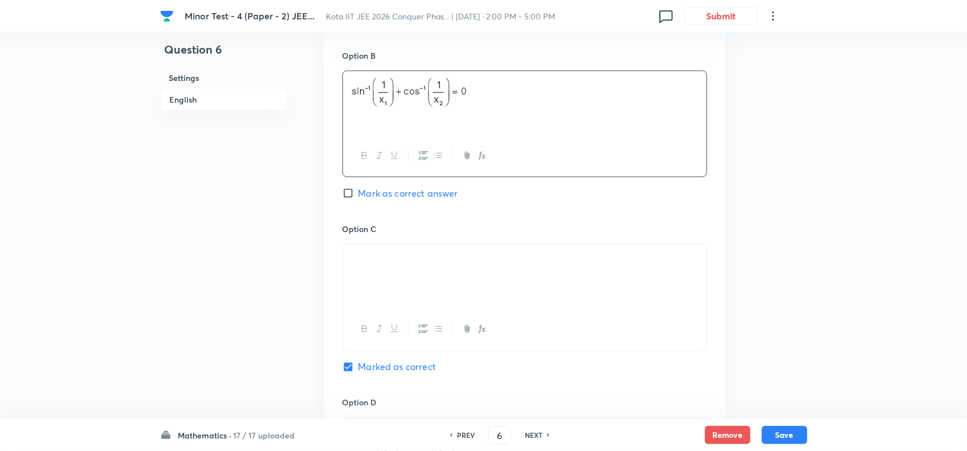
scroll to position [713, 0]
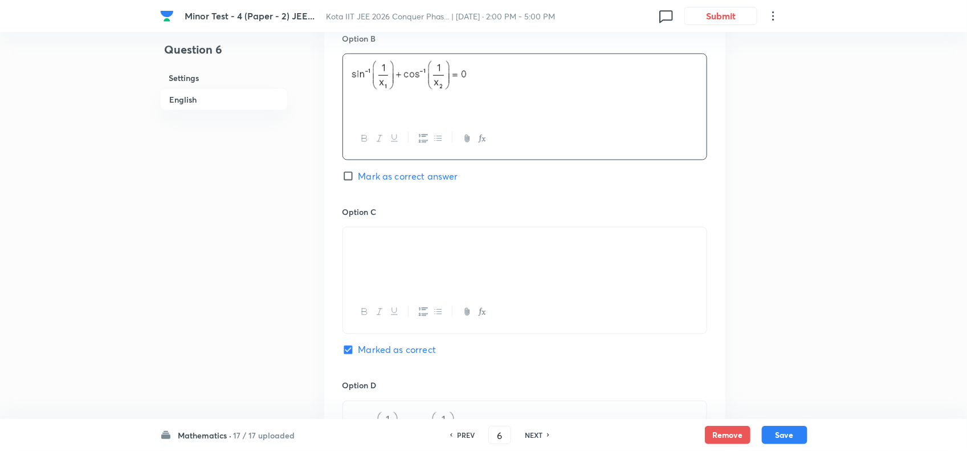
click at [529, 310] on div at bounding box center [525, 312] width 364 height 42
click at [533, 286] on div at bounding box center [525, 259] width 364 height 64
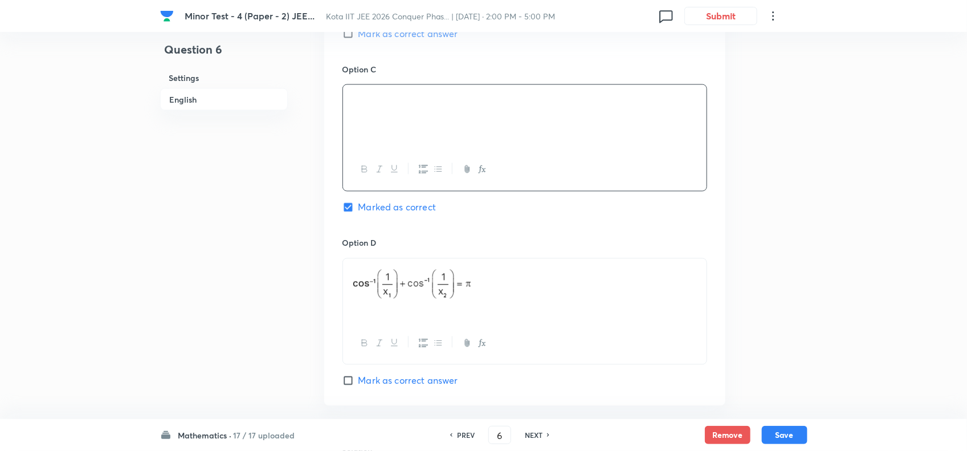
click at [542, 291] on p at bounding box center [525, 285] width 347 height 39
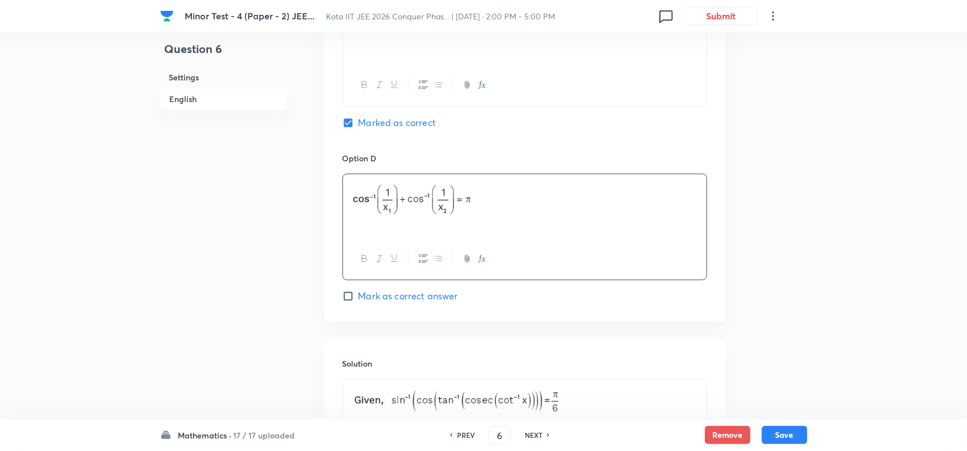
scroll to position [1069, 0]
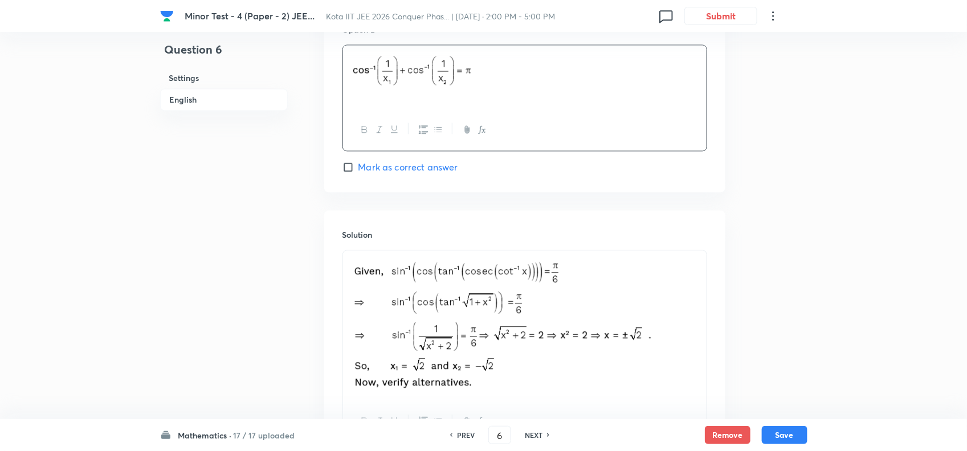
drag, startPoint x: 536, startPoint y: 431, endPoint x: 549, endPoint y: 426, distance: 14.1
click at [536, 430] on h6 "NEXT" at bounding box center [534, 435] width 18 height 10
checkbox input "false"
type input "7"
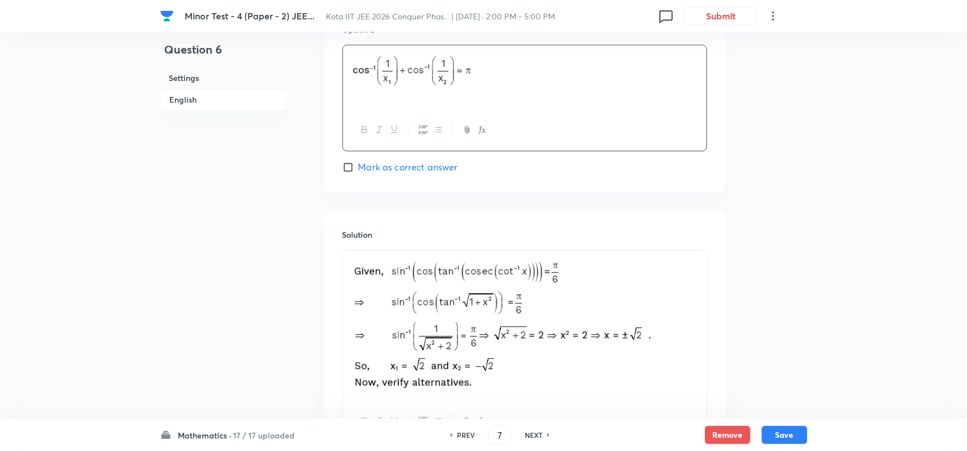
checkbox input "true"
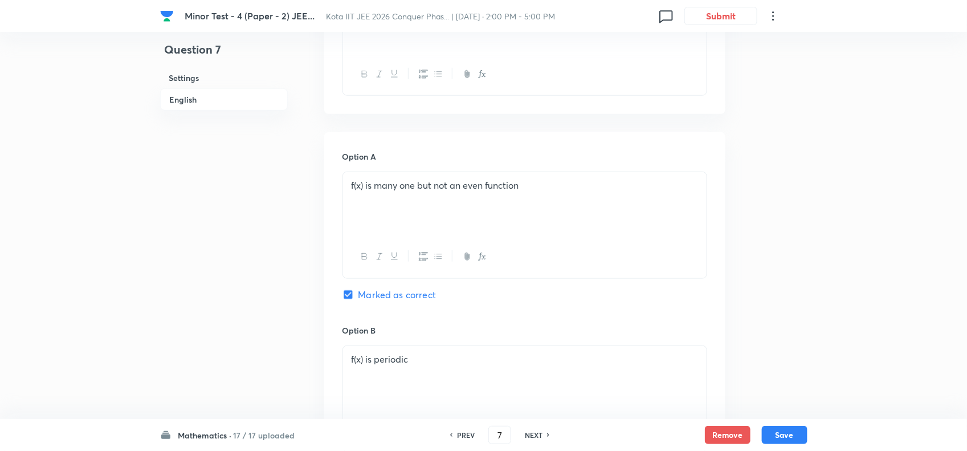
scroll to position [428, 0]
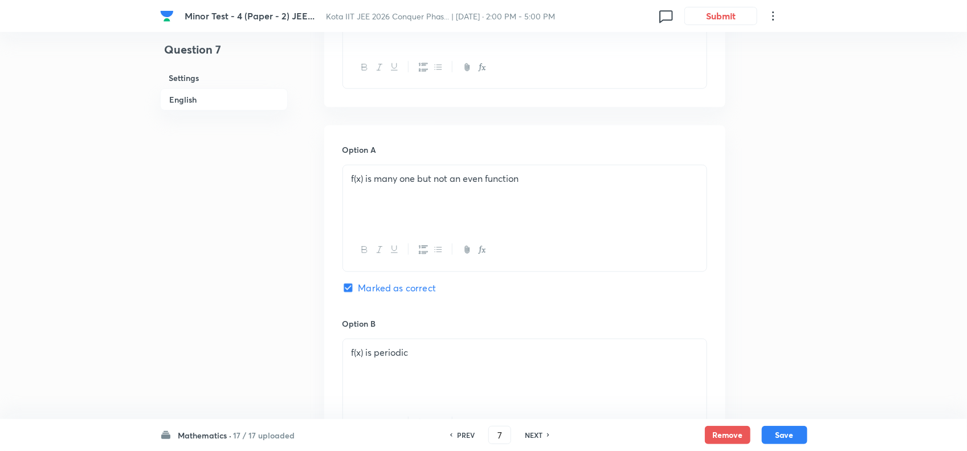
click at [562, 196] on div "f(x) is many one but not an even function" at bounding box center [525, 197] width 364 height 64
click at [498, 364] on div "f(x) is periodic" at bounding box center [525, 371] width 364 height 64
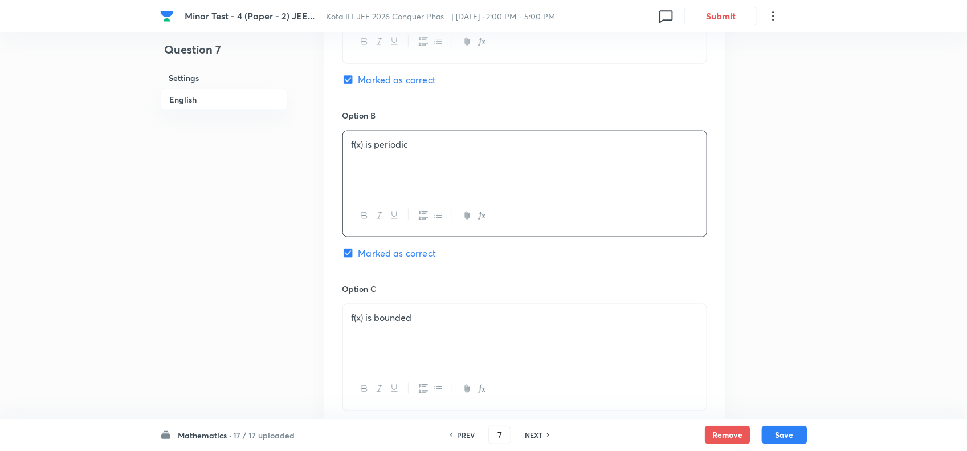
scroll to position [641, 0]
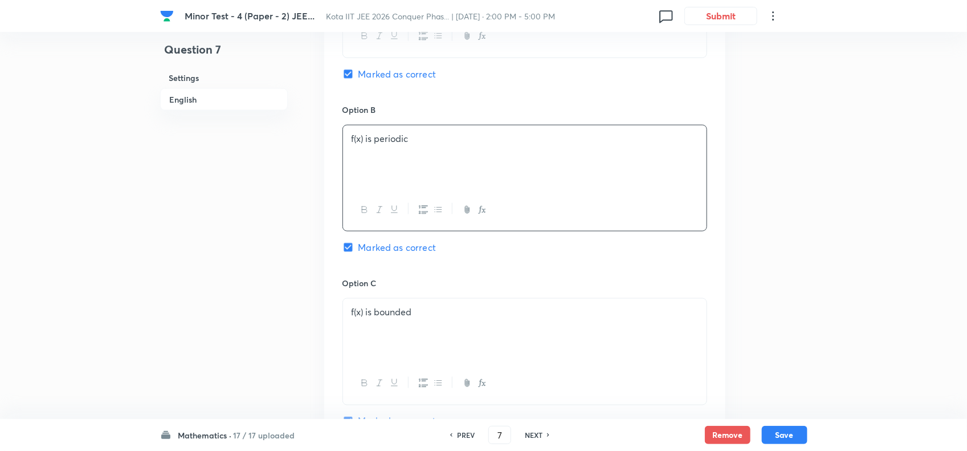
click at [497, 340] on div "f(x) is bounded" at bounding box center [525, 331] width 364 height 64
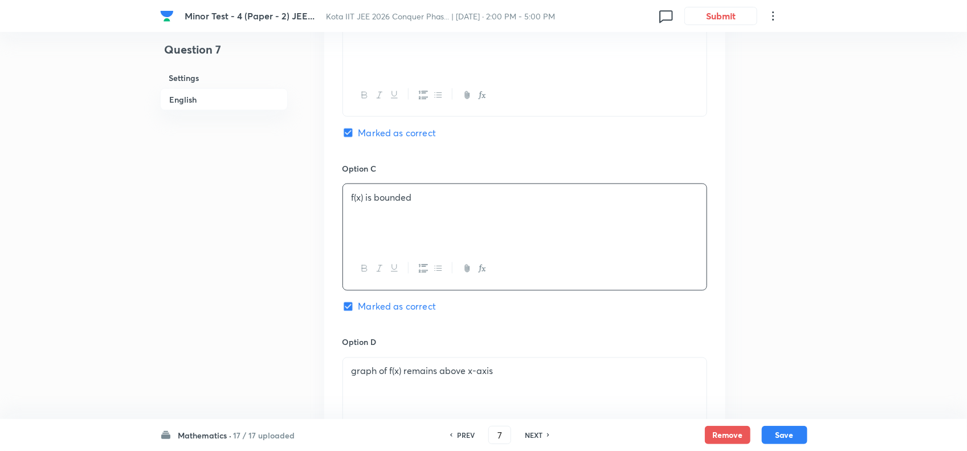
scroll to position [784, 0]
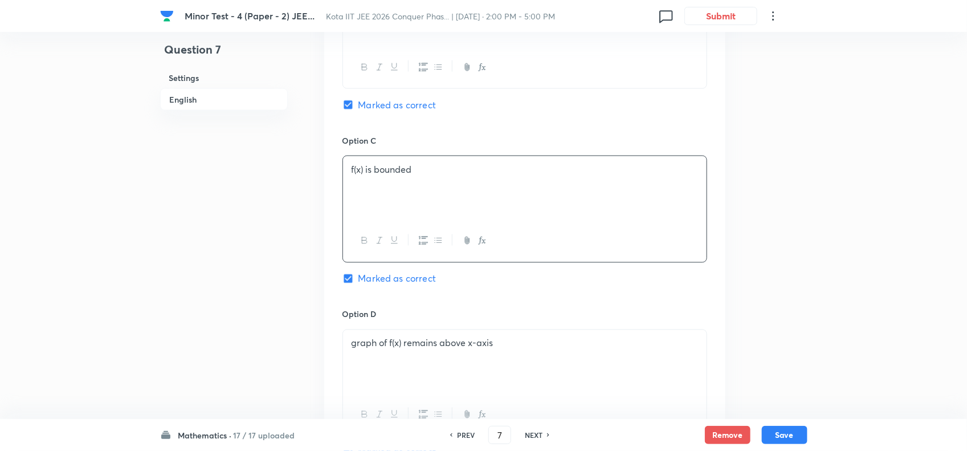
click at [514, 347] on p "graph of f(x) remains above x-axis" at bounding box center [525, 343] width 347 height 13
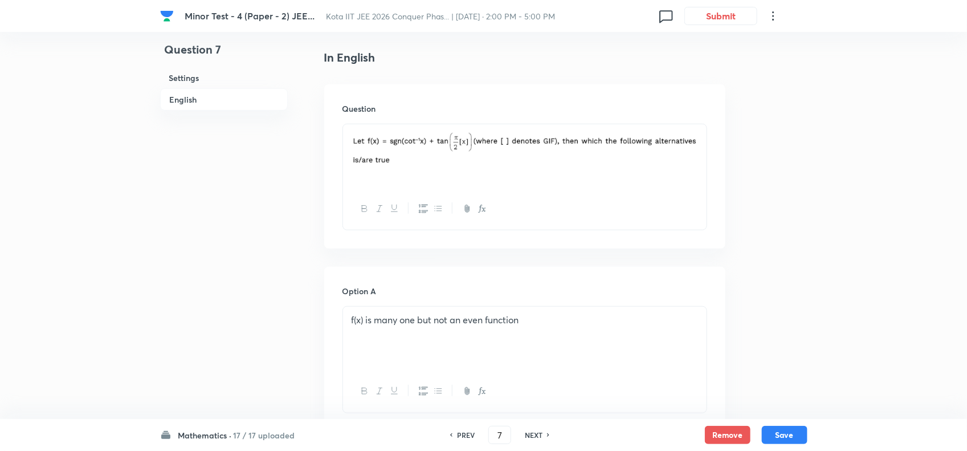
scroll to position [285, 0]
click at [542, 431] on h6 "NEXT" at bounding box center [534, 435] width 18 height 10
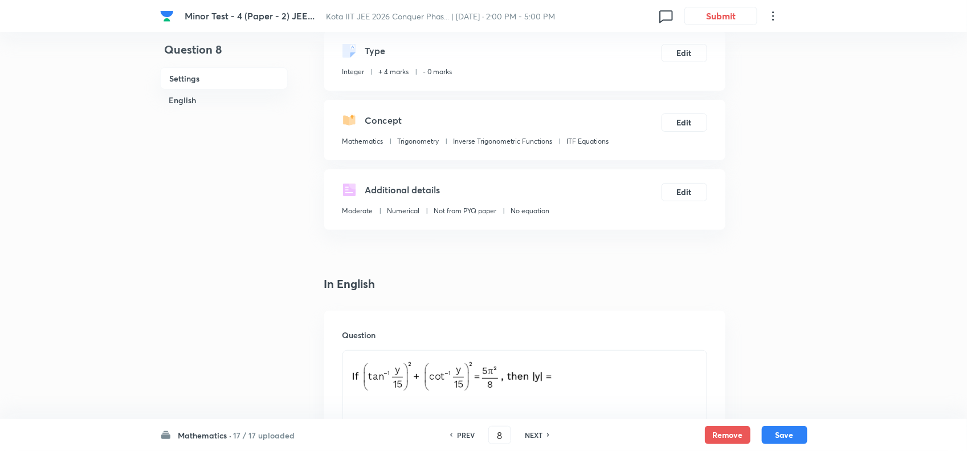
scroll to position [143, 0]
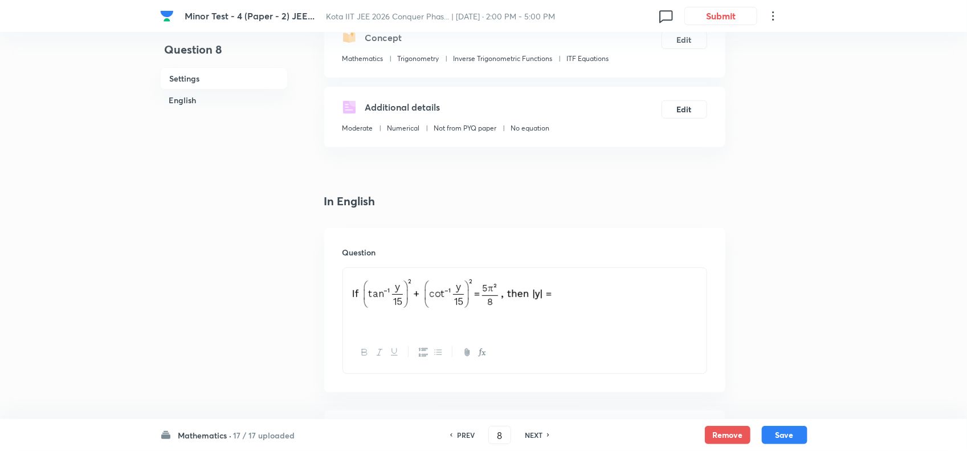
click at [601, 297] on p at bounding box center [525, 294] width 347 height 39
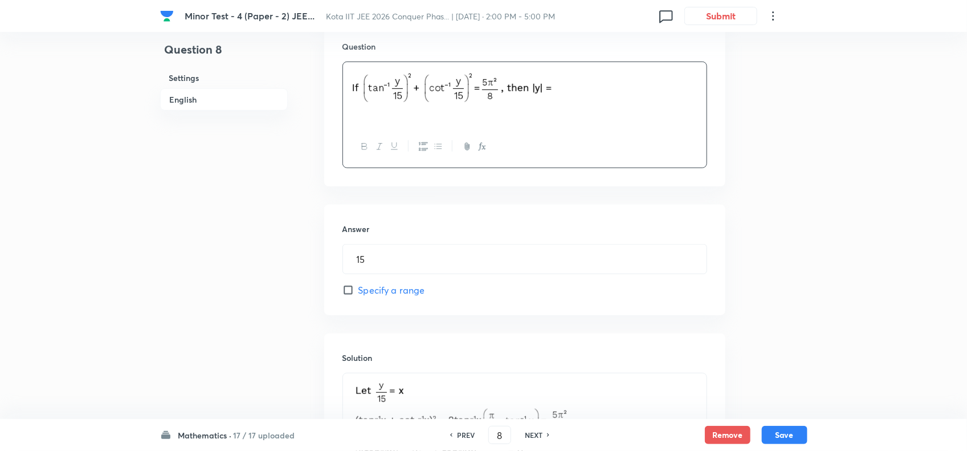
scroll to position [356, 0]
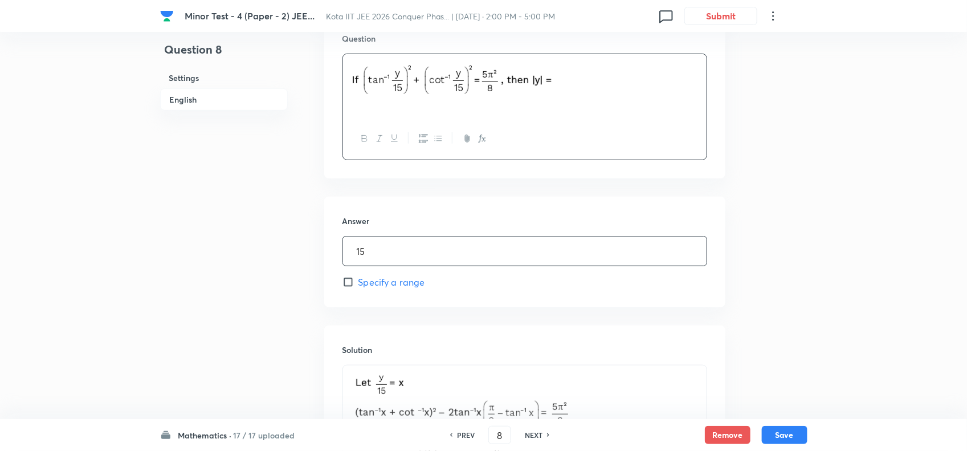
click at [551, 261] on input "15" at bounding box center [525, 251] width 364 height 29
click at [622, 398] on p at bounding box center [525, 442] width 347 height 140
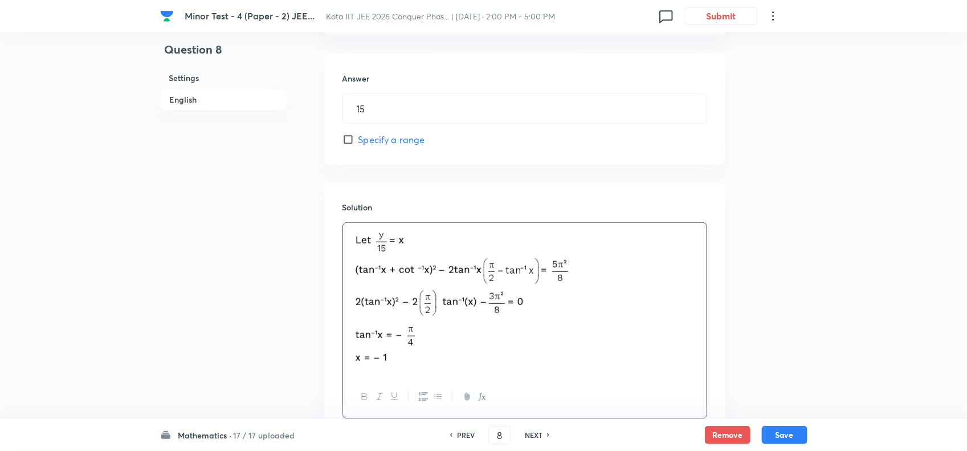
click at [542, 430] on div "NEXT" at bounding box center [535, 435] width 30 height 10
type input "9"
type input "4950"
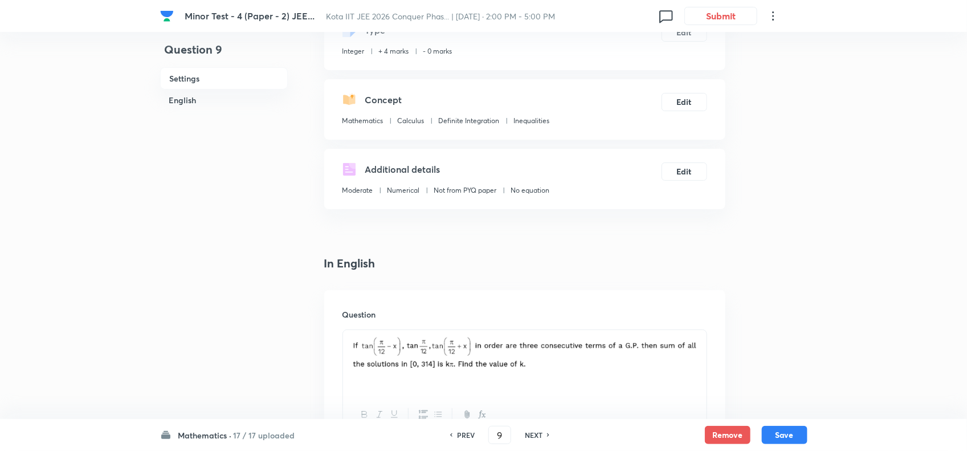
scroll to position [214, 0]
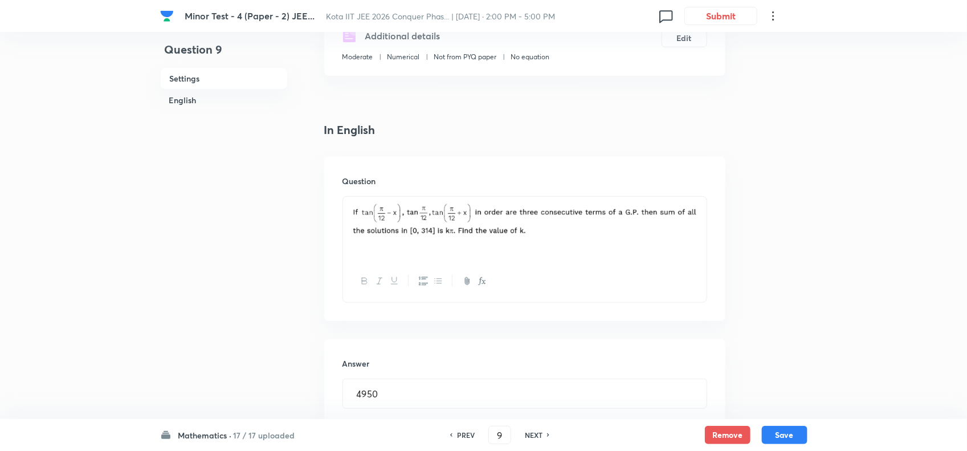
click at [585, 225] on img at bounding box center [525, 221] width 347 height 34
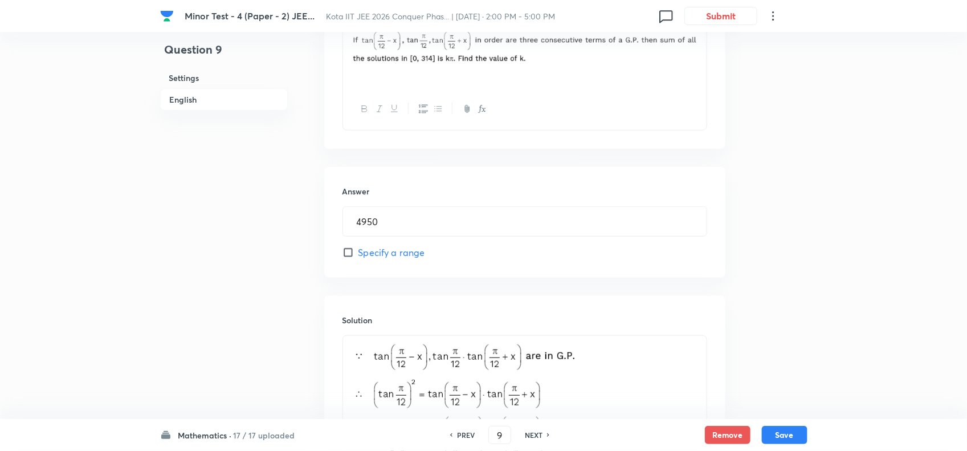
scroll to position [428, 0]
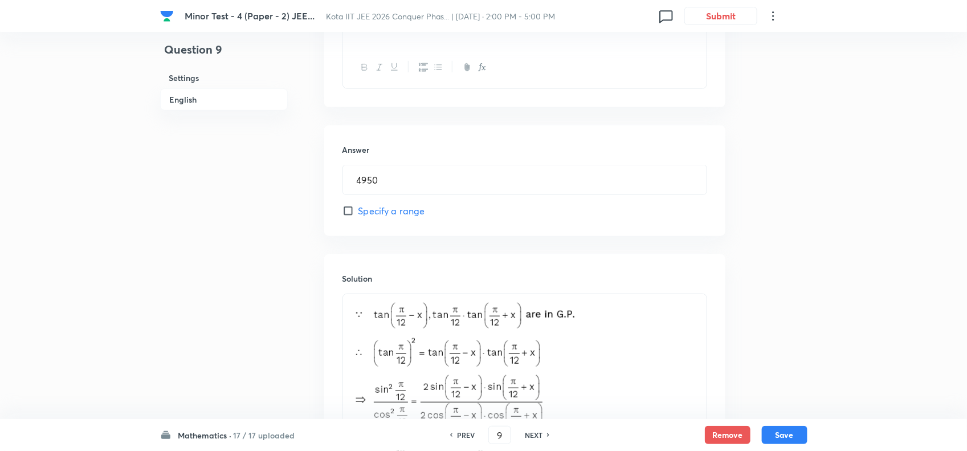
click at [633, 323] on p at bounding box center [525, 338] width 347 height 74
click at [531, 434] on h6 "NEXT" at bounding box center [534, 435] width 18 height 10
type input "10"
type input "26"
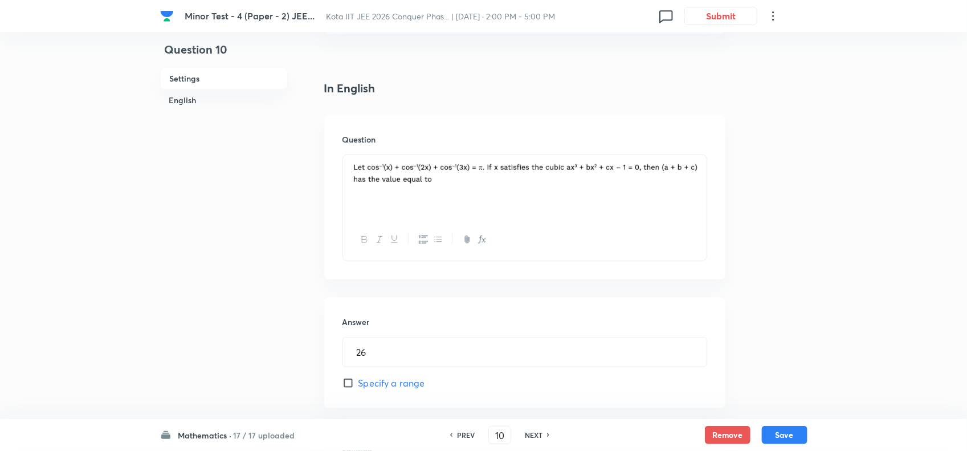
scroll to position [389, 0]
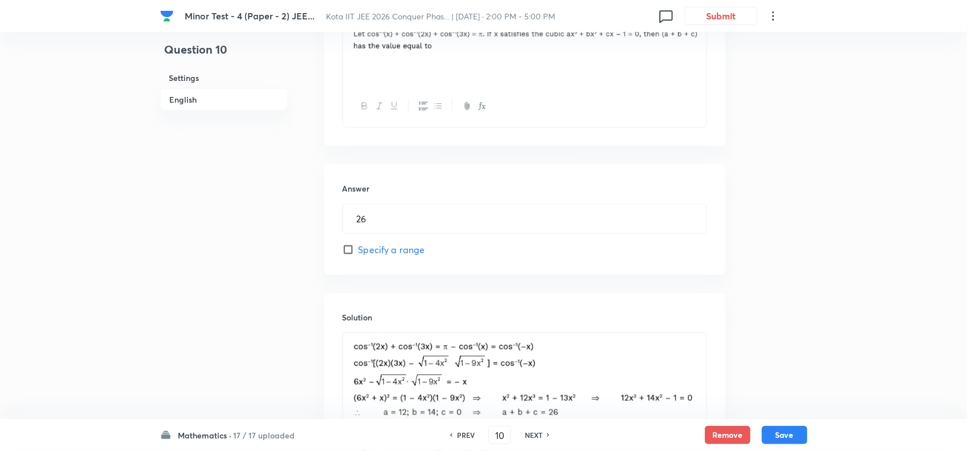
click at [542, 437] on h6 "NEXT" at bounding box center [534, 435] width 18 height 10
type input "11"
type input "1"
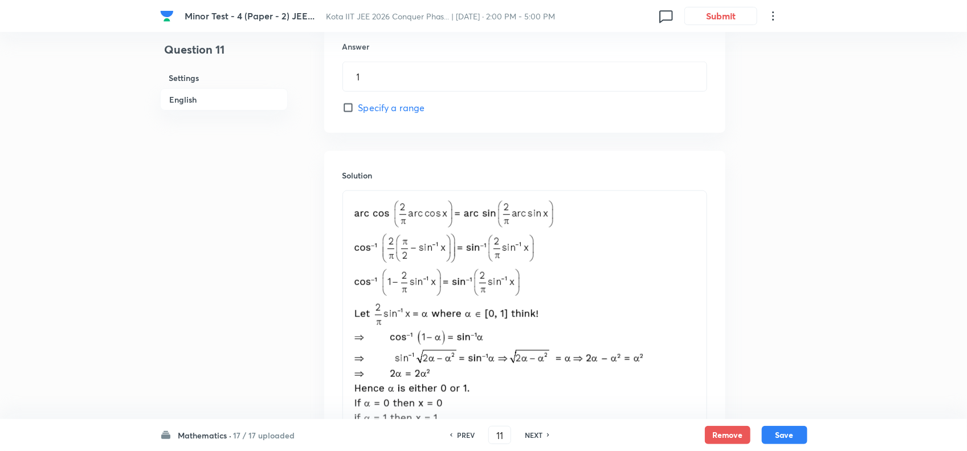
scroll to position [531, 0]
click at [537, 434] on h6 "NEXT" at bounding box center [534, 435] width 18 height 10
type input "12"
type input "0"
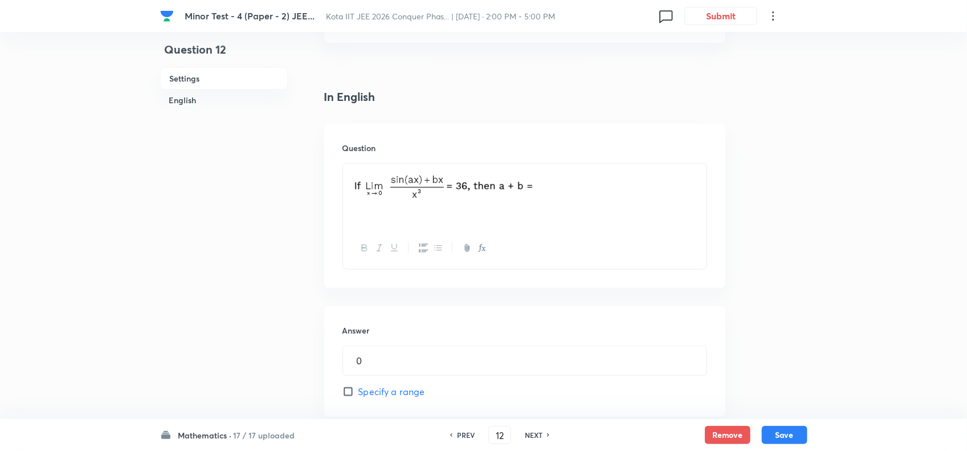
scroll to position [246, 0]
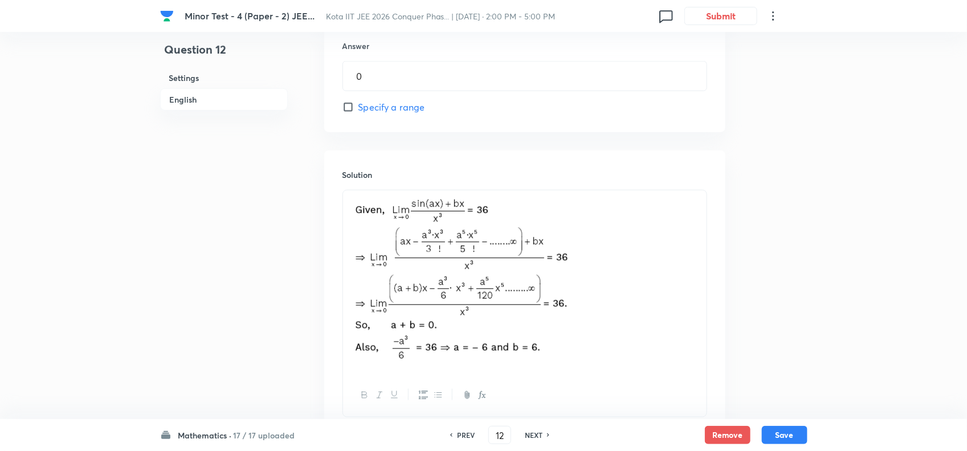
click at [543, 436] on div "NEXT" at bounding box center [535, 435] width 30 height 10
type input "13"
type input "0"
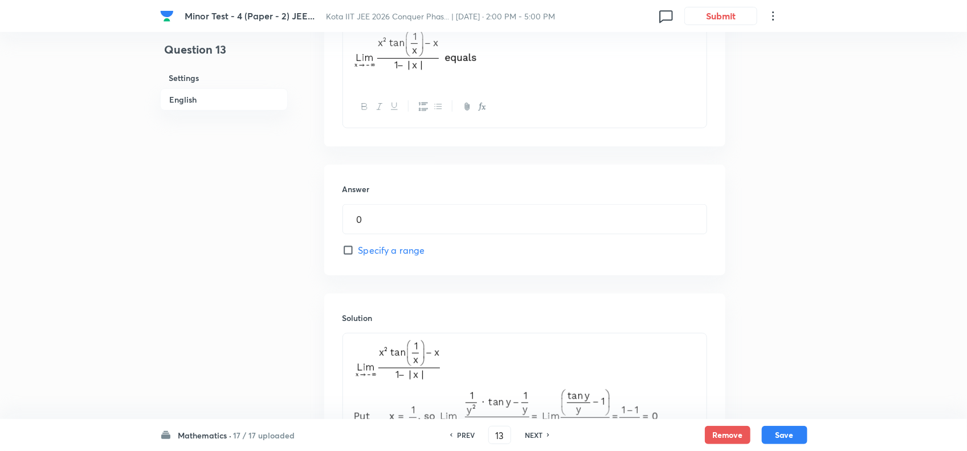
scroll to position [389, 0]
click at [540, 430] on h6 "NEXT" at bounding box center [534, 435] width 18 height 10
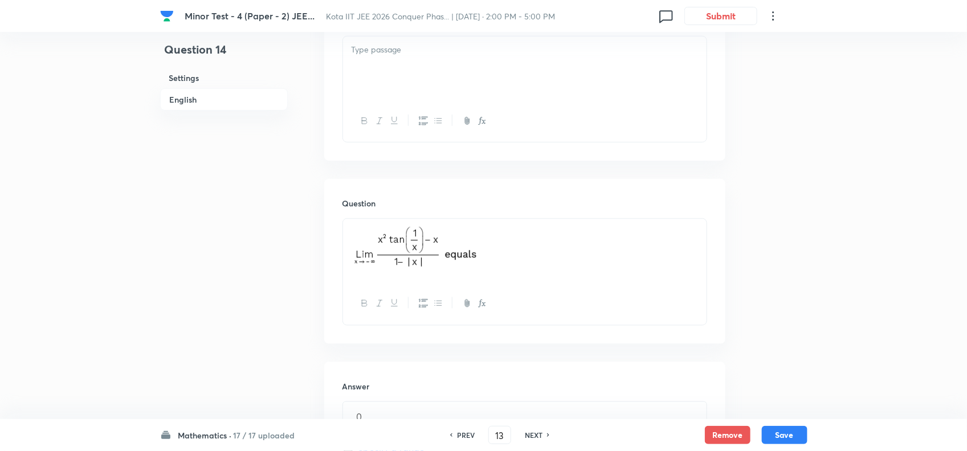
type input "14"
type input "0"
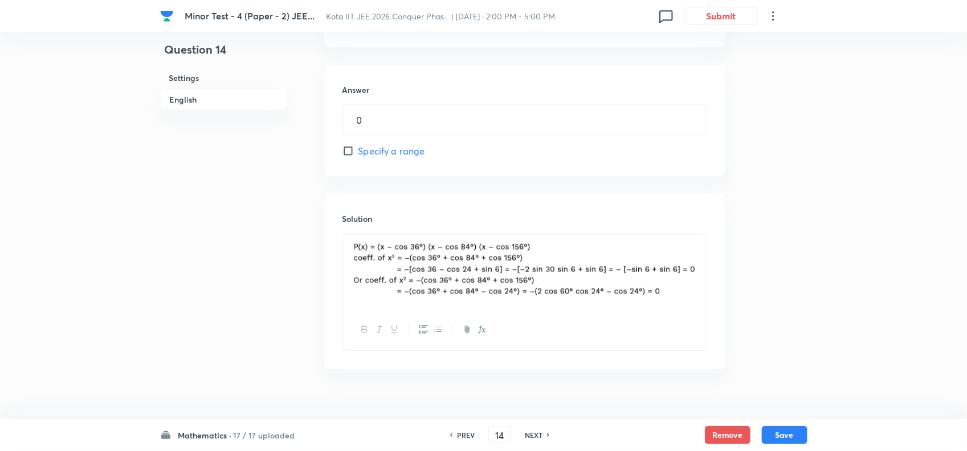
scroll to position [707, 0]
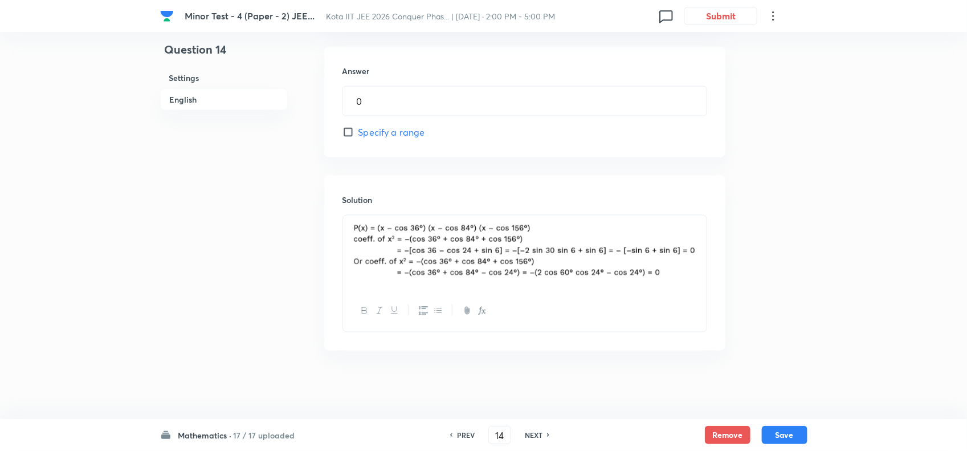
click at [549, 428] on div "PREV 14 ​ NEXT" at bounding box center [499, 435] width 147 height 18
click at [534, 434] on h6 "NEXT" at bounding box center [534, 435] width 18 height 10
type input "15"
type input "6"
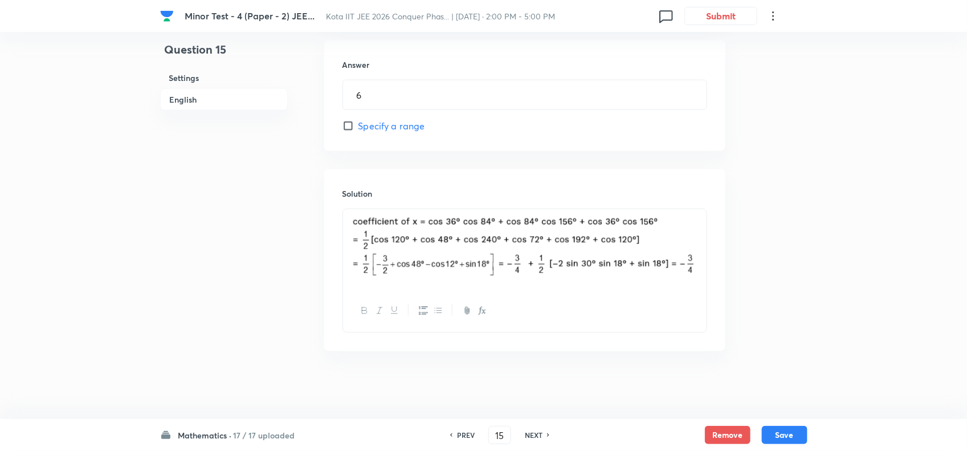
scroll to position [714, 0]
click at [539, 432] on h6 "NEXT" at bounding box center [534, 435] width 18 height 10
type input "16"
type input "7"
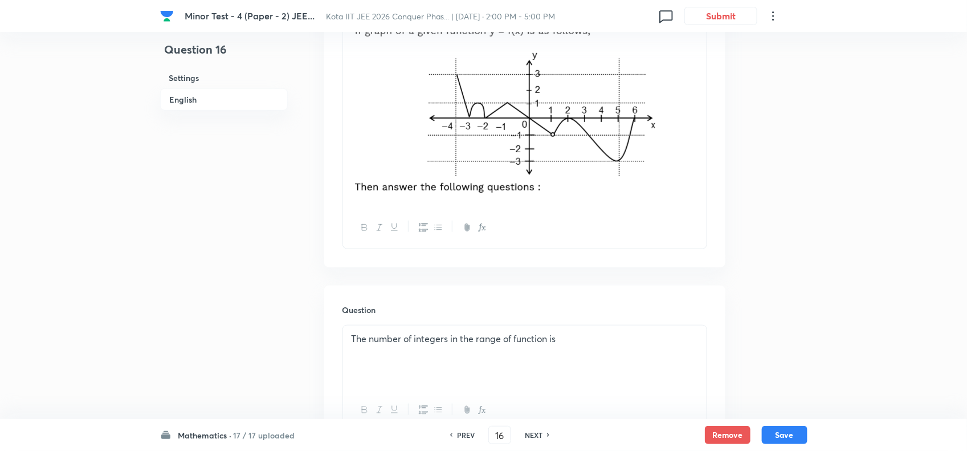
scroll to position [396, 0]
click at [593, 342] on p "The number of integers in the range of function is" at bounding box center [525, 337] width 347 height 13
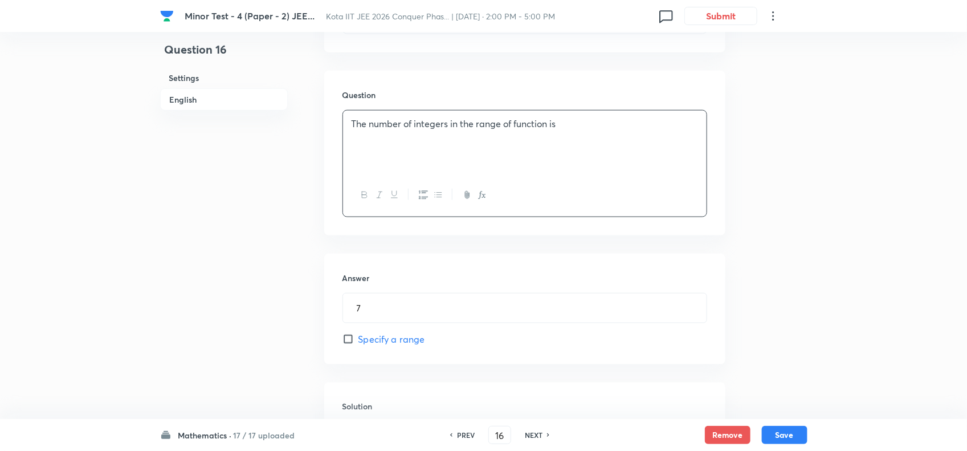
scroll to position [753, 0]
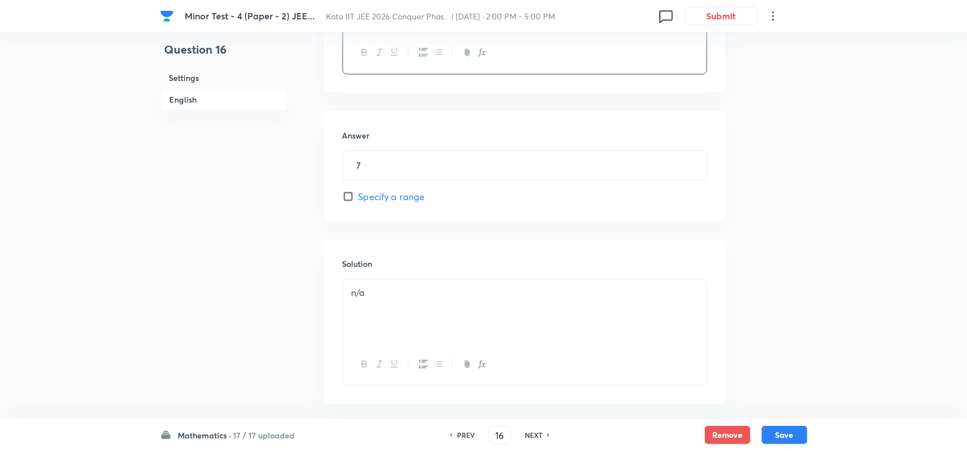
click at [536, 435] on h6 "NEXT" at bounding box center [534, 435] width 18 height 10
type input "17"
type input "3"
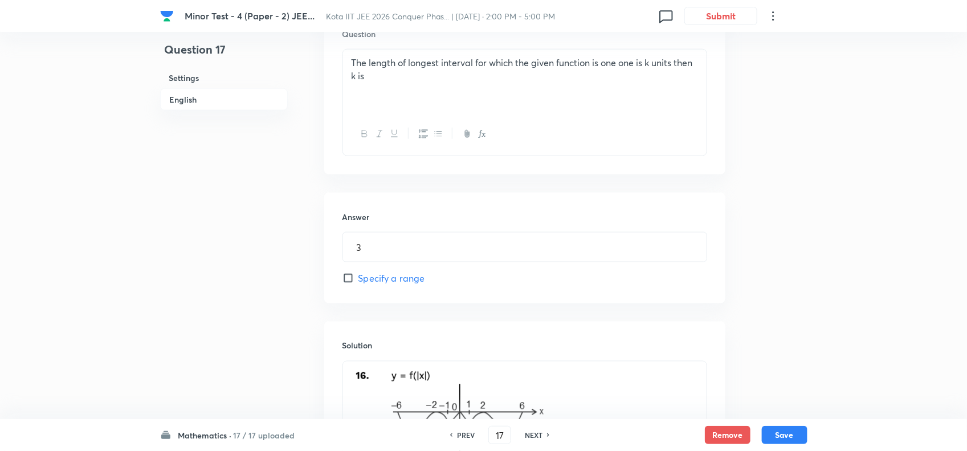
scroll to position [539, 0]
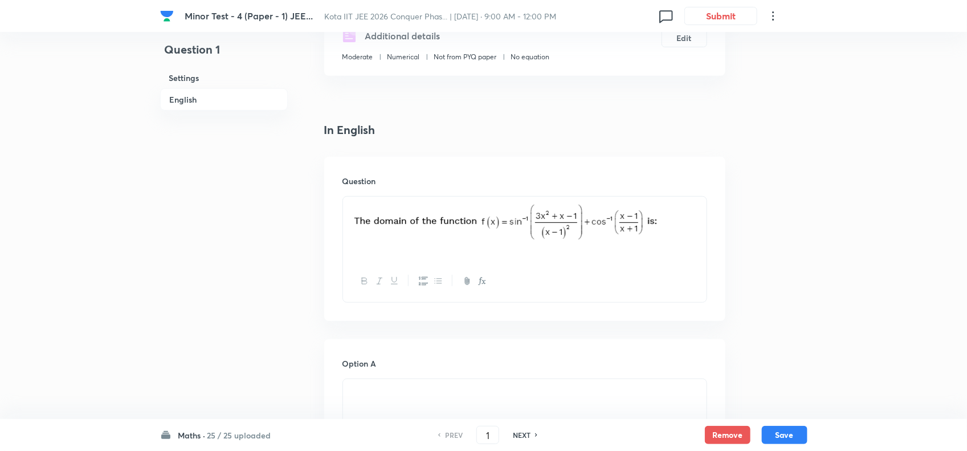
scroll to position [285, 0]
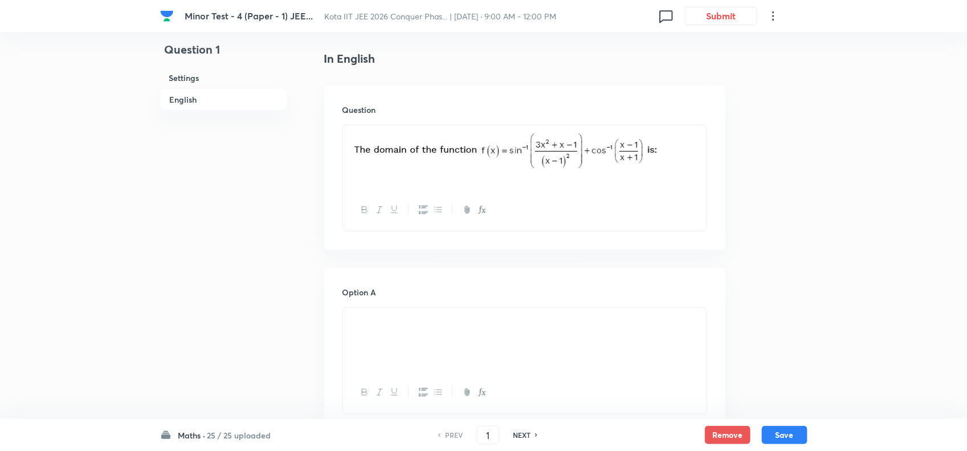
click at [425, 323] on p at bounding box center [525, 321] width 347 height 13
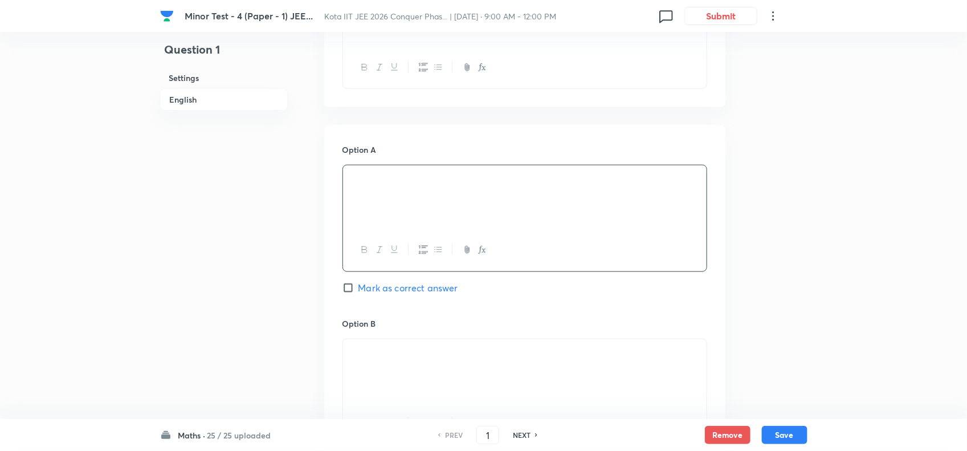
click at [478, 357] on p at bounding box center [525, 352] width 347 height 13
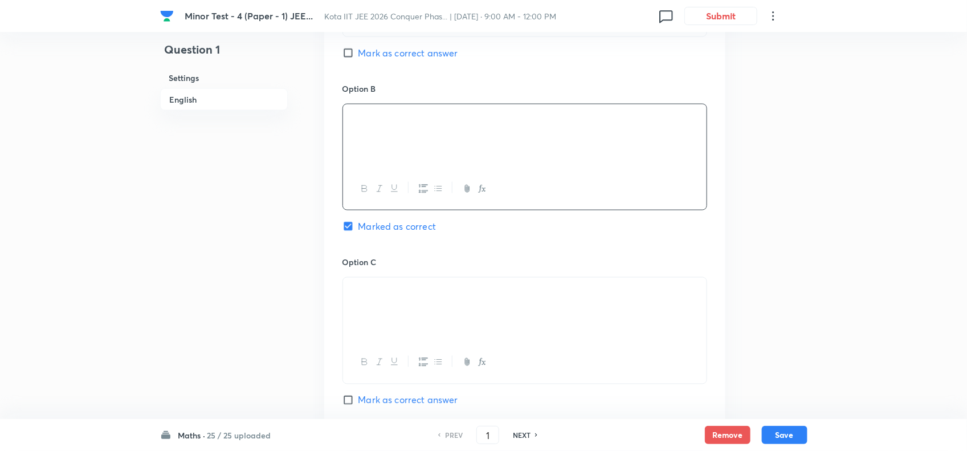
scroll to position [713, 0]
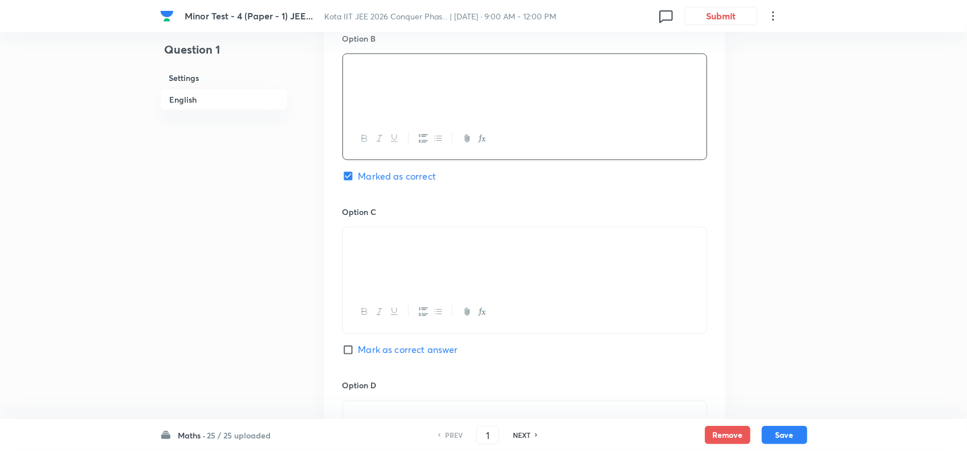
click at [497, 247] on p at bounding box center [525, 240] width 347 height 13
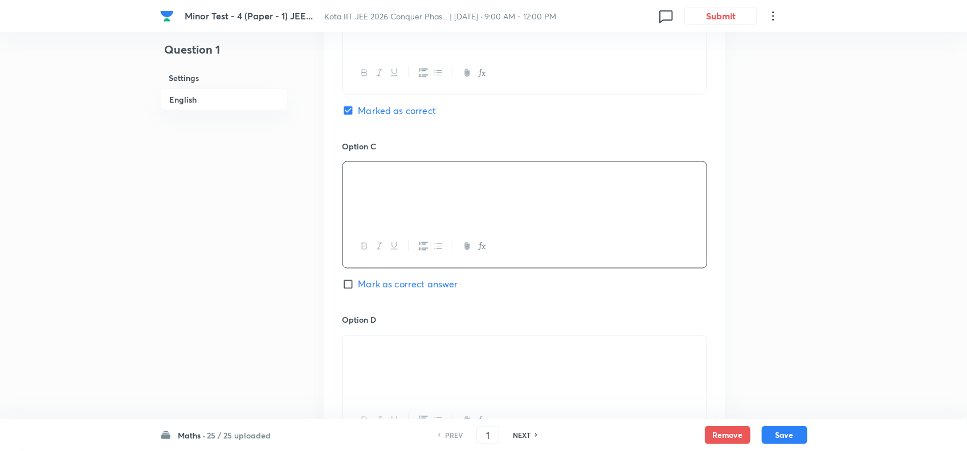
scroll to position [855, 0]
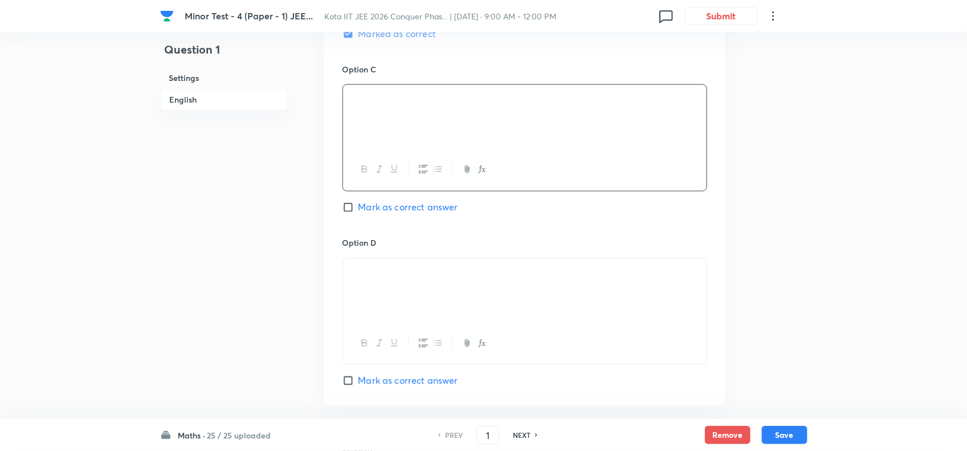
click at [497, 279] on p at bounding box center [525, 272] width 347 height 13
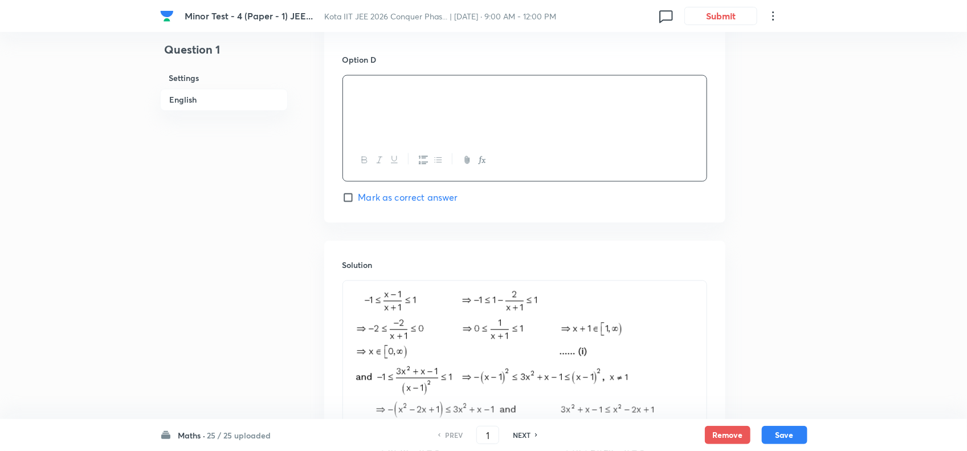
scroll to position [1140, 0]
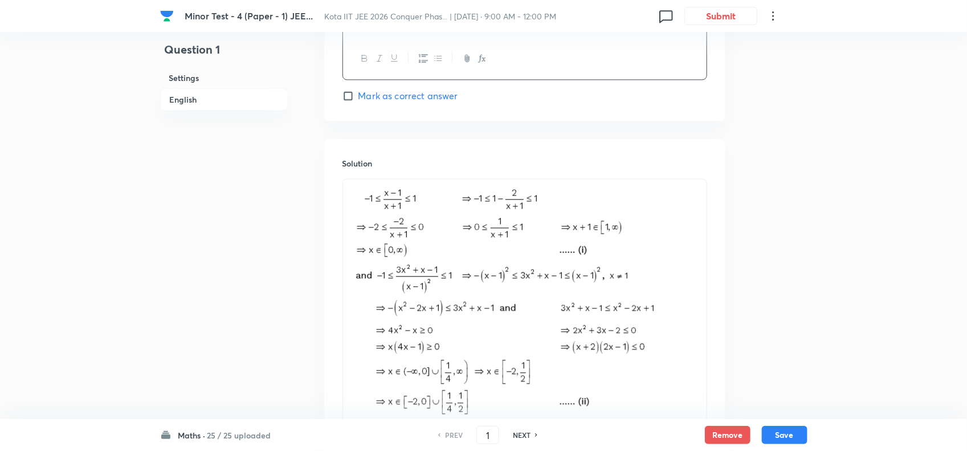
click at [605, 266] on img at bounding box center [508, 317] width 312 height 262
click at [522, 431] on h6 "NEXT" at bounding box center [522, 435] width 18 height 10
type input "2"
checkbox input "false"
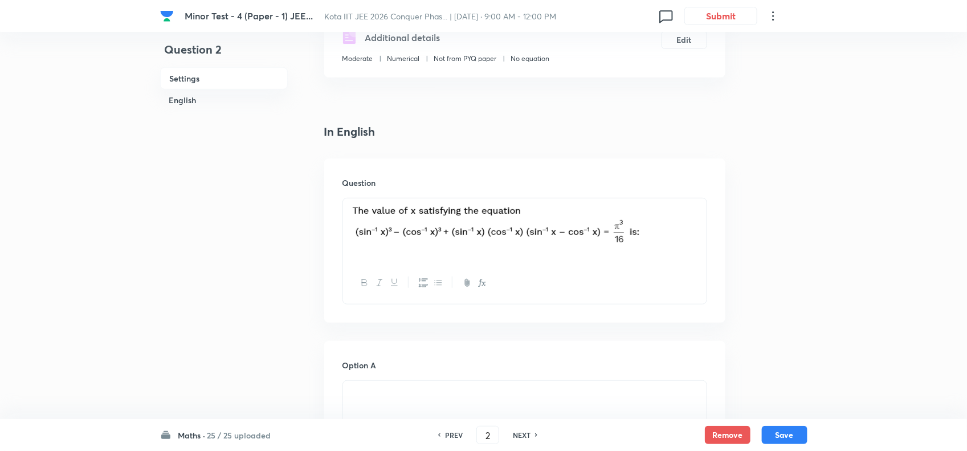
scroll to position [214, 0]
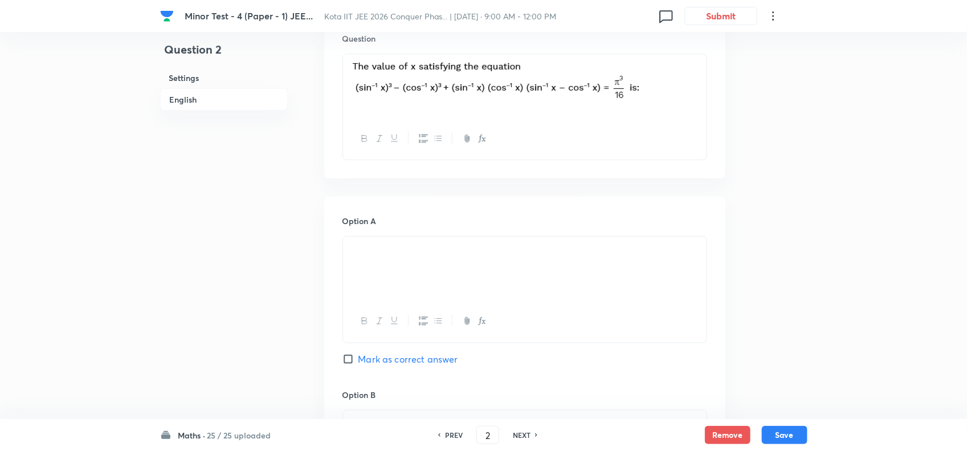
click at [482, 257] on p at bounding box center [525, 249] width 347 height 13
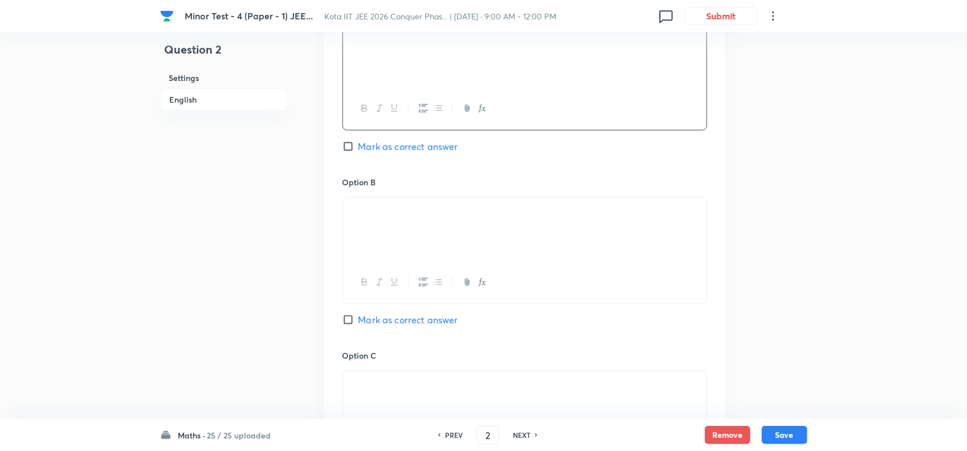
scroll to position [570, 0]
click at [457, 237] on div at bounding box center [525, 229] width 364 height 64
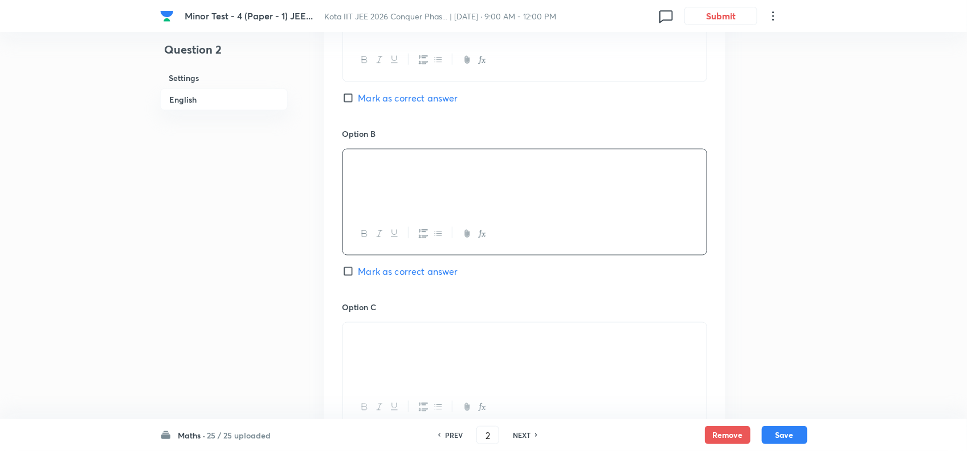
scroll to position [784, 0]
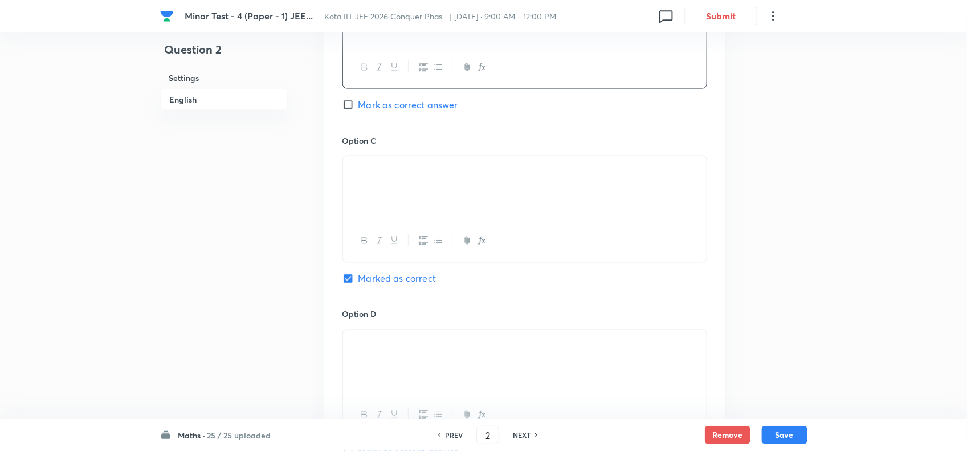
click at [474, 238] on button "button" at bounding box center [481, 241] width 15 height 14
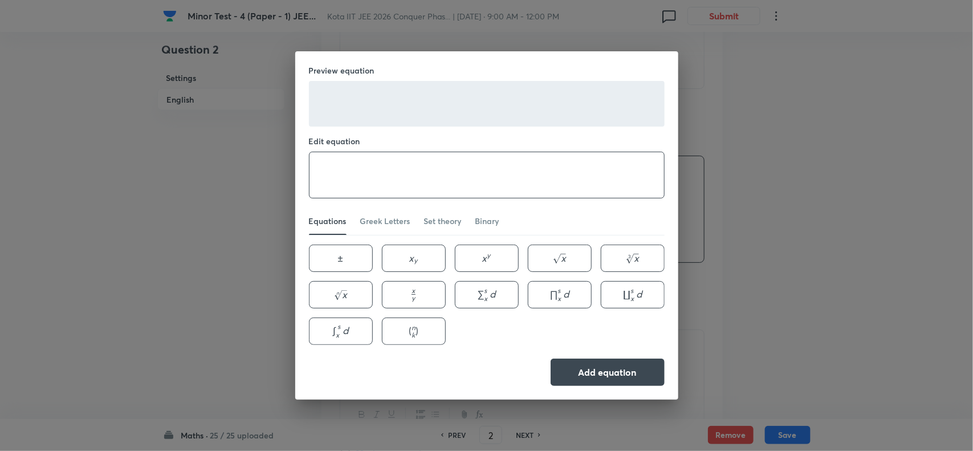
click at [441, 178] on textarea at bounding box center [487, 175] width 355 height 46
click at [758, 206] on div "Preview equation Edit equation ​ Equations Greek Letters Set theory Binary ± \p…" at bounding box center [486, 225] width 973 height 451
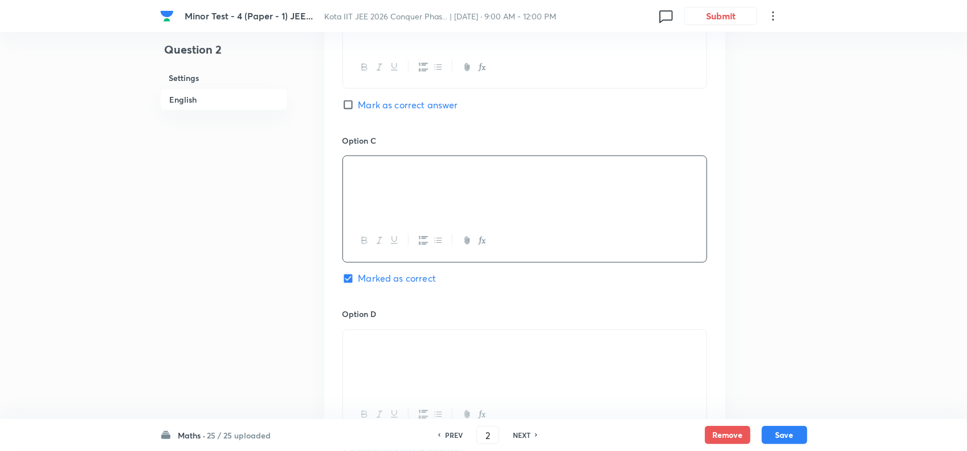
click at [517, 208] on div at bounding box center [525, 188] width 364 height 64
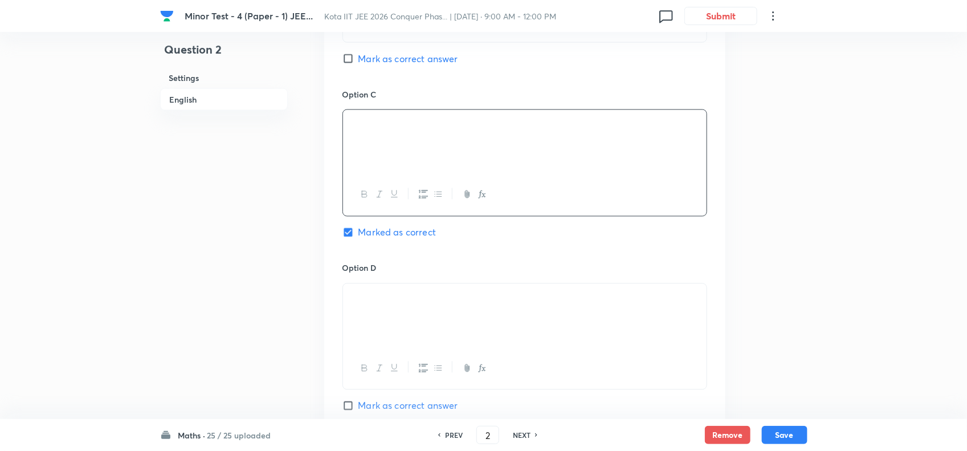
scroll to position [855, 0]
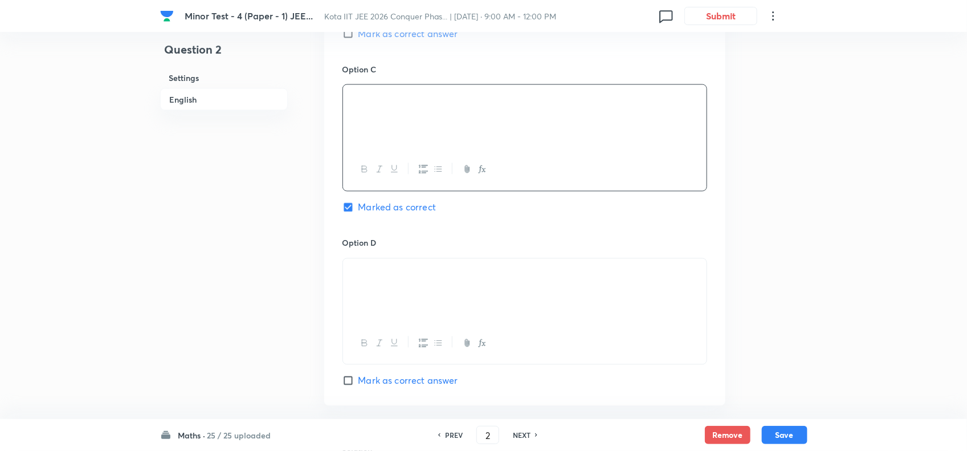
click at [491, 279] on p at bounding box center [525, 272] width 347 height 13
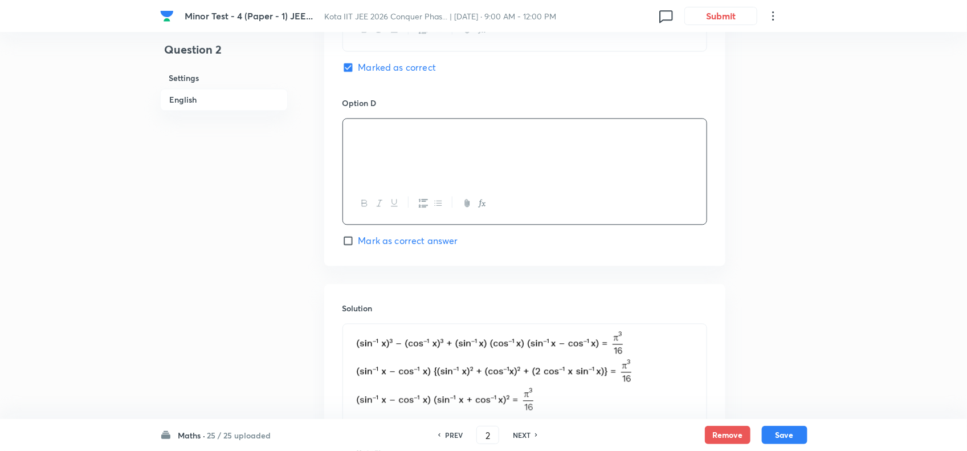
scroll to position [998, 0]
click at [529, 432] on h6 "NEXT" at bounding box center [522, 435] width 18 height 10
checkbox input "false"
type input "3"
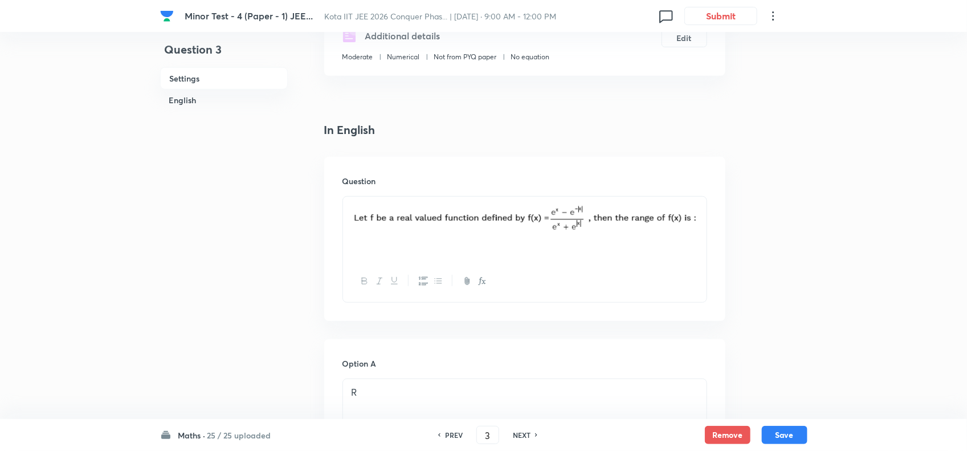
scroll to position [143, 0]
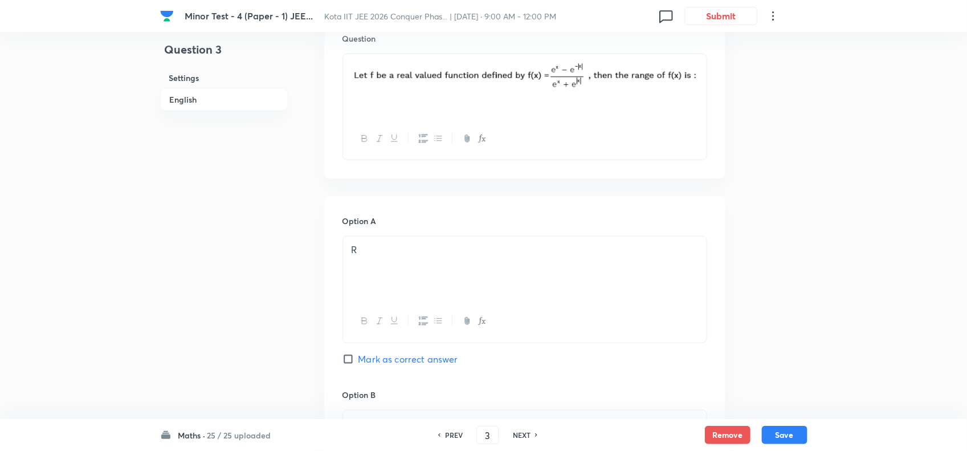
click at [494, 277] on div "R" at bounding box center [525, 269] width 364 height 64
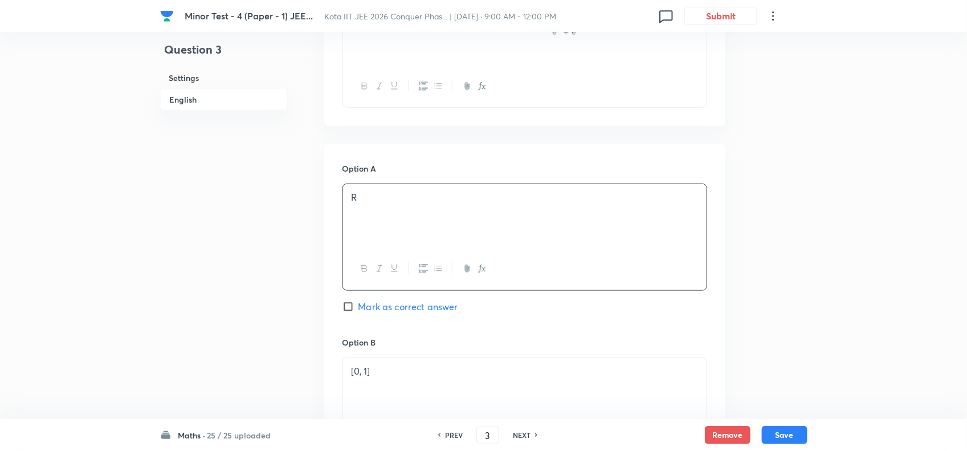
scroll to position [570, 0]
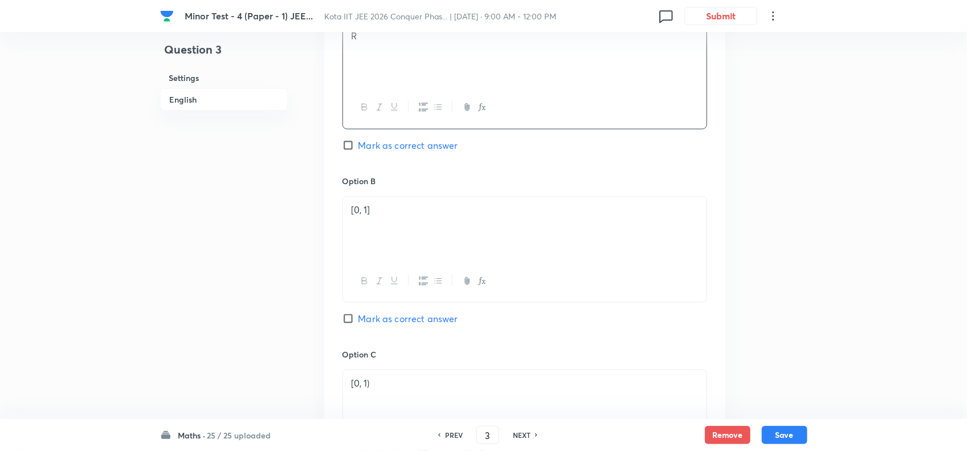
click at [471, 224] on div "[0, 1]" at bounding box center [525, 229] width 364 height 64
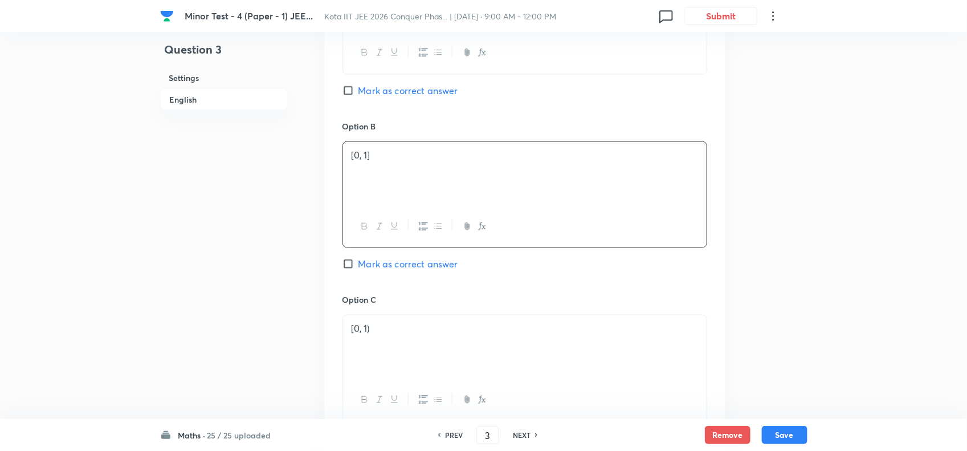
scroll to position [713, 0]
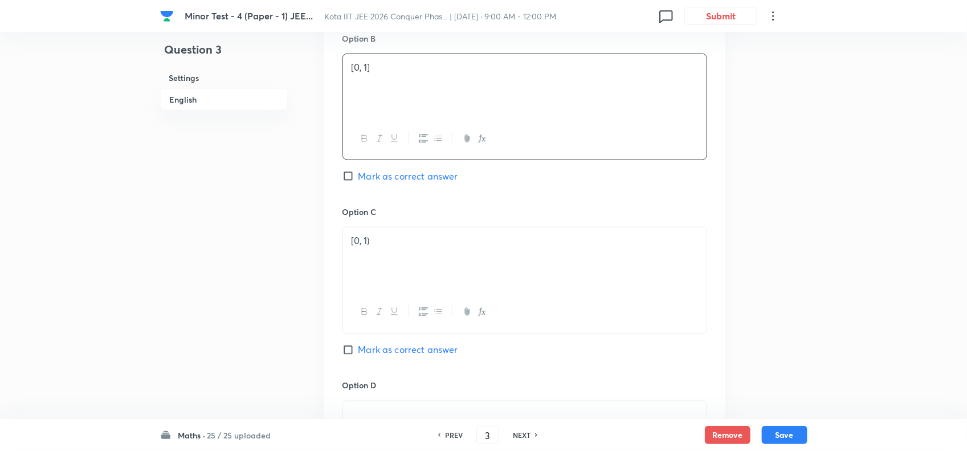
click at [501, 255] on div "[0, 1)" at bounding box center [525, 259] width 364 height 64
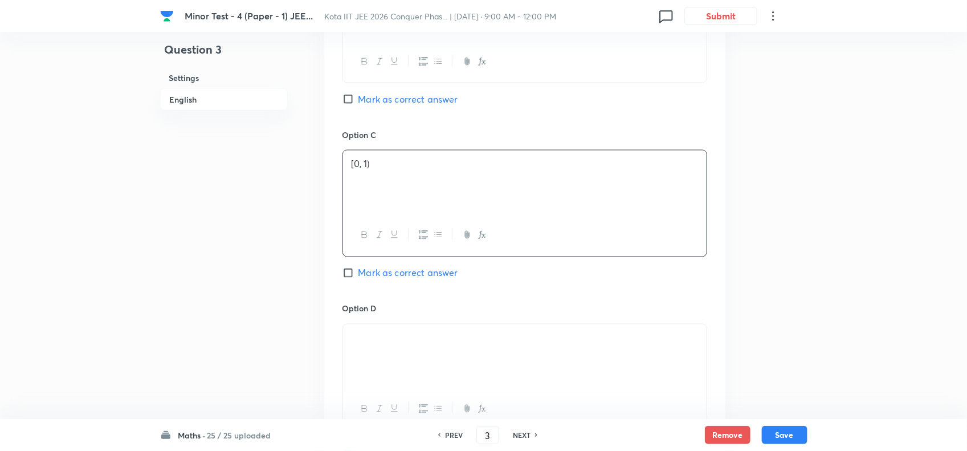
scroll to position [855, 0]
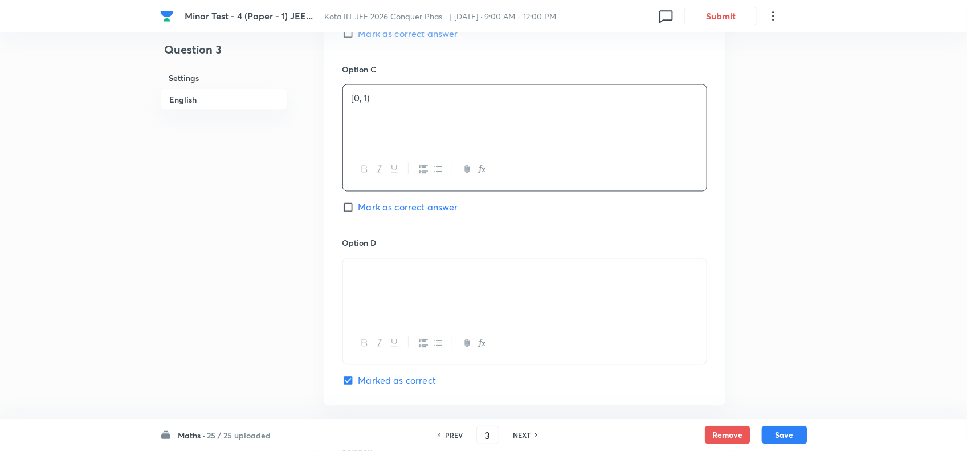
click at [503, 279] on p at bounding box center [525, 272] width 347 height 13
click at [523, 432] on h6 "NEXT" at bounding box center [522, 435] width 18 height 10
checkbox input "false"
type input "4"
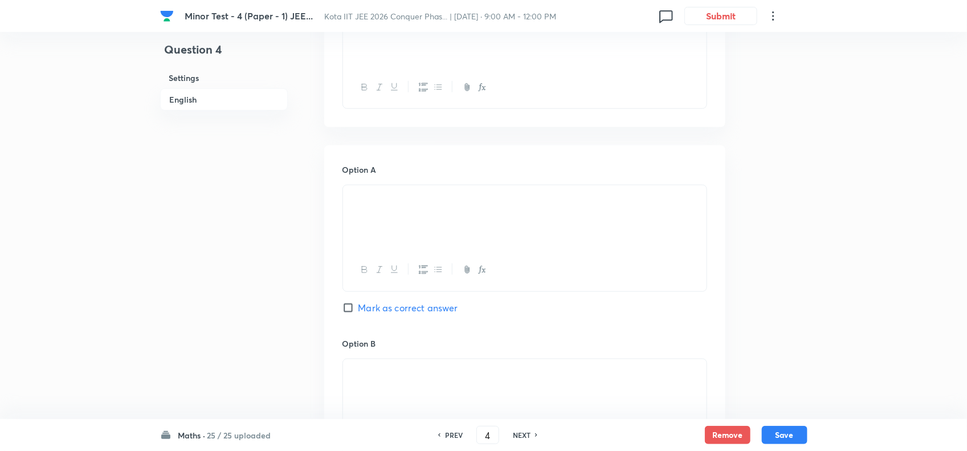
scroll to position [428, 0]
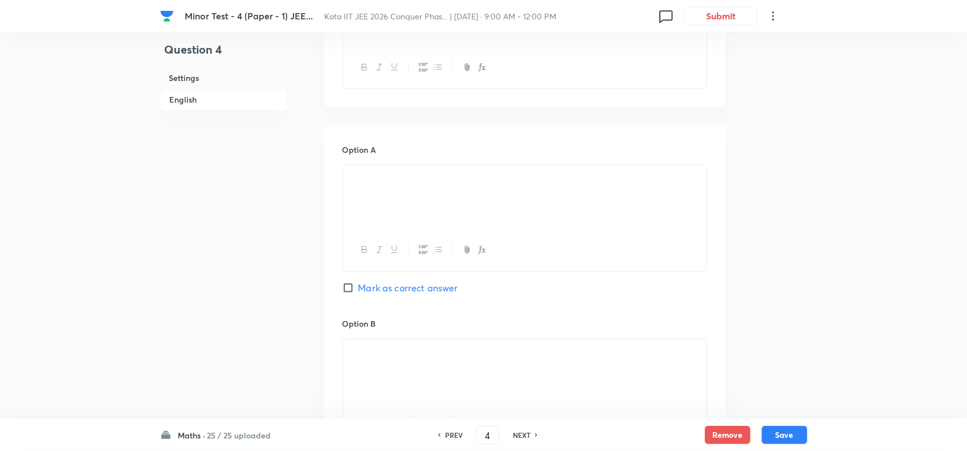
click at [469, 206] on div at bounding box center [525, 197] width 364 height 64
click at [463, 340] on div at bounding box center [525, 371] width 364 height 64
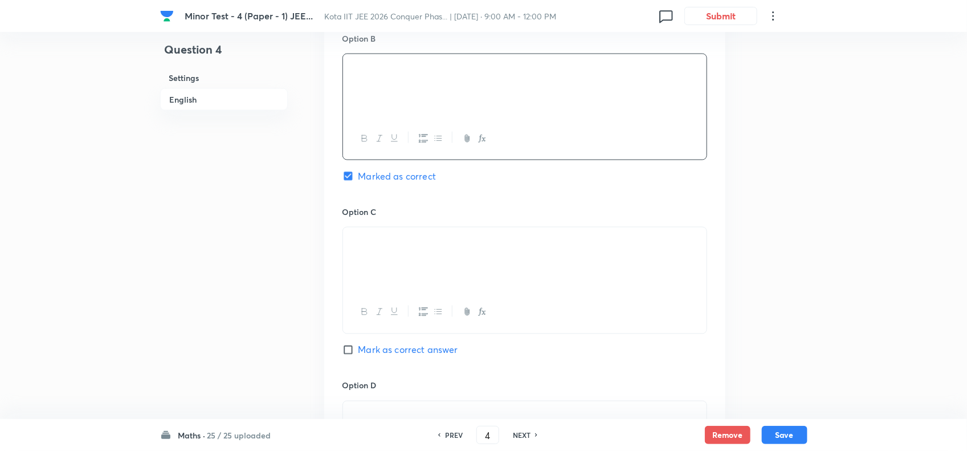
click at [494, 247] on p at bounding box center [525, 240] width 347 height 13
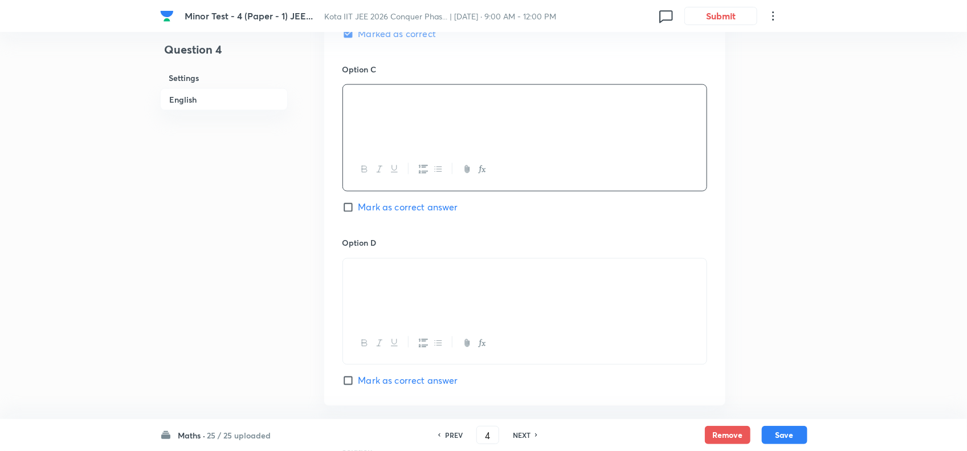
click at [483, 279] on p at bounding box center [525, 272] width 347 height 13
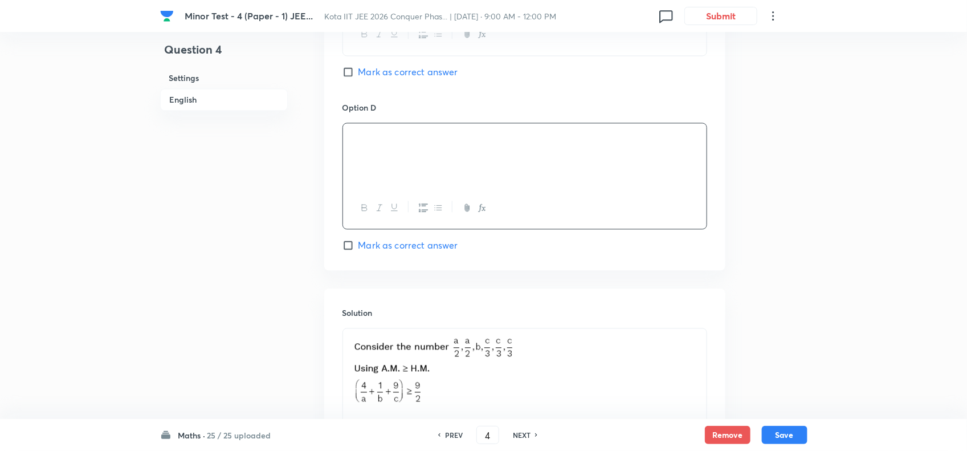
scroll to position [1122, 0]
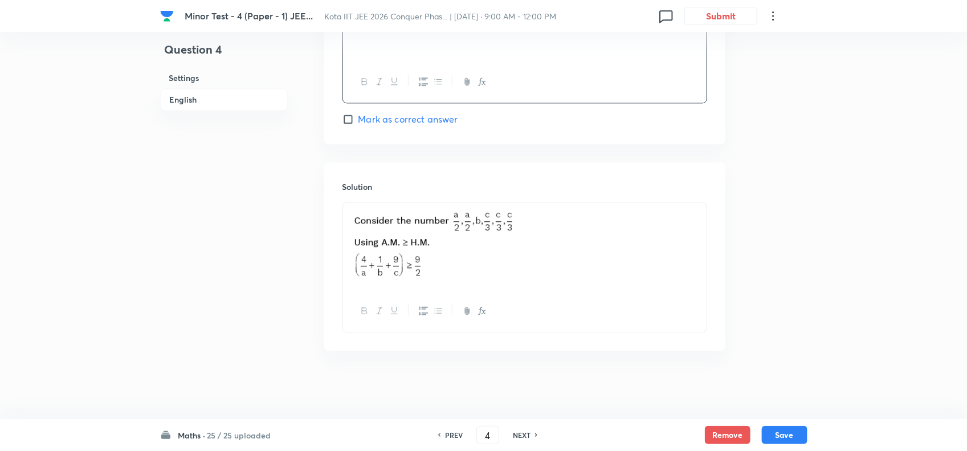
click at [530, 432] on h6 "NEXT" at bounding box center [522, 435] width 18 height 10
checkbox input "false"
type input "5"
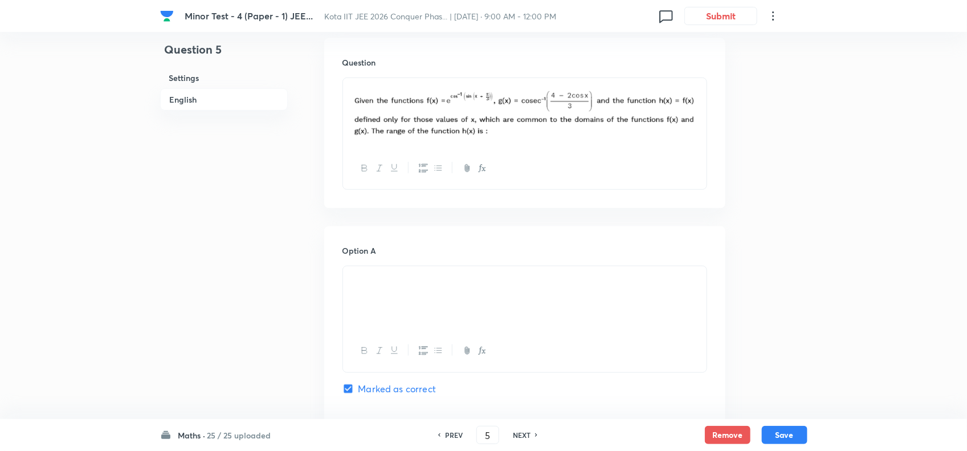
scroll to position [457, 0]
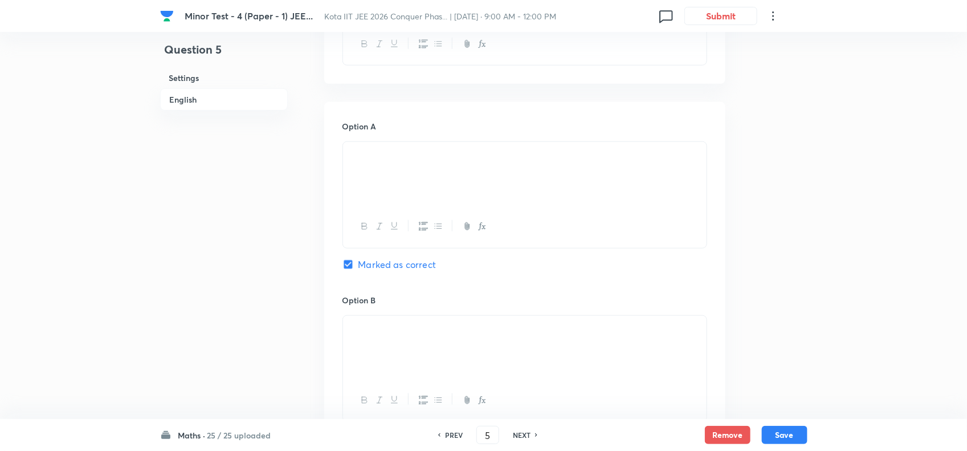
click at [470, 180] on div at bounding box center [525, 174] width 364 height 64
click at [471, 336] on p at bounding box center [525, 329] width 347 height 13
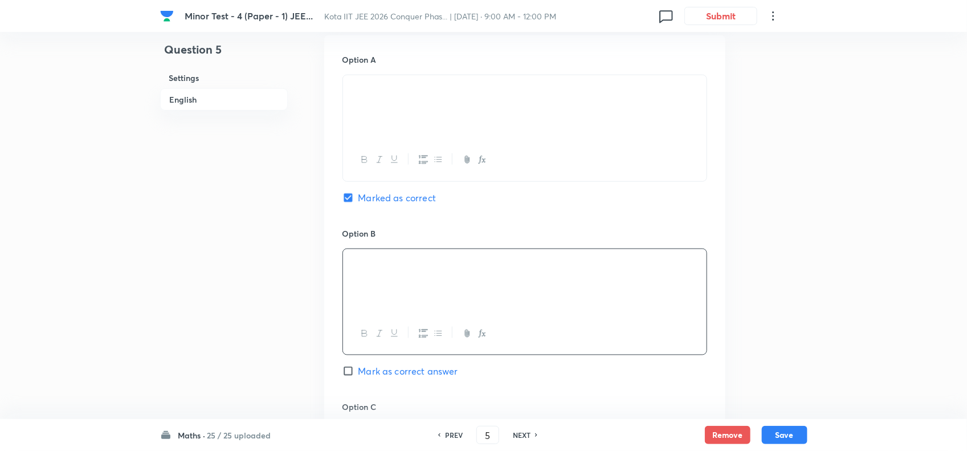
scroll to position [670, 0]
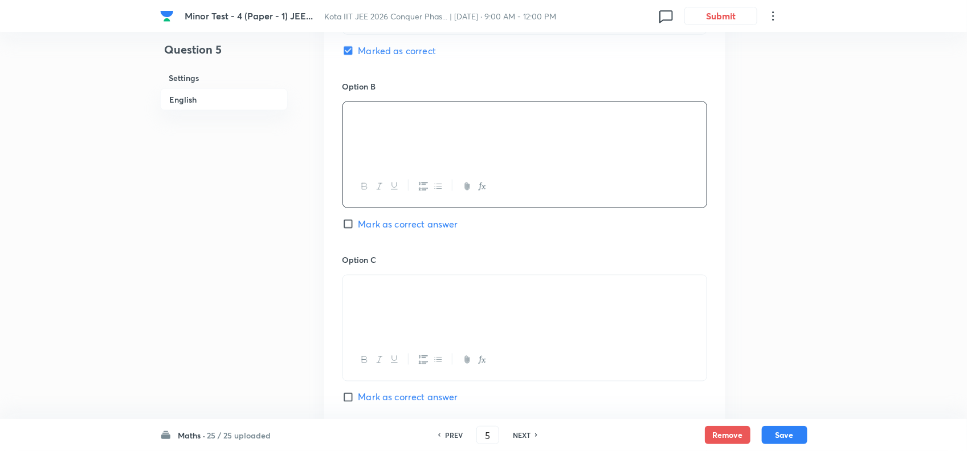
click at [476, 317] on div at bounding box center [525, 307] width 364 height 64
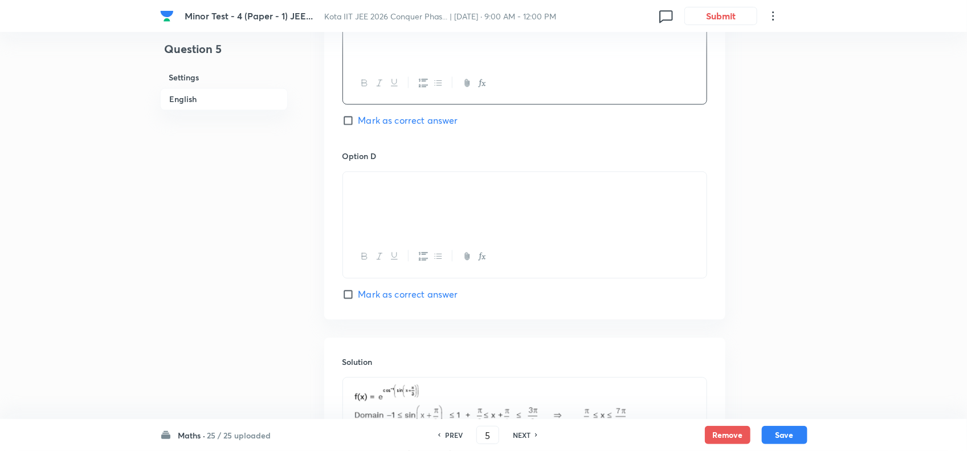
scroll to position [955, 0]
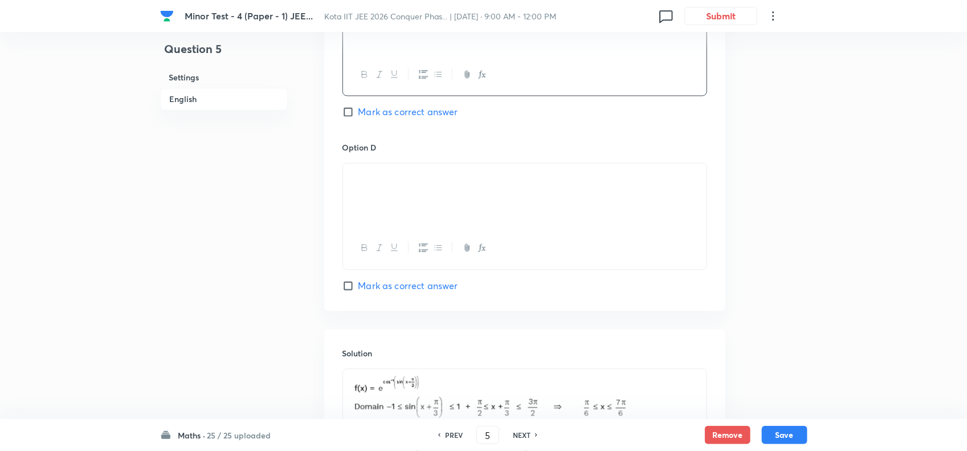
click at [524, 432] on h6 "NEXT" at bounding box center [522, 435] width 18 height 10
checkbox input "false"
type input "6"
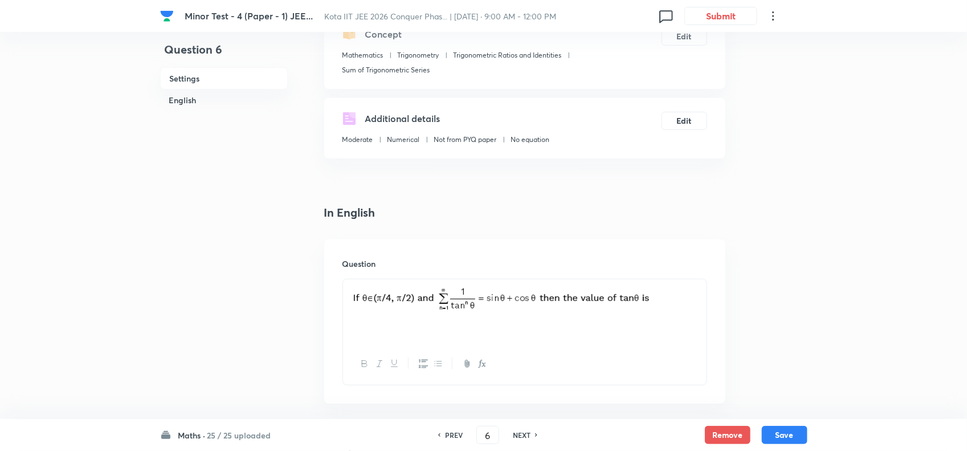
scroll to position [172, 0]
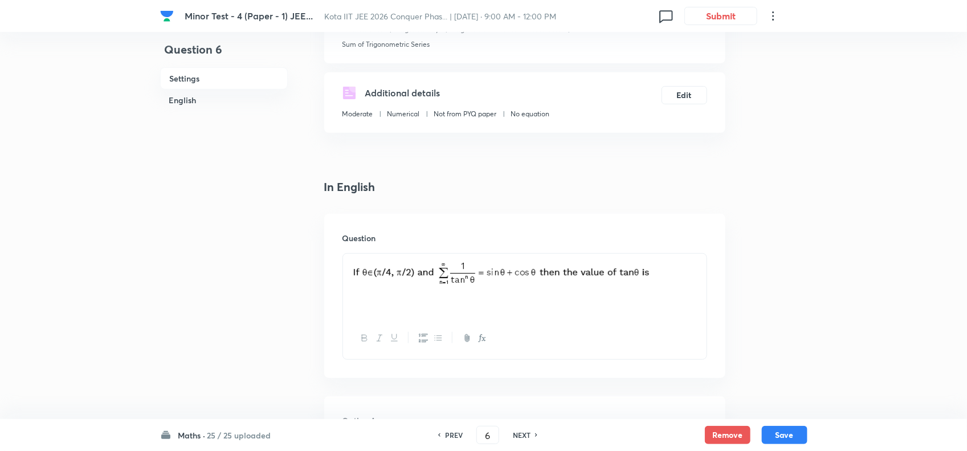
click at [658, 283] on p at bounding box center [525, 276] width 347 height 30
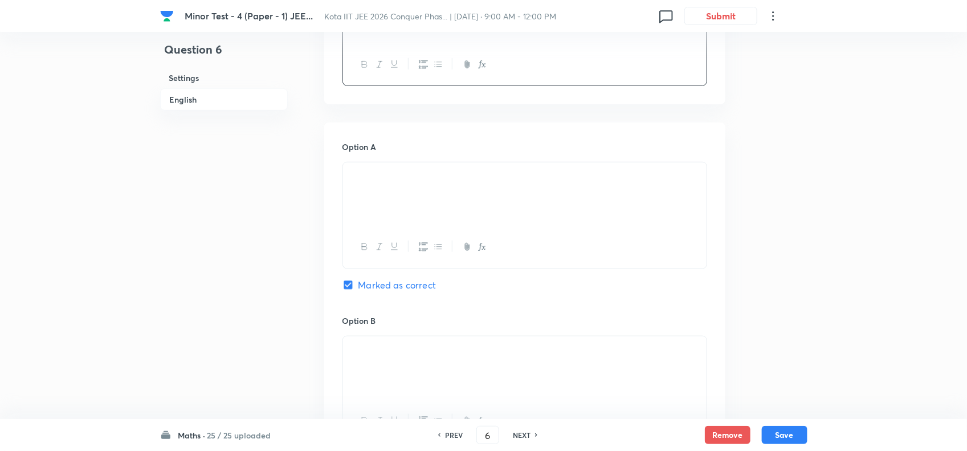
scroll to position [528, 0]
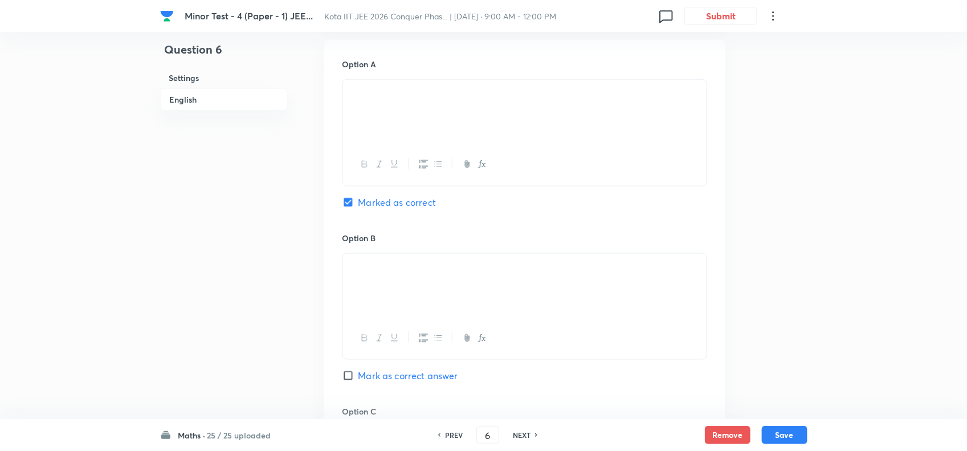
click at [491, 274] on p at bounding box center [525, 267] width 347 height 13
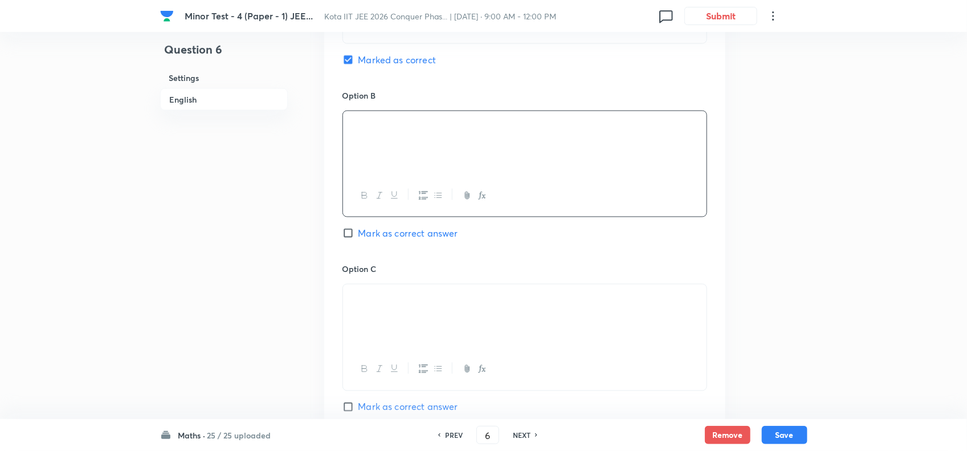
click at [483, 302] on p at bounding box center [525, 297] width 347 height 13
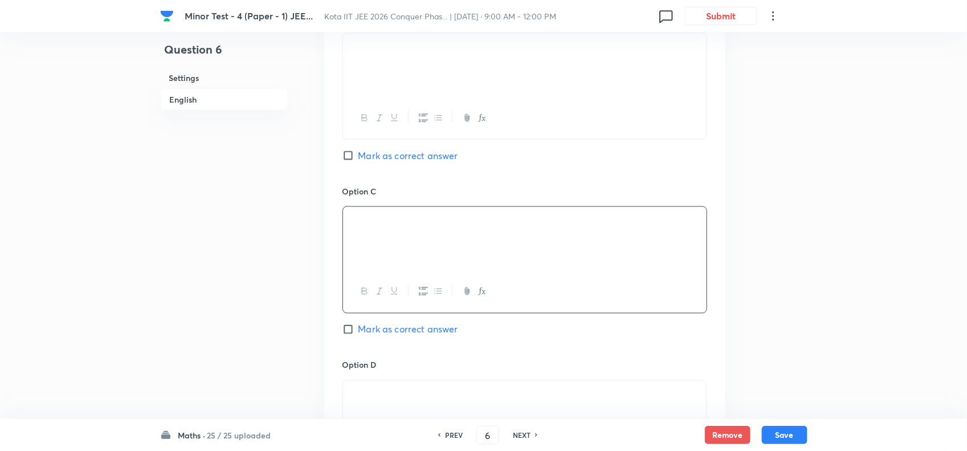
scroll to position [884, 0]
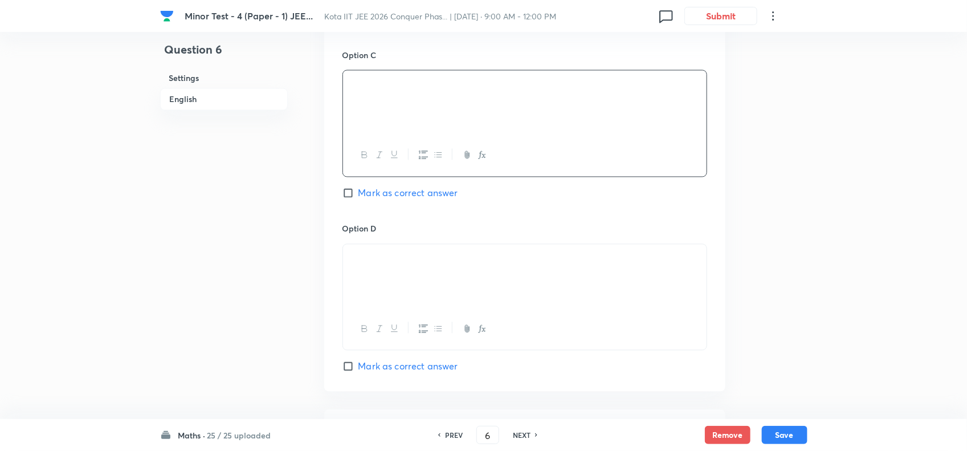
click at [508, 294] on div at bounding box center [525, 277] width 364 height 64
click at [526, 434] on h6 "NEXT" at bounding box center [522, 435] width 18 height 10
checkbox input "false"
type input "7"
checkbox input "true"
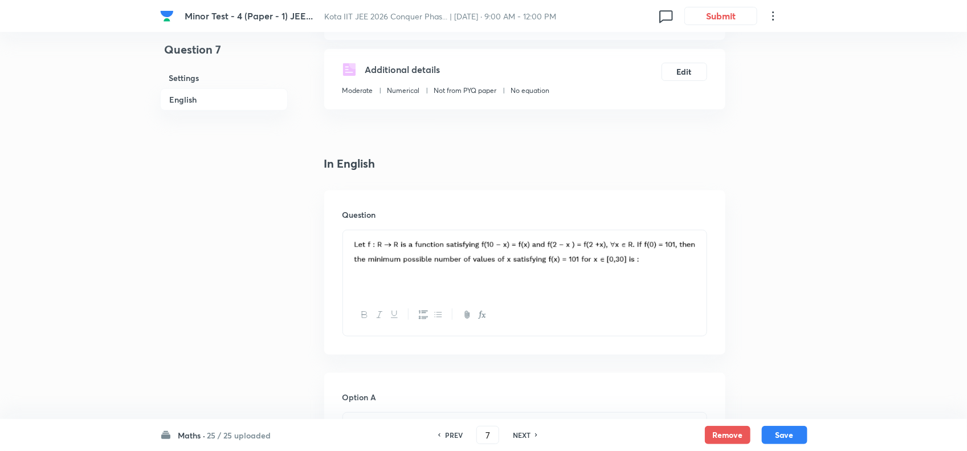
scroll to position [172, 0]
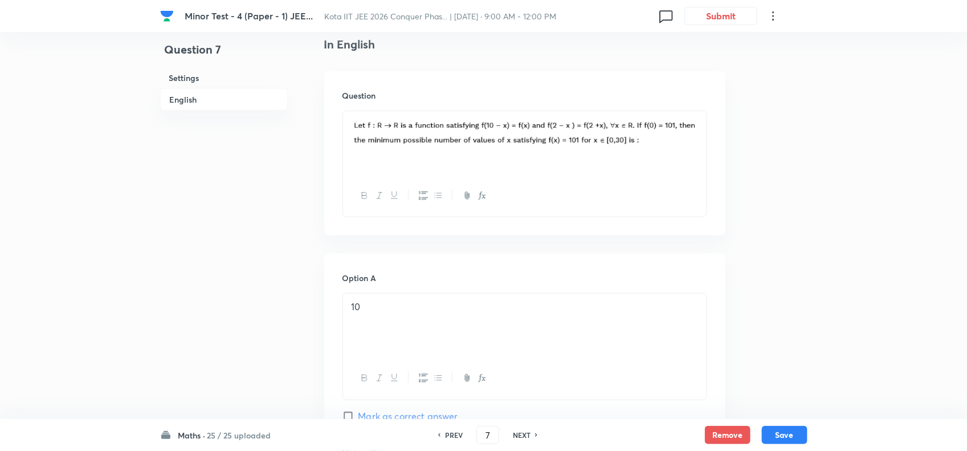
click at [469, 292] on div "Option A 10 Mark as correct answer" at bounding box center [525, 358] width 365 height 173
click at [477, 323] on div "10" at bounding box center [525, 326] width 364 height 64
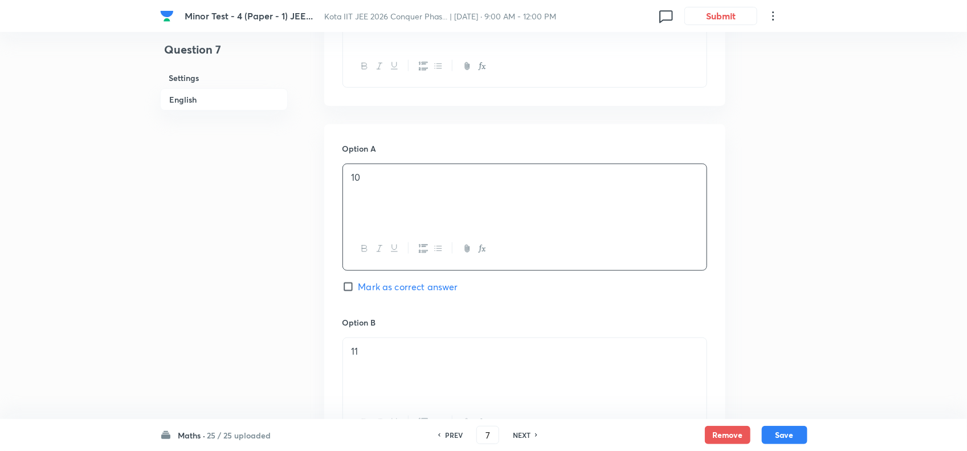
scroll to position [599, 0]
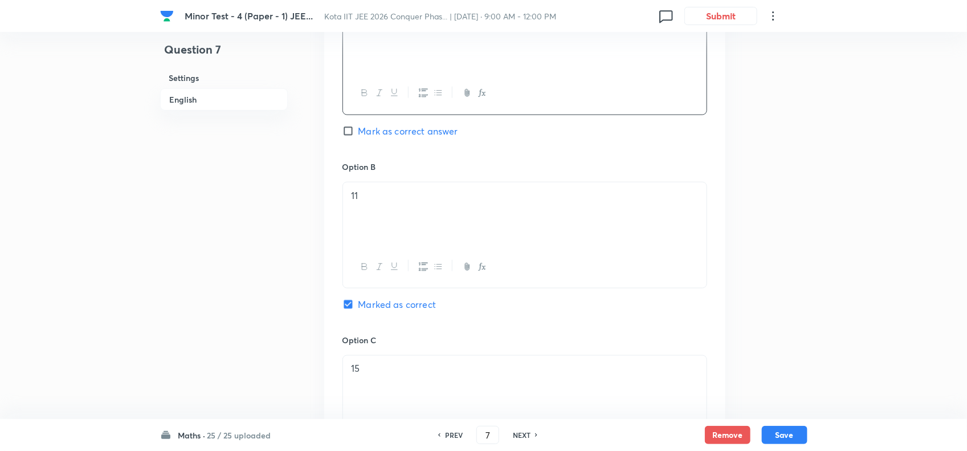
click at [477, 215] on div "11" at bounding box center [525, 214] width 364 height 64
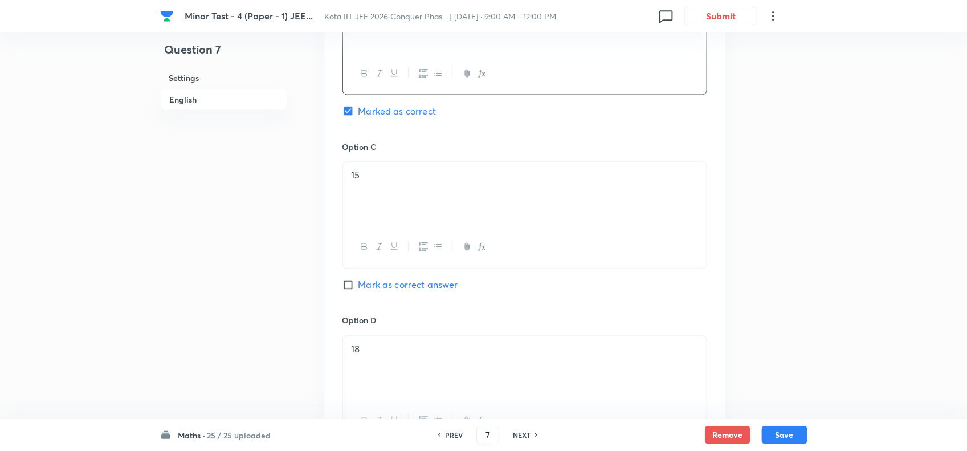
scroll to position [813, 0]
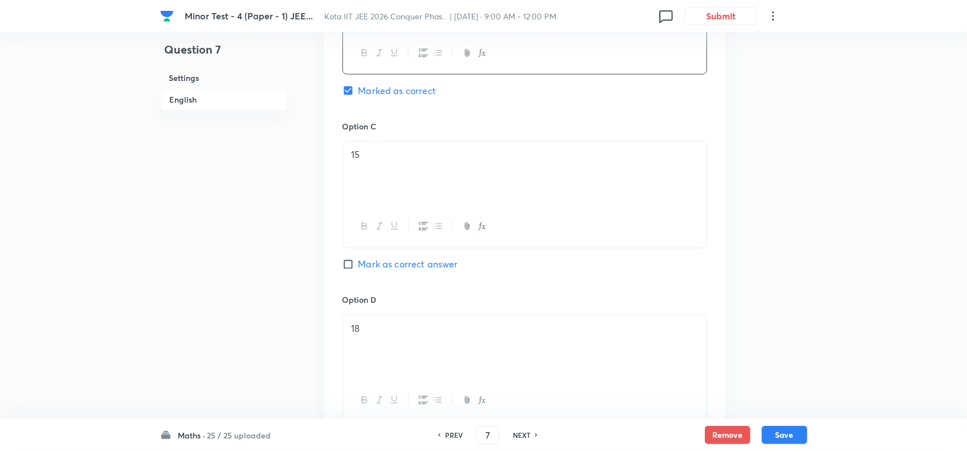
click at [490, 161] on p "15" at bounding box center [525, 155] width 347 height 13
click at [482, 328] on p "18" at bounding box center [525, 329] width 347 height 13
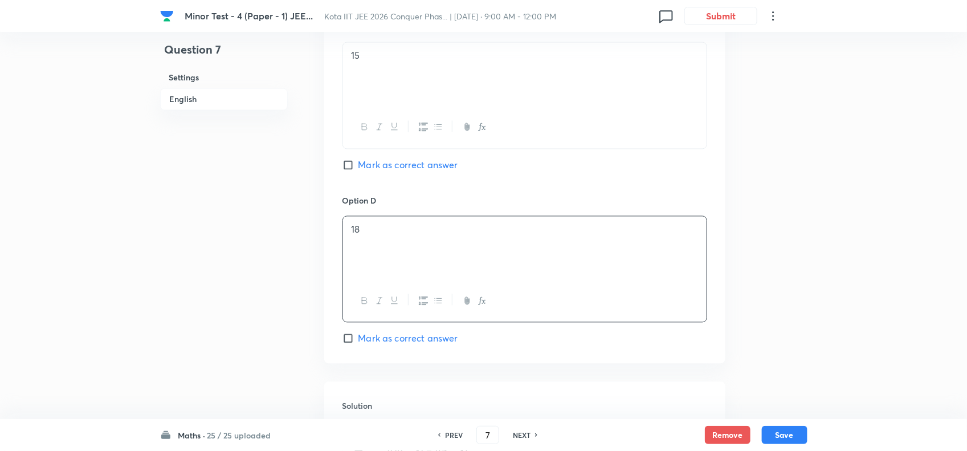
scroll to position [1098, 0]
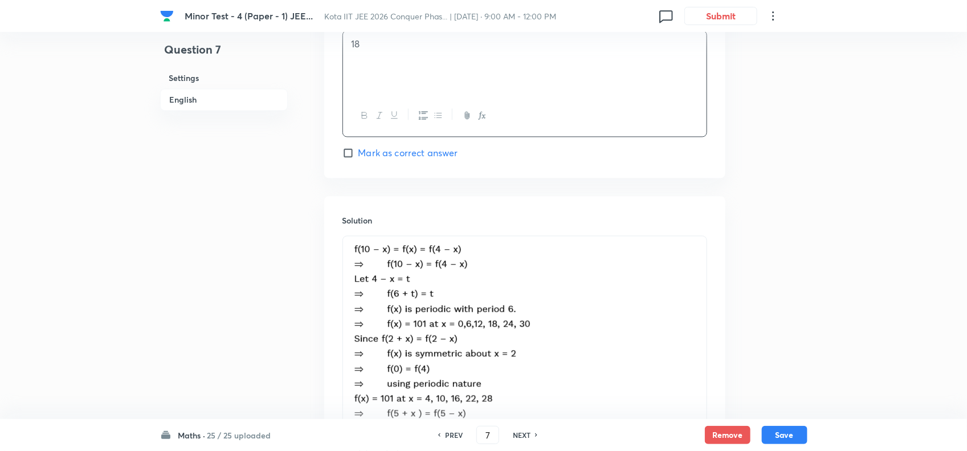
click at [530, 432] on h6 "NEXT" at bounding box center [522, 435] width 18 height 10
type input "8"
checkbox input "false"
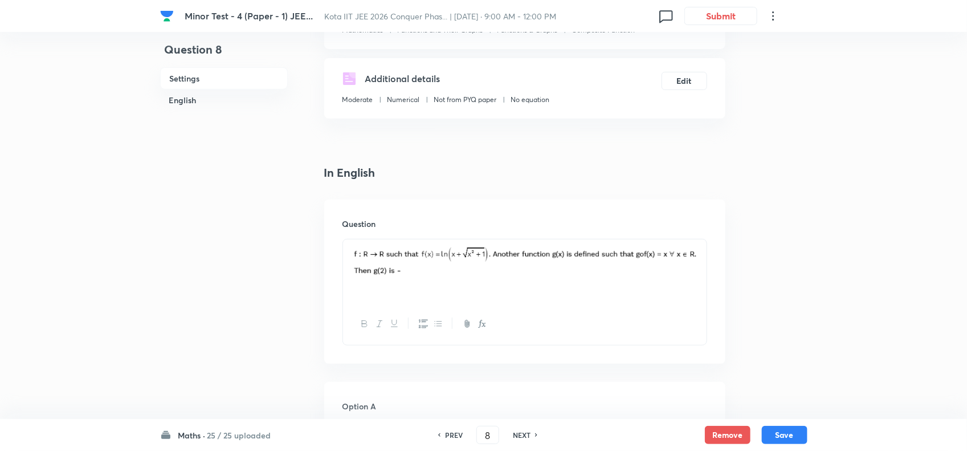
scroll to position [172, 0]
drag, startPoint x: 349, startPoint y: 262, endPoint x: 622, endPoint y: 282, distance: 273.2
click at [597, 283] on div at bounding box center [525, 271] width 364 height 64
drag, startPoint x: 633, startPoint y: 281, endPoint x: 697, endPoint y: 275, distance: 64.2
click at [697, 275] on div at bounding box center [525, 271] width 364 height 64
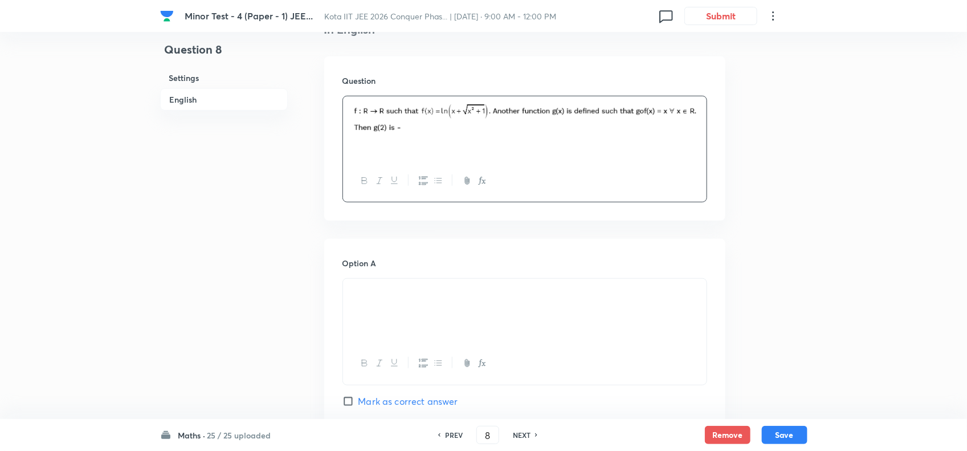
click at [516, 324] on div at bounding box center [525, 311] width 364 height 64
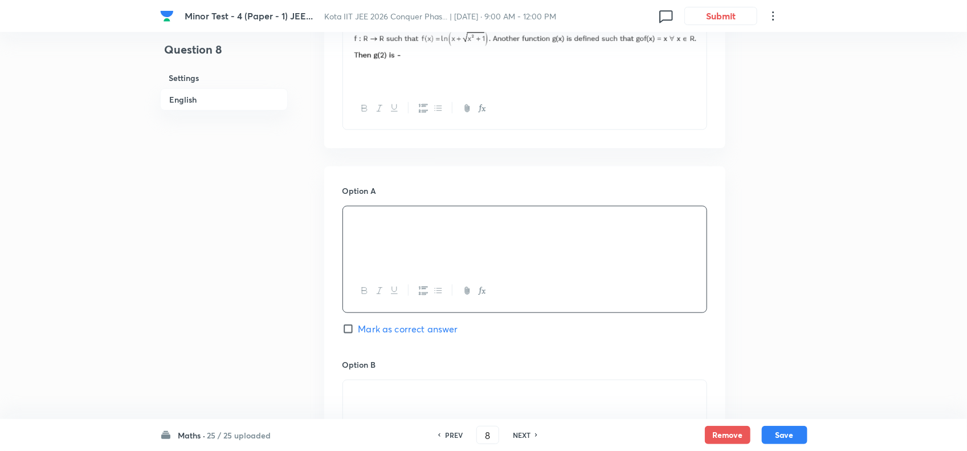
scroll to position [457, 0]
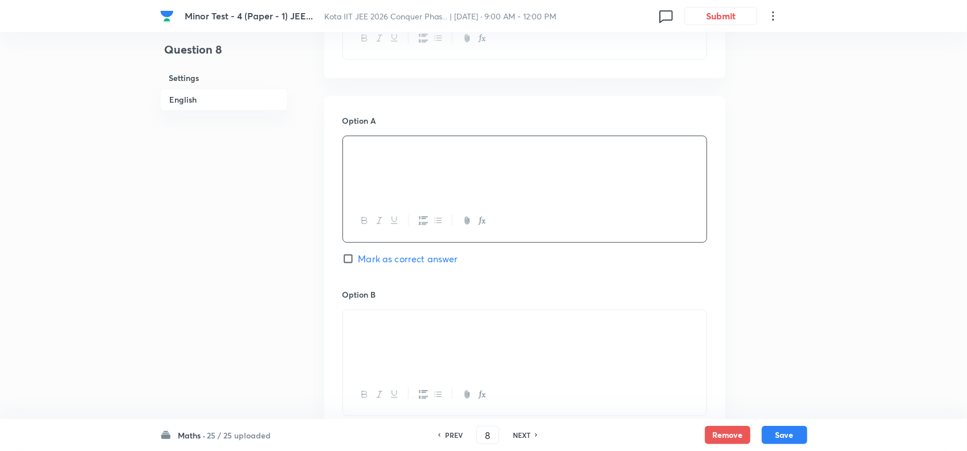
click at [511, 346] on div at bounding box center [525, 342] width 364 height 64
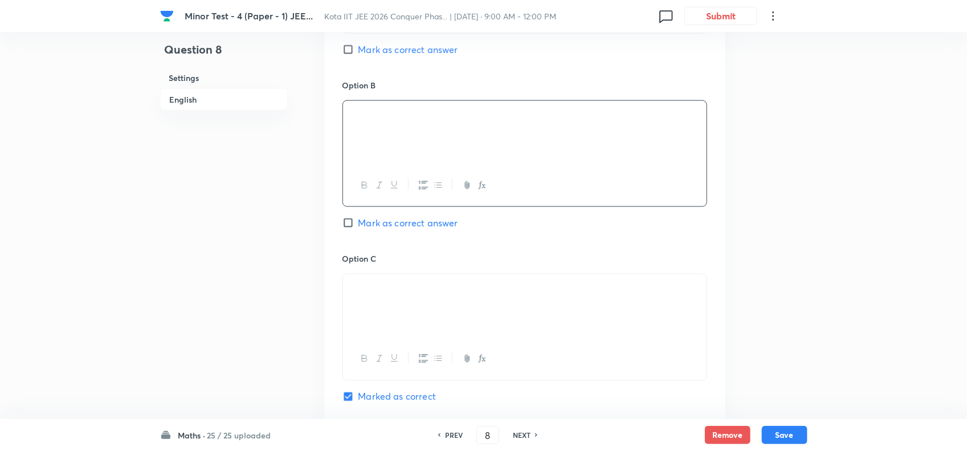
scroll to position [670, 0]
click at [505, 290] on p at bounding box center [525, 282] width 347 height 13
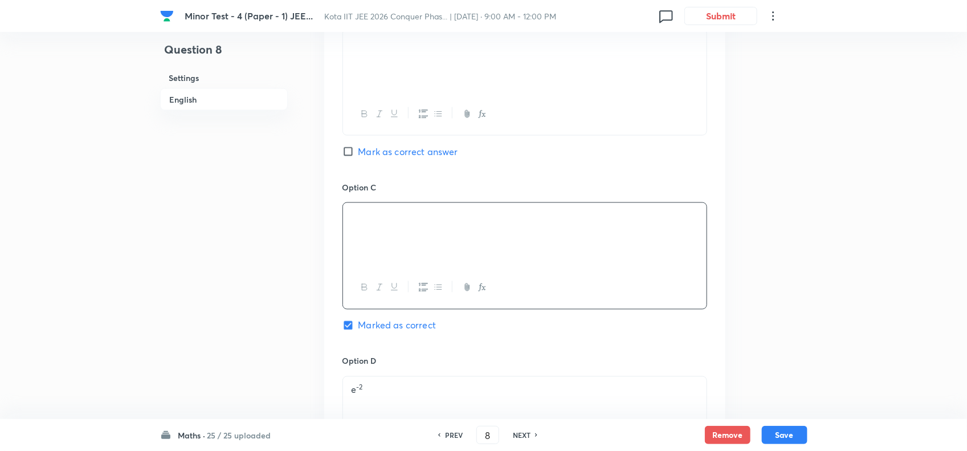
scroll to position [1027, 0]
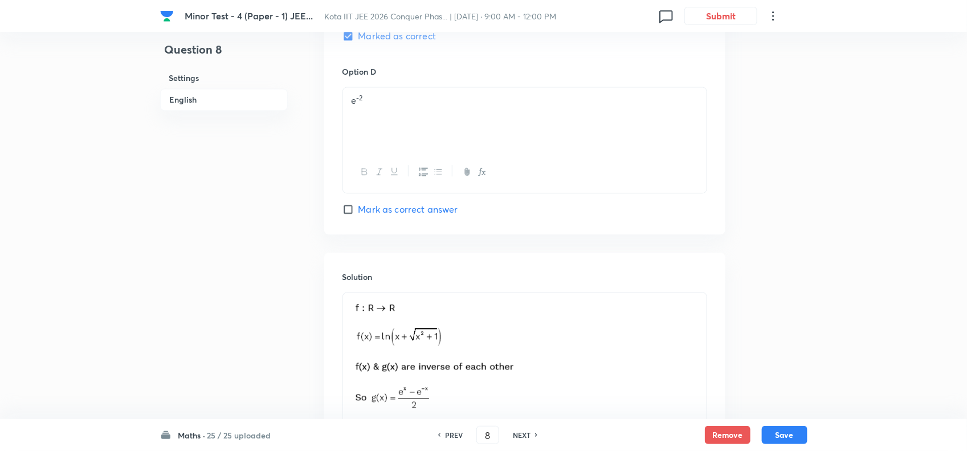
click at [518, 432] on h6 "NEXT" at bounding box center [522, 435] width 18 height 10
checkbox input "false"
type input "9"
checkbox input "true"
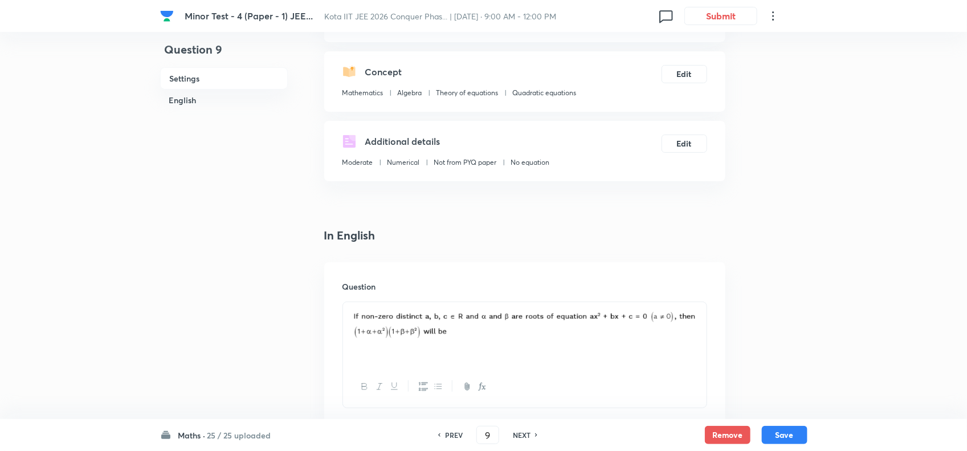
scroll to position [100, 0]
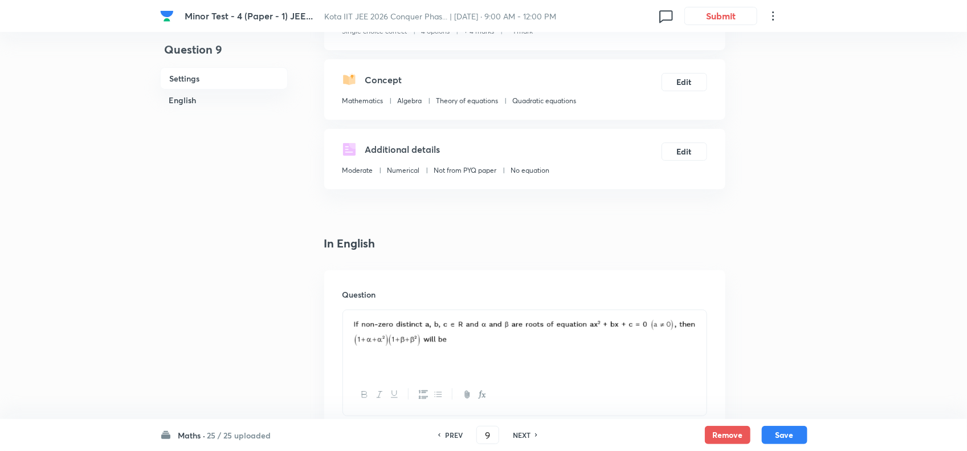
drag, startPoint x: 349, startPoint y: 332, endPoint x: 640, endPoint y: 352, distance: 292.0
click at [640, 352] on div at bounding box center [525, 342] width 364 height 64
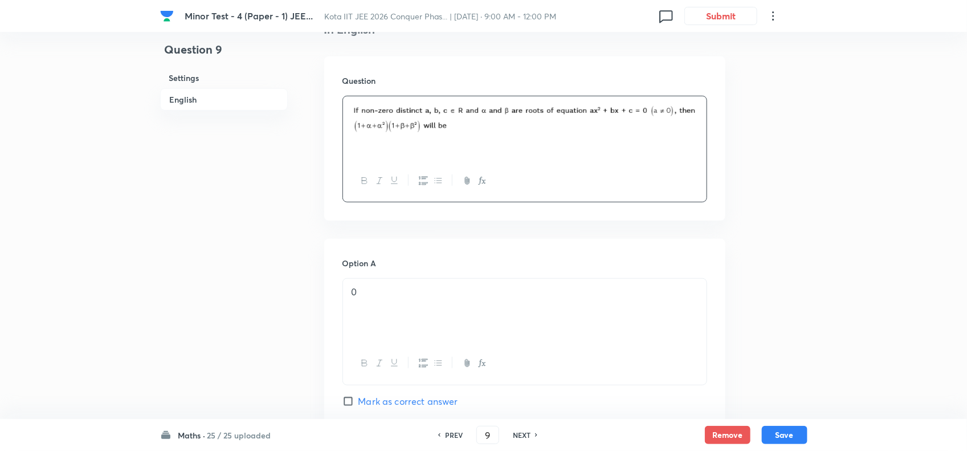
click at [555, 334] on div "0" at bounding box center [525, 311] width 364 height 64
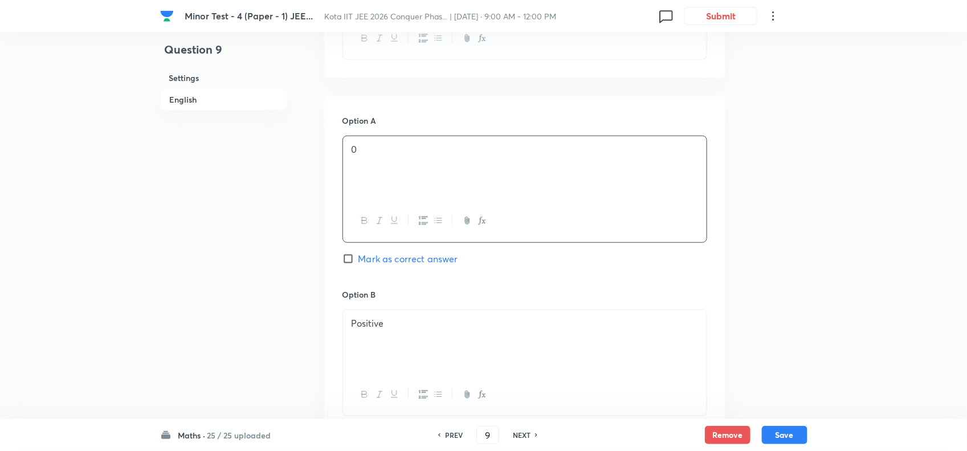
click at [509, 345] on div "Positive" at bounding box center [525, 342] width 364 height 64
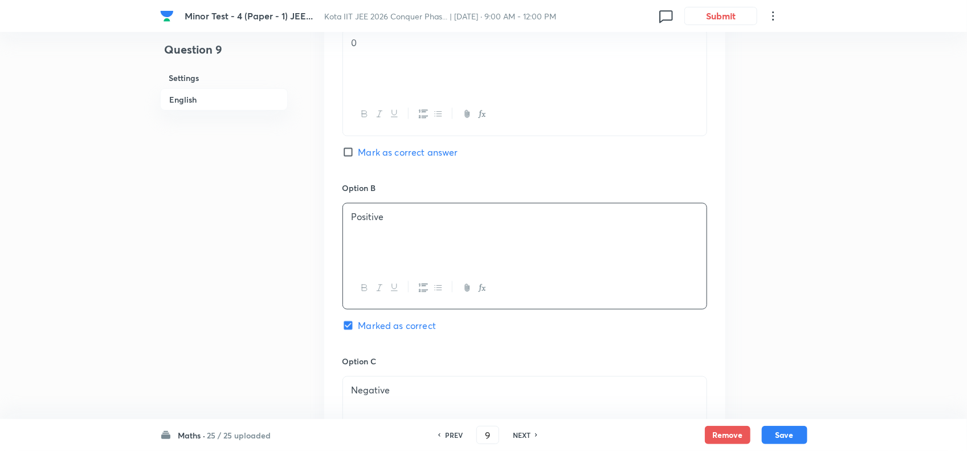
scroll to position [670, 0]
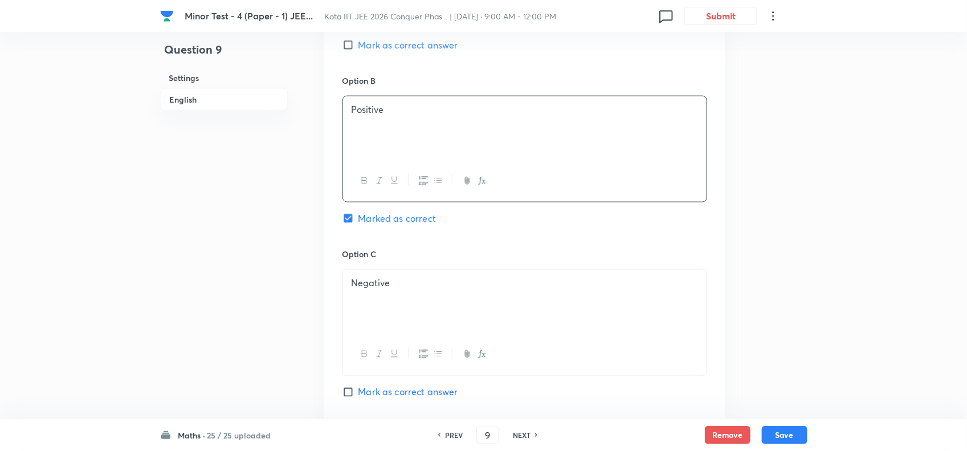
click at [499, 324] on div "Negative" at bounding box center [525, 302] width 364 height 64
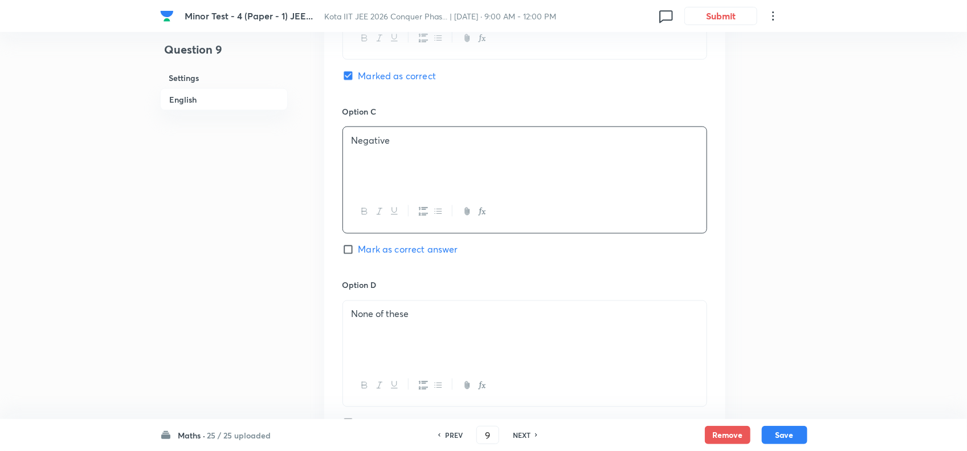
click at [496, 321] on p "None of these" at bounding box center [525, 314] width 347 height 13
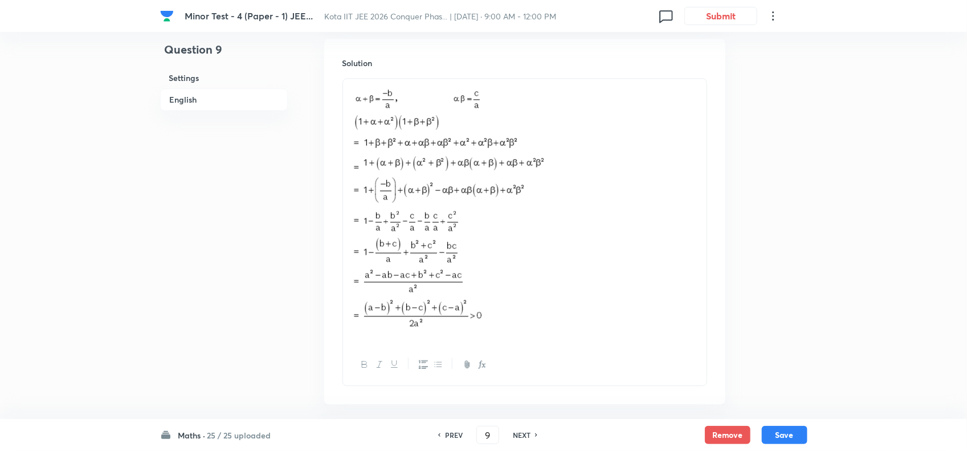
click at [534, 432] on div "NEXT" at bounding box center [524, 435] width 30 height 10
type input "10"
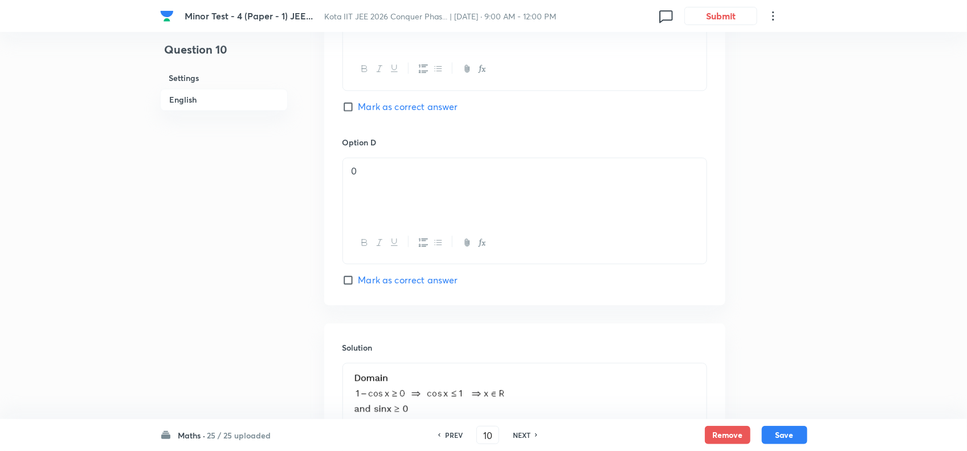
scroll to position [998, 0]
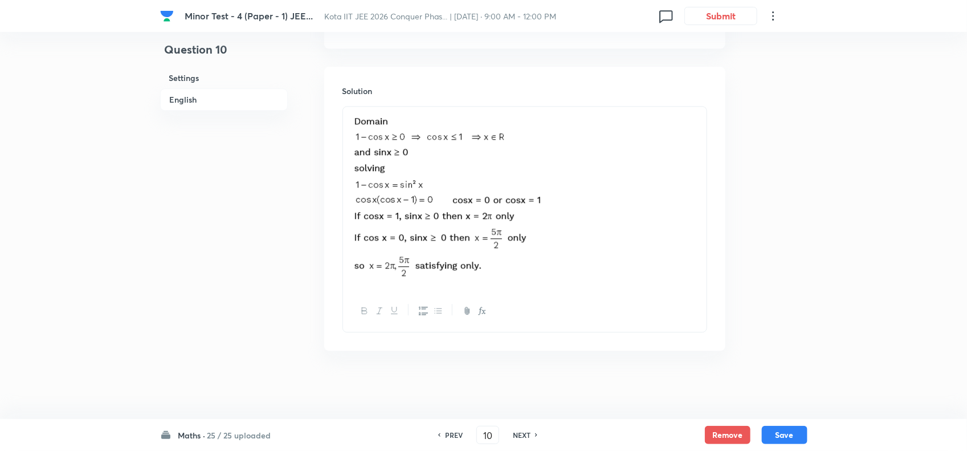
click at [528, 437] on h6 "NEXT" at bounding box center [522, 435] width 18 height 10
checkbox input "false"
type input "11"
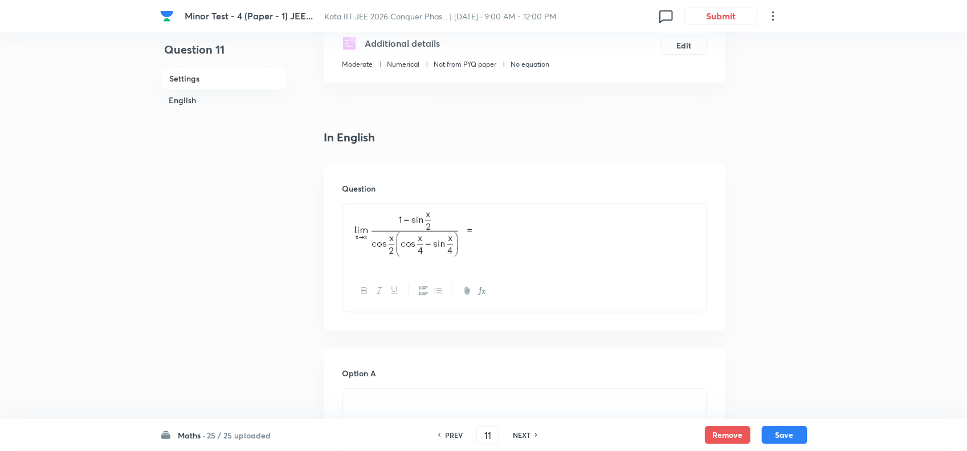
scroll to position [214, 0]
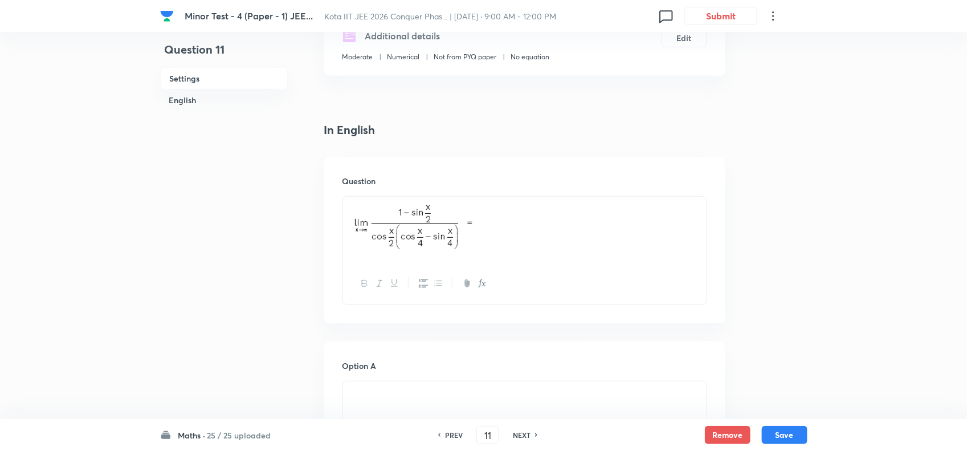
click at [502, 233] on p at bounding box center [525, 230] width 347 height 52
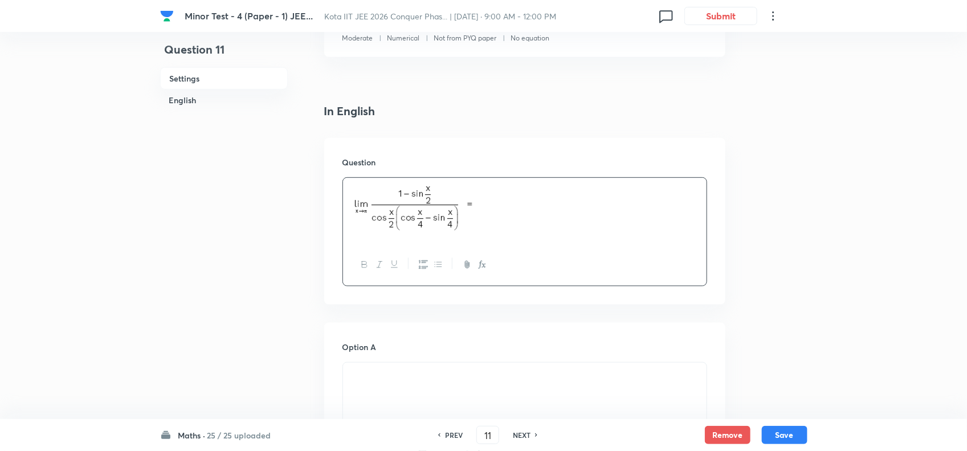
scroll to position [285, 0]
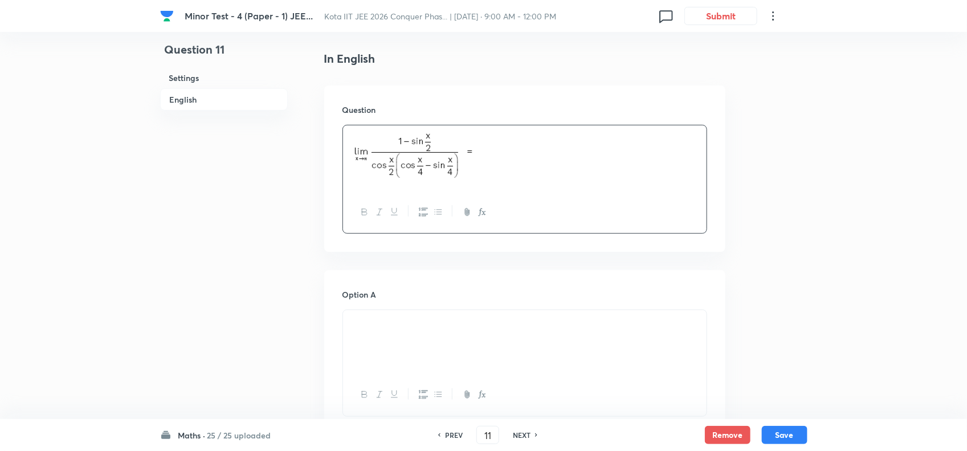
click at [477, 342] on div at bounding box center [525, 342] width 364 height 64
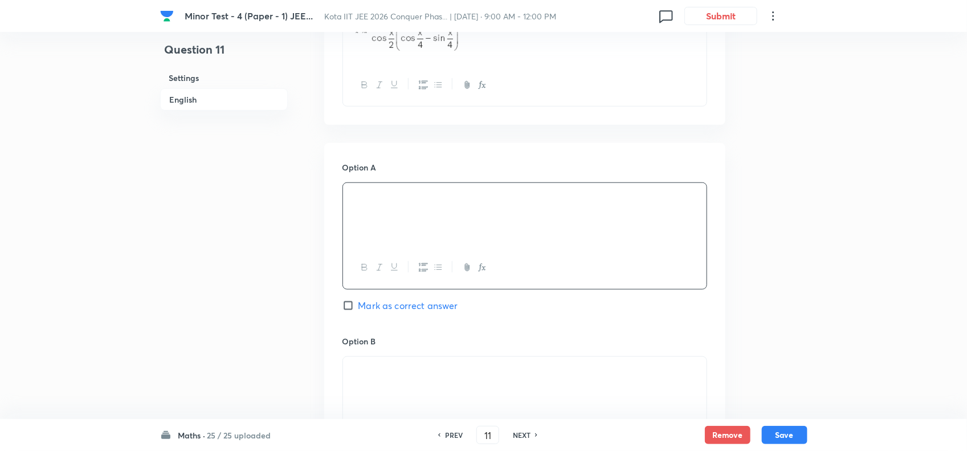
scroll to position [428, 0]
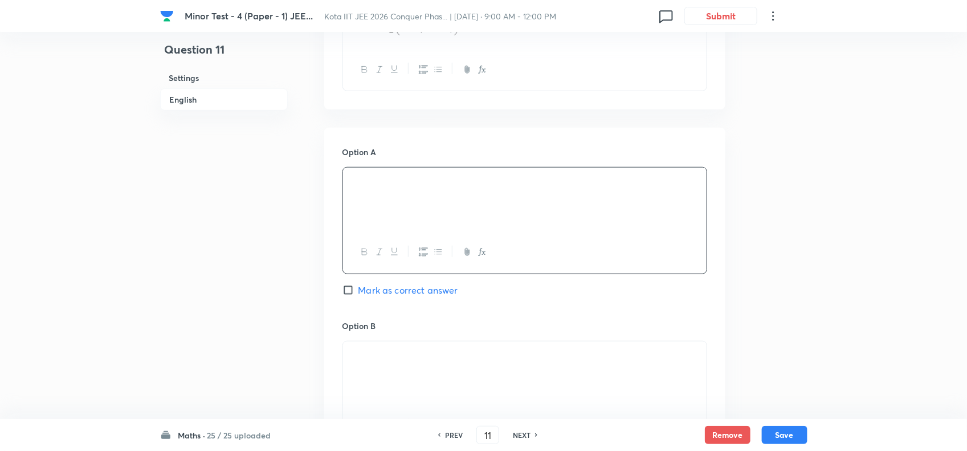
click at [486, 360] on p at bounding box center [525, 354] width 347 height 13
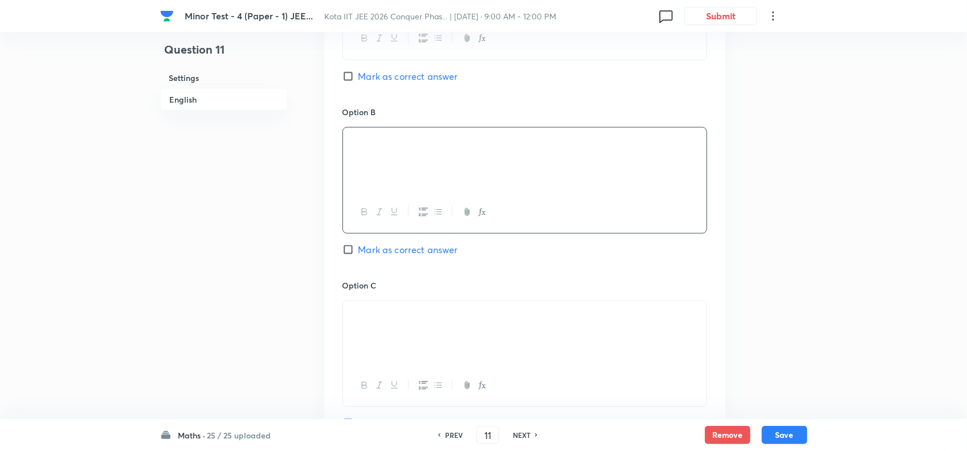
click at [519, 321] on p at bounding box center [525, 314] width 347 height 13
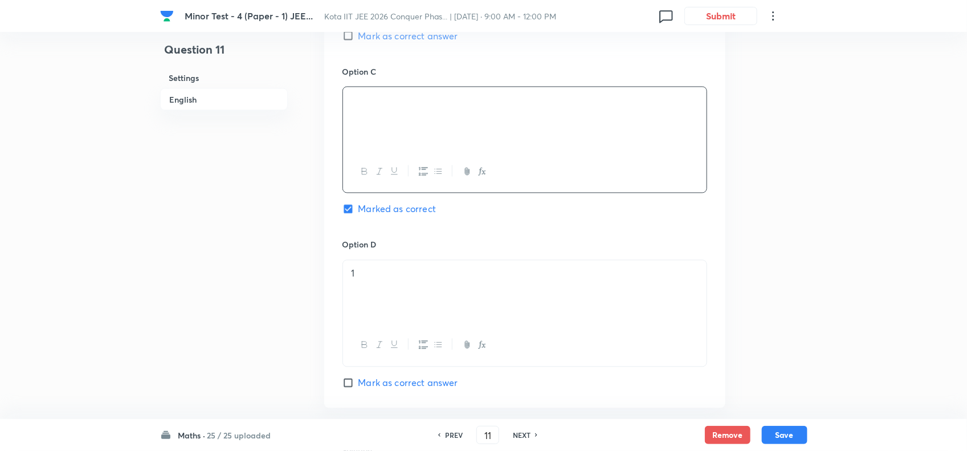
click at [528, 434] on h6 "NEXT" at bounding box center [522, 435] width 18 height 10
checkbox input "false"
type input "12"
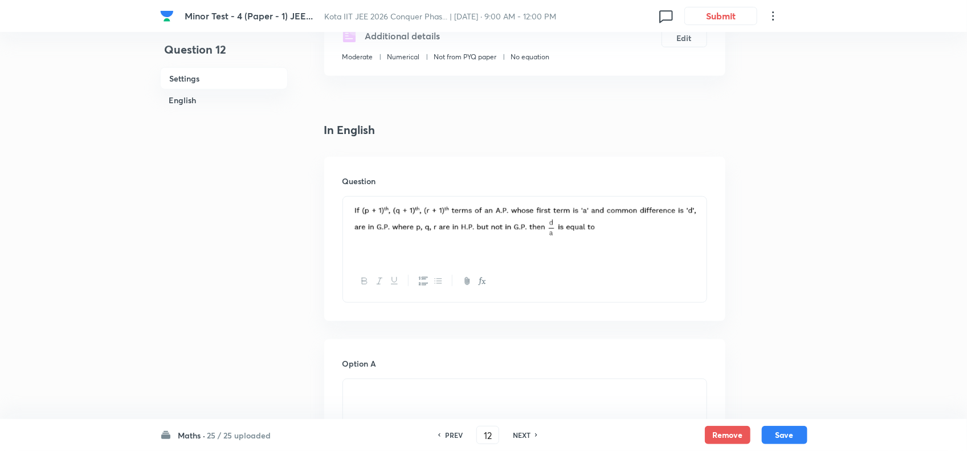
scroll to position [143, 0]
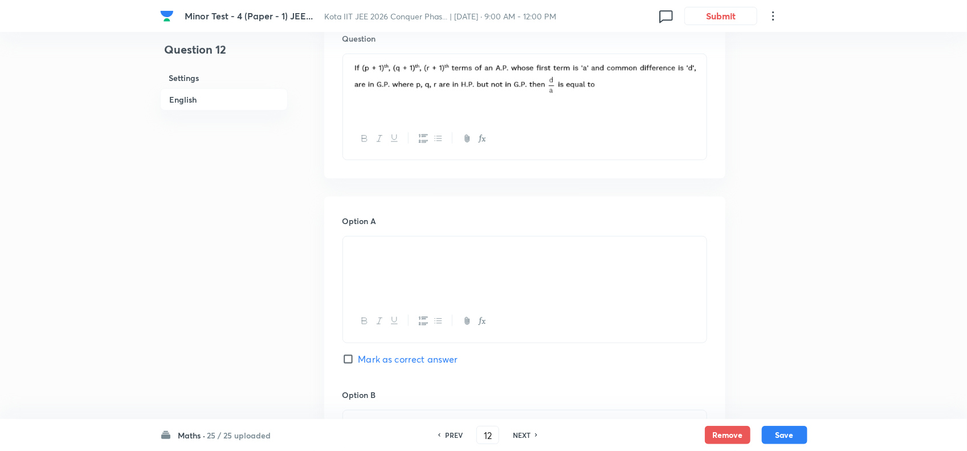
click at [446, 257] on p at bounding box center [525, 249] width 347 height 13
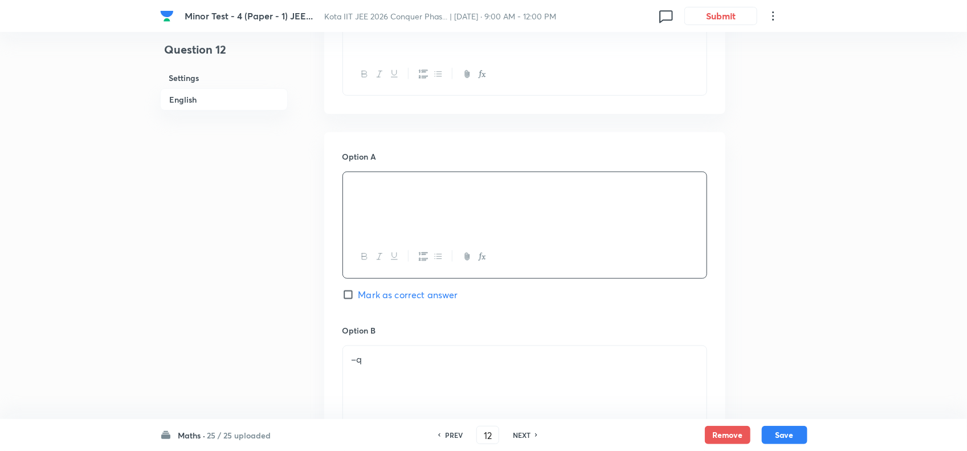
scroll to position [499, 0]
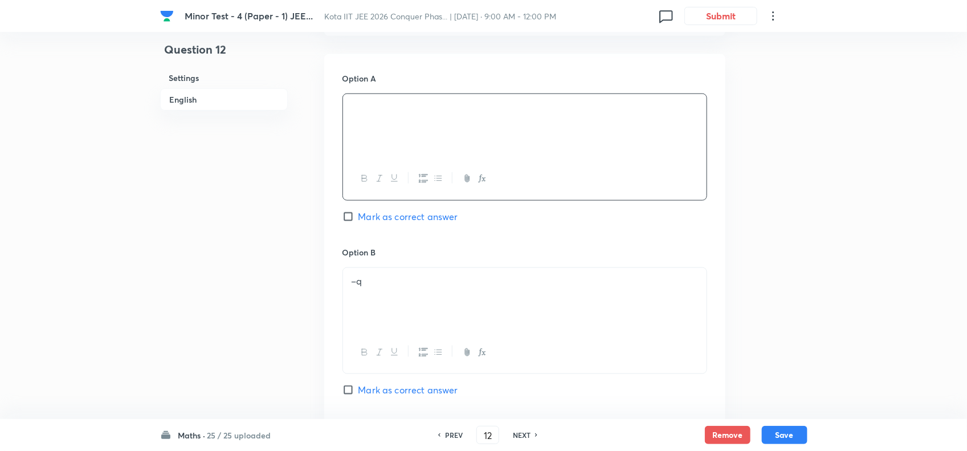
click at [463, 278] on p "–q" at bounding box center [525, 281] width 347 height 13
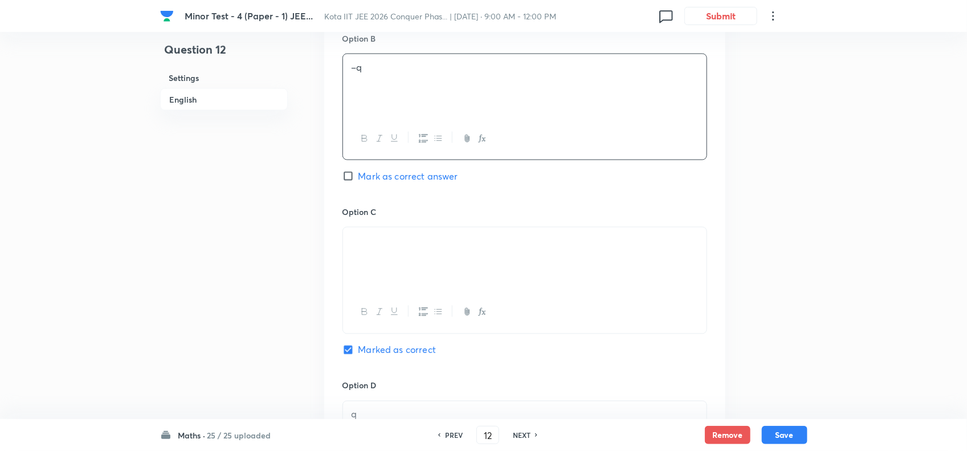
click at [489, 268] on div at bounding box center [525, 259] width 364 height 64
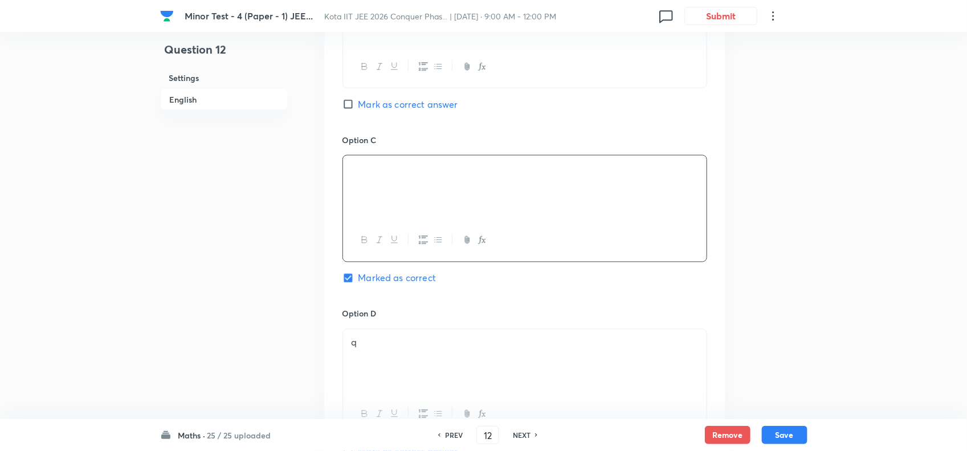
scroll to position [855, 0]
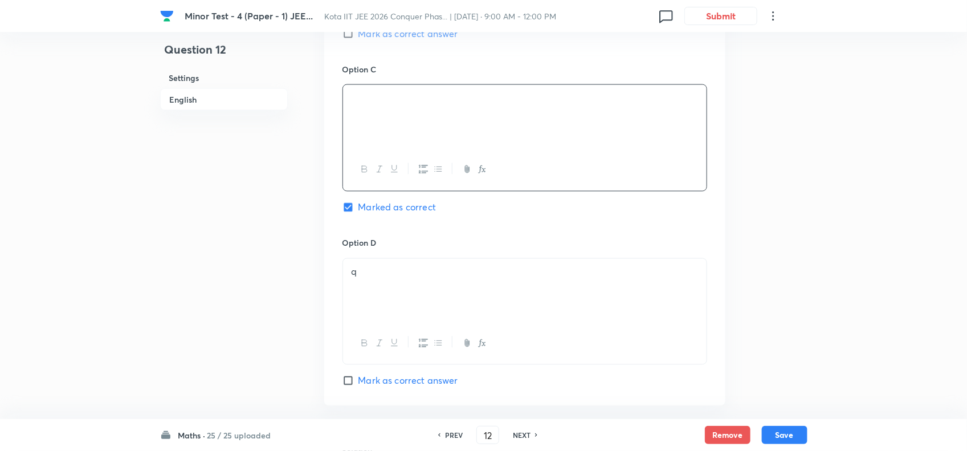
click at [499, 302] on div "q" at bounding box center [525, 291] width 364 height 64
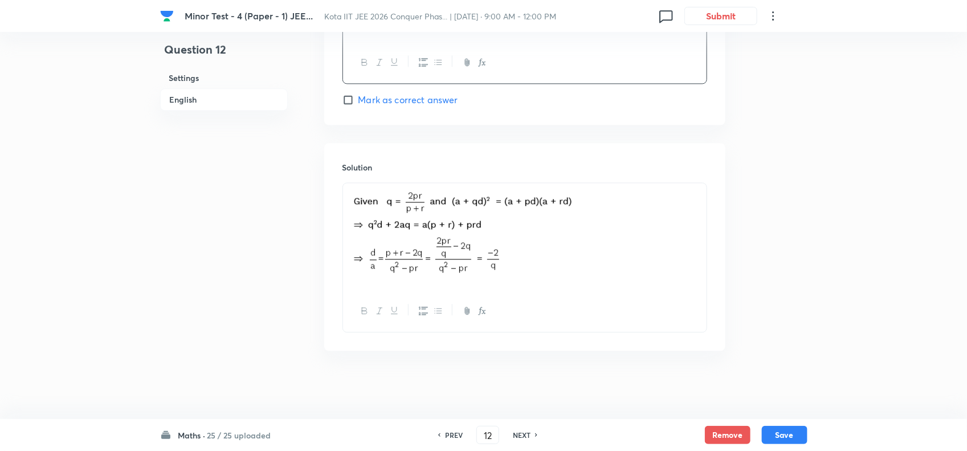
click at [531, 434] on div "NEXT" at bounding box center [524, 435] width 30 height 10
checkbox input "false"
type input "13"
checkbox input "true"
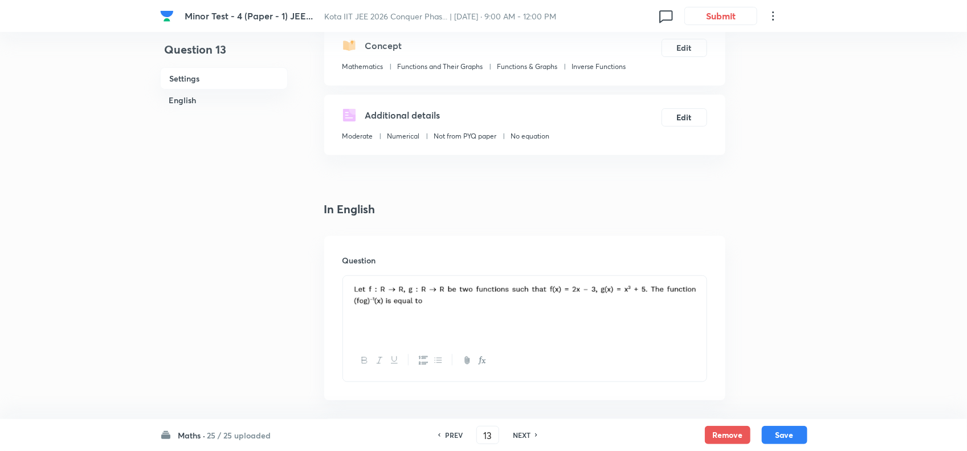
scroll to position [120, 0]
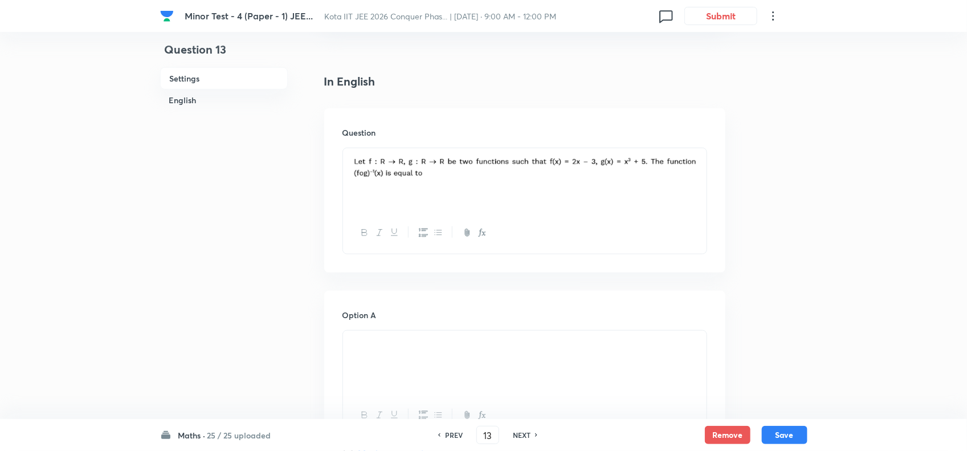
click at [542, 351] on p at bounding box center [525, 343] width 347 height 13
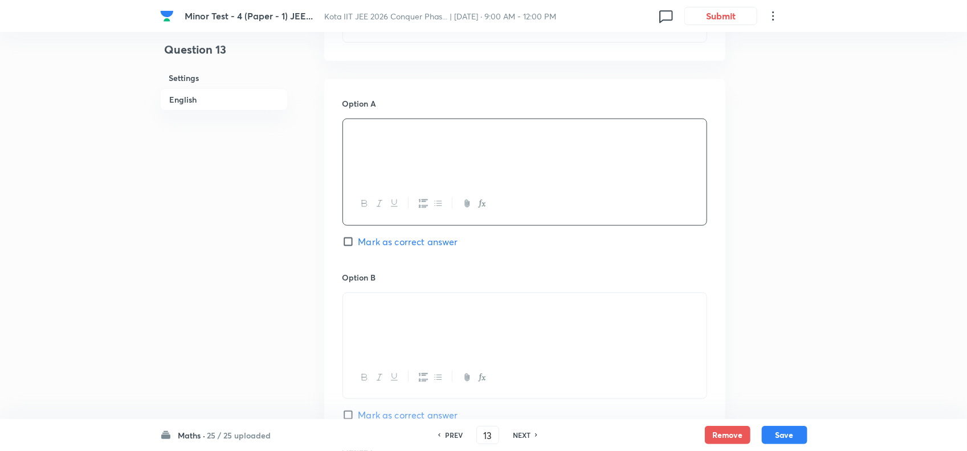
scroll to position [476, 0]
click at [523, 343] on div at bounding box center [525, 323] width 364 height 64
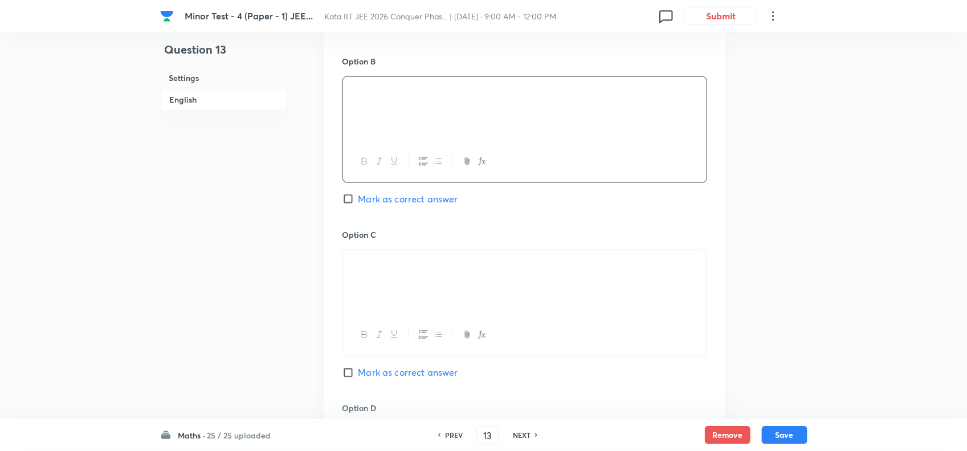
click at [522, 270] on p at bounding box center [525, 263] width 347 height 13
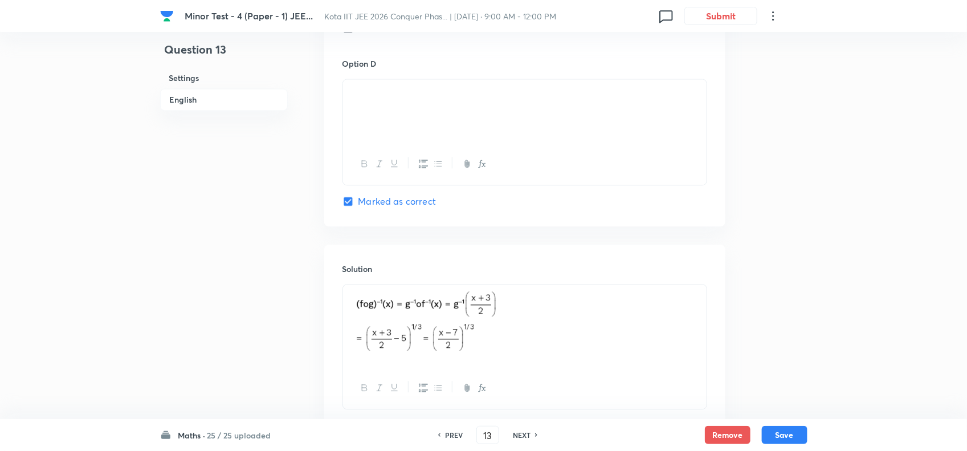
scroll to position [1046, 0]
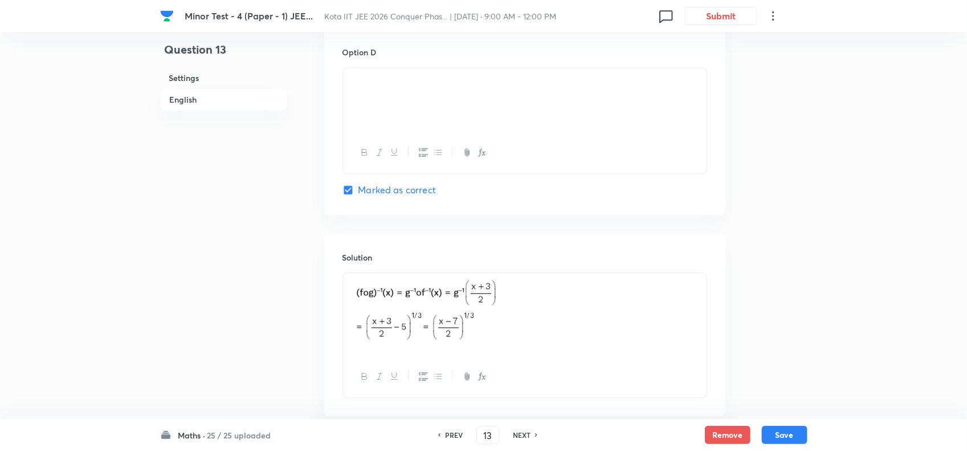
click at [531, 434] on div "NEXT" at bounding box center [524, 435] width 30 height 10
type input "14"
checkbox input "true"
checkbox input "false"
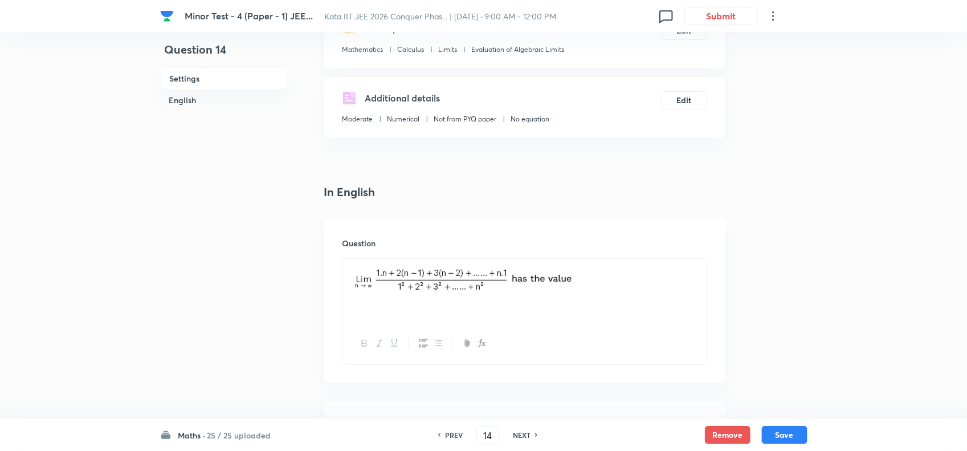
scroll to position [120, 0]
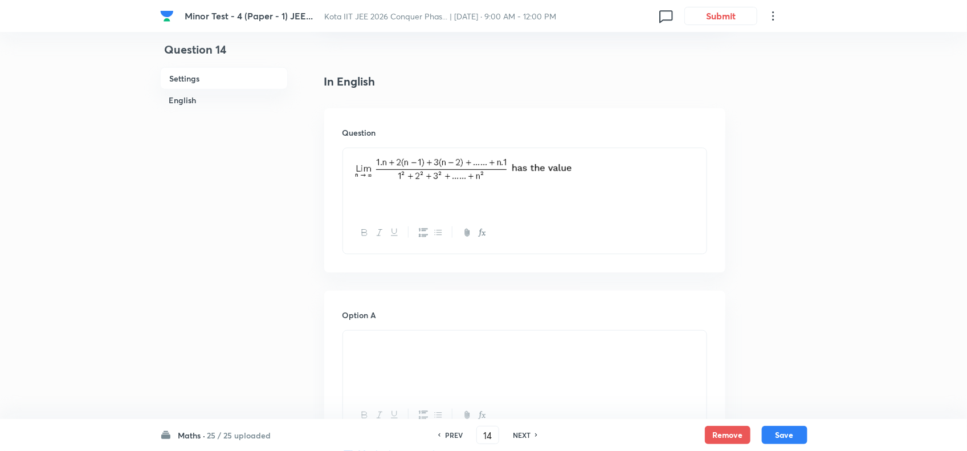
click at [562, 351] on p at bounding box center [525, 343] width 347 height 13
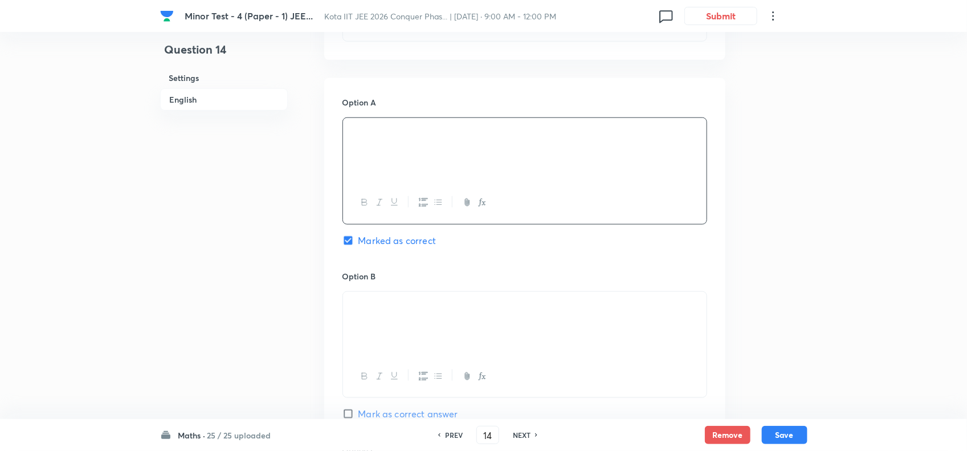
scroll to position [476, 0]
click at [522, 311] on p at bounding box center [525, 304] width 347 height 13
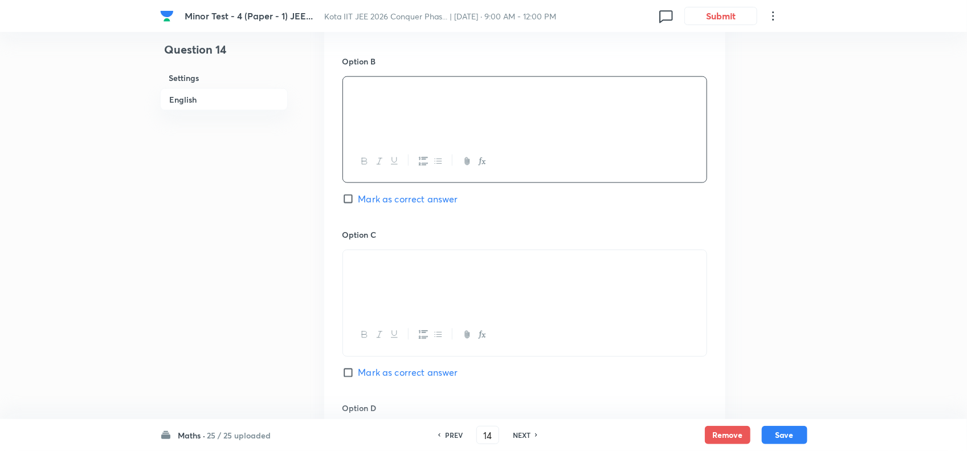
click at [522, 314] on div at bounding box center [525, 282] width 364 height 64
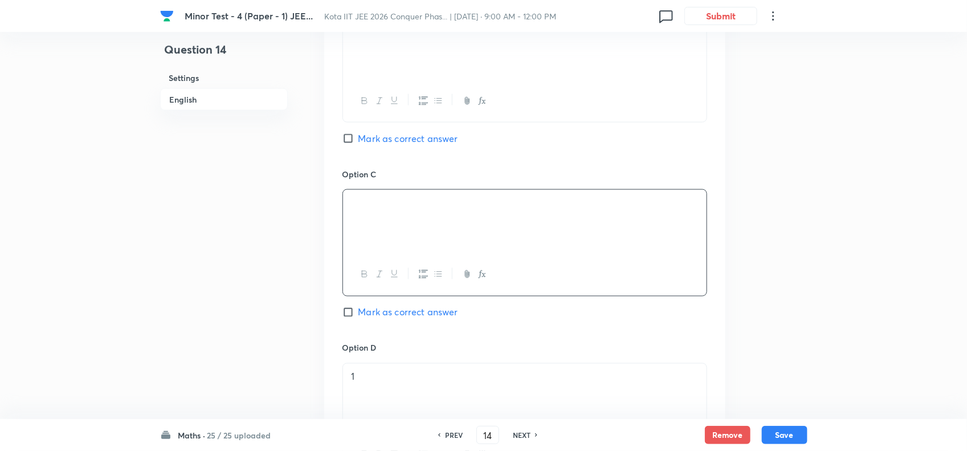
scroll to position [832, 0]
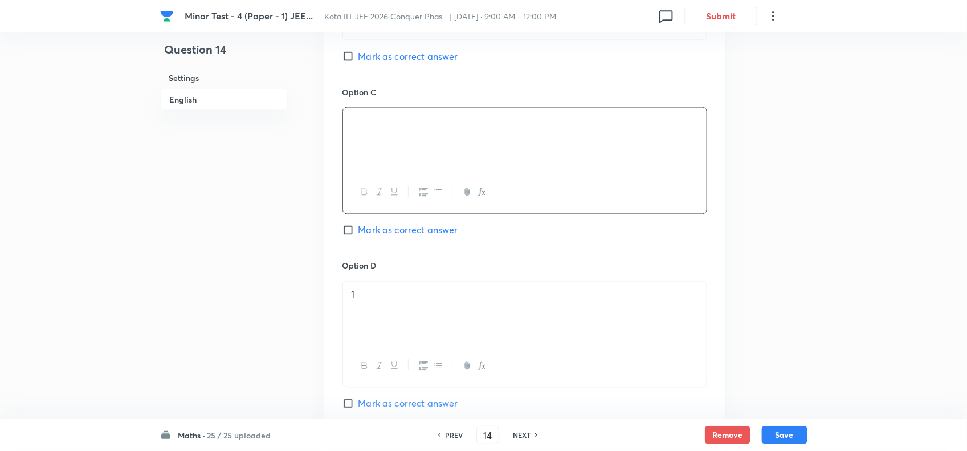
click at [527, 306] on div "1" at bounding box center [525, 314] width 364 height 64
click at [518, 437] on h6 "NEXT" at bounding box center [522, 435] width 18 height 10
checkbox input "false"
type input "15"
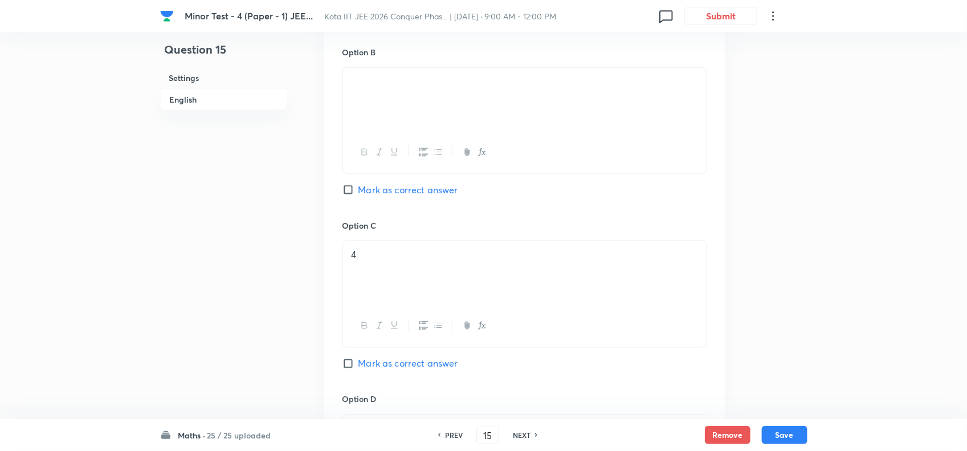
scroll to position [761, 0]
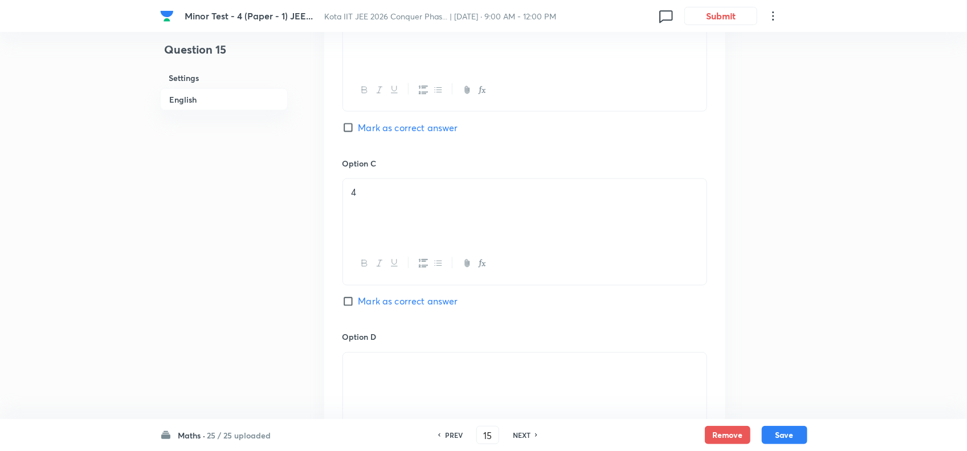
click at [532, 437] on div "NEXT" at bounding box center [524, 435] width 30 height 10
checkbox input "false"
type input "16"
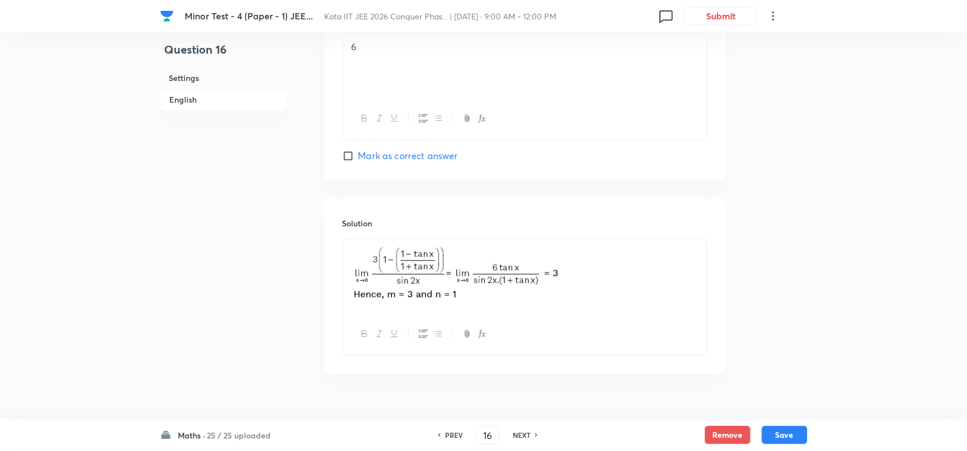
scroll to position [1116, 0]
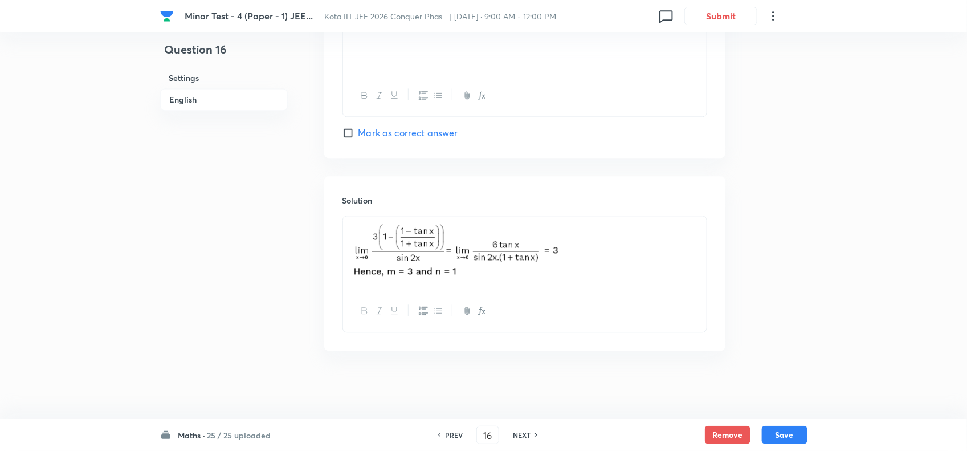
click at [525, 431] on h6 "NEXT" at bounding box center [522, 435] width 18 height 10
checkbox input "false"
type input "17"
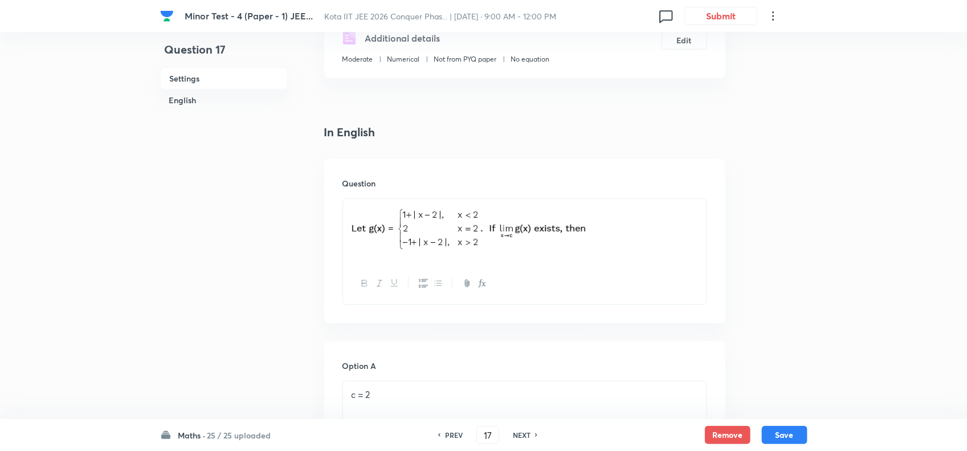
scroll to position [172, 0]
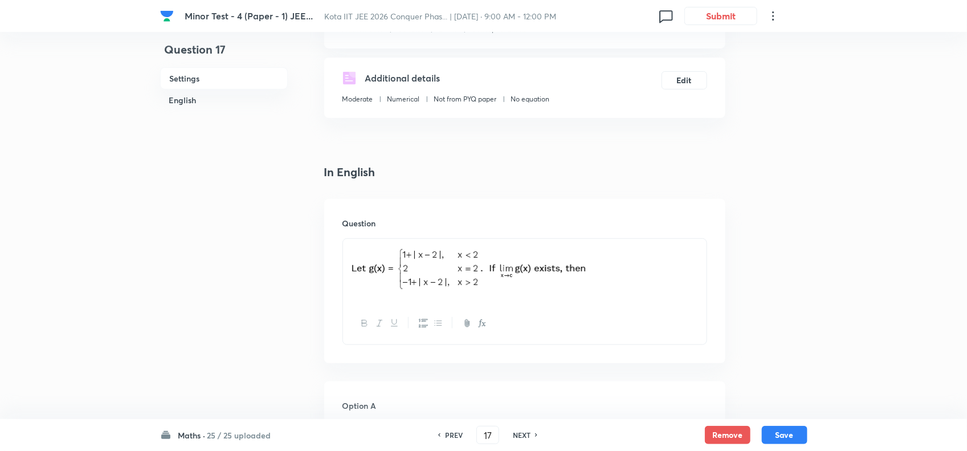
click at [628, 291] on p at bounding box center [525, 271] width 347 height 50
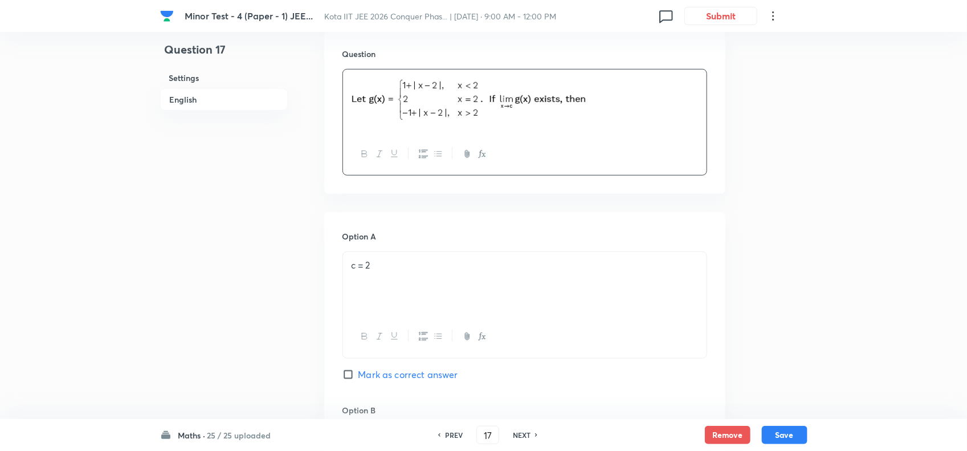
scroll to position [385, 0]
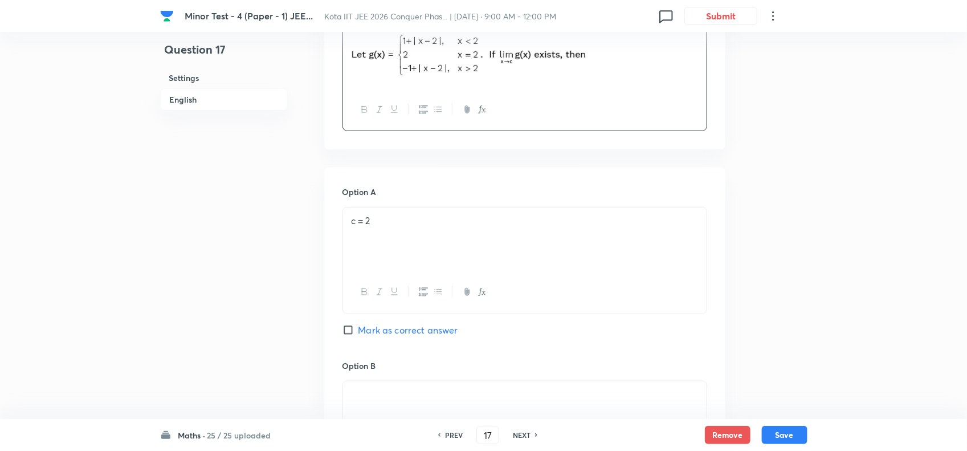
click at [543, 241] on div "c = 2" at bounding box center [525, 240] width 364 height 64
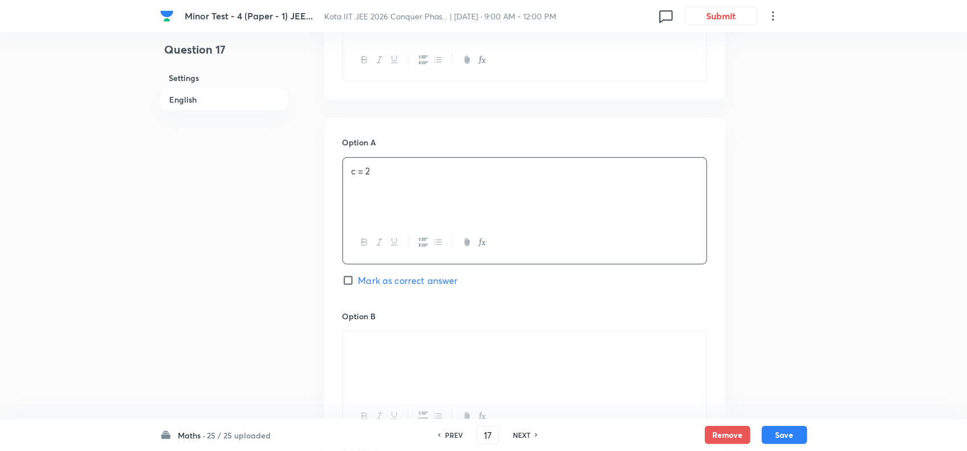
scroll to position [528, 0]
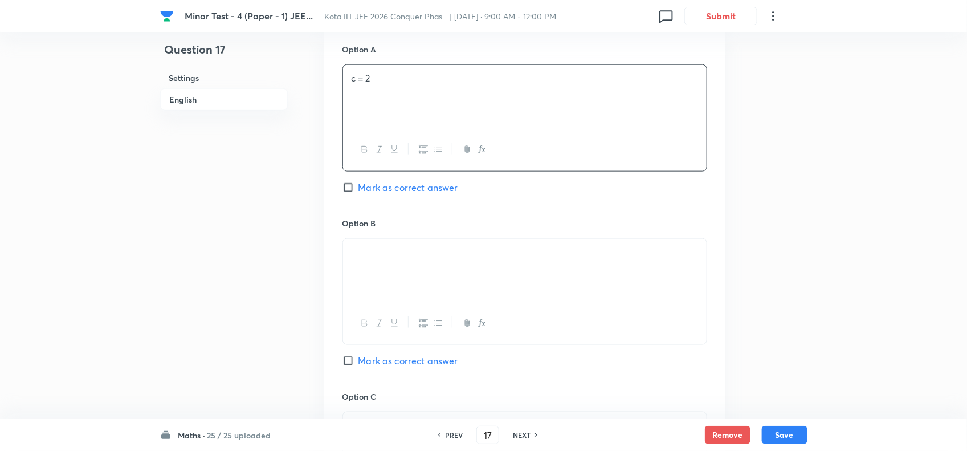
click at [471, 268] on div at bounding box center [525, 271] width 364 height 64
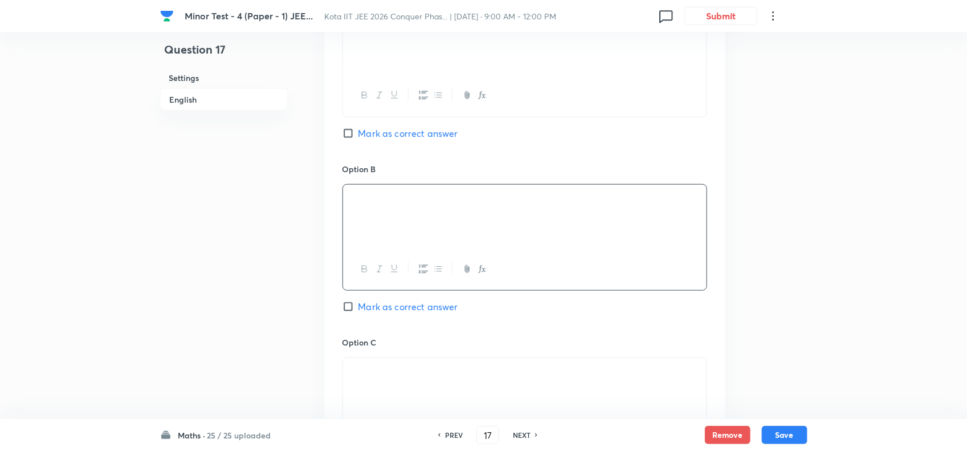
scroll to position [670, 0]
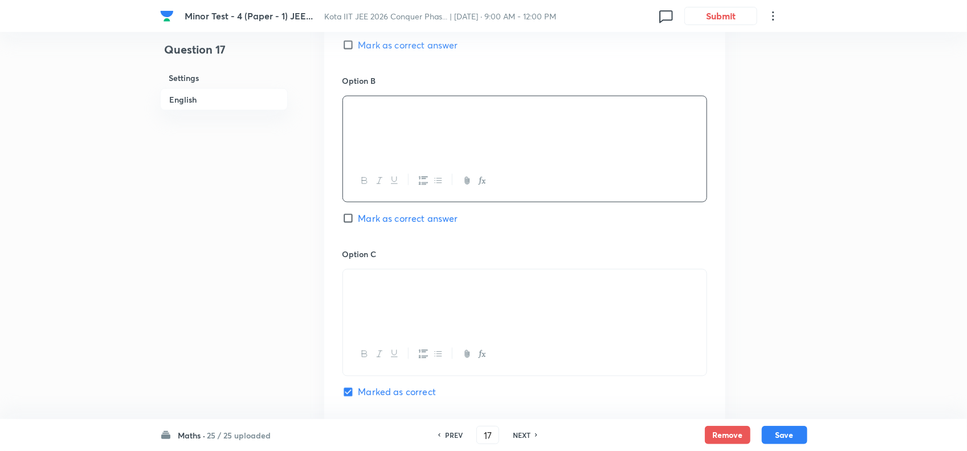
click at [486, 290] on p at bounding box center [525, 282] width 347 height 13
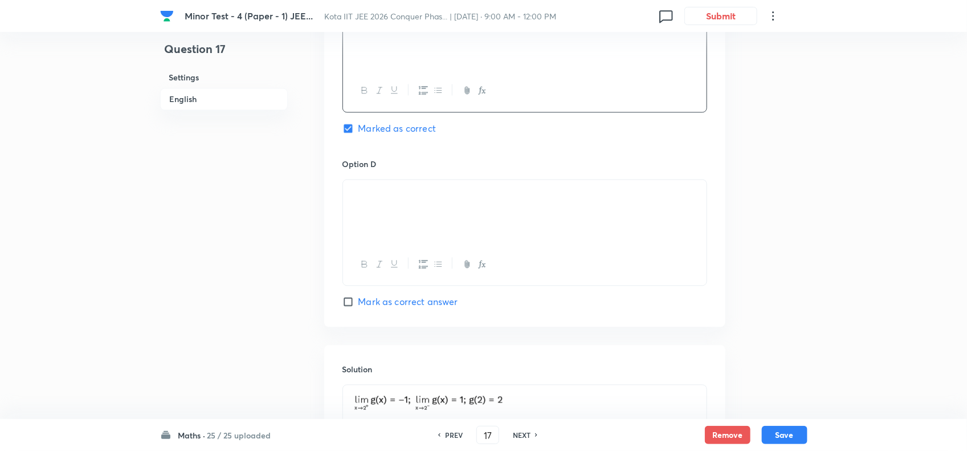
scroll to position [955, 0]
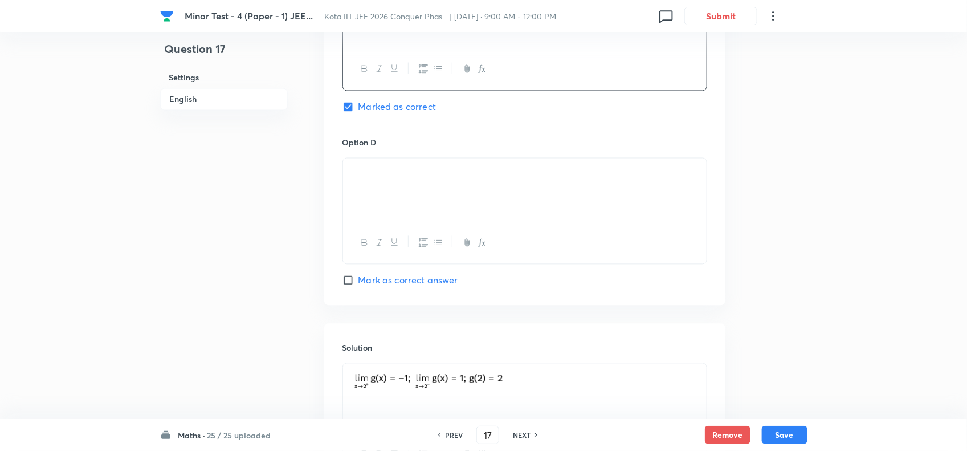
click at [488, 205] on div at bounding box center [525, 190] width 364 height 64
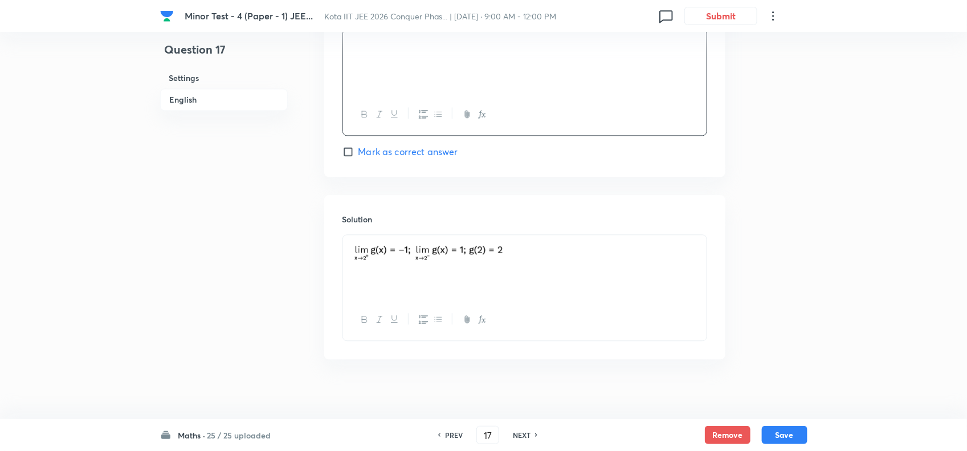
scroll to position [1098, 0]
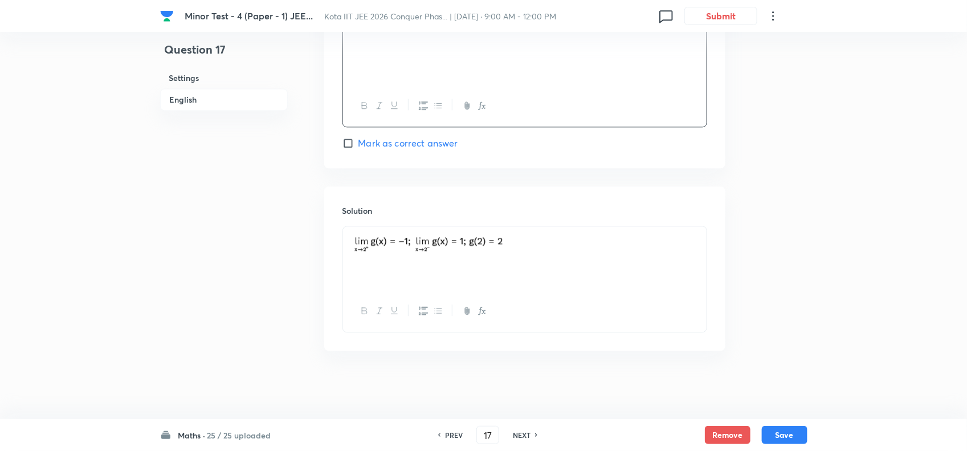
click at [530, 430] on h6 "NEXT" at bounding box center [522, 435] width 18 height 10
checkbox input "false"
type input "18"
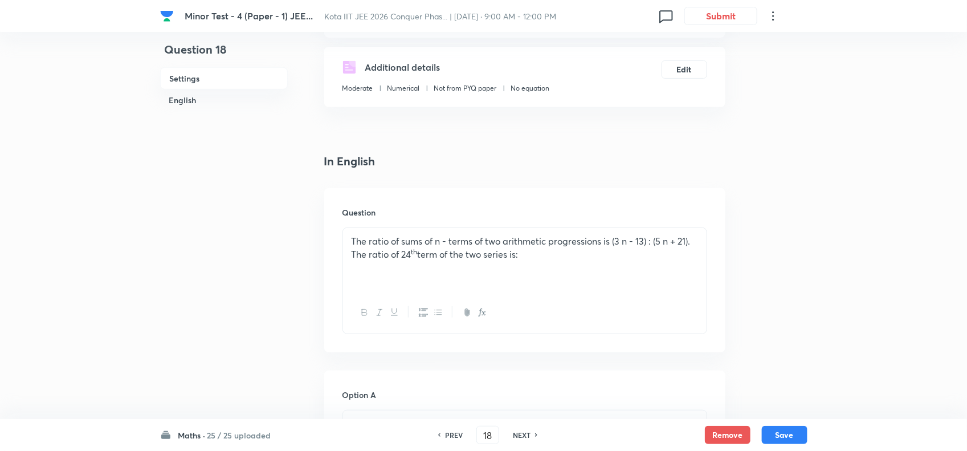
scroll to position [100, 0]
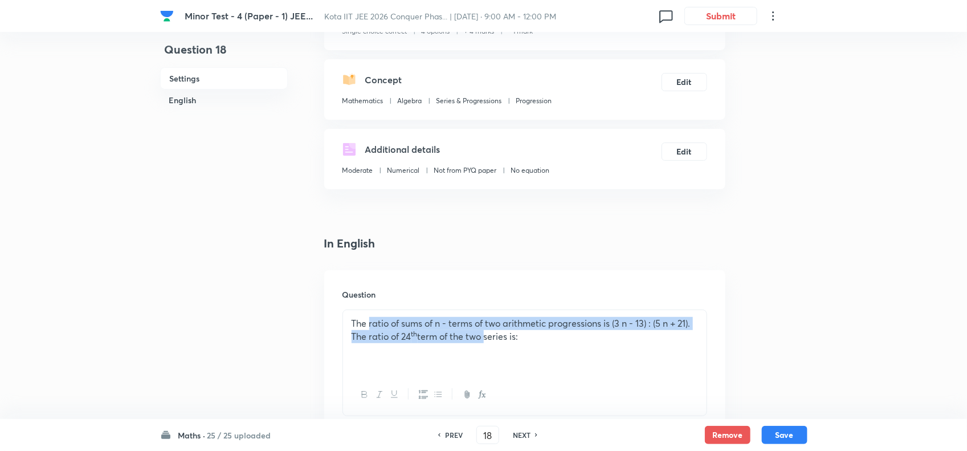
drag, startPoint x: 371, startPoint y: 323, endPoint x: 486, endPoint y: 334, distance: 116.2
click at [486, 334] on p "The ratio of sums of n - terms of two arithmetic progressions is (3 n - 13) : (…" at bounding box center [525, 330] width 347 height 26
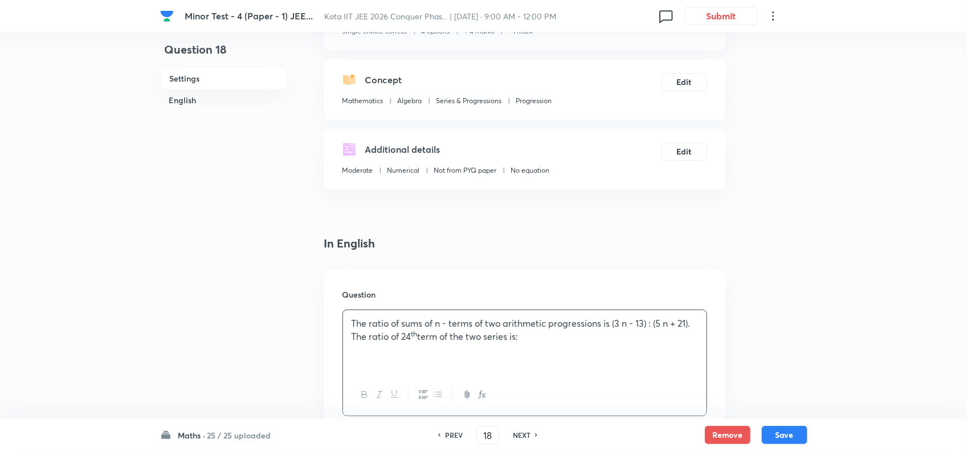
click at [548, 335] on p "The ratio of sums of n - terms of two arithmetic progressions is (3 n - 13) : (…" at bounding box center [525, 330] width 347 height 26
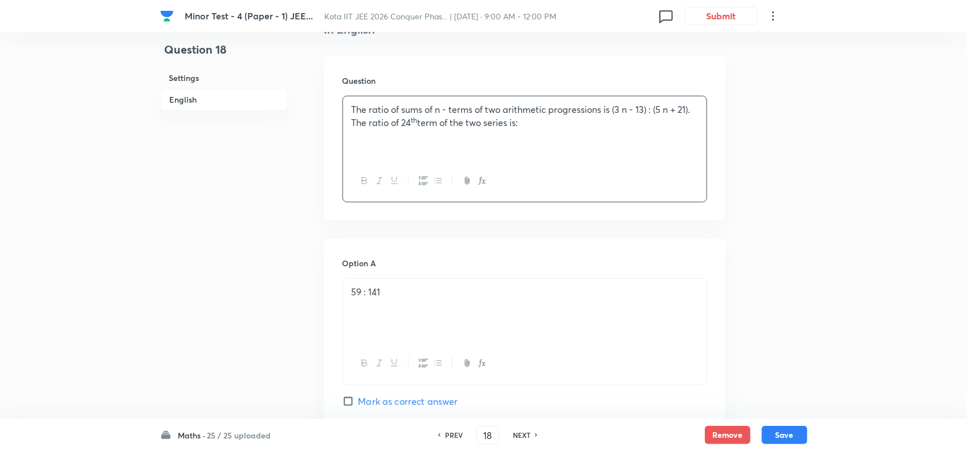
click at [498, 315] on div "59 : 141" at bounding box center [525, 311] width 364 height 64
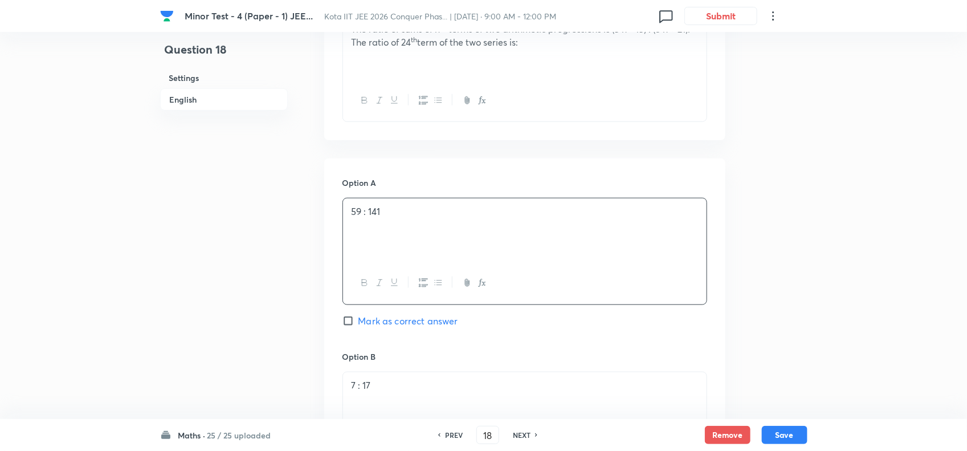
scroll to position [457, 0]
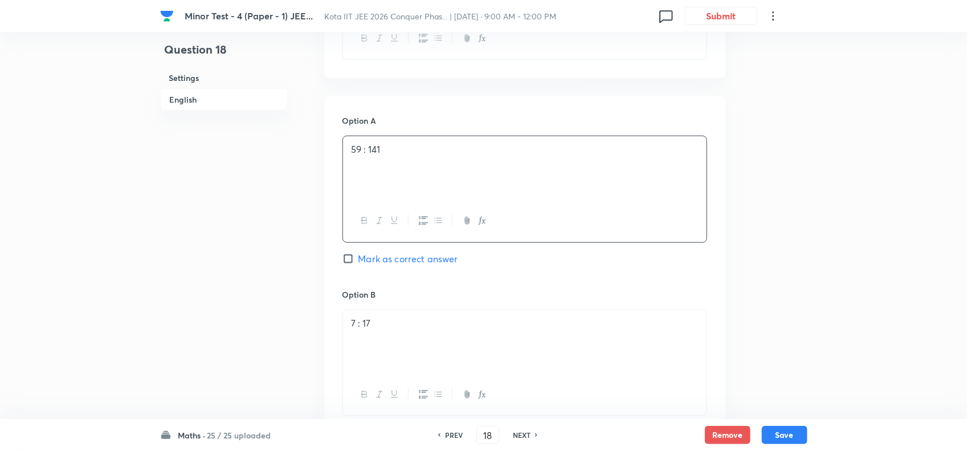
click at [489, 311] on div "7 : 17" at bounding box center [525, 342] width 364 height 64
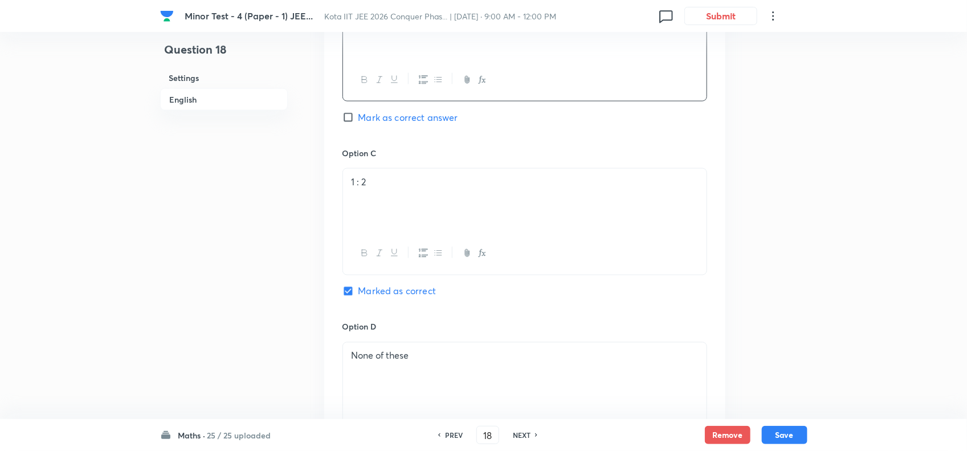
scroll to position [813, 0]
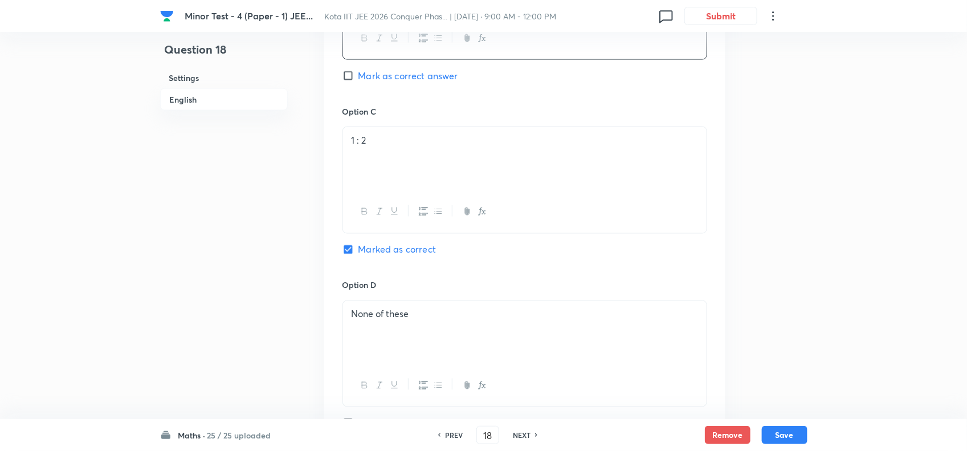
click at [486, 339] on div "None of these" at bounding box center [525, 333] width 364 height 64
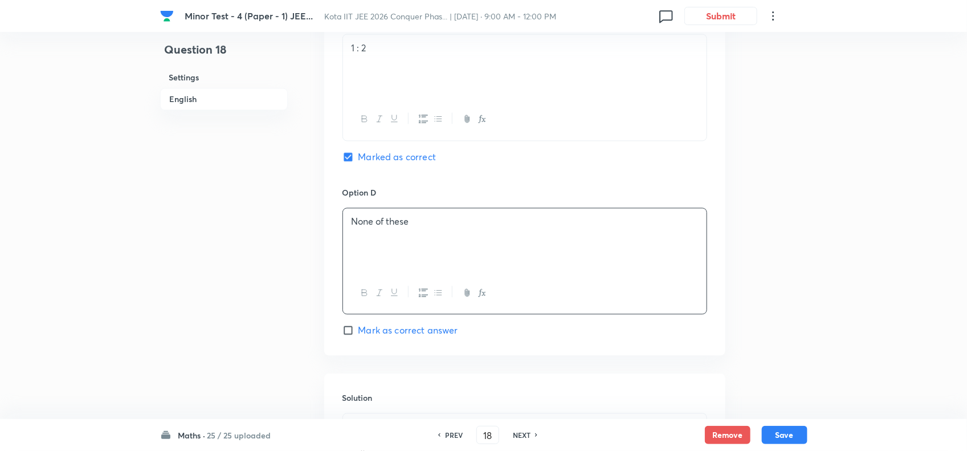
scroll to position [1098, 0]
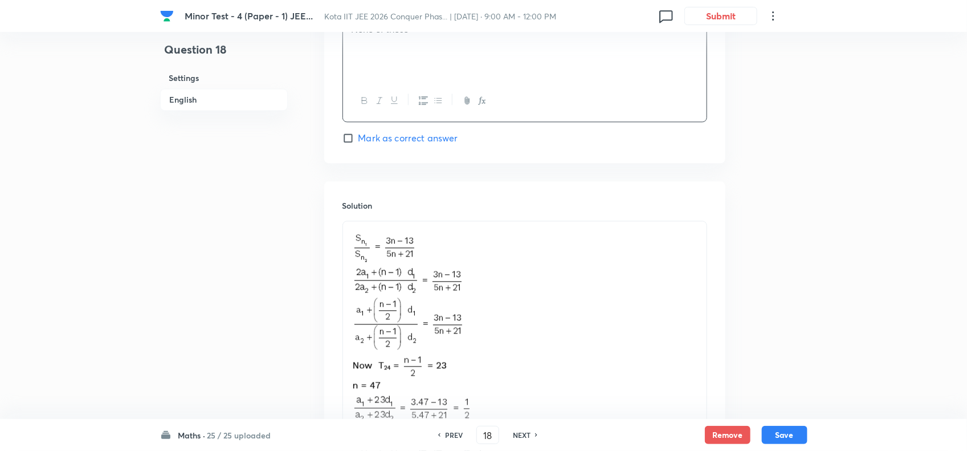
click at [526, 434] on h6 "NEXT" at bounding box center [522, 435] width 18 height 10
checkbox input "false"
type input "19"
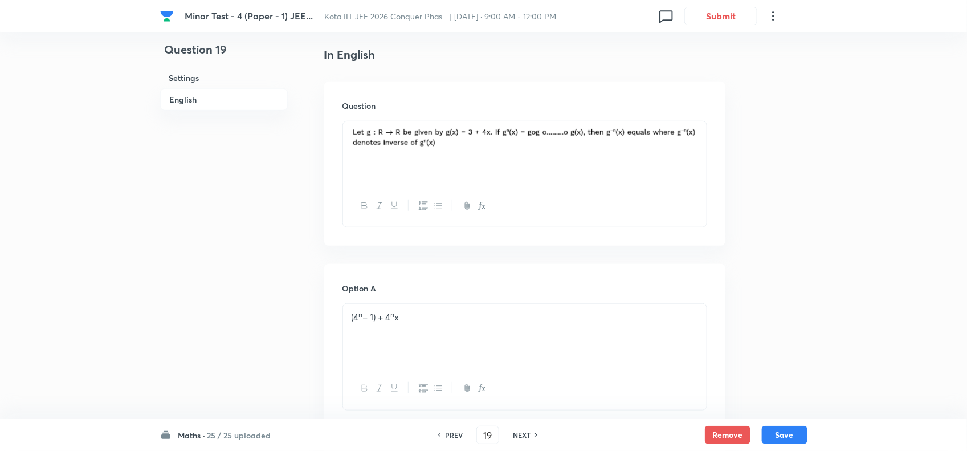
scroll to position [314, 0]
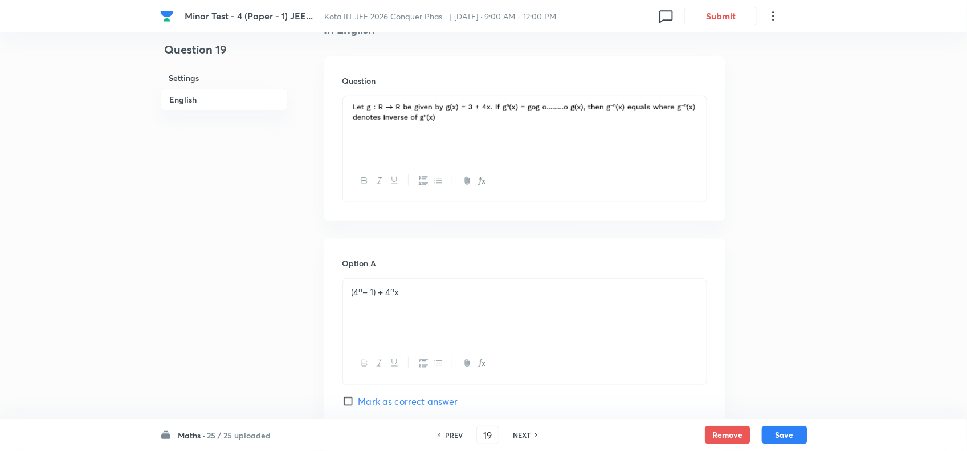
click at [488, 285] on div "(4 n – 1) + 4 n x" at bounding box center [525, 311] width 364 height 64
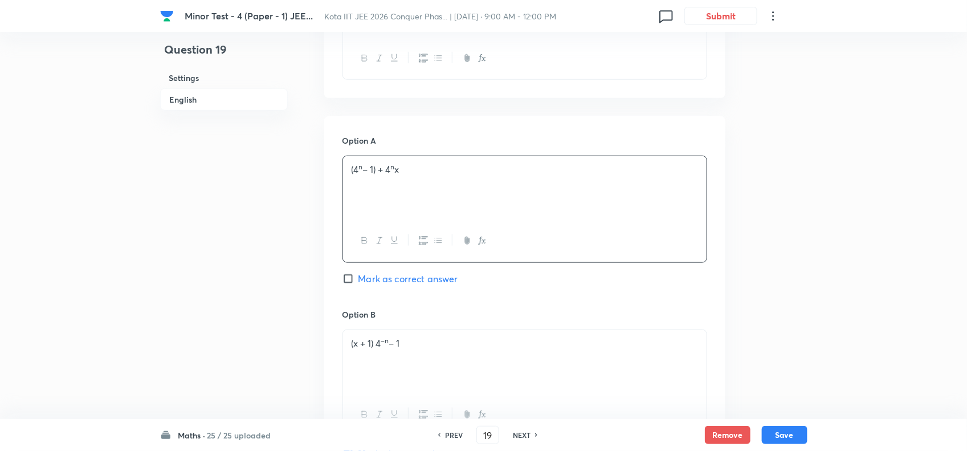
scroll to position [528, 0]
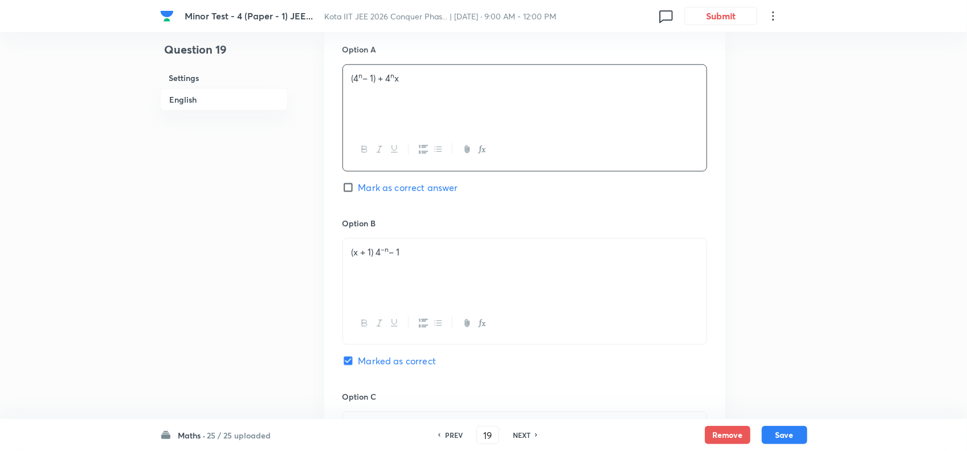
click at [462, 259] on p "(x + 1) 4 –n – 1" at bounding box center [525, 252] width 347 height 13
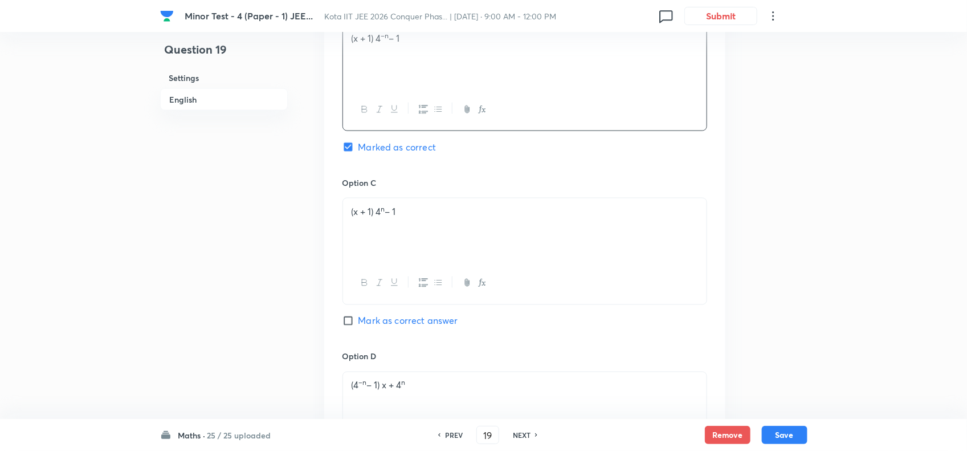
click at [474, 237] on div "(x + 1) 4 n – 1" at bounding box center [525, 230] width 364 height 64
click at [473, 392] on p "(4 –n – 1) x + 4 n" at bounding box center [525, 385] width 347 height 13
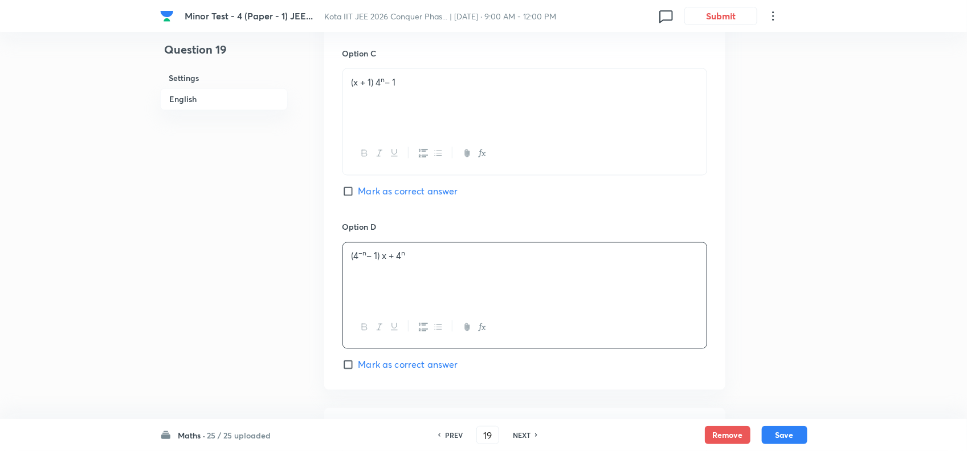
scroll to position [1027, 0]
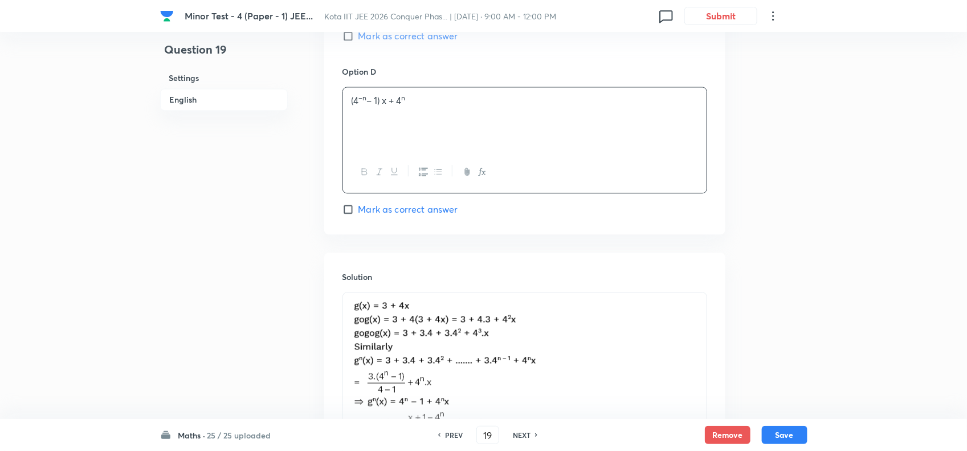
click at [526, 430] on h6 "NEXT" at bounding box center [522, 435] width 18 height 10
checkbox input "false"
type input "20"
checkbox input "true"
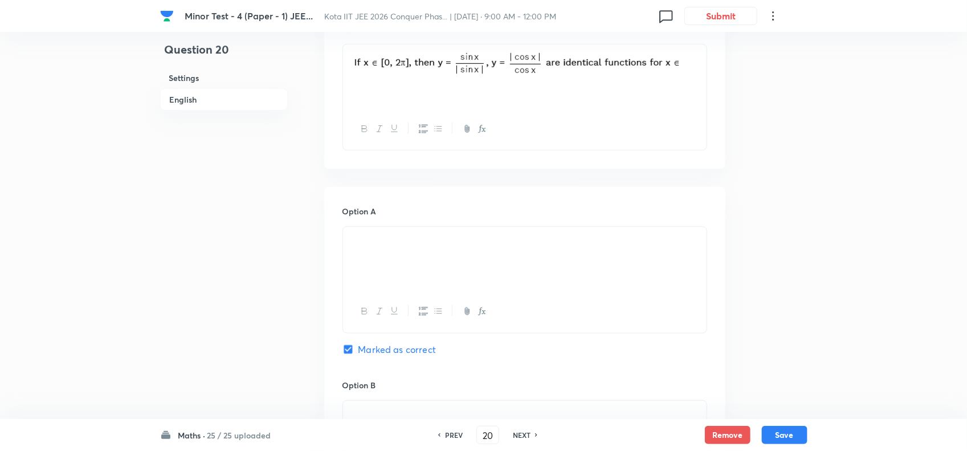
scroll to position [385, 0]
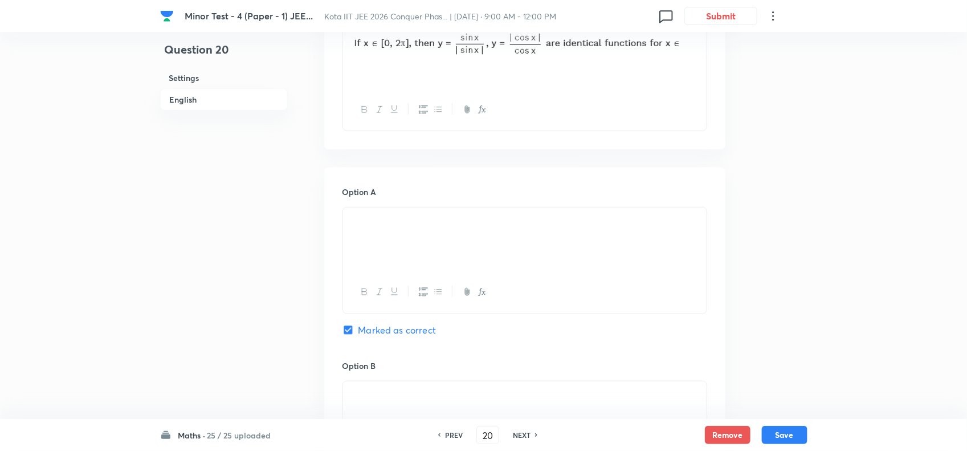
click at [417, 227] on p at bounding box center [525, 220] width 347 height 13
click at [444, 389] on div at bounding box center [525, 413] width 364 height 64
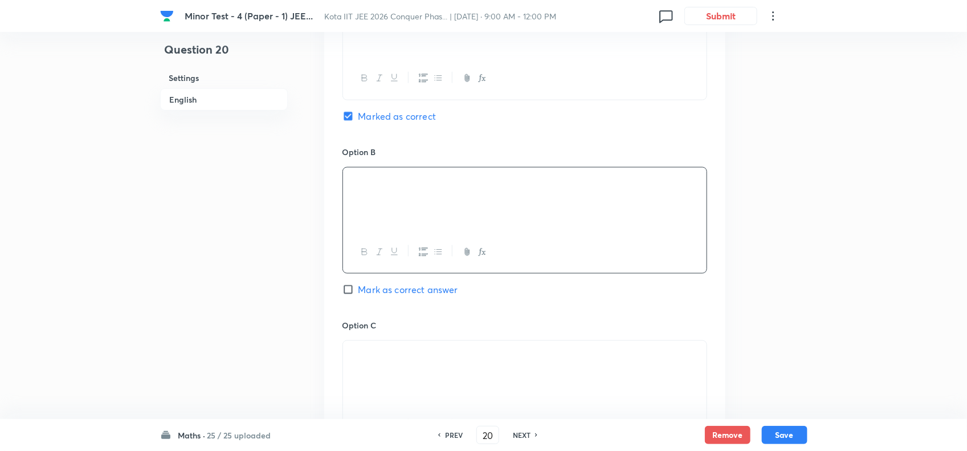
click at [465, 361] on p at bounding box center [525, 354] width 347 height 13
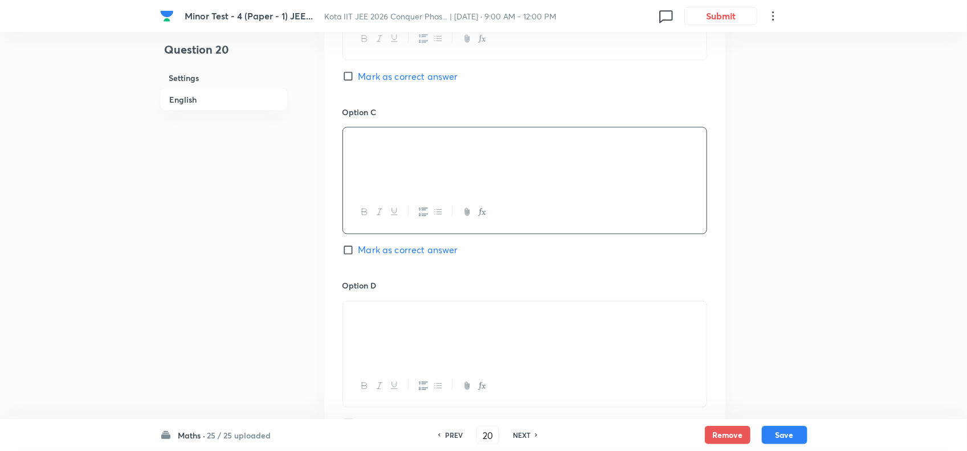
scroll to position [813, 0]
click at [529, 434] on h6 "NEXT" at bounding box center [522, 435] width 18 height 10
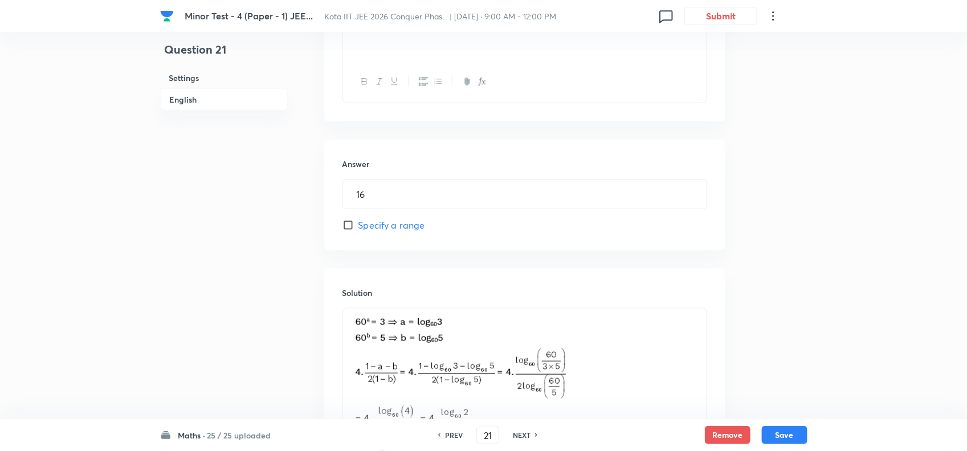
scroll to position [213, 0]
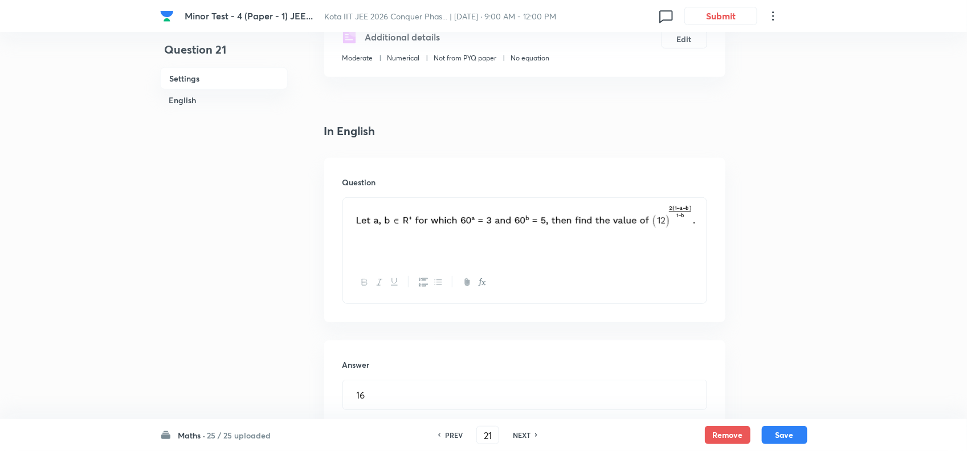
click at [523, 434] on h6 "NEXT" at bounding box center [522, 435] width 18 height 10
type input "22"
type input "2"
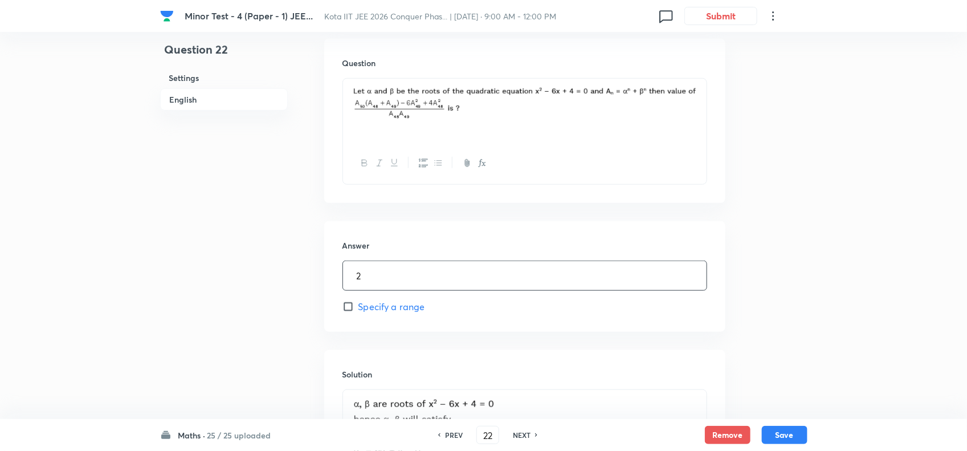
scroll to position [355, 0]
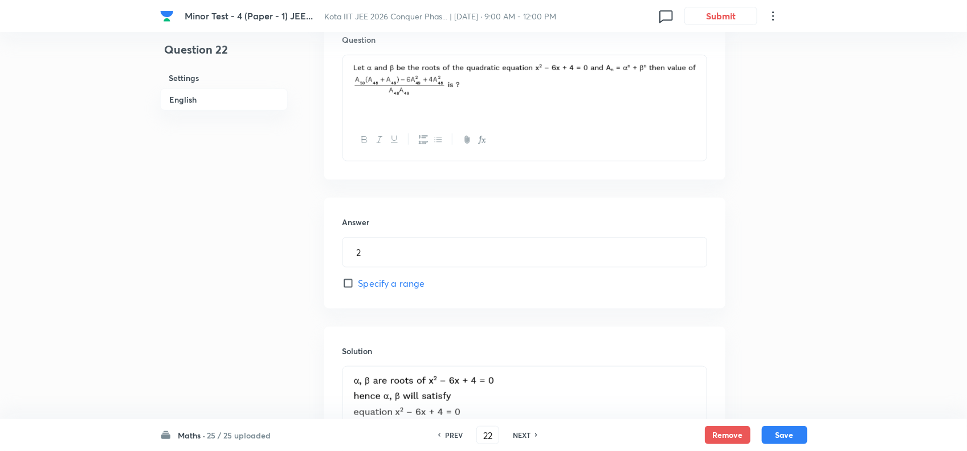
click at [525, 432] on h6 "NEXT" at bounding box center [522, 435] width 18 height 10
type input "23"
type input "10"
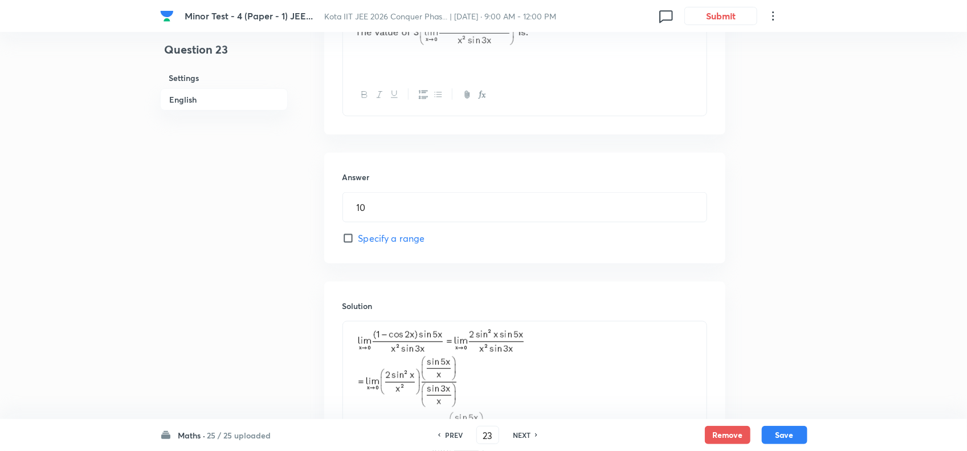
scroll to position [426, 0]
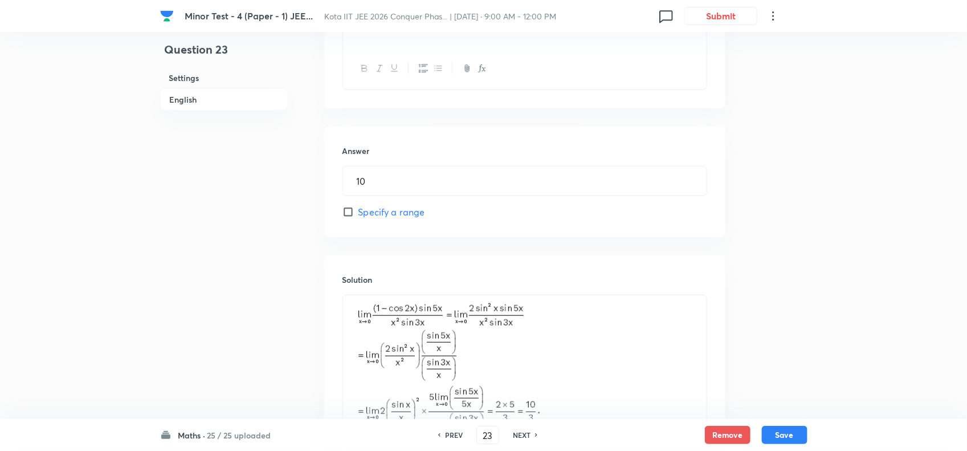
click at [533, 434] on div "NEXT" at bounding box center [524, 435] width 30 height 10
type input "24"
type input "37"
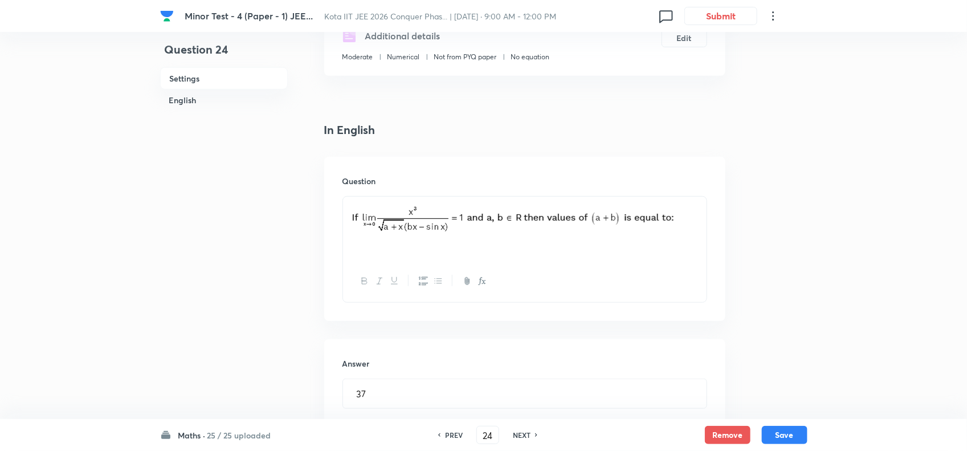
scroll to position [213, 0]
click at [532, 431] on div "NEXT" at bounding box center [524, 435] width 30 height 10
type input "25"
type input "12"
